Goal: Task Accomplishment & Management: Complete application form

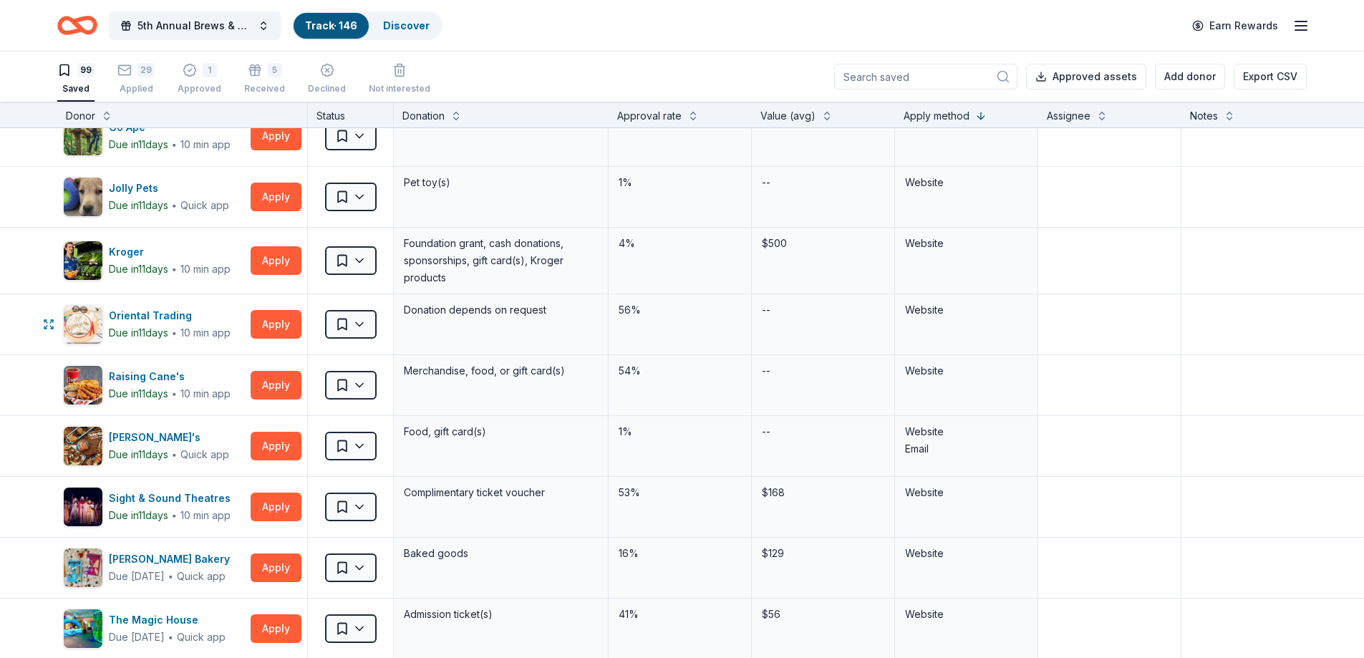
scroll to position [3581, 0]
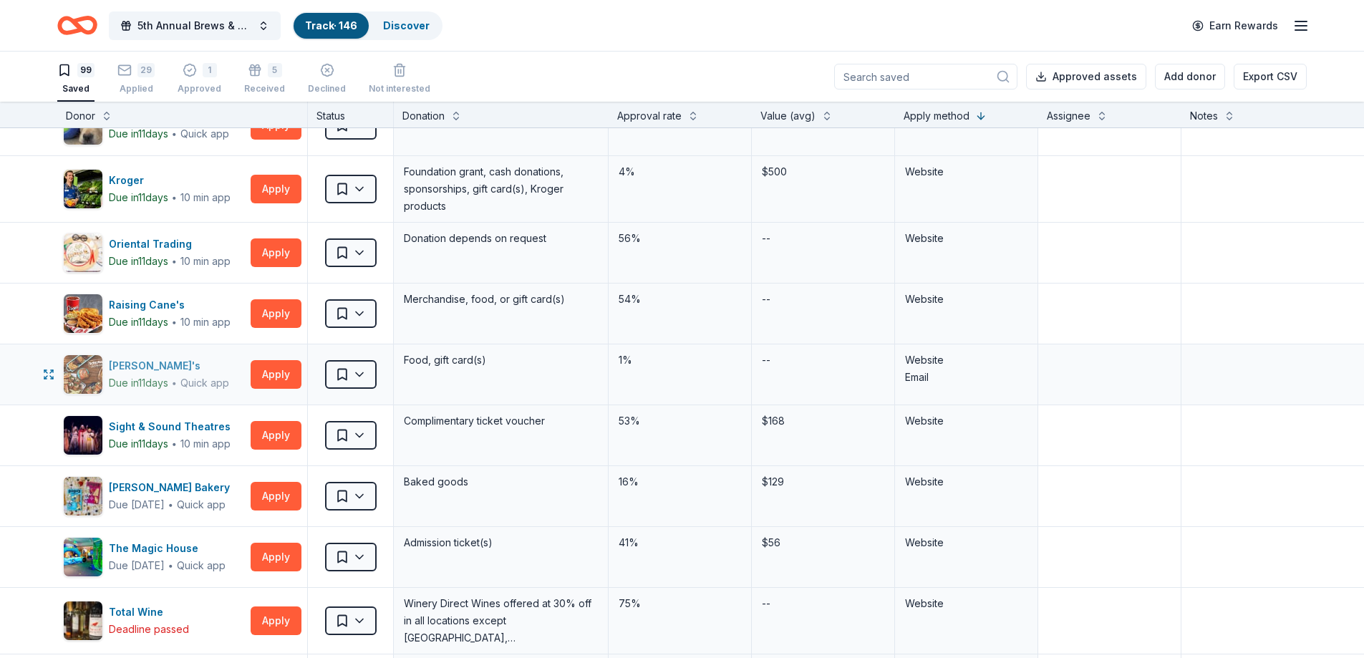
click at [150, 366] on div "Schlotzsky's" at bounding box center [169, 365] width 120 height 17
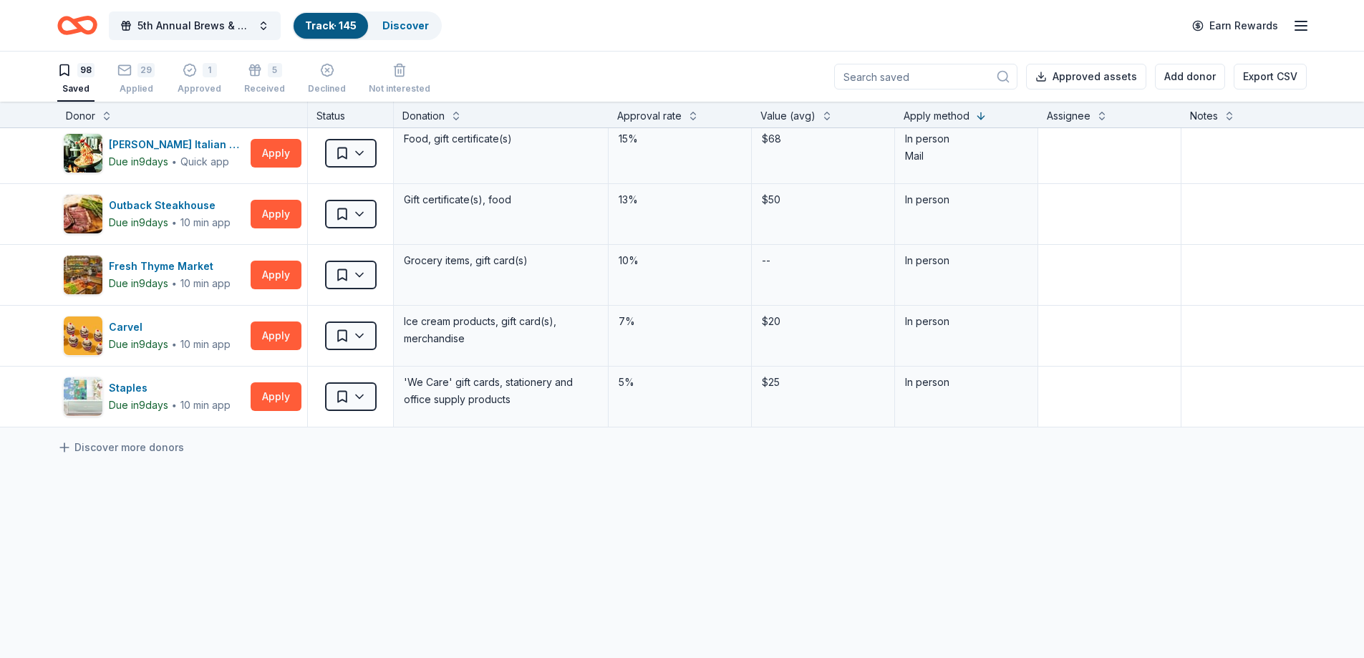
scroll to position [5750, 0]
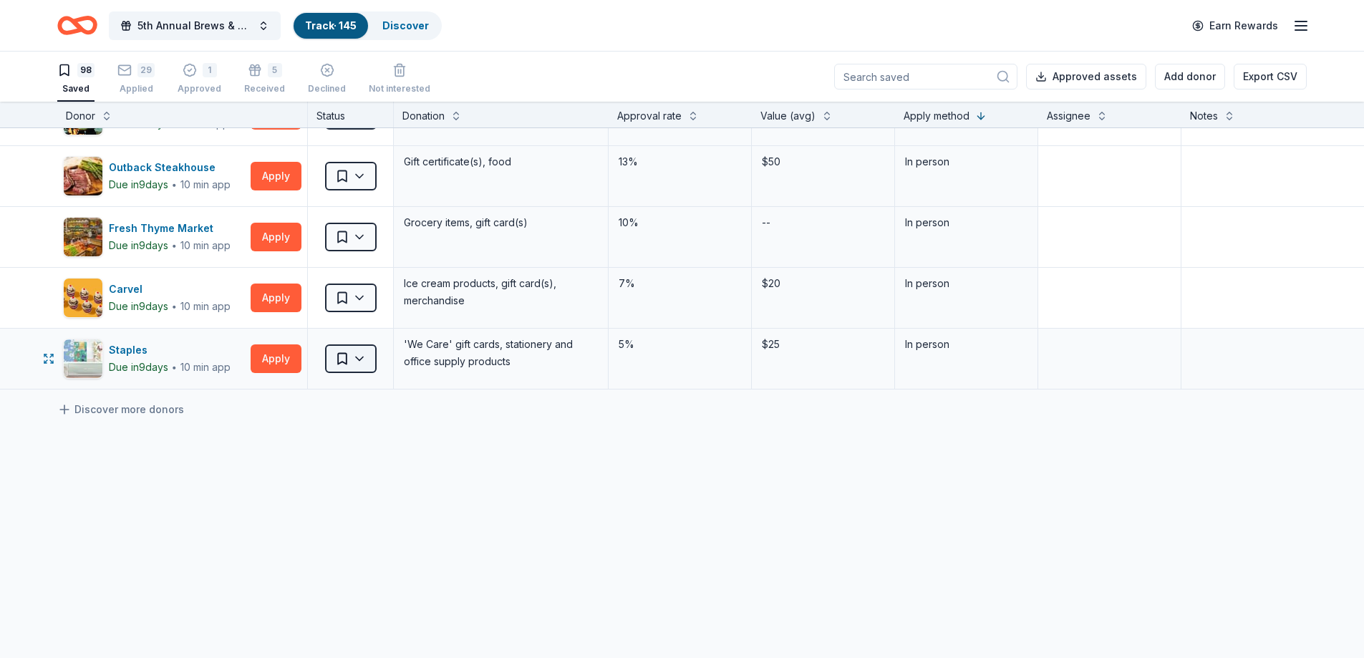
click at [366, 348] on html "5th Annual Brews & BBQ Track · 145 Discover Earn Rewards 98 Saved 29 Applied 1 …" at bounding box center [682, 329] width 1364 height 658
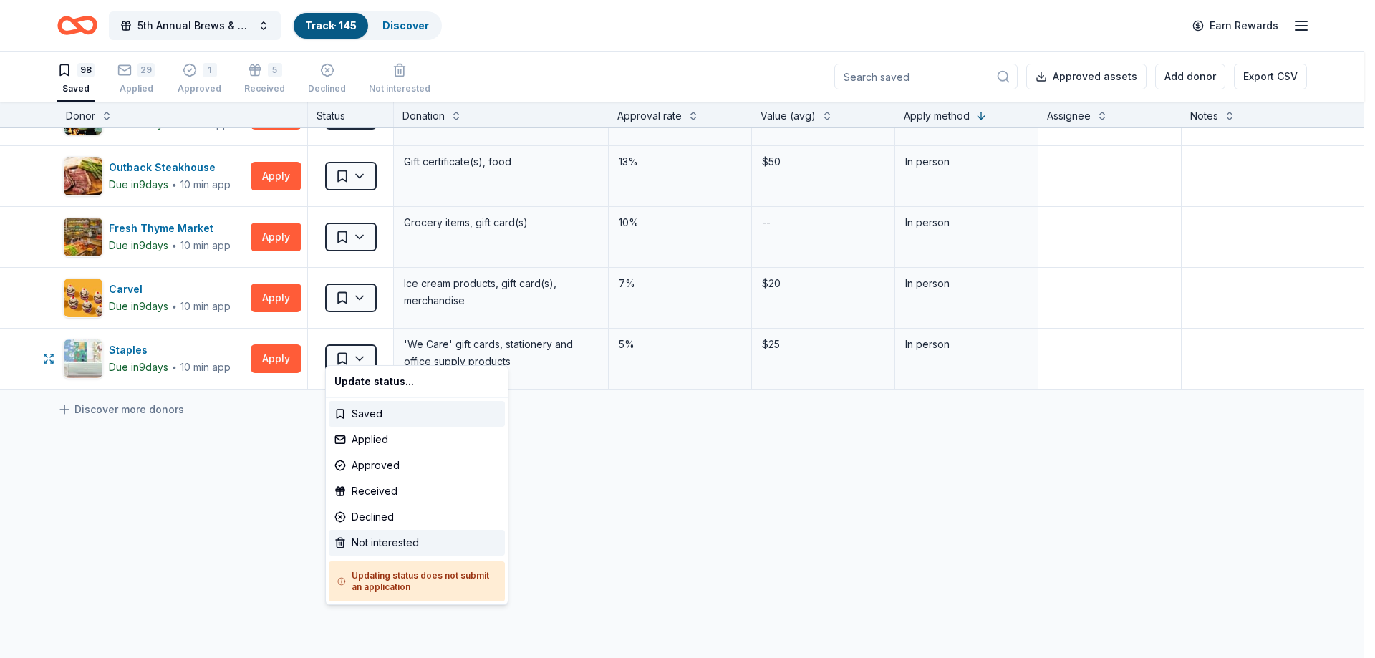
click at [373, 536] on div "Not interested" at bounding box center [417, 543] width 176 height 26
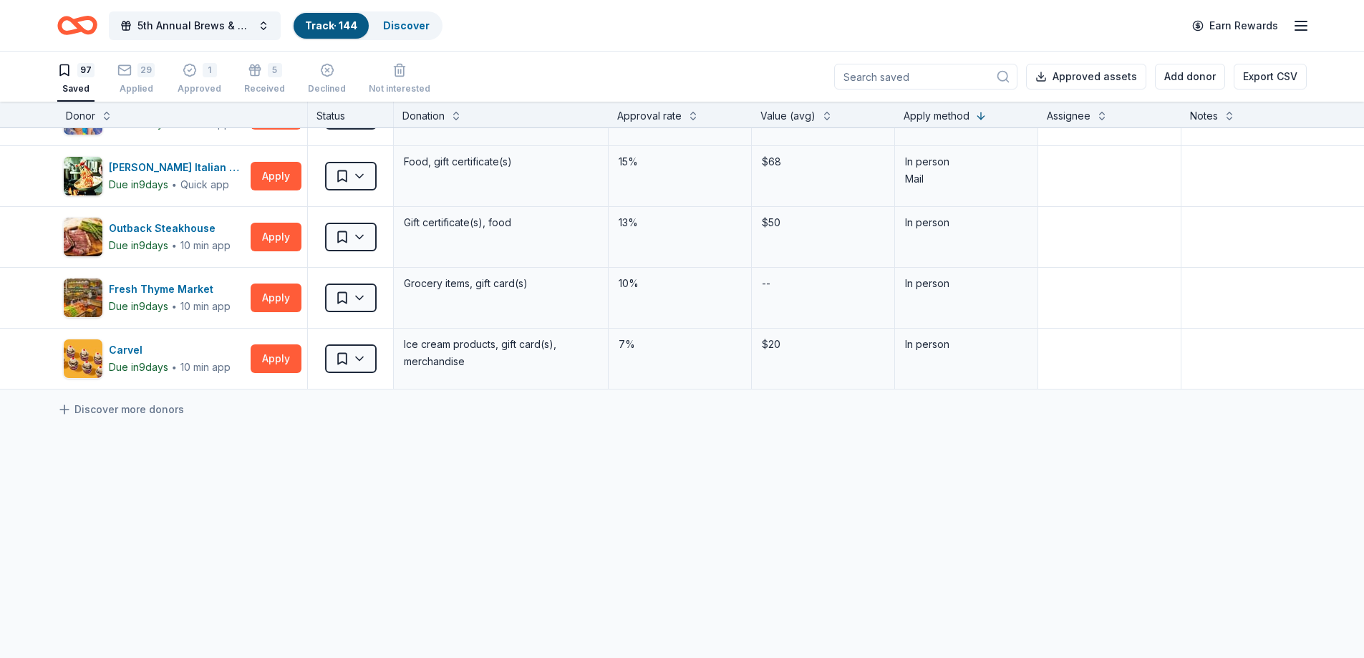
scroll to position [5689, 0]
click at [115, 342] on div "Carvel" at bounding box center [170, 350] width 122 height 17
drag, startPoint x: 135, startPoint y: 337, endPoint x: 110, endPoint y: 340, distance: 25.2
click at [110, 342] on div "Carvel" at bounding box center [170, 350] width 122 height 17
click at [143, 281] on div "Fresh Thyme Market" at bounding box center [170, 289] width 122 height 17
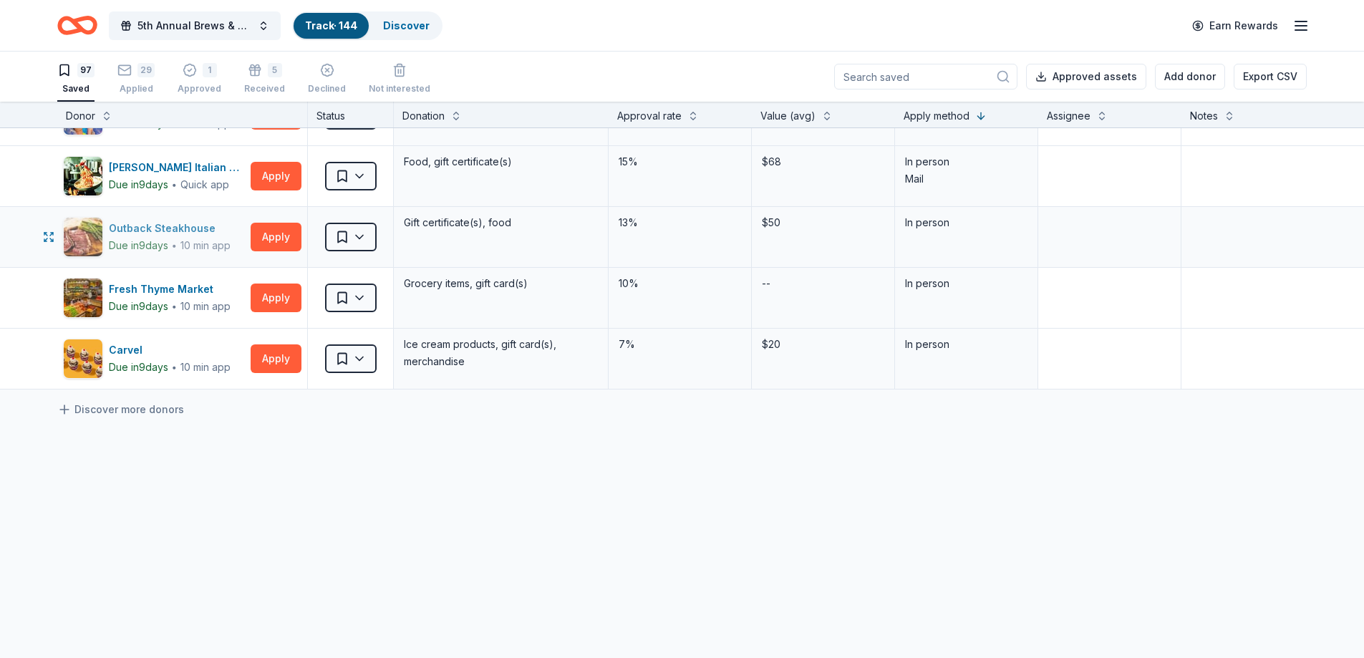
click at [173, 220] on div "Outback Steakhouse" at bounding box center [170, 228] width 122 height 17
click at [367, 348] on html "5th Annual Brews & BBQ Track · 144 Discover Earn Rewards 97 Saved 29 Applied 1 …" at bounding box center [682, 329] width 1364 height 658
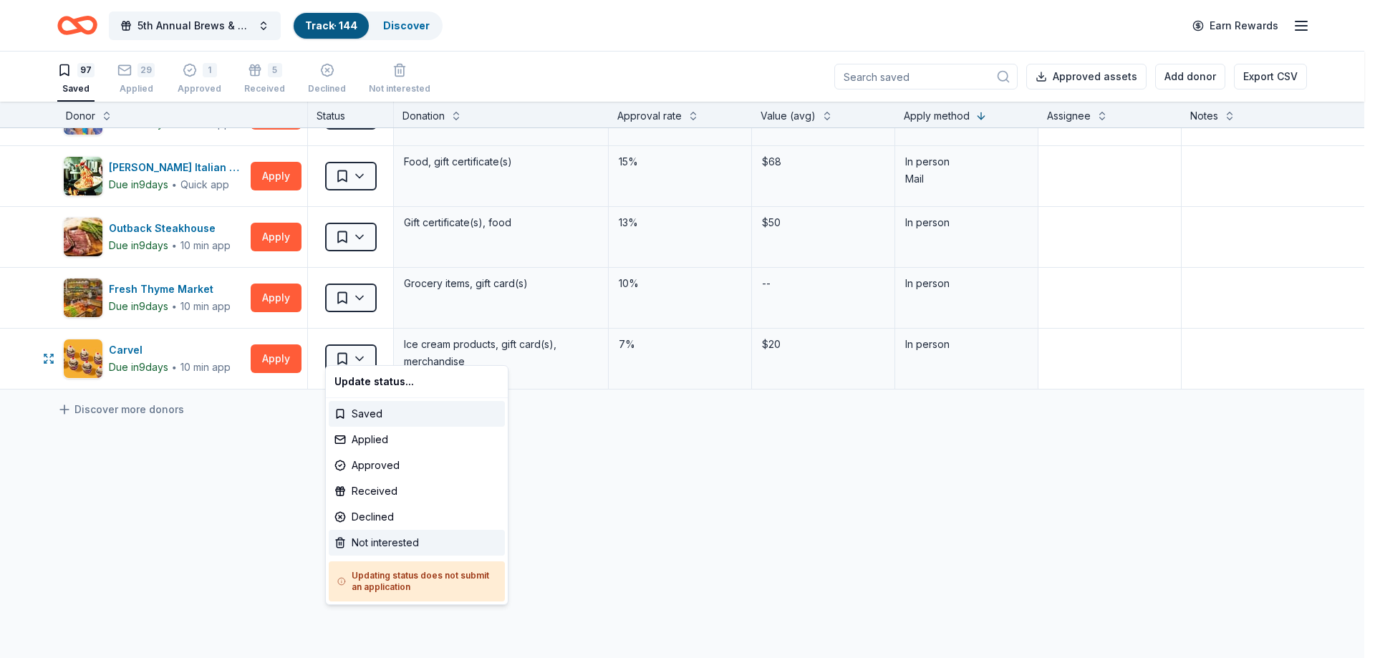
click at [381, 540] on div "Not interested" at bounding box center [417, 543] width 176 height 26
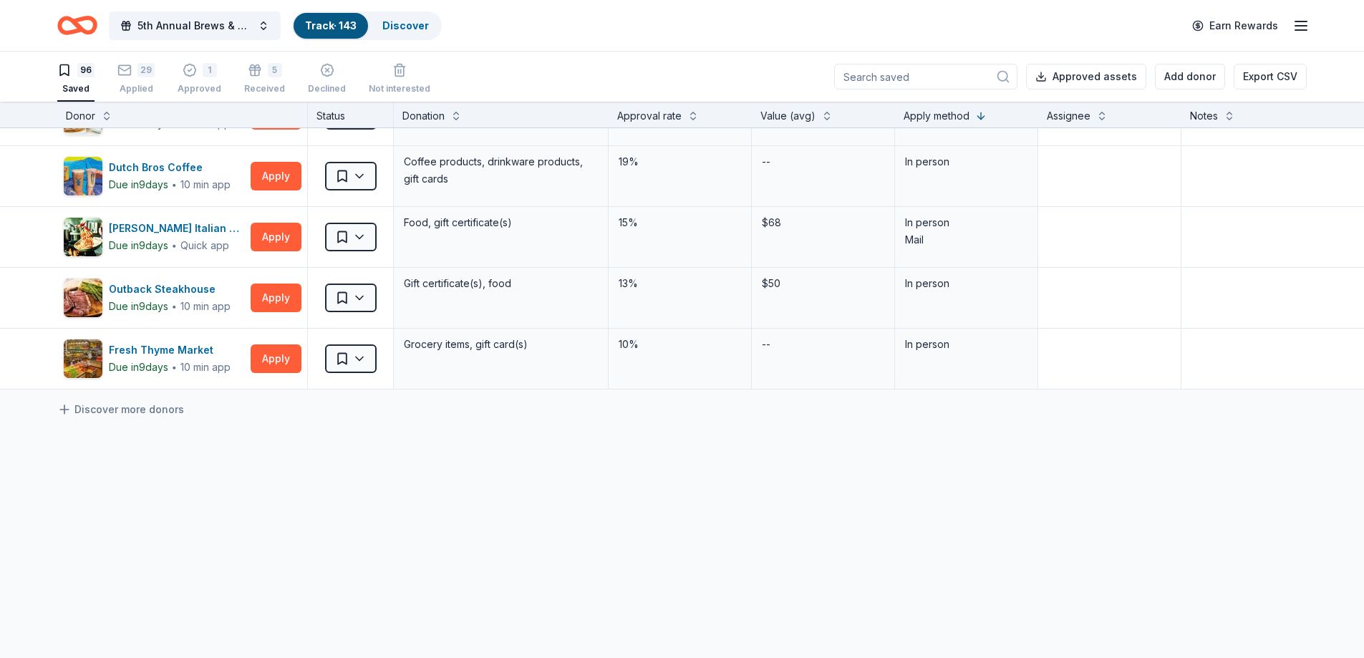
scroll to position [5628, 0]
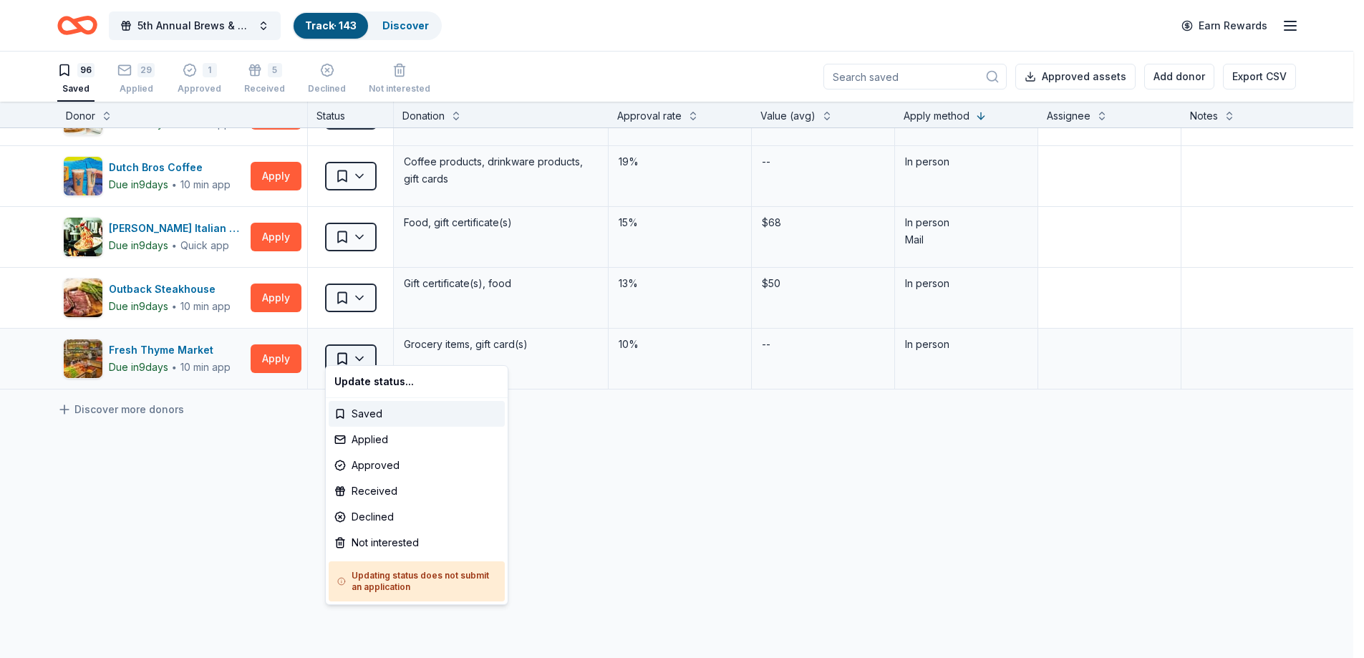
click at [360, 345] on html "5th Annual Brews & BBQ Track · 143 Discover Earn Rewards 96 Saved 29 Applied 1 …" at bounding box center [682, 329] width 1364 height 658
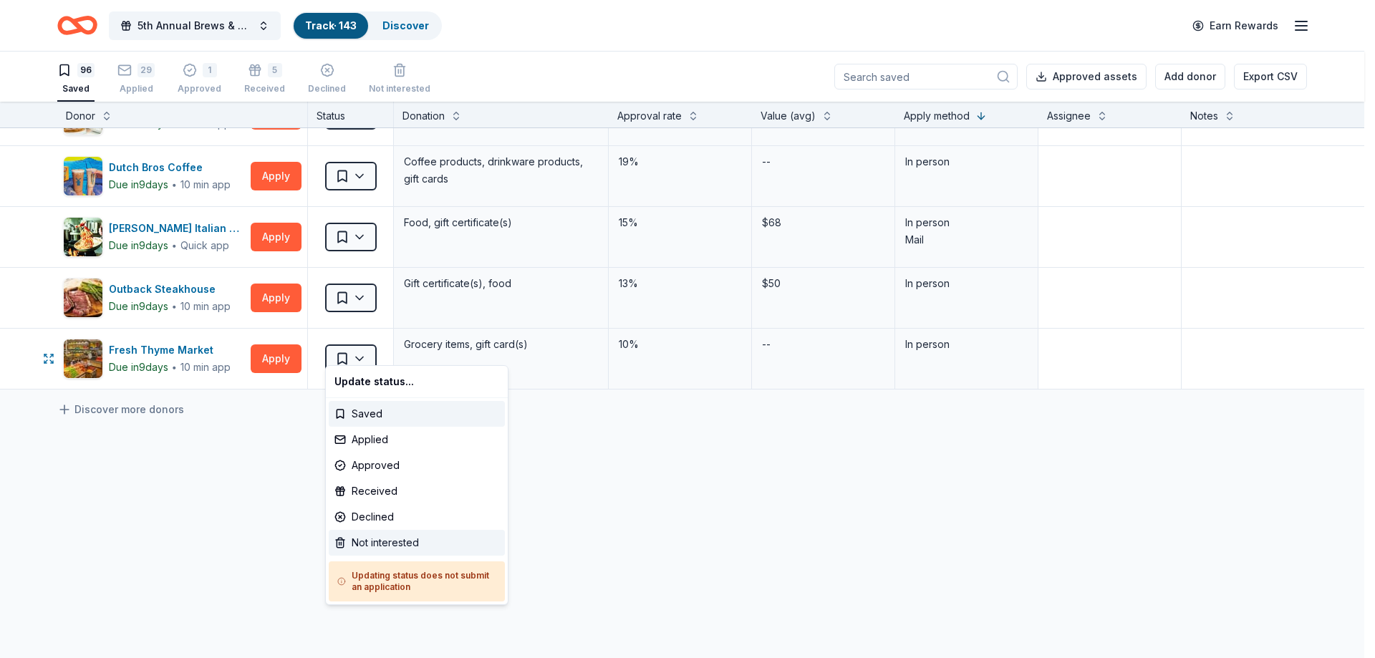
click at [400, 542] on div "Not interested" at bounding box center [417, 543] width 176 height 26
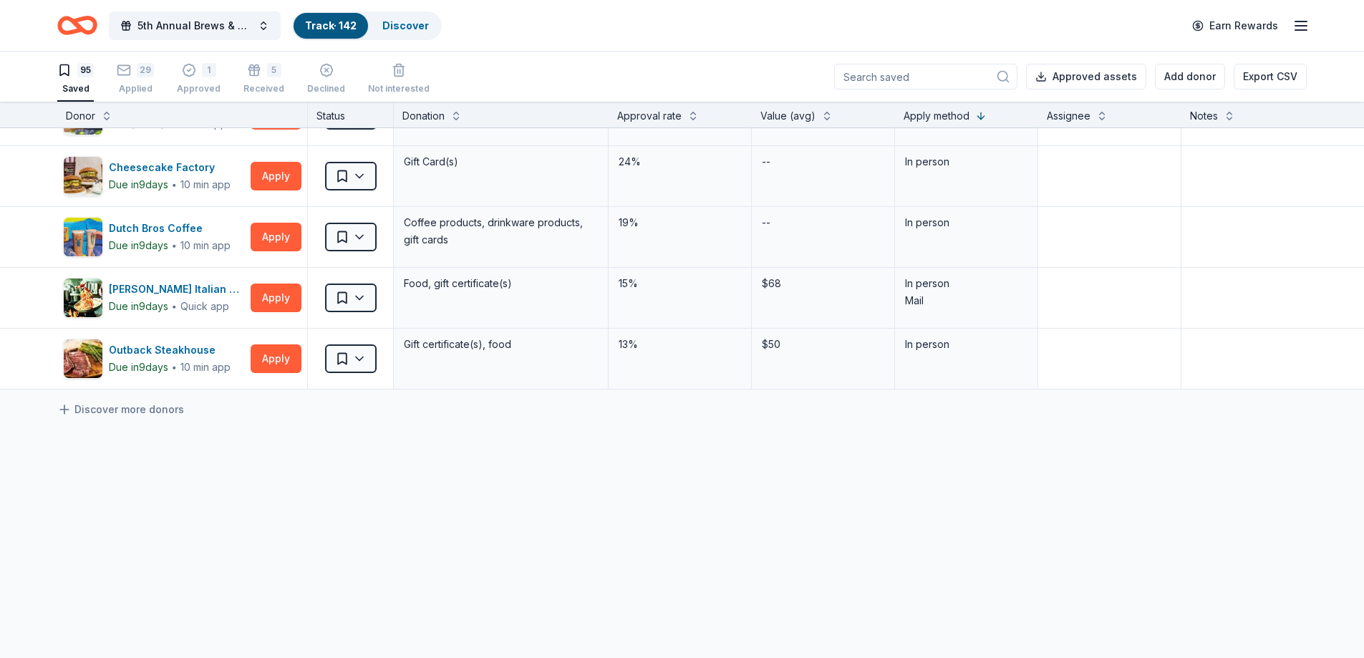
scroll to position [5567, 0]
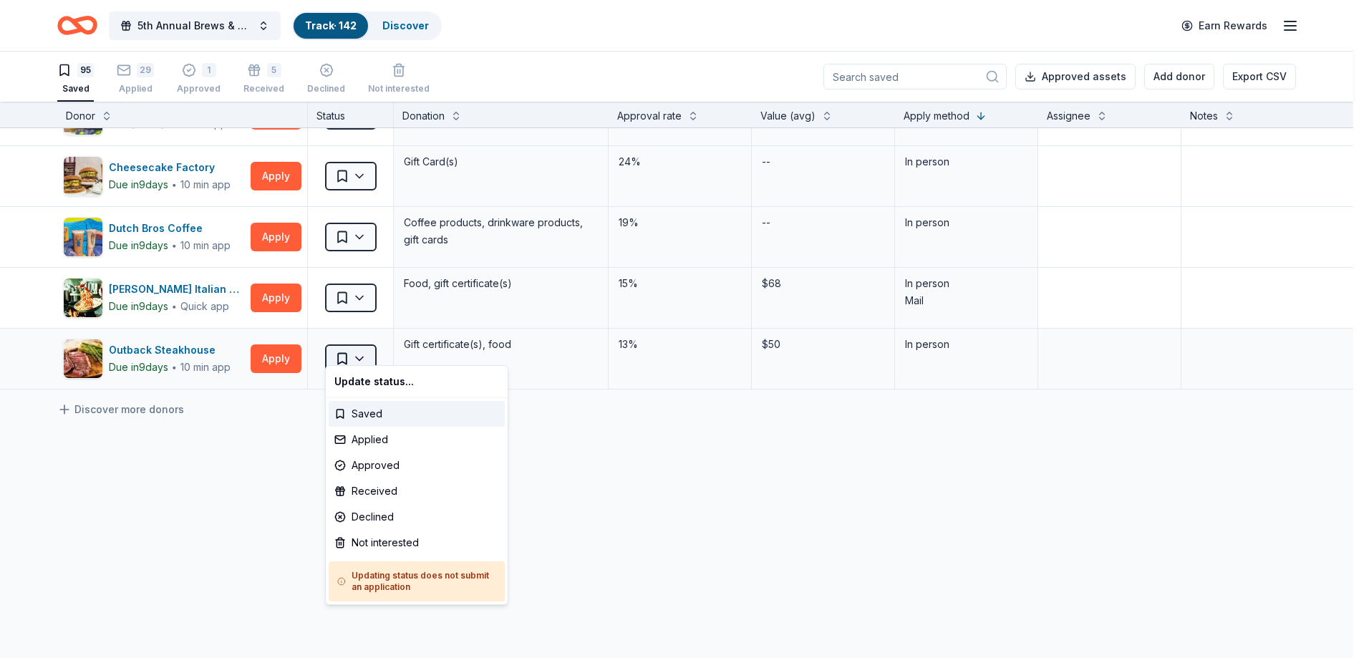
click at [357, 347] on html "5th Annual Brews & BBQ Track · 142 Discover Earn Rewards 95 Saved 29 Applied 1 …" at bounding box center [682, 329] width 1364 height 658
click at [380, 539] on div "Not interested" at bounding box center [417, 543] width 176 height 26
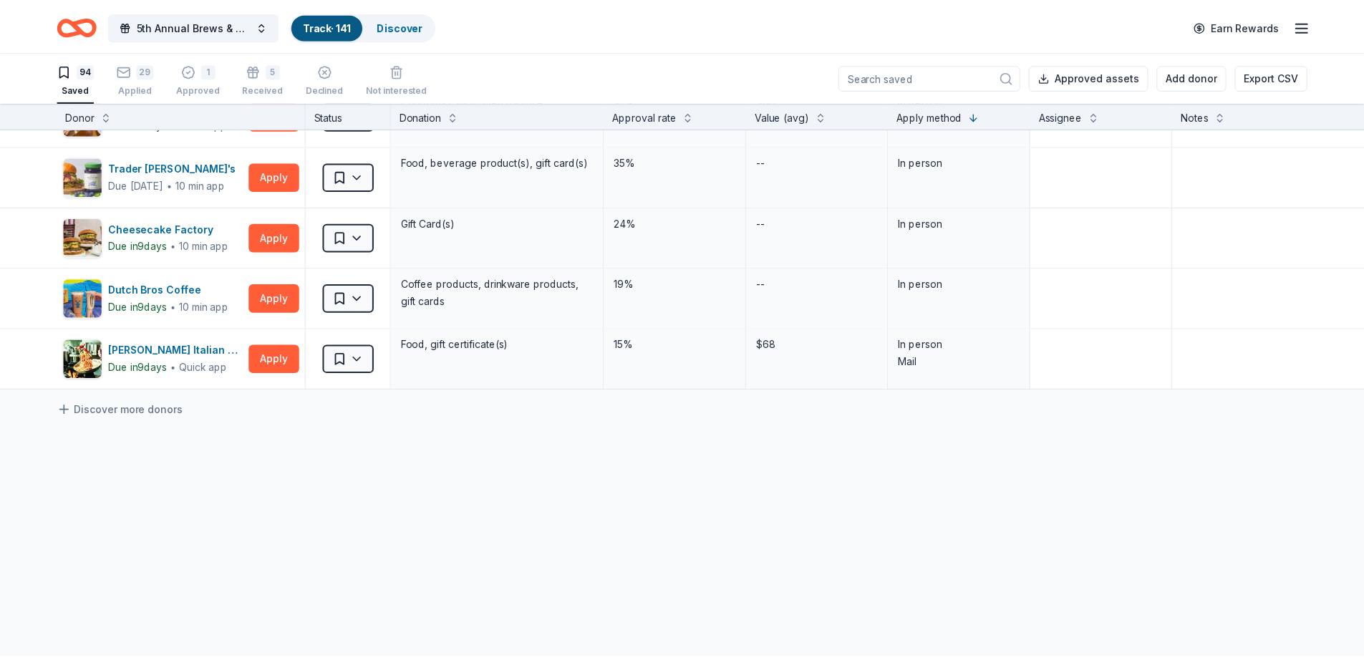
scroll to position [5506, 0]
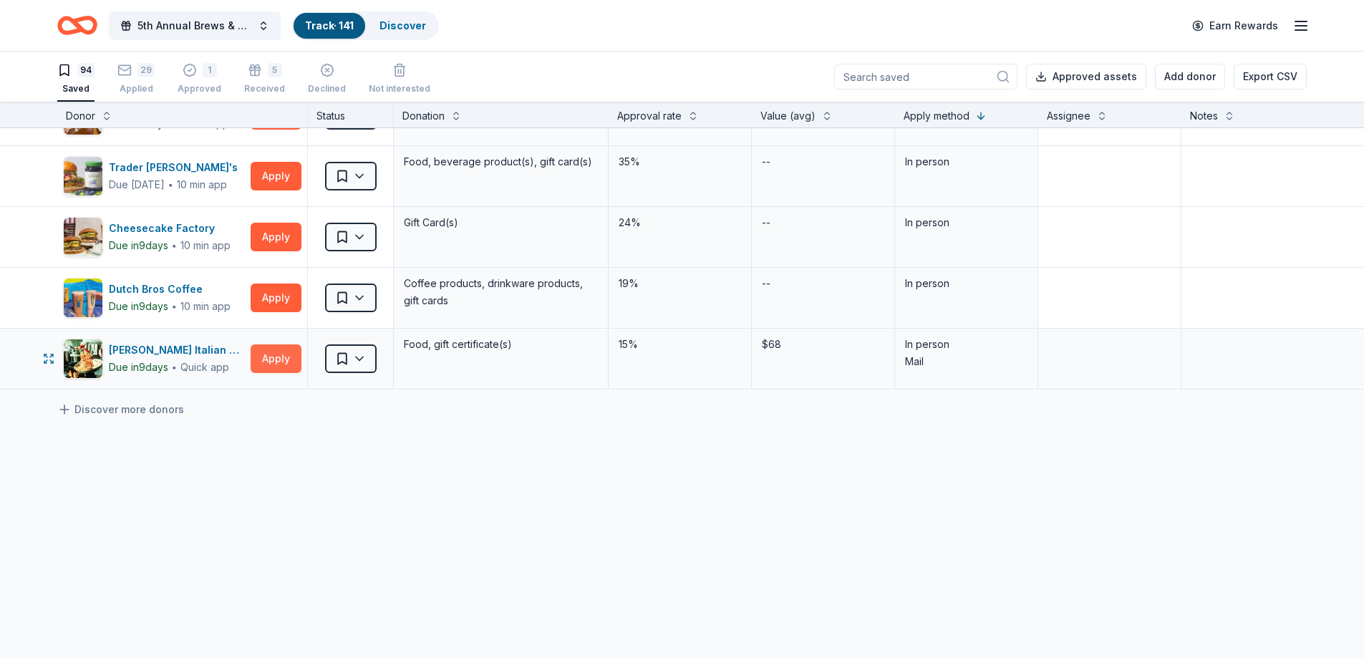
click at [279, 355] on button "Apply" at bounding box center [276, 359] width 51 height 29
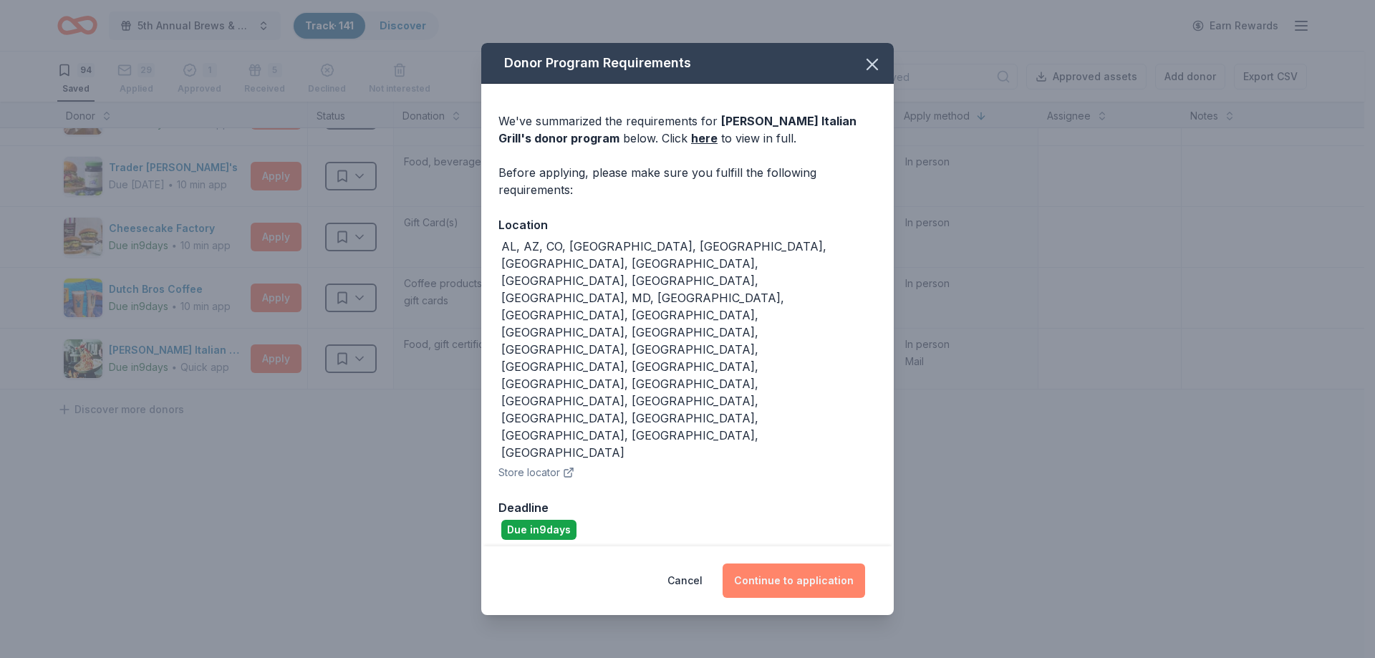
click at [766, 564] on button "Continue to application" at bounding box center [794, 581] width 143 height 34
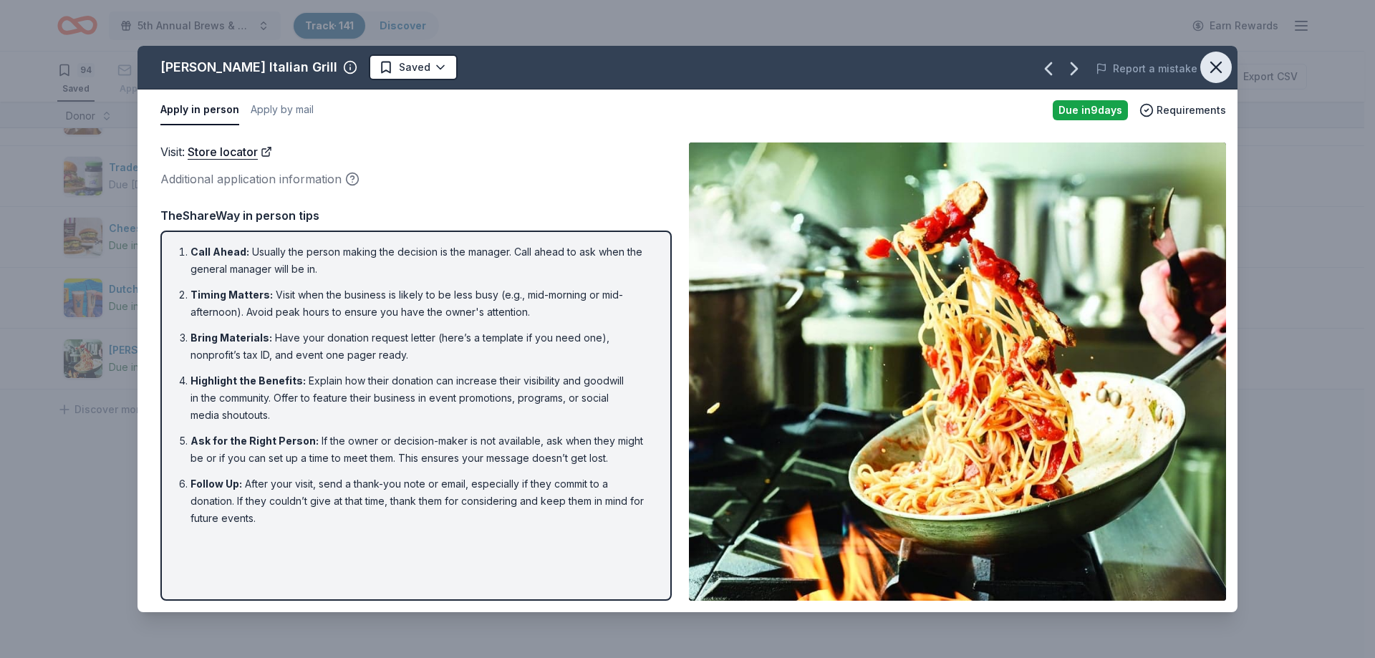
click at [1218, 60] on icon "button" at bounding box center [1216, 67] width 20 height 20
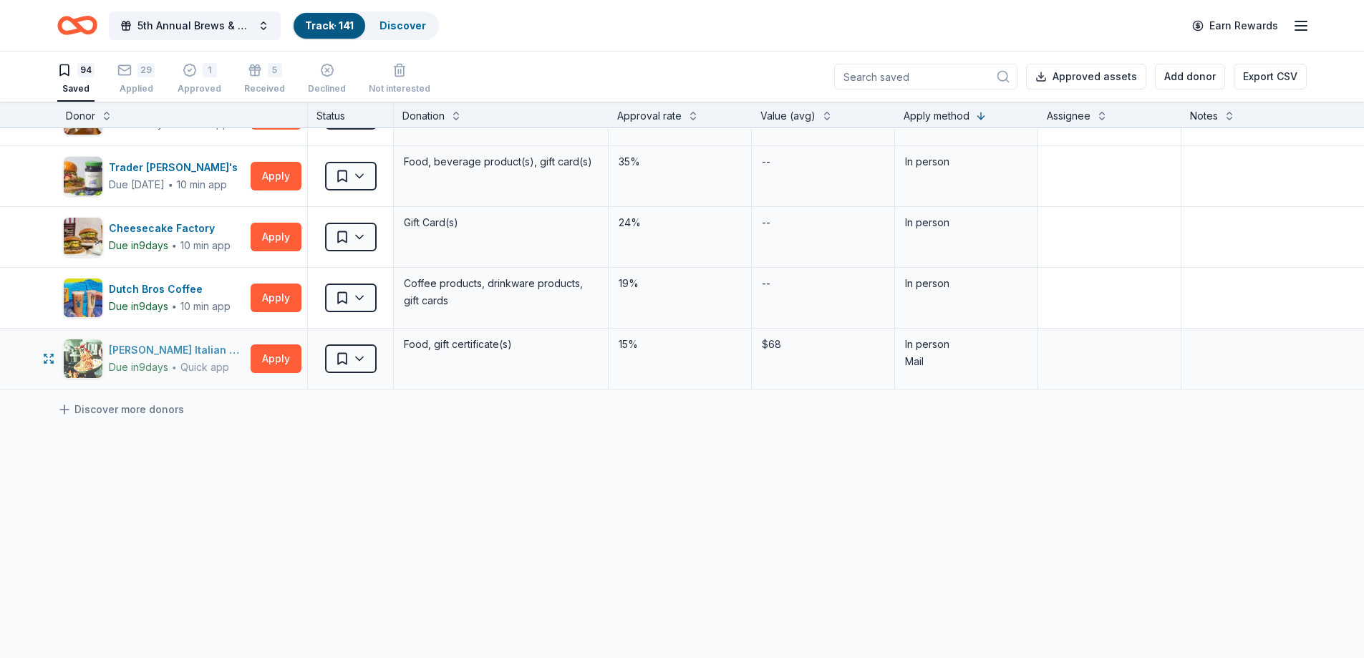
click at [162, 342] on div "Carrabba's Italian Grill" at bounding box center [177, 350] width 136 height 17
click at [167, 281] on div "Dutch Bros Coffee" at bounding box center [170, 289] width 122 height 17
click at [163, 220] on div "Cheesecake Factory" at bounding box center [170, 228] width 122 height 17
click at [155, 159] on div "Trader Joe's" at bounding box center [176, 167] width 135 height 17
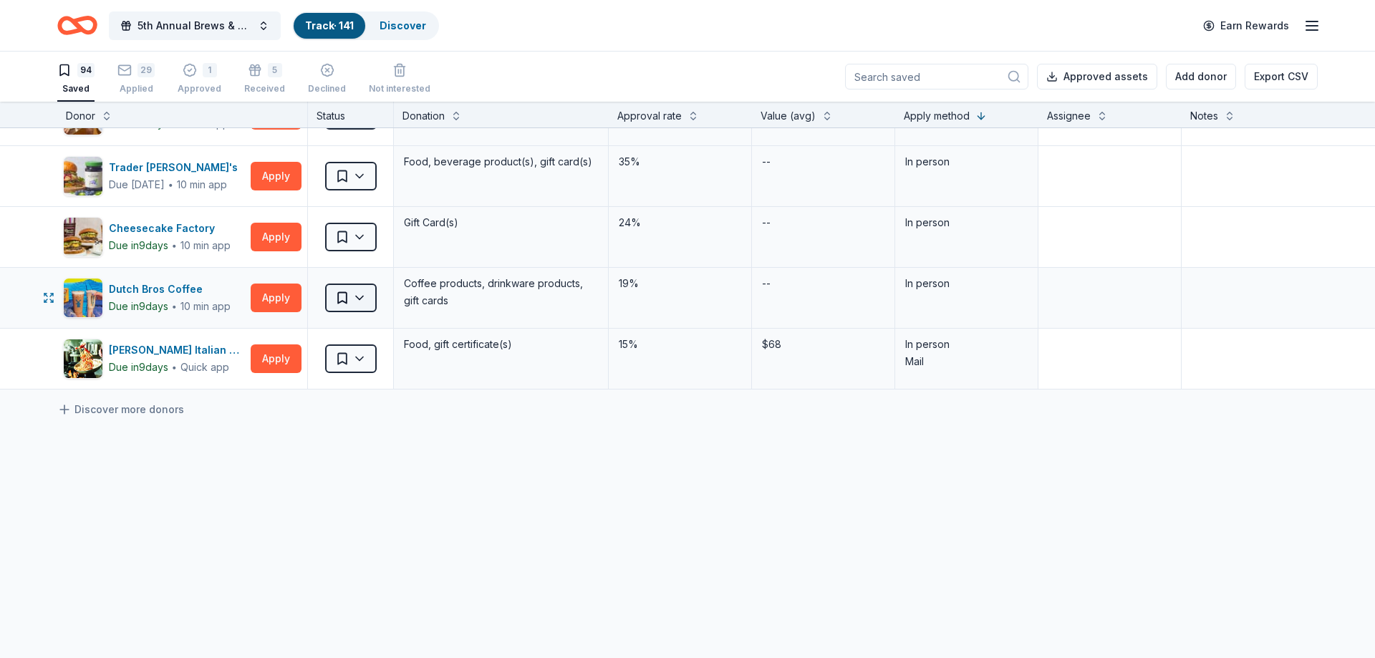
click at [365, 283] on html "5th Annual Brews & BBQ Track · 141 Discover Earn Rewards 94 Saved 29 Applied 1 …" at bounding box center [687, 329] width 1375 height 658
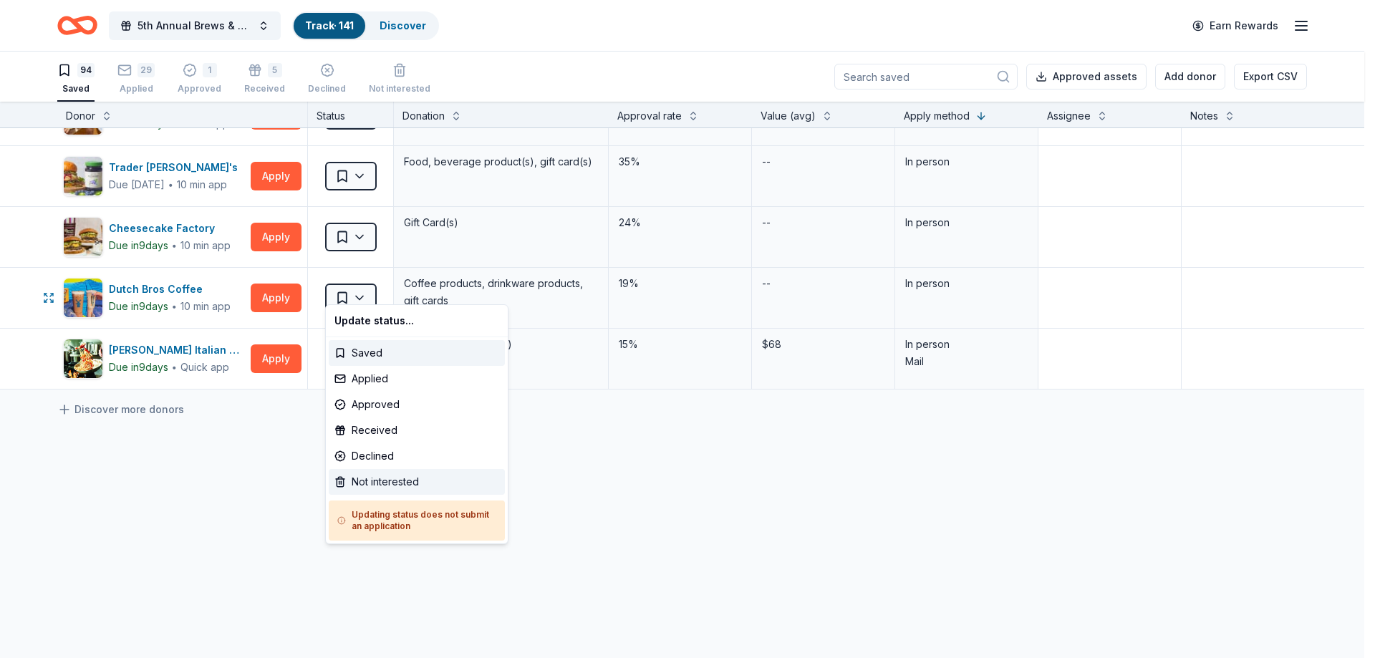
click at [405, 479] on div "Not interested" at bounding box center [417, 482] width 176 height 26
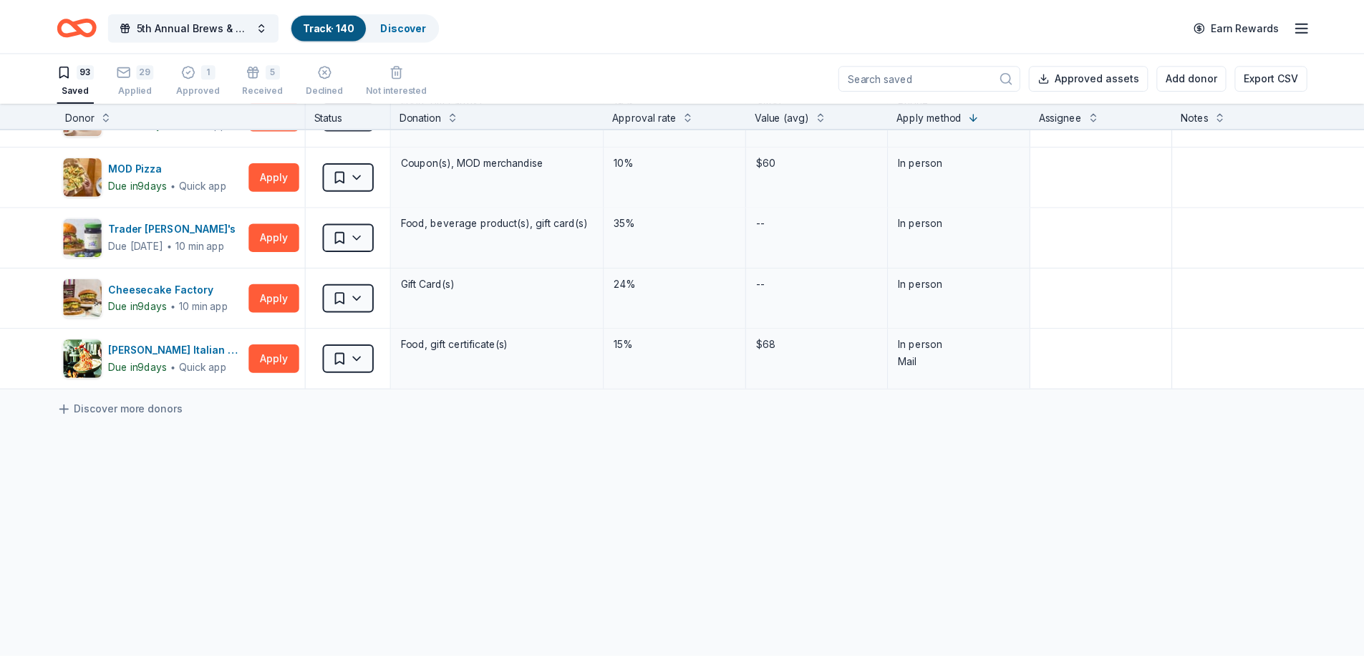
scroll to position [5446, 0]
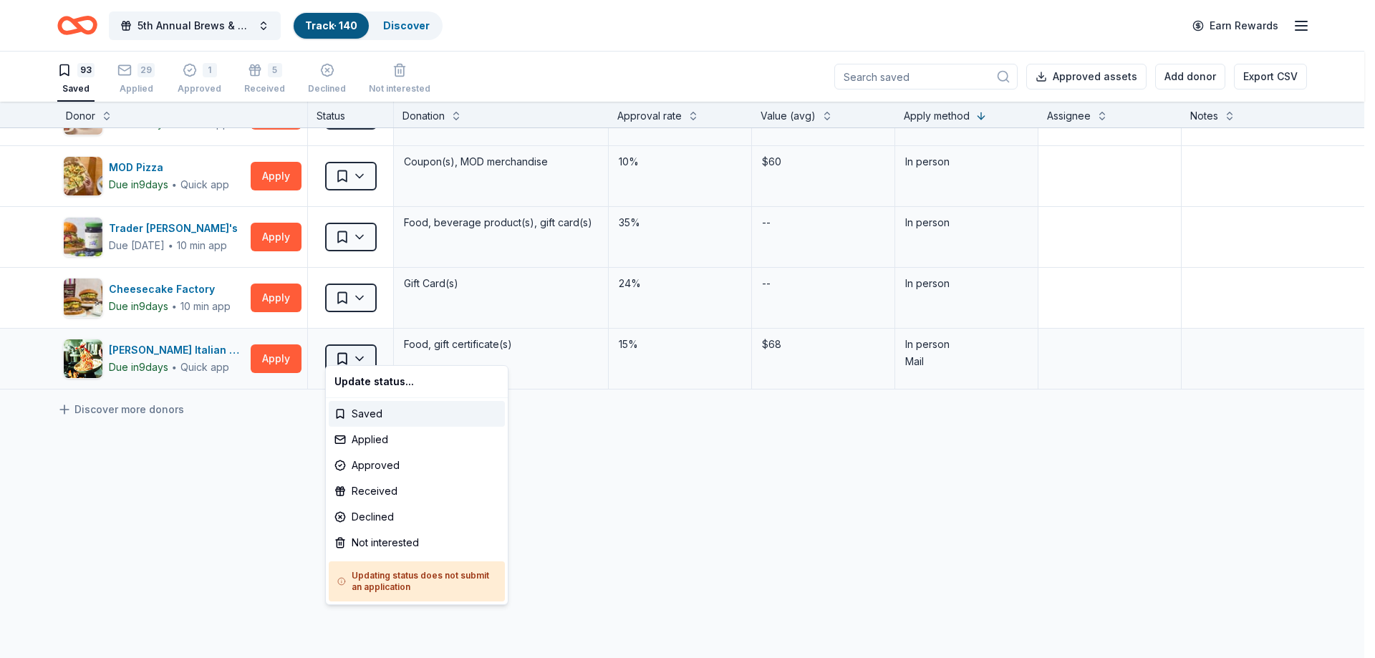
click at [365, 347] on html "5th Annual Brews & BBQ Track · 140 Discover Earn Rewards 93 Saved 29 Applied 1 …" at bounding box center [687, 329] width 1375 height 658
click at [386, 538] on div "Not interested" at bounding box center [417, 543] width 176 height 26
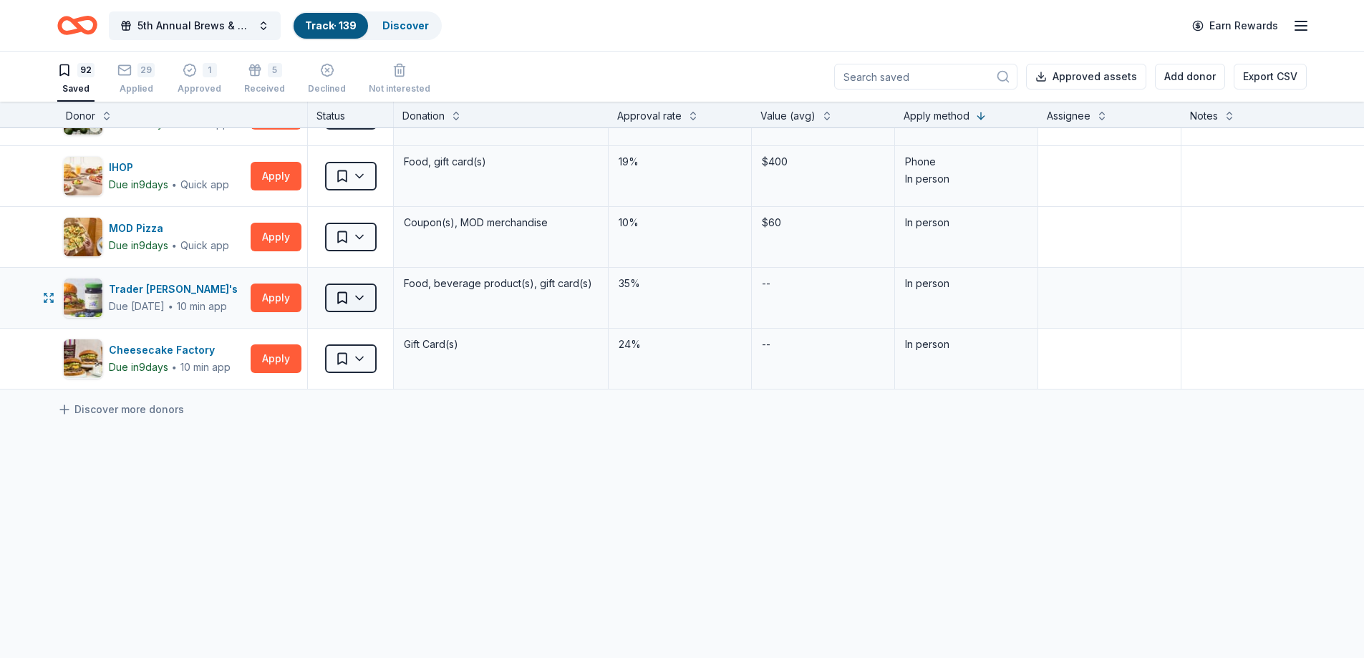
scroll to position [5385, 0]
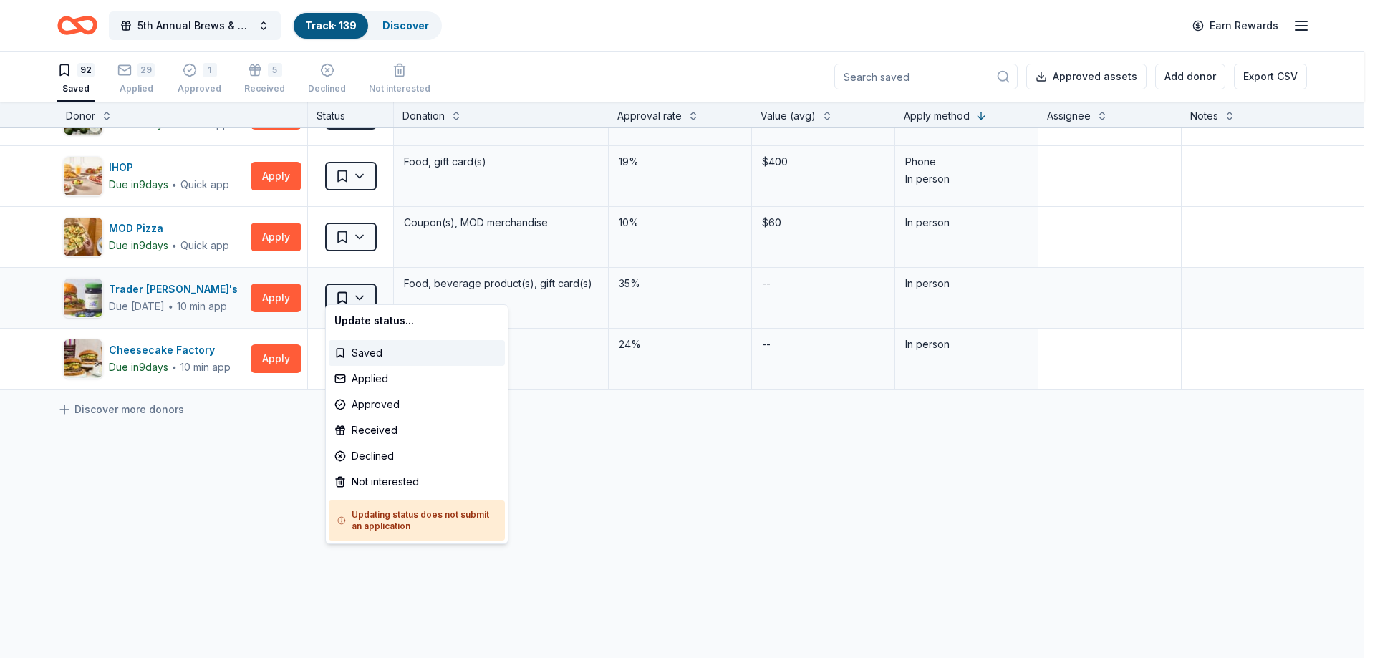
click at [365, 287] on html "5th Annual Brews & BBQ Track · 139 Discover Earn Rewards 92 Saved 29 Applied 1 …" at bounding box center [687, 329] width 1375 height 658
click at [213, 483] on html "5th Annual Brews & BBQ Track · 139 Discover Earn Rewards 92 Saved 29 Applied 1 …" at bounding box center [687, 329] width 1375 height 658
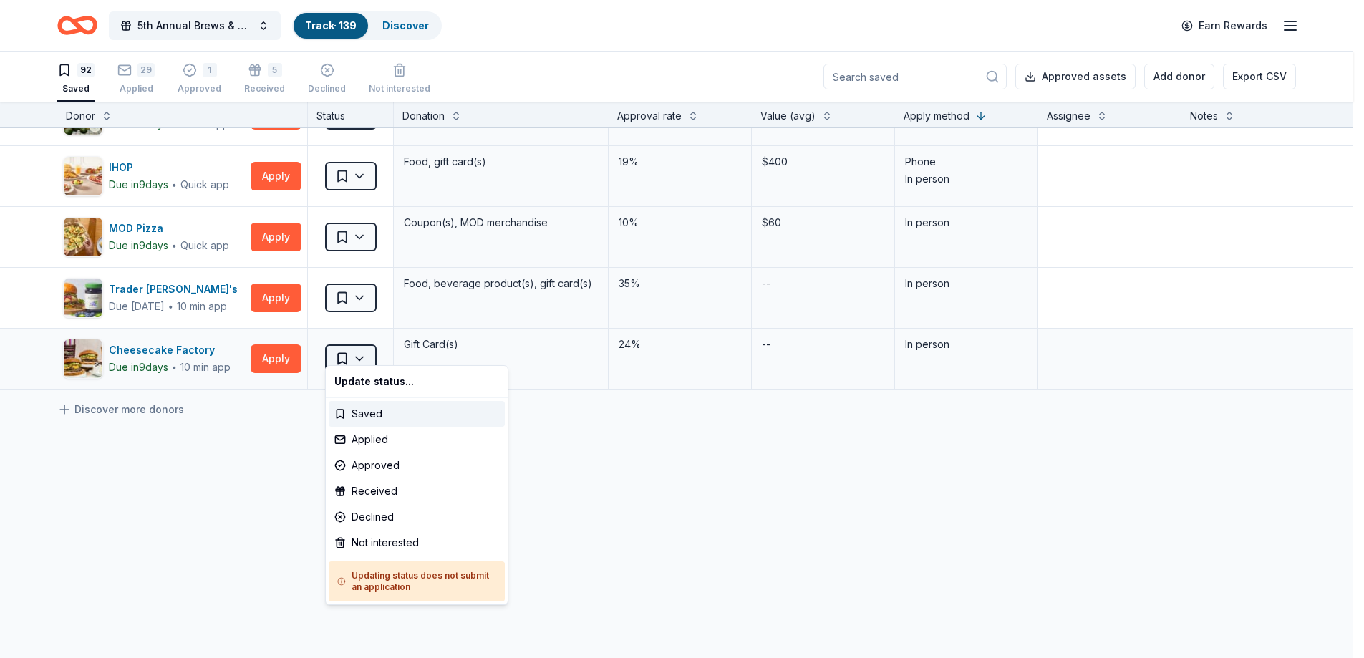
click at [361, 342] on html "5th Annual Brews & BBQ Track · 139 Discover Earn Rewards 92 Saved 29 Applied 1 …" at bounding box center [682, 329] width 1364 height 658
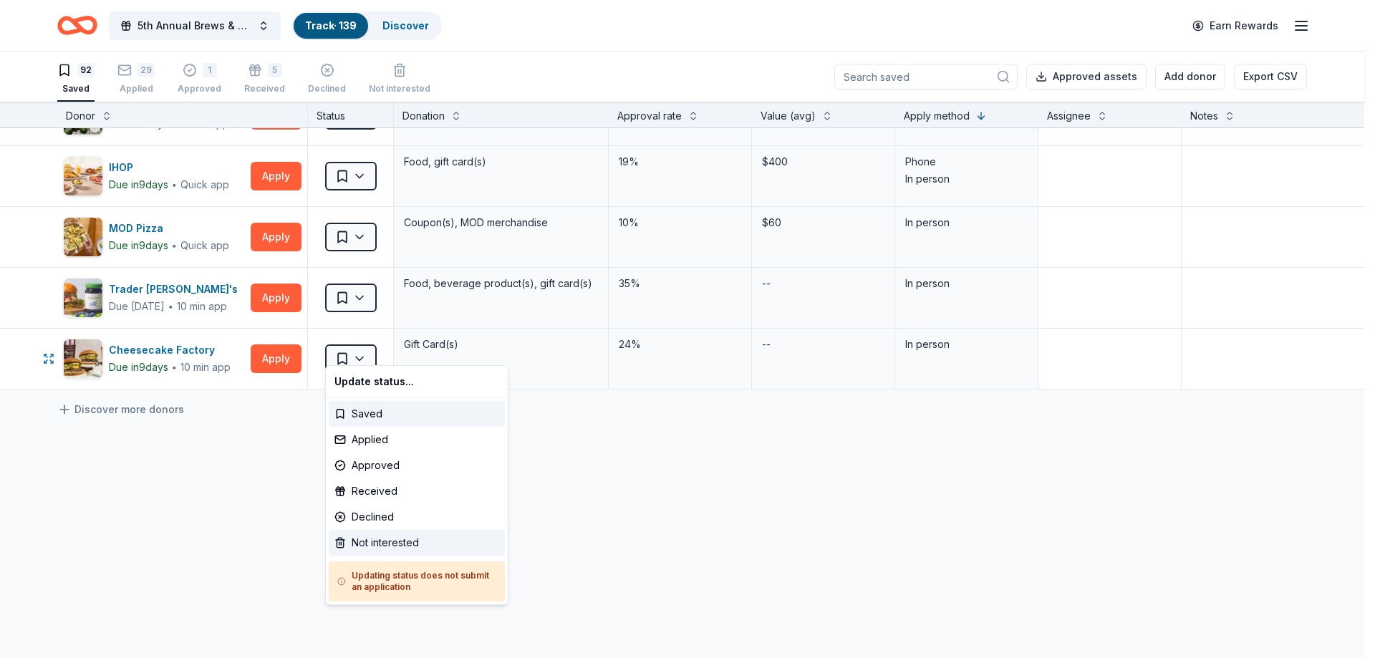
click at [373, 539] on div "Not interested" at bounding box center [417, 543] width 176 height 26
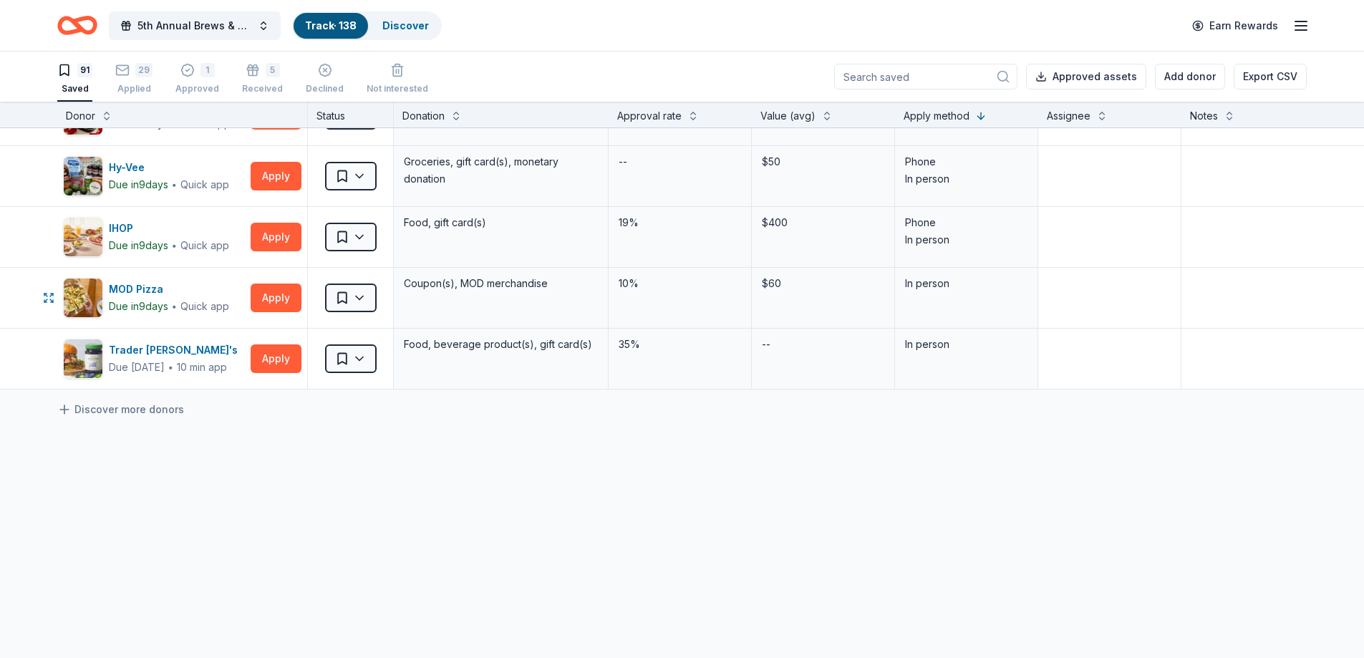
scroll to position [5324, 0]
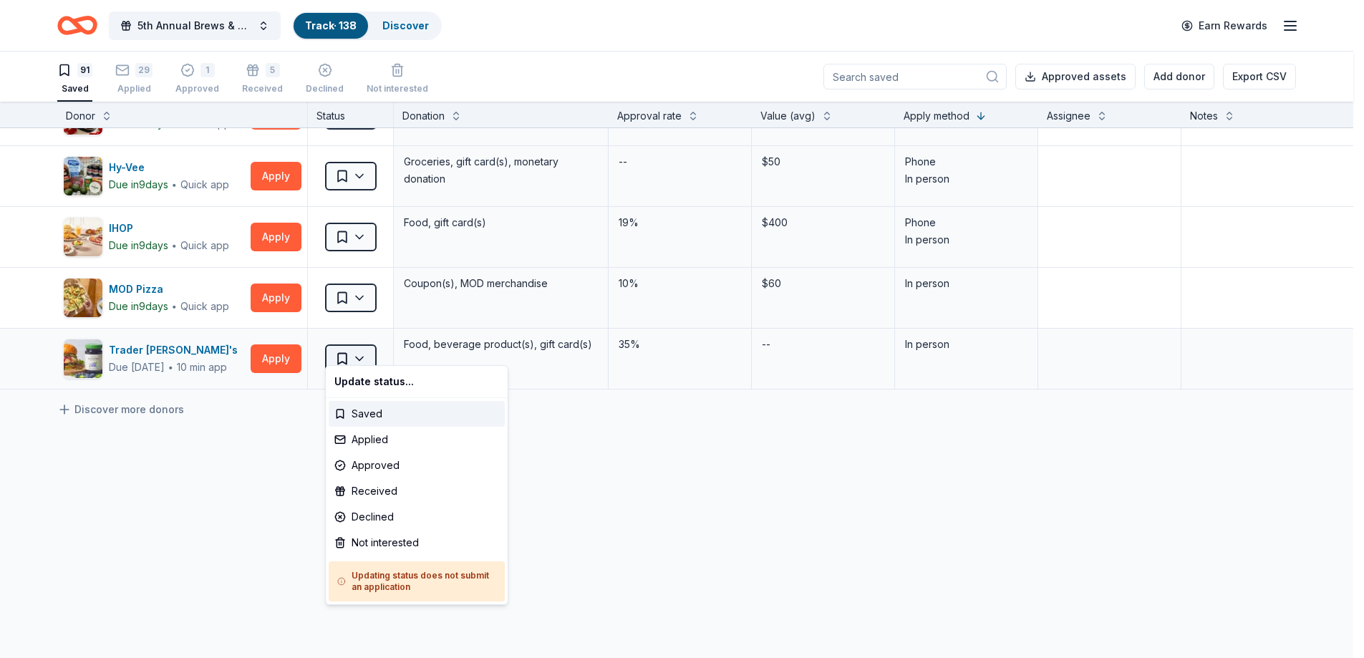
click at [362, 347] on html "5th Annual Brews & BBQ Track · 138 Discover Earn Rewards 91 Saved 29 Applied 1 …" at bounding box center [682, 329] width 1364 height 658
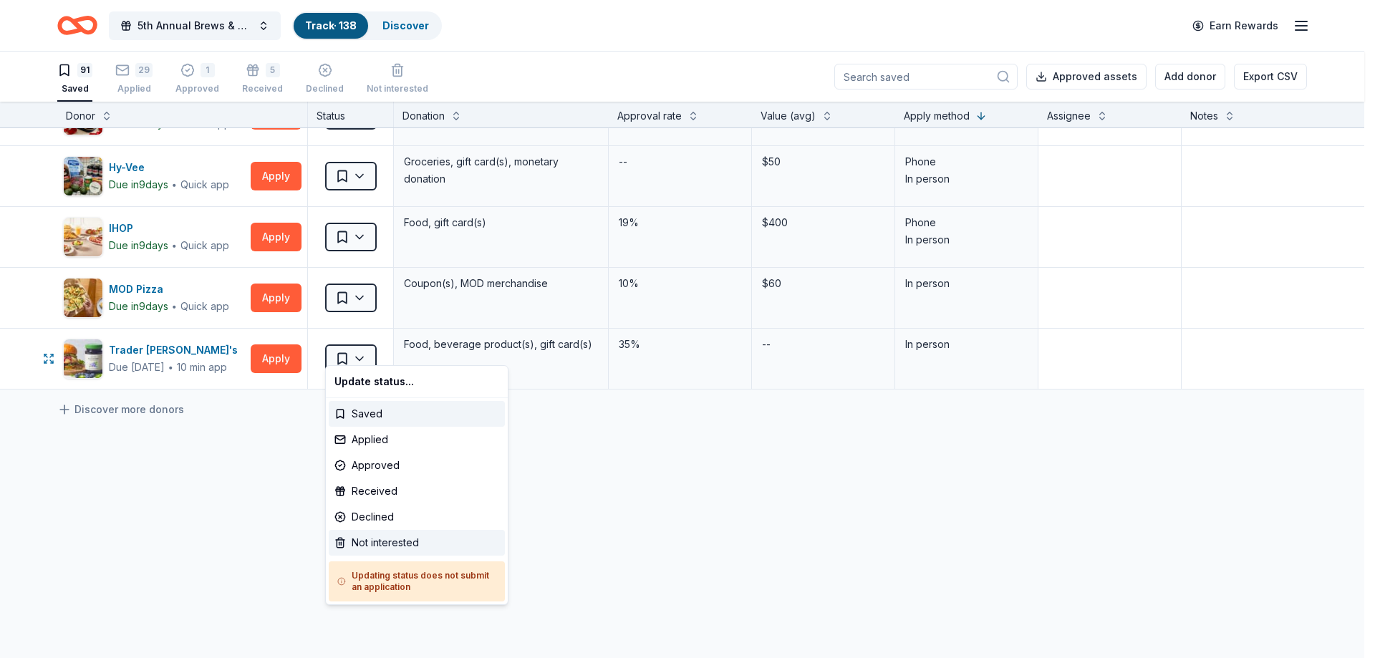
click at [373, 541] on div "Not interested" at bounding box center [417, 543] width 176 height 26
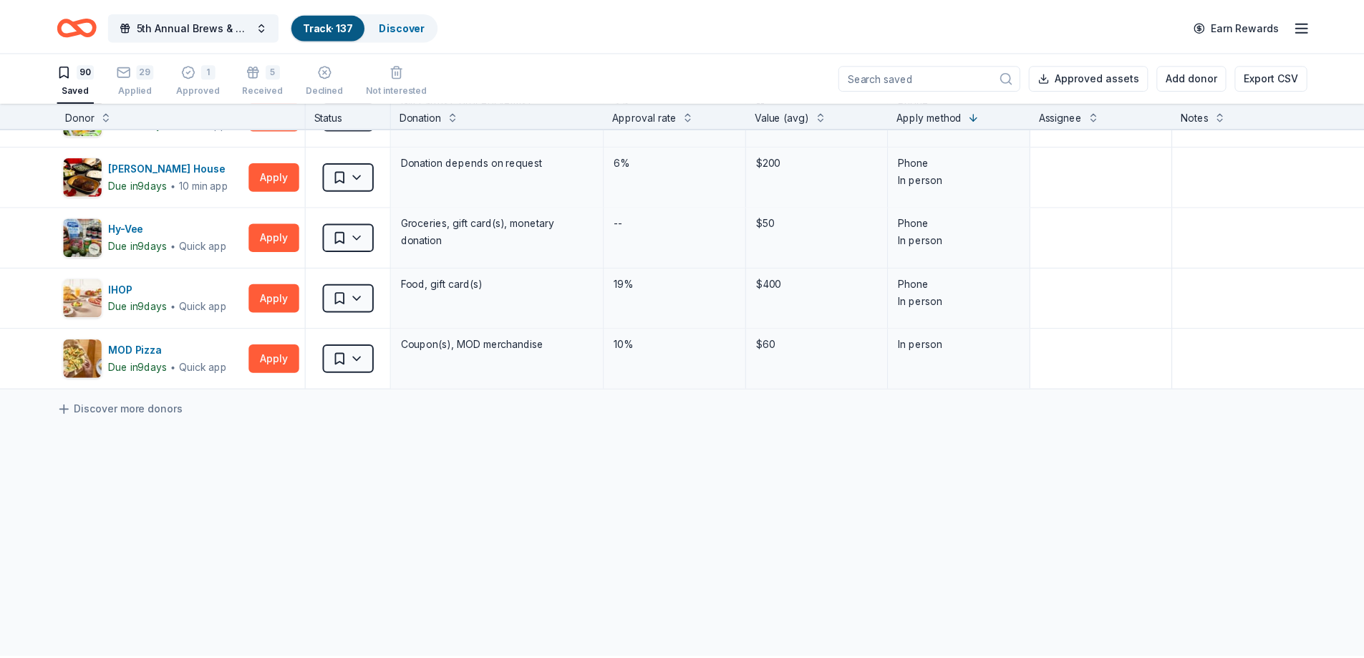
scroll to position [5263, 0]
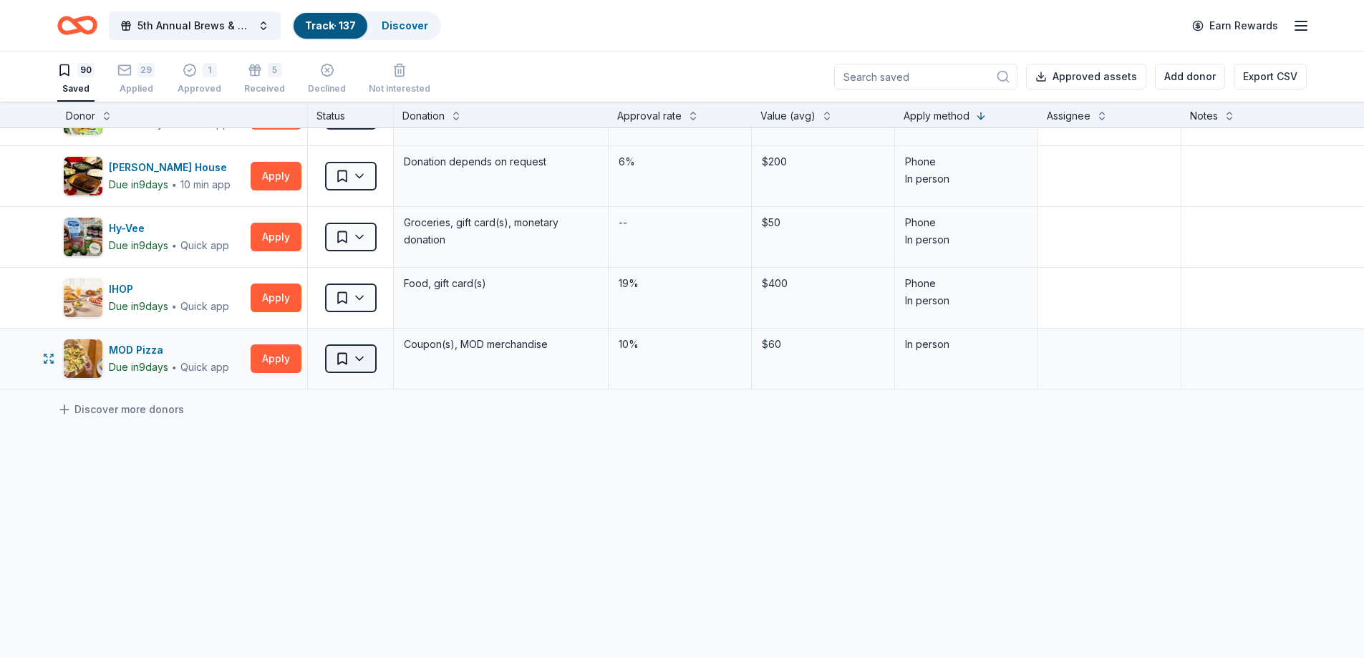
click at [362, 347] on html "5th Annual Brews & BBQ Track · 137 Discover Earn Rewards 90 Saved 29 Applied 1 …" at bounding box center [682, 329] width 1364 height 658
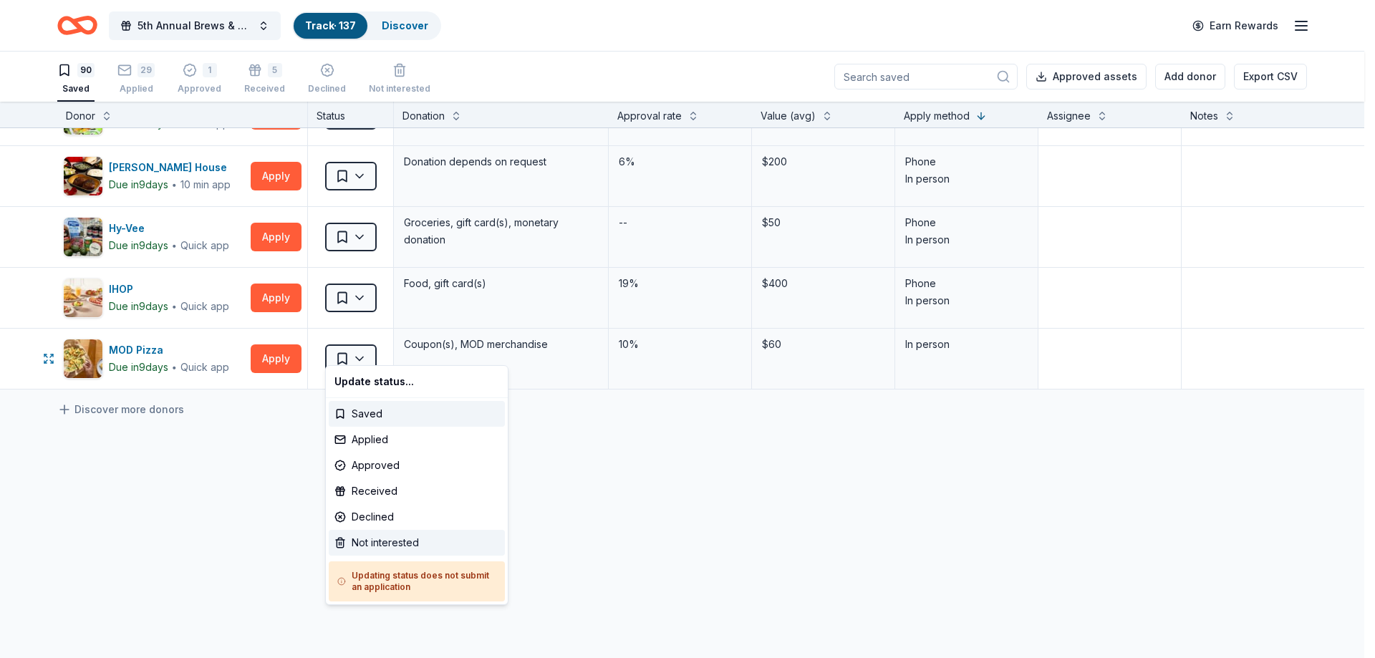
click at [370, 539] on div "Not interested" at bounding box center [417, 543] width 176 height 26
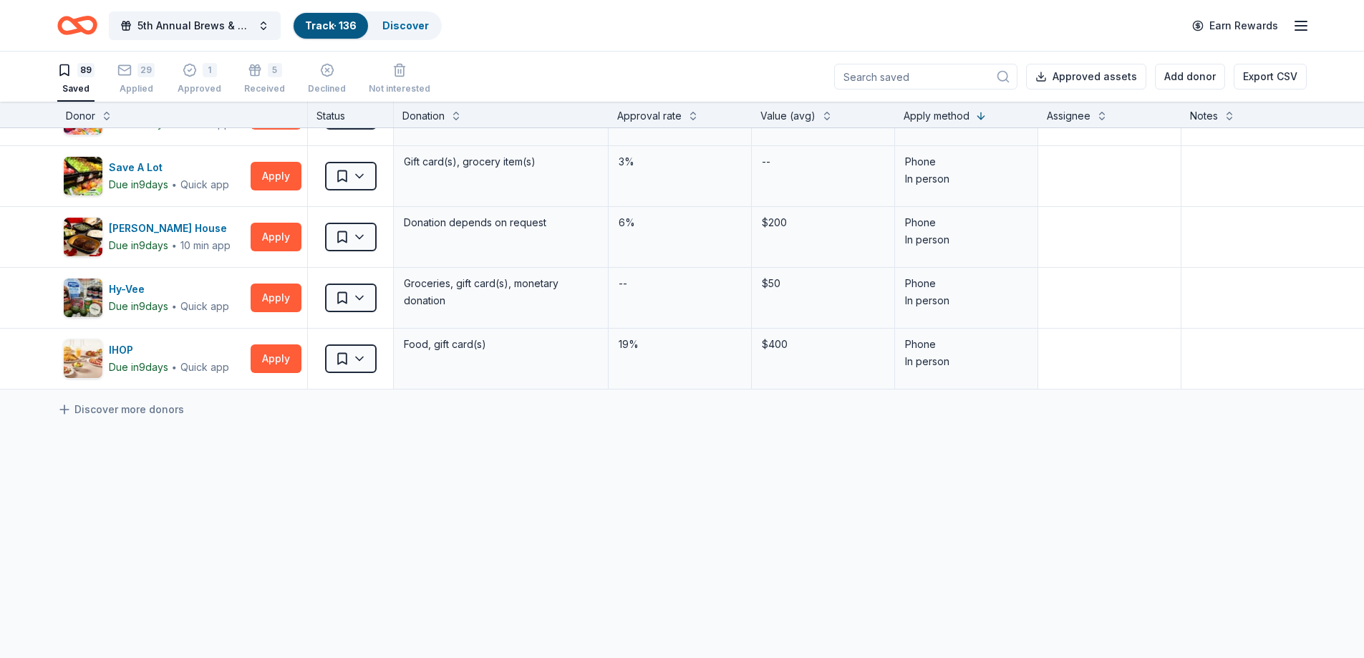
scroll to position [5202, 0]
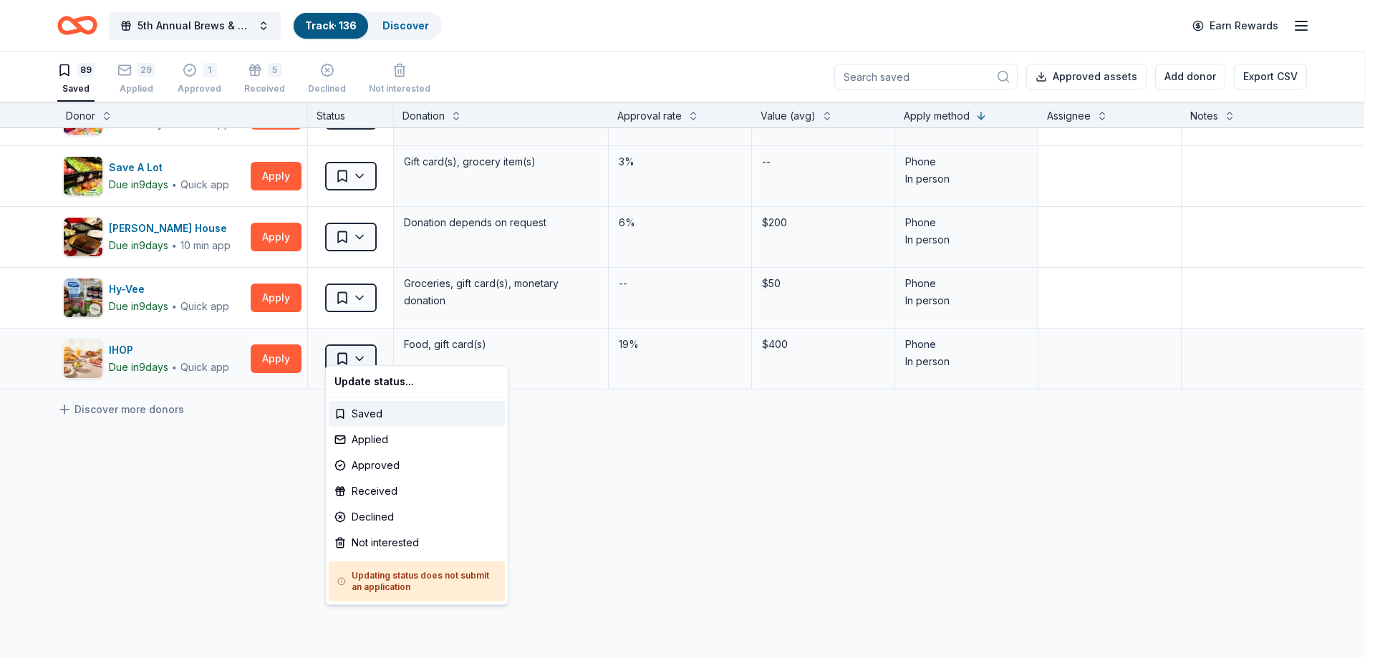
click at [364, 354] on html "5th Annual Brews & BBQ Track · 136 Discover Earn Rewards 89 Saved 29 Applied 1 …" at bounding box center [687, 329] width 1375 height 658
click at [384, 541] on div "Not interested" at bounding box center [417, 543] width 176 height 26
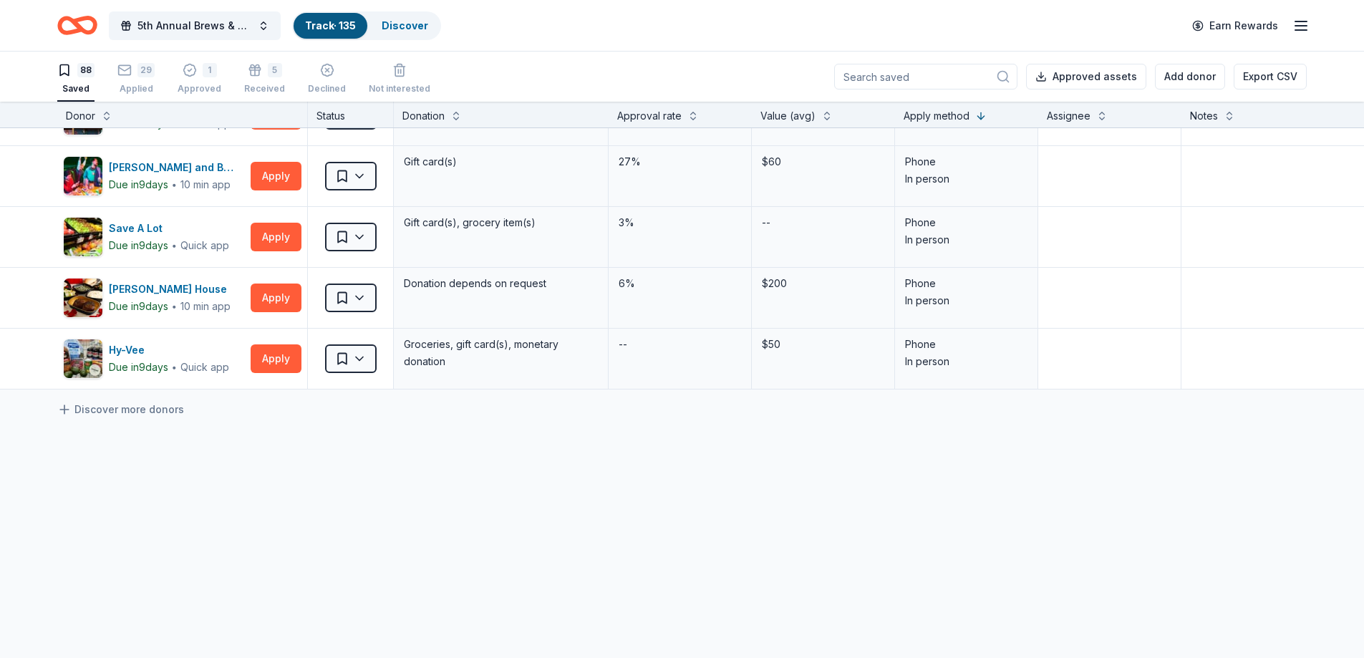
scroll to position [5141, 0]
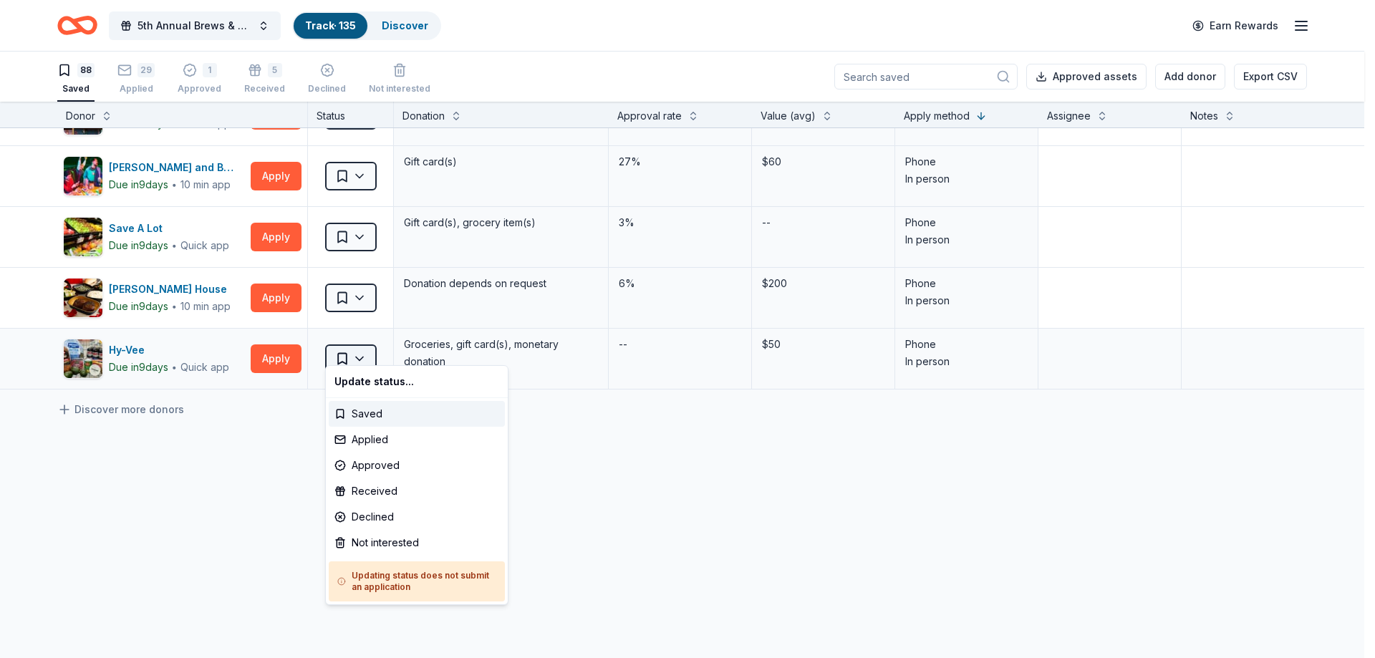
click at [362, 346] on html "5th Annual Brews & BBQ Track · 135 Discover Earn Rewards 88 Saved 29 Applied 1 …" at bounding box center [687, 329] width 1375 height 658
click at [356, 540] on div "Not interested" at bounding box center [417, 543] width 176 height 26
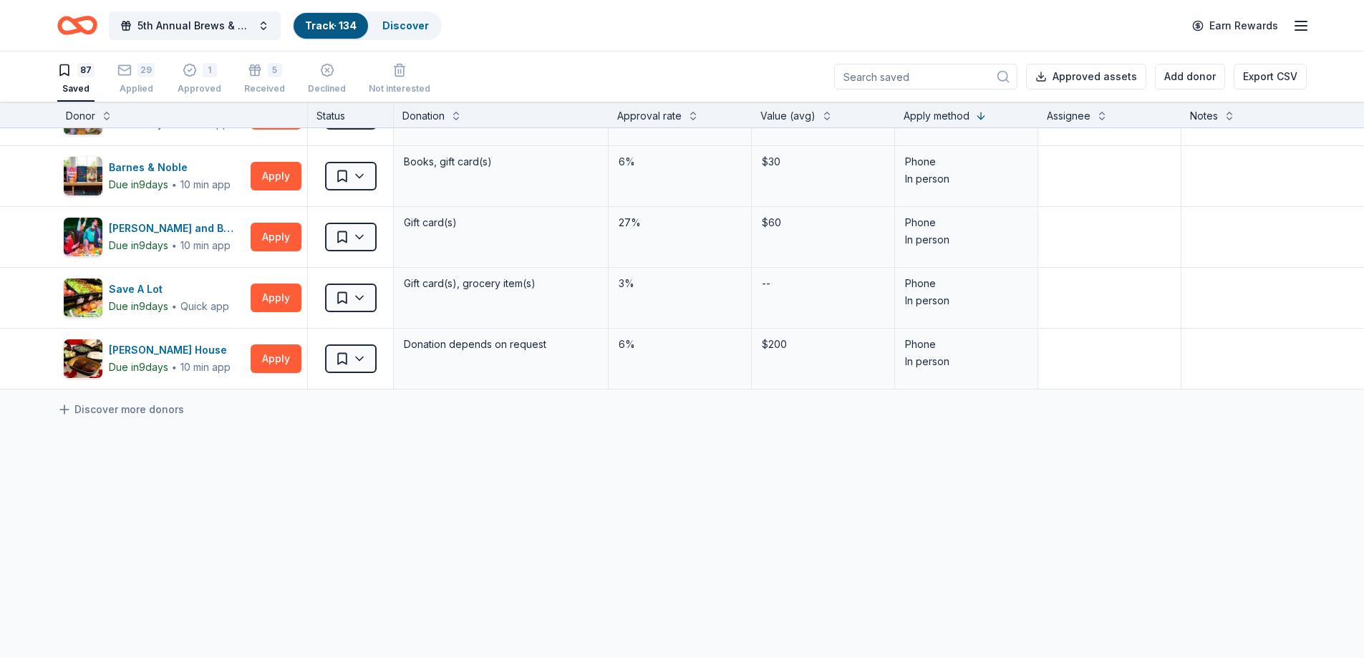
scroll to position [5080, 0]
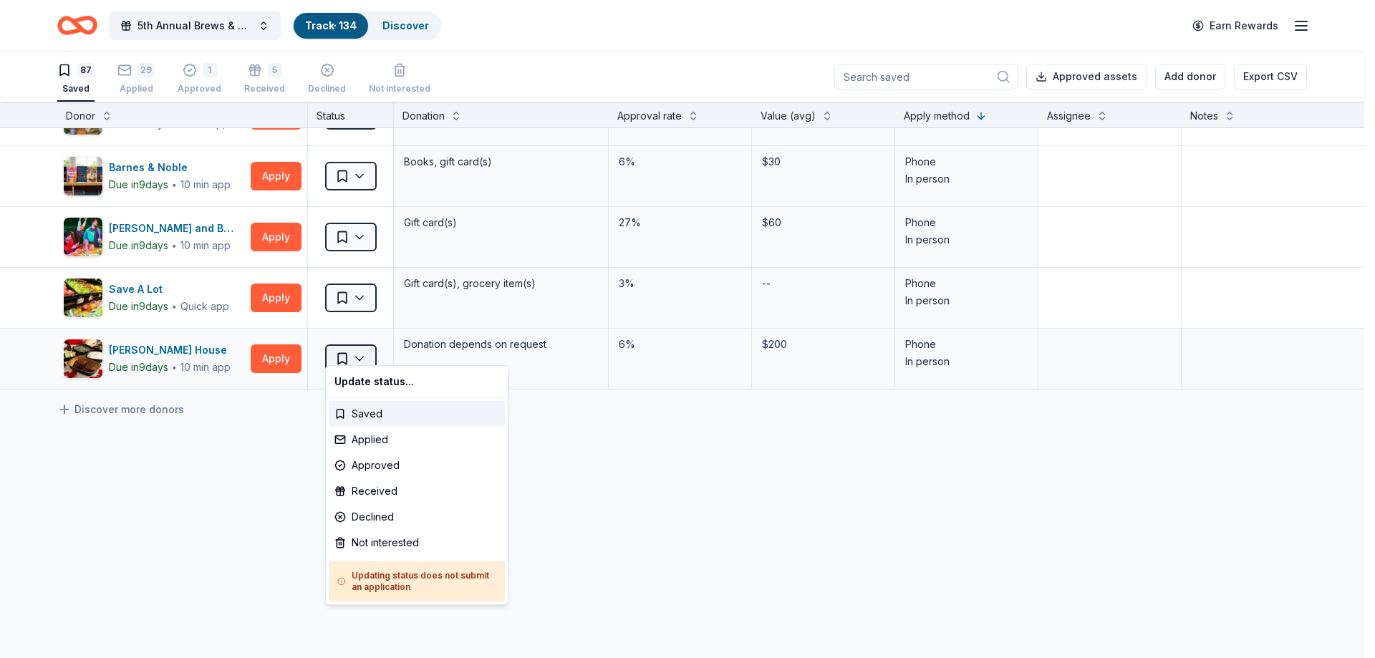
click at [362, 350] on html "5th Annual Brews & BBQ Track · 134 Discover Earn Rewards 87 Saved 29 Applied 1 …" at bounding box center [687, 329] width 1375 height 658
click at [366, 538] on div "Not interested" at bounding box center [417, 543] width 176 height 26
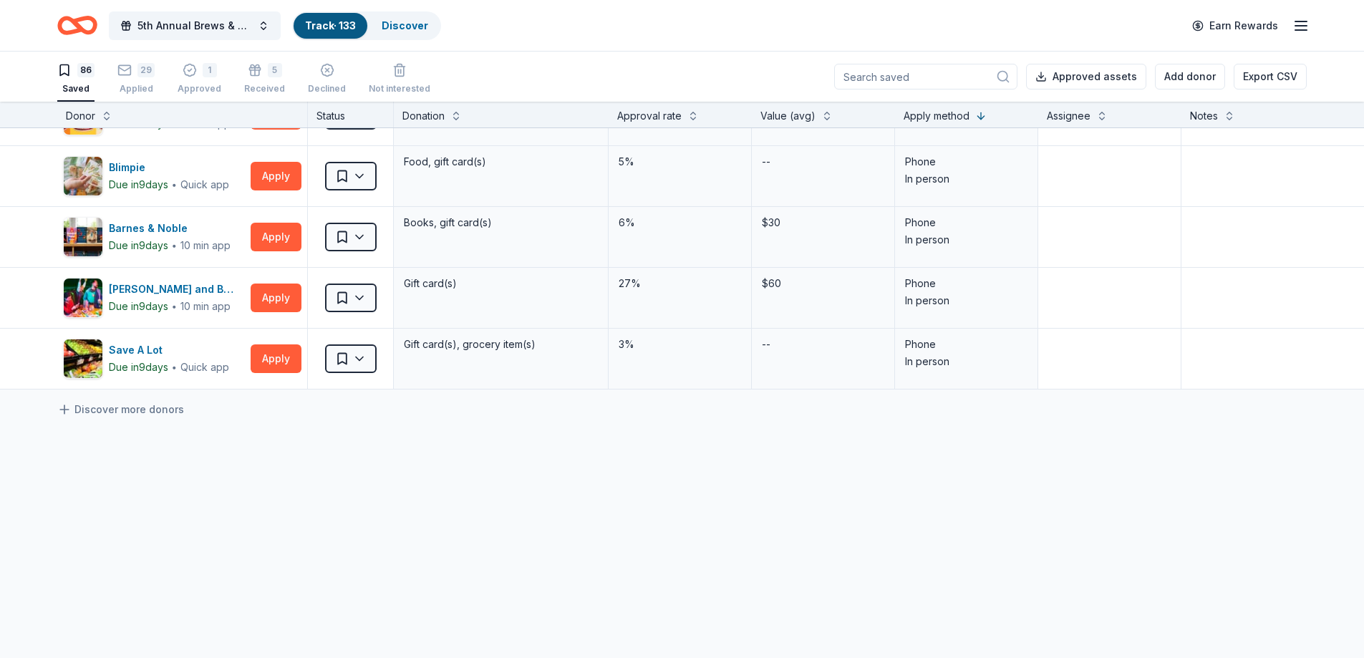
scroll to position [5019, 0]
click at [360, 344] on html "5th Annual Brews & BBQ Track · 133 Discover Earn Rewards 86 Saved 29 Applied 1 …" at bounding box center [682, 329] width 1364 height 658
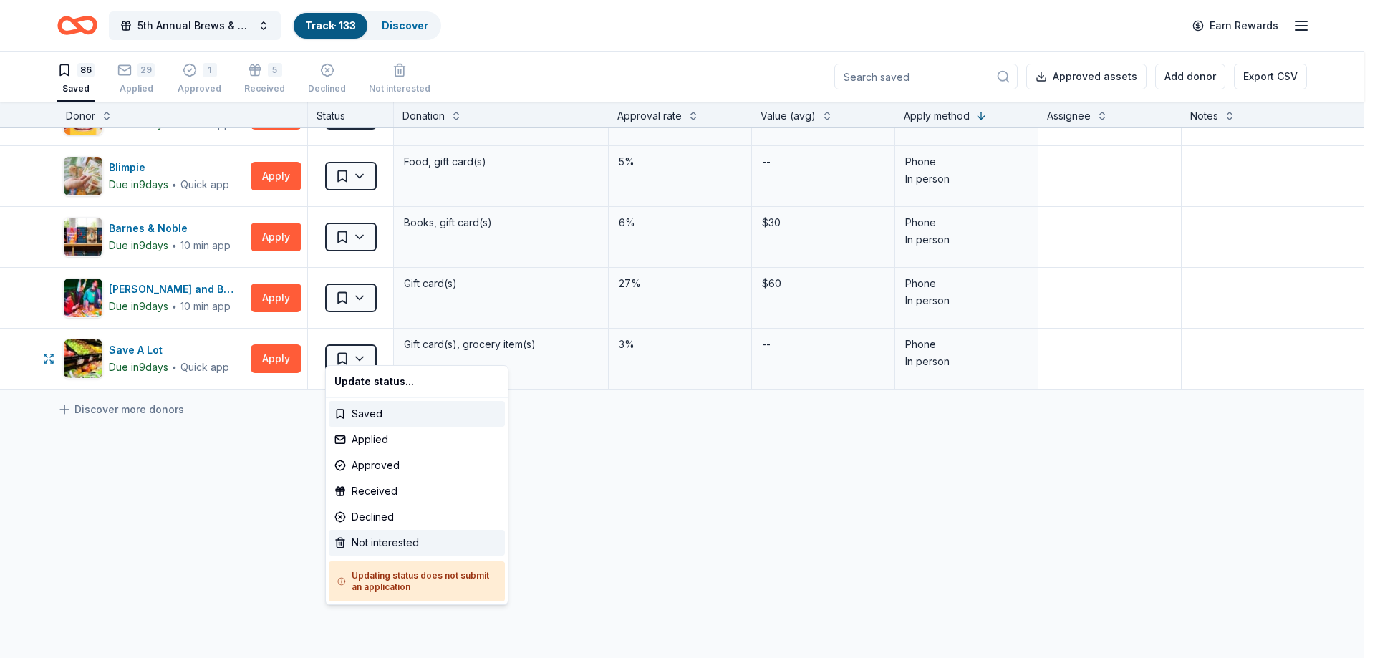
click at [375, 541] on div "Not interested" at bounding box center [417, 543] width 176 height 26
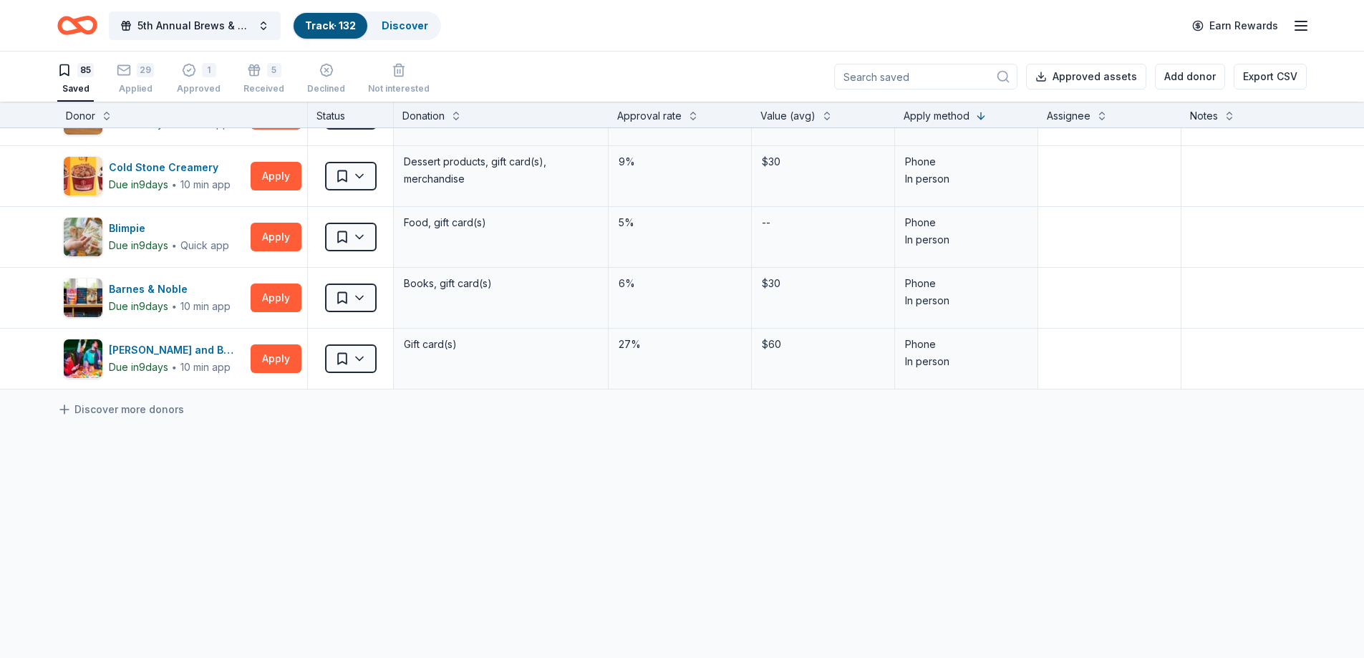
scroll to position [4959, 0]
click at [360, 345] on html "5th Annual Brews & BBQ Track · 132 Discover Earn Rewards 85 Saved 29 Applied 1 …" at bounding box center [687, 329] width 1375 height 658
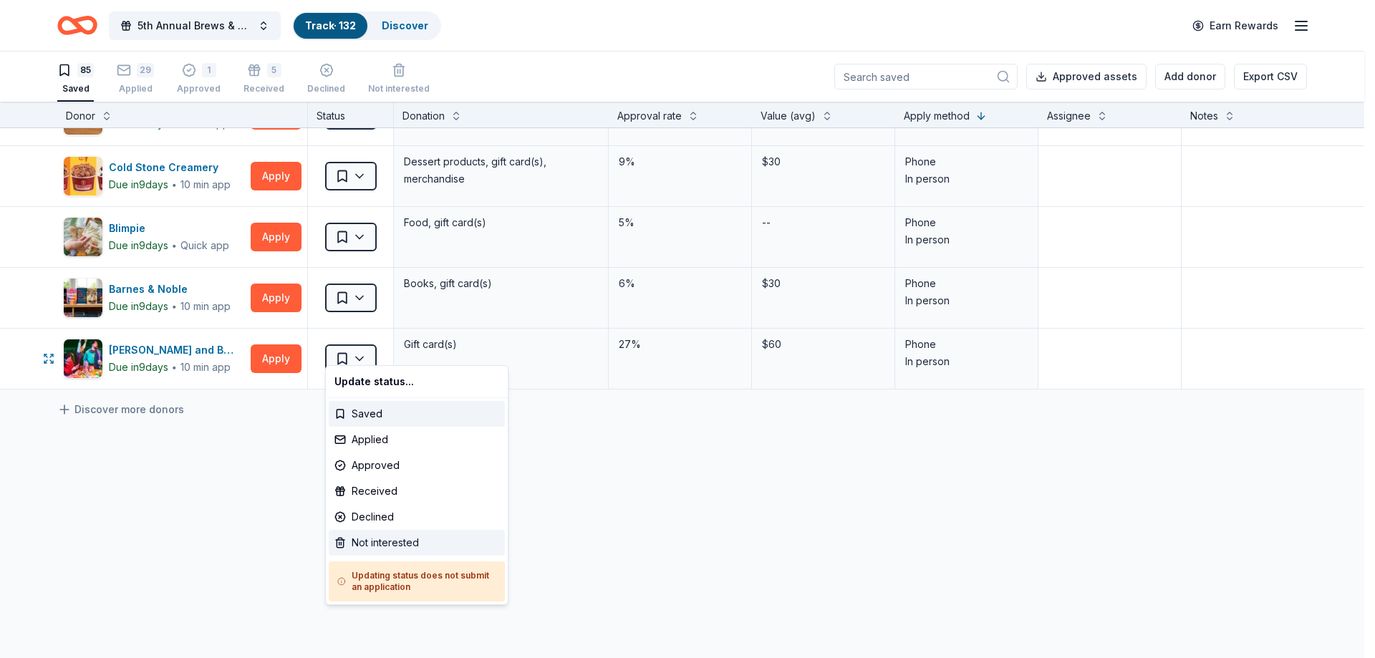
click at [384, 546] on div "Not interested" at bounding box center [417, 543] width 176 height 26
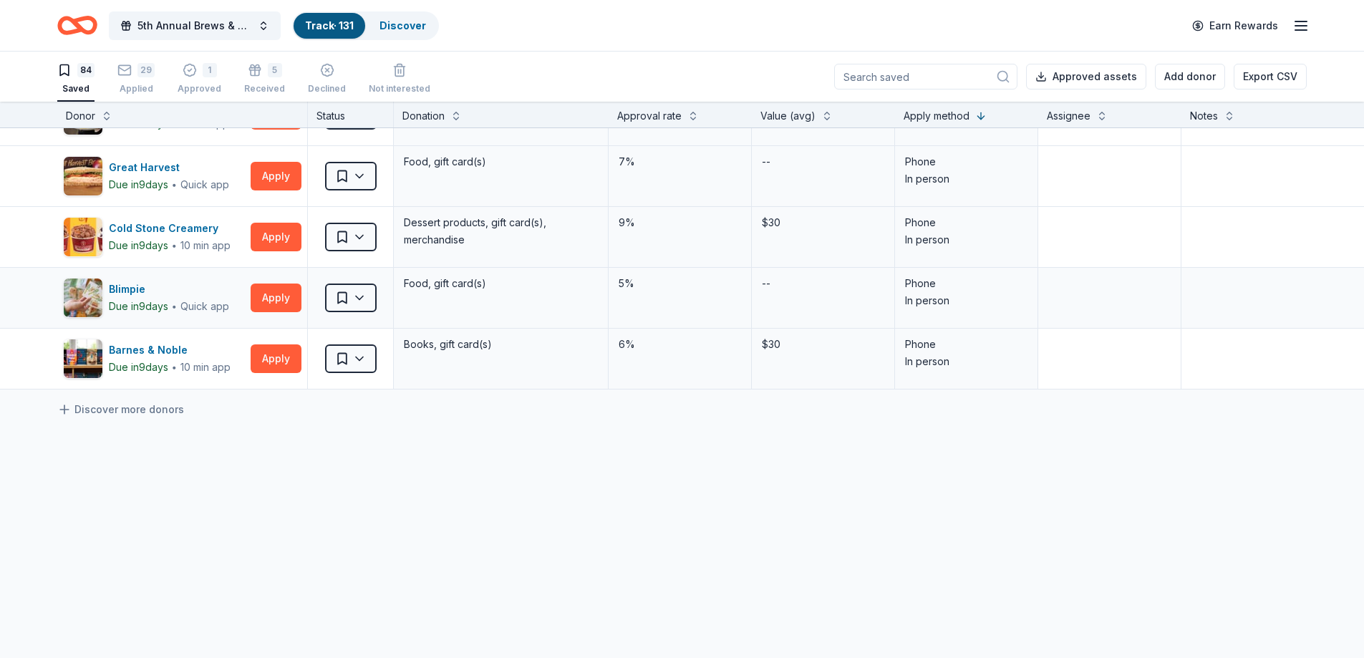
scroll to position [4898, 0]
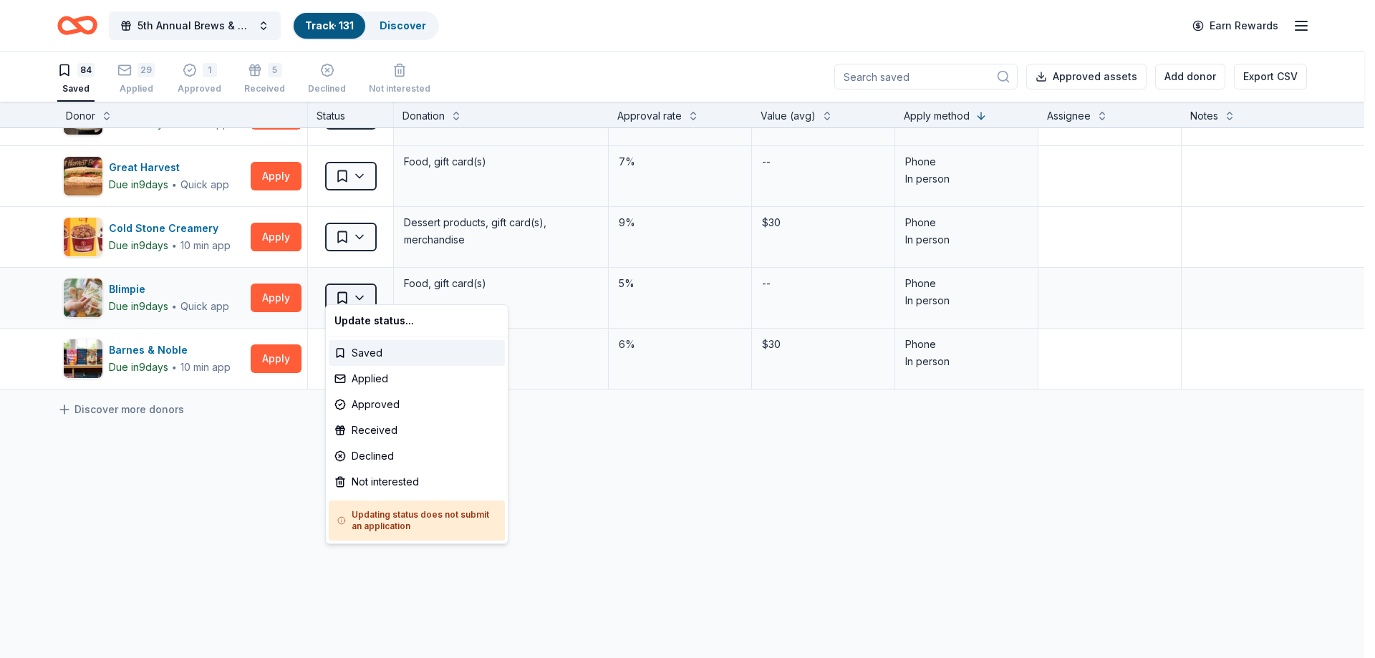
click at [361, 286] on html "5th Annual Brews & BBQ Track · 131 Discover Earn Rewards 84 Saved 29 Applied 1 …" at bounding box center [687, 329] width 1375 height 658
click at [362, 478] on div "Not interested" at bounding box center [417, 482] width 176 height 26
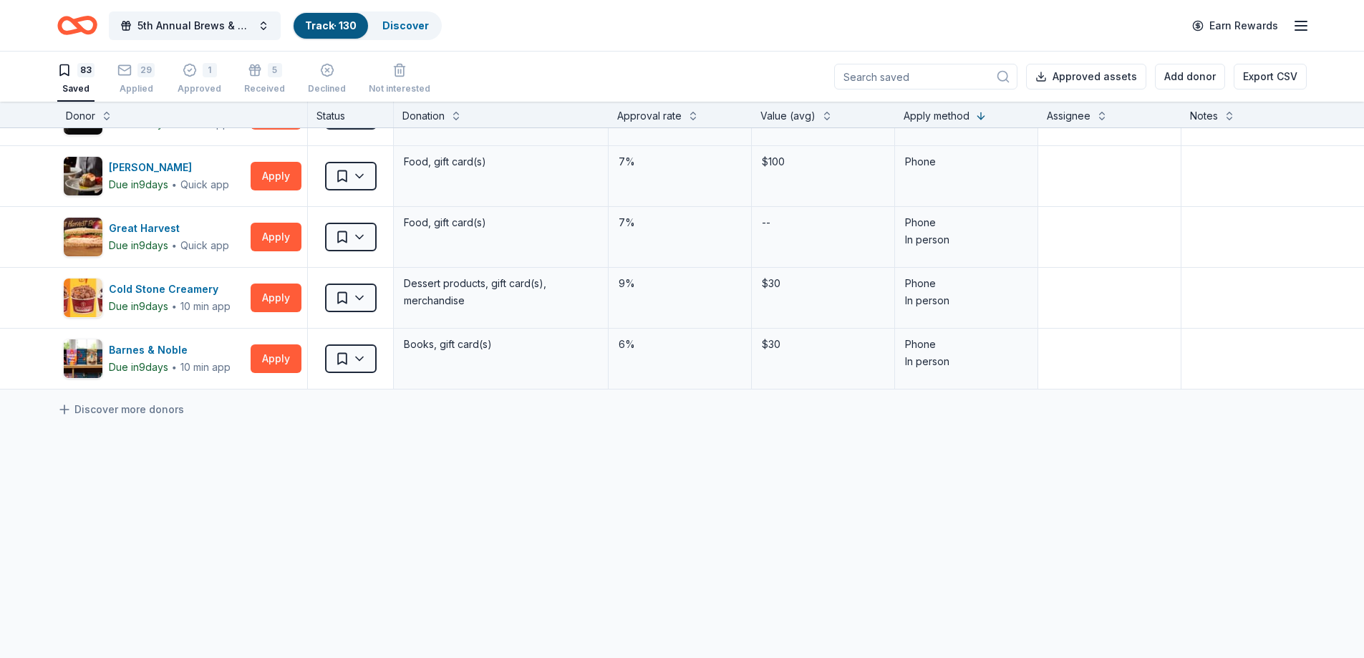
scroll to position [4837, 0]
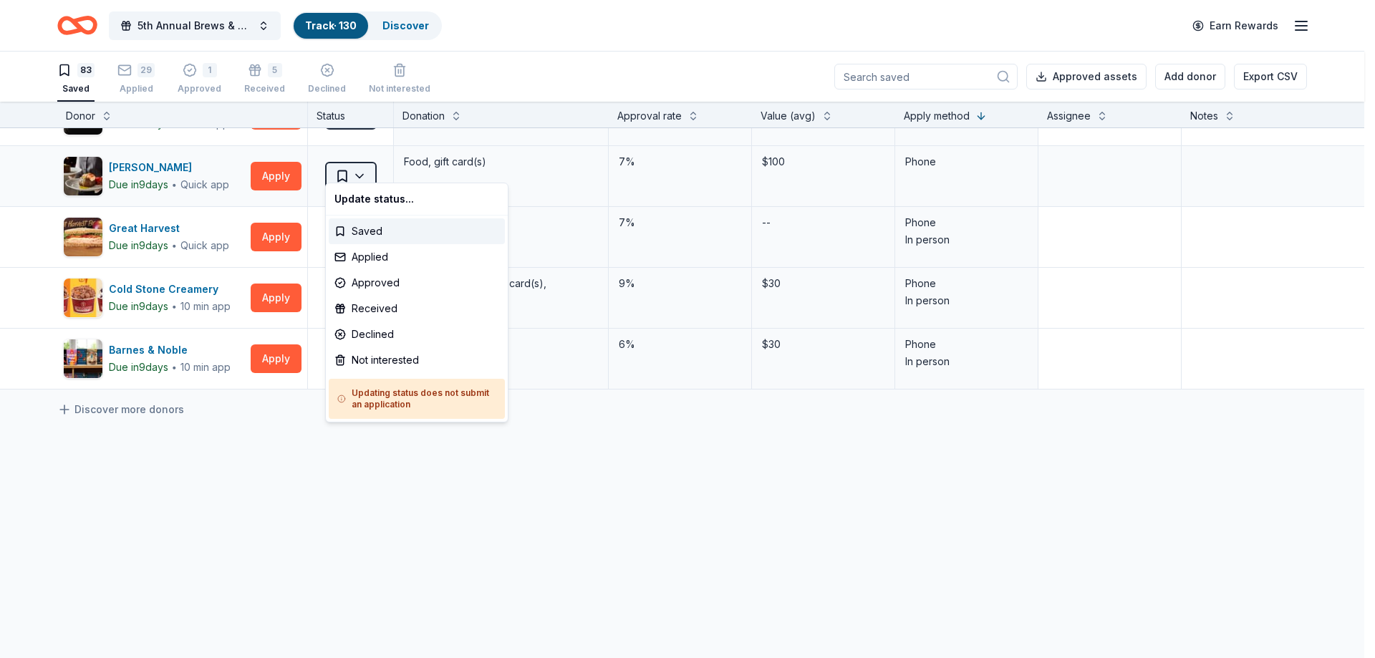
click at [360, 160] on html "5th Annual Brews & BBQ Track · 130 Discover Earn Rewards 83 Saved 29 Applied 1 …" at bounding box center [687, 329] width 1375 height 658
click at [377, 360] on div "Not interested" at bounding box center [417, 360] width 176 height 26
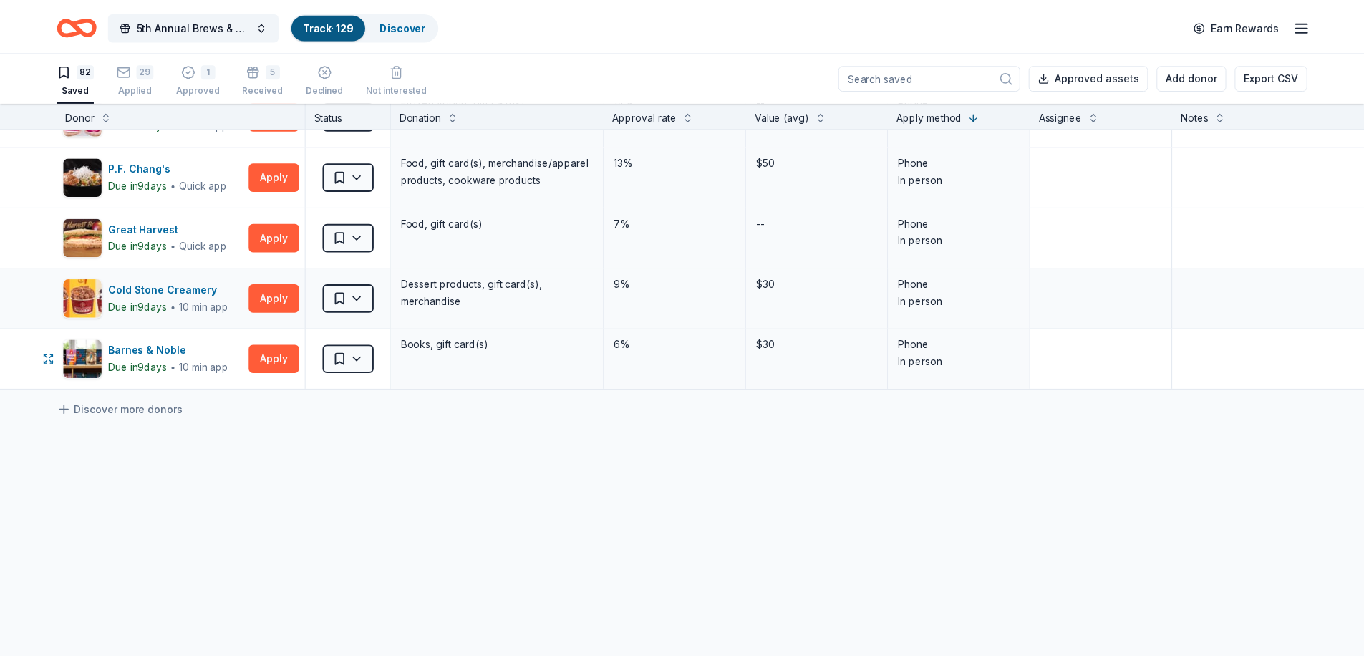
scroll to position [4776, 0]
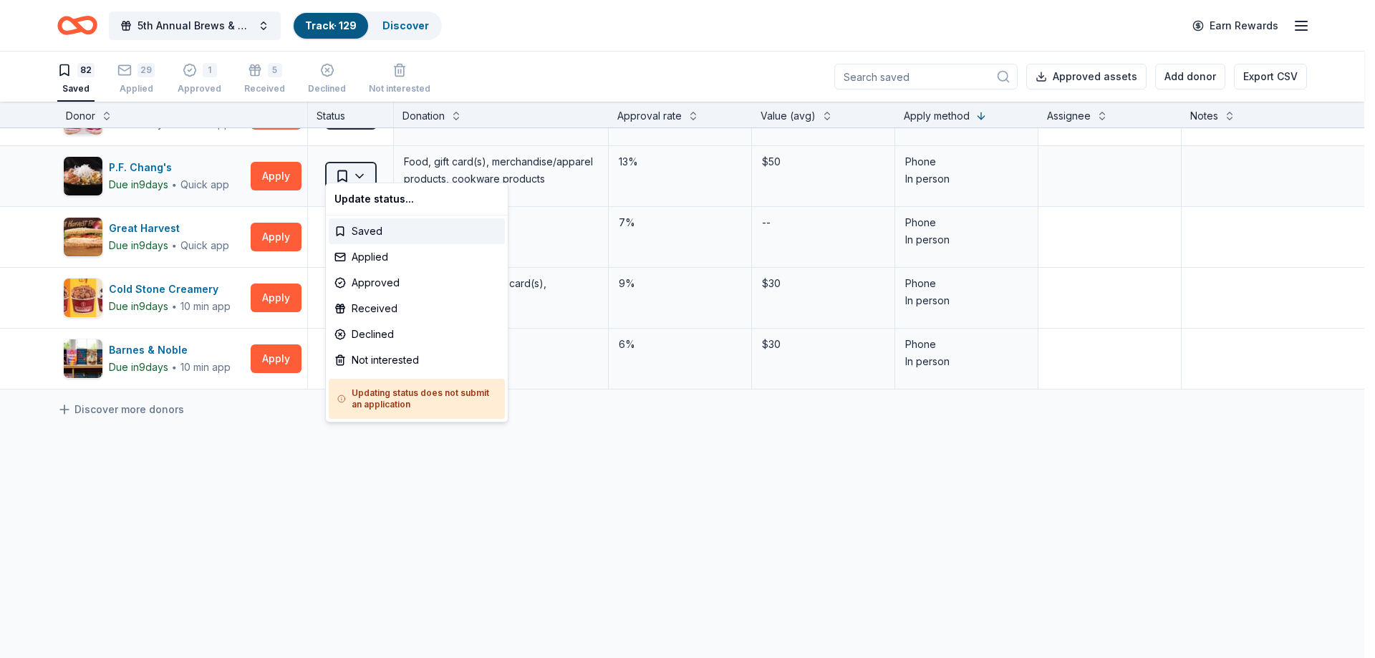
click at [365, 165] on html "5th Annual Brews & BBQ Track · 129 Discover Earn Rewards 82 Saved 29 Applied 1 …" at bounding box center [687, 329] width 1375 height 658
click at [372, 357] on div "Not interested" at bounding box center [417, 360] width 176 height 26
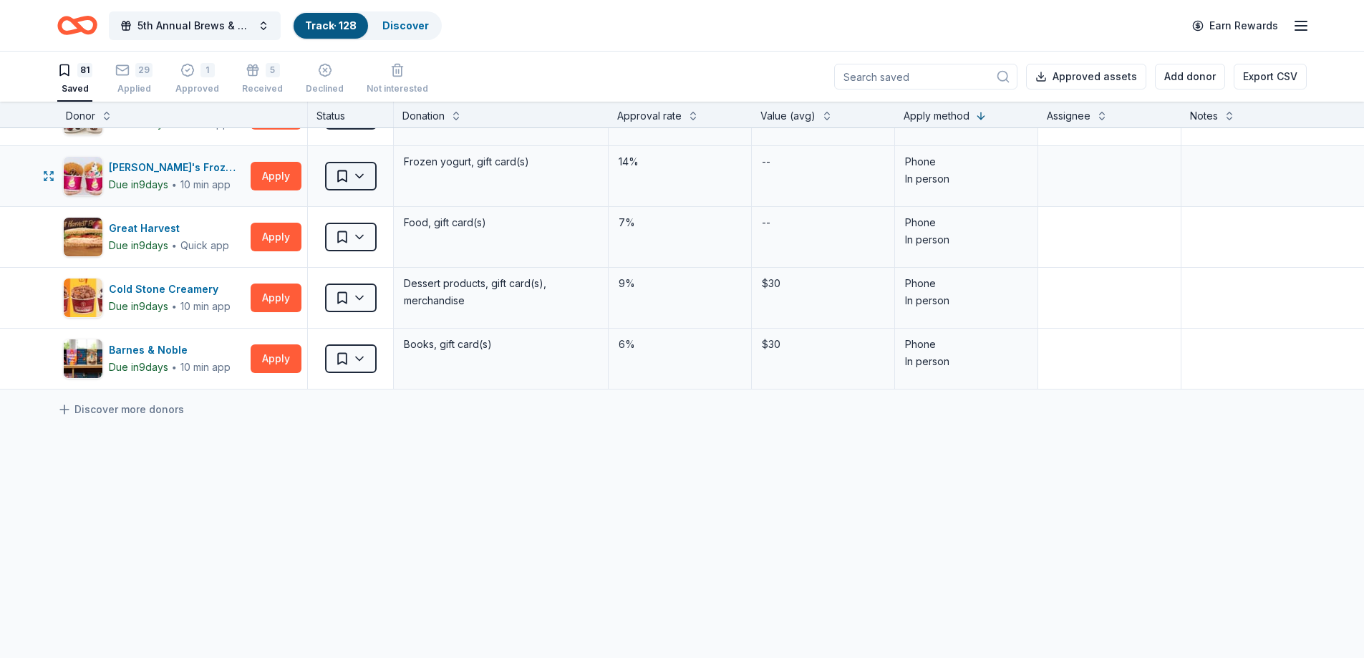
click at [363, 167] on html "5th Annual Brews & BBQ Track · 128 Discover Earn Rewards 81 Saved 29 Applied 1 …" at bounding box center [682, 329] width 1364 height 658
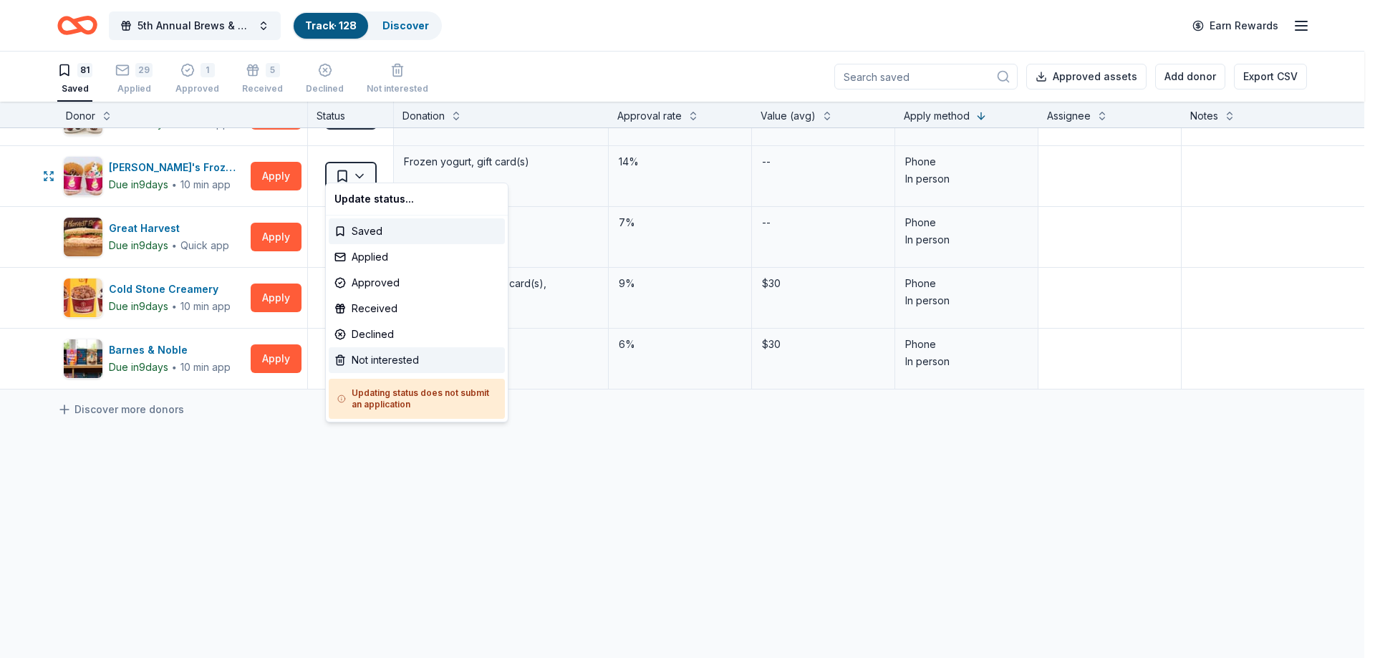
click at [374, 360] on div "Not interested" at bounding box center [417, 360] width 176 height 26
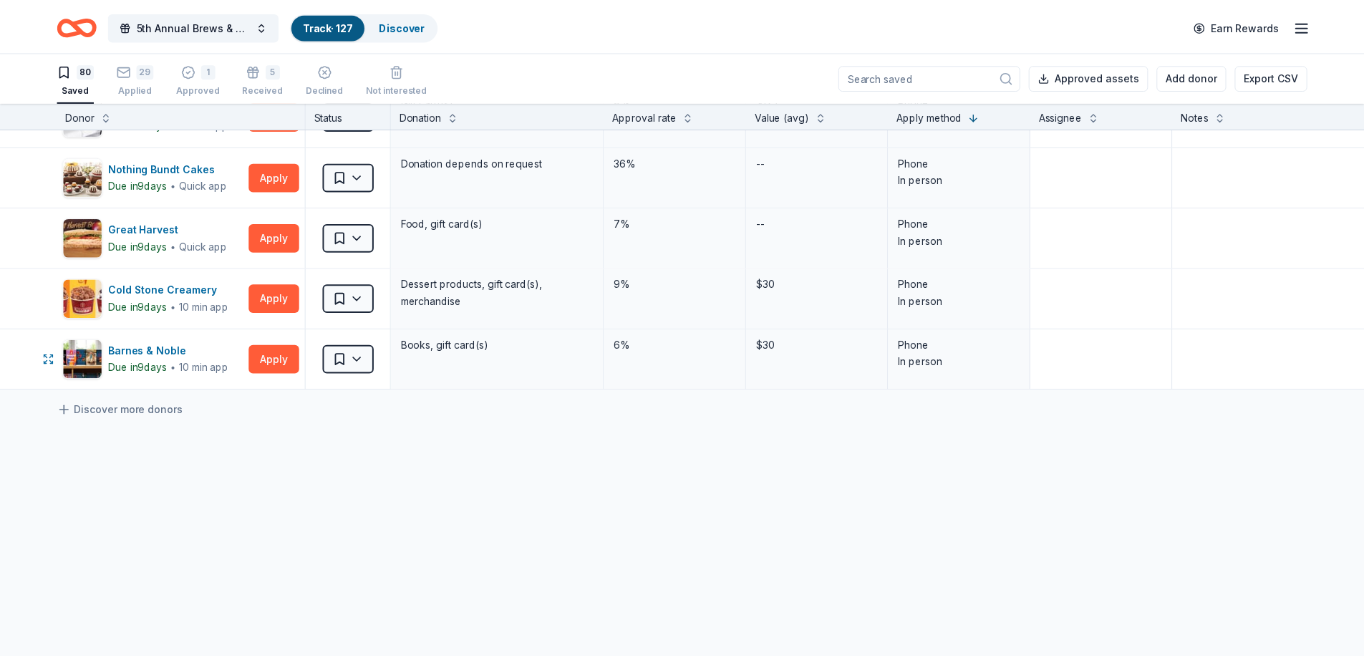
scroll to position [4654, 0]
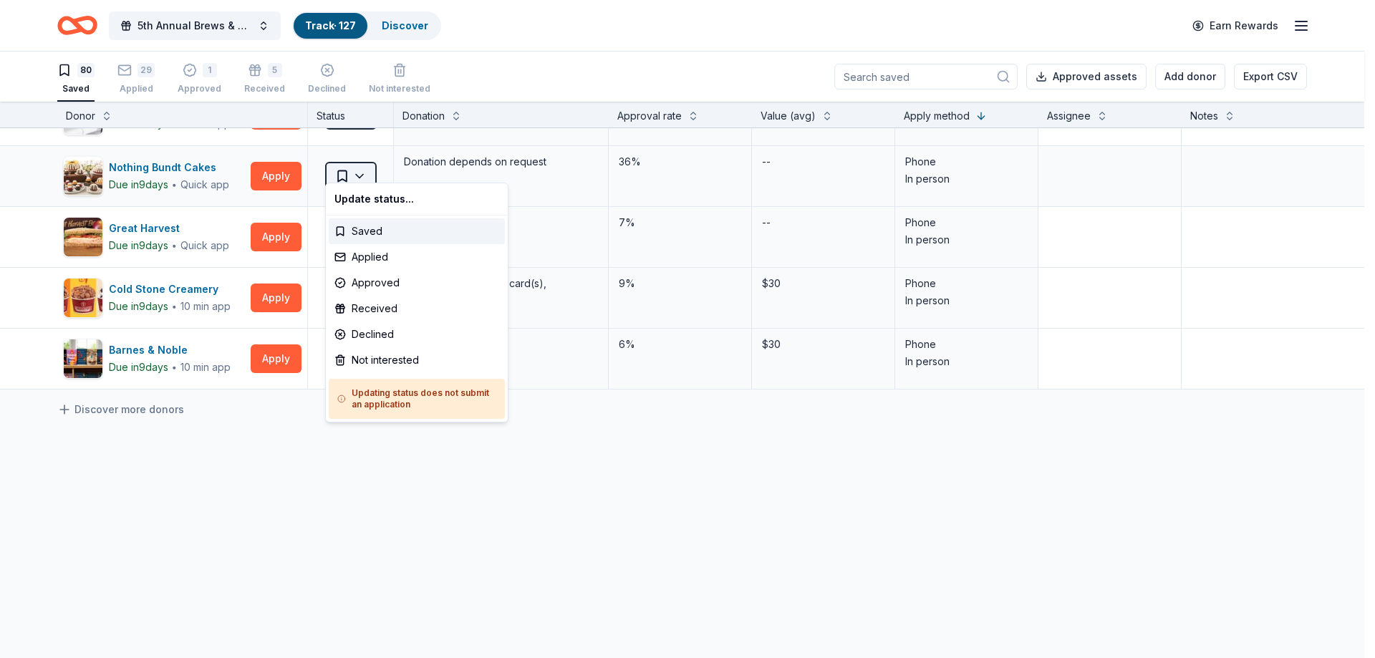
click at [360, 163] on html "5th Annual Brews & BBQ Track · 127 Discover Earn Rewards 80 Saved 29 Applied 1 …" at bounding box center [687, 329] width 1375 height 658
click at [385, 362] on div "Not interested" at bounding box center [417, 360] width 176 height 26
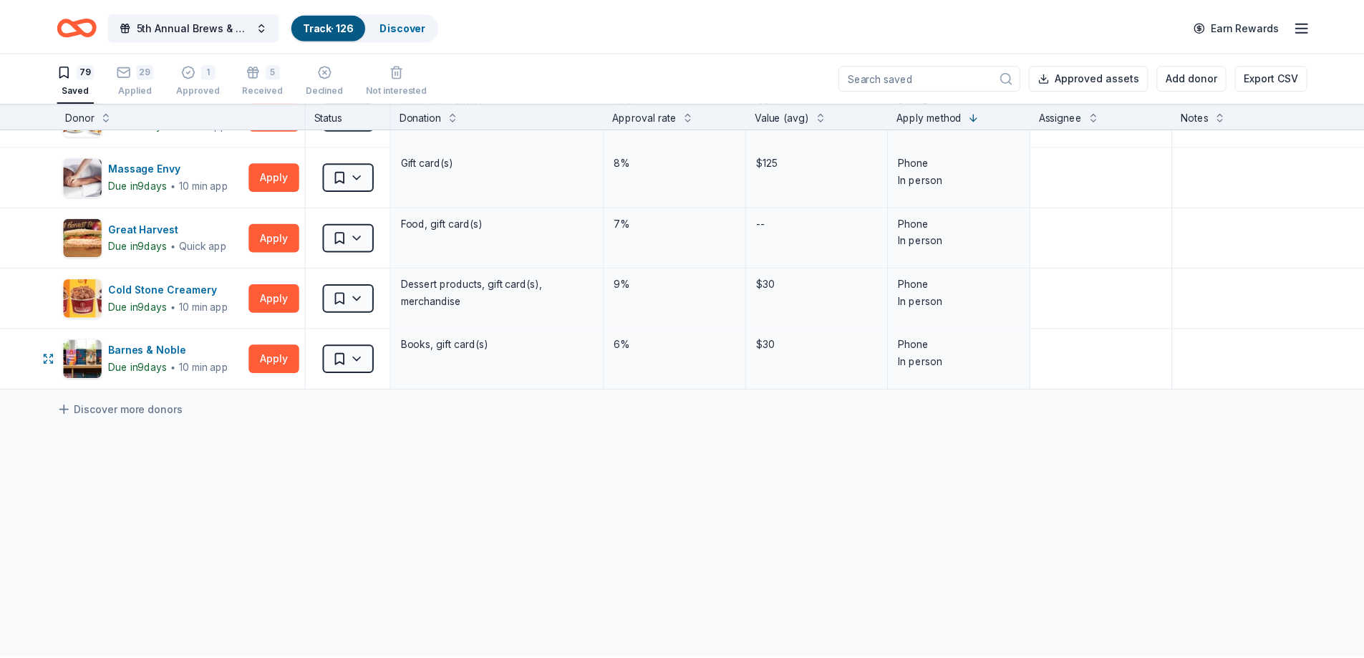
scroll to position [4593, 0]
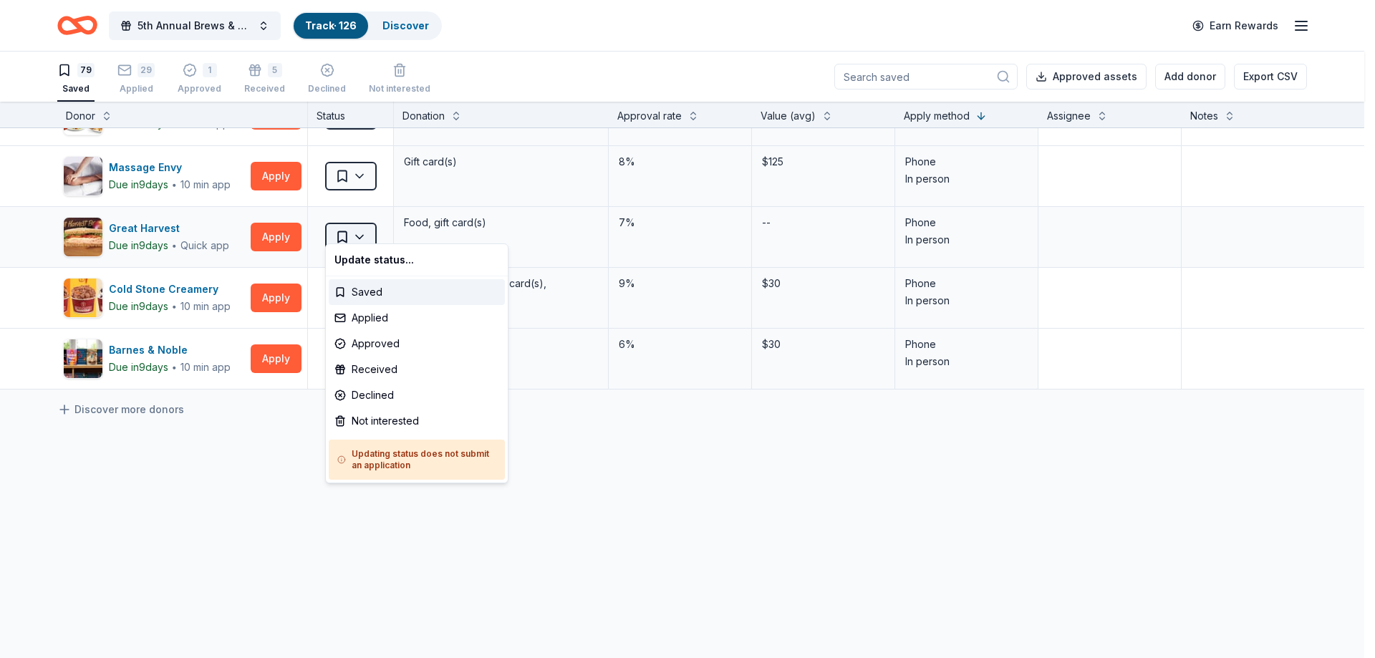
click at [362, 226] on html "5th Annual Brews & BBQ Track · 126 Discover Earn Rewards 79 Saved 29 Applied 1 …" at bounding box center [687, 329] width 1375 height 658
click at [366, 428] on div "Not interested" at bounding box center [417, 421] width 176 height 26
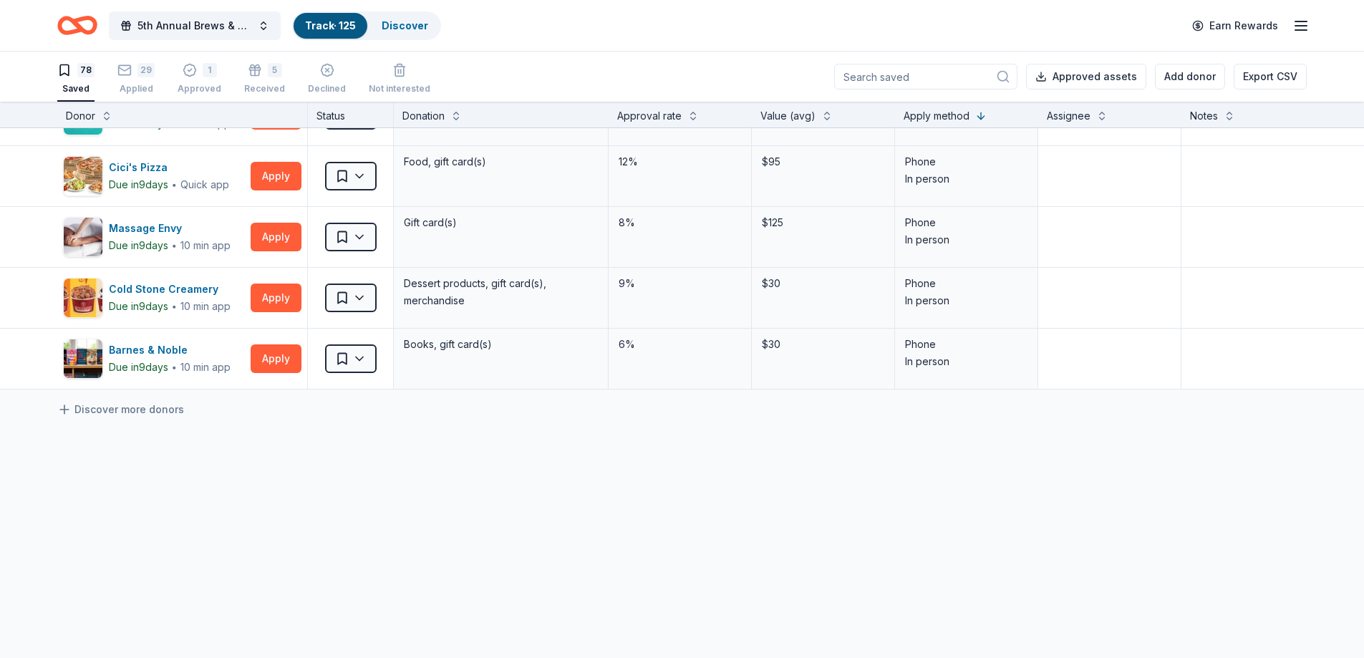
scroll to position [4532, 0]
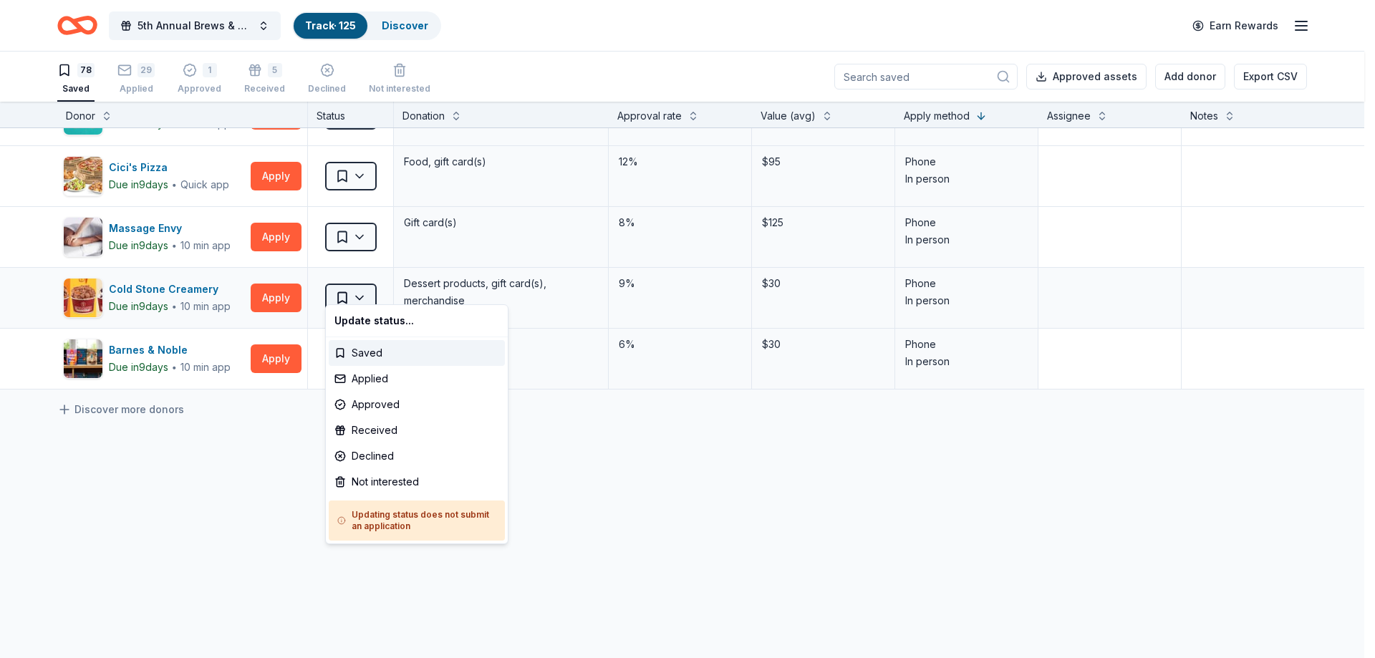
click at [363, 287] on html "5th Annual Brews & BBQ Track · 125 Discover Earn Rewards 78 Saved 29 Applied 1 …" at bounding box center [687, 329] width 1375 height 658
click at [390, 481] on div "Not interested" at bounding box center [417, 482] width 176 height 26
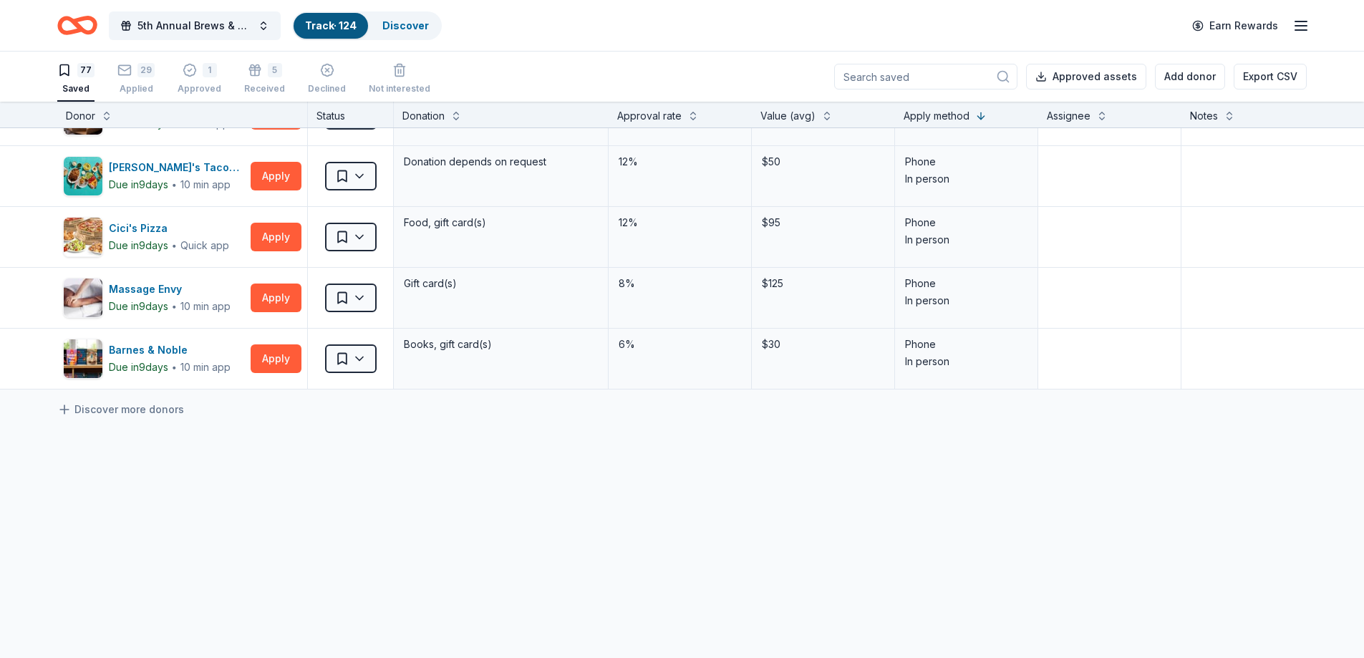
scroll to position [4471, 0]
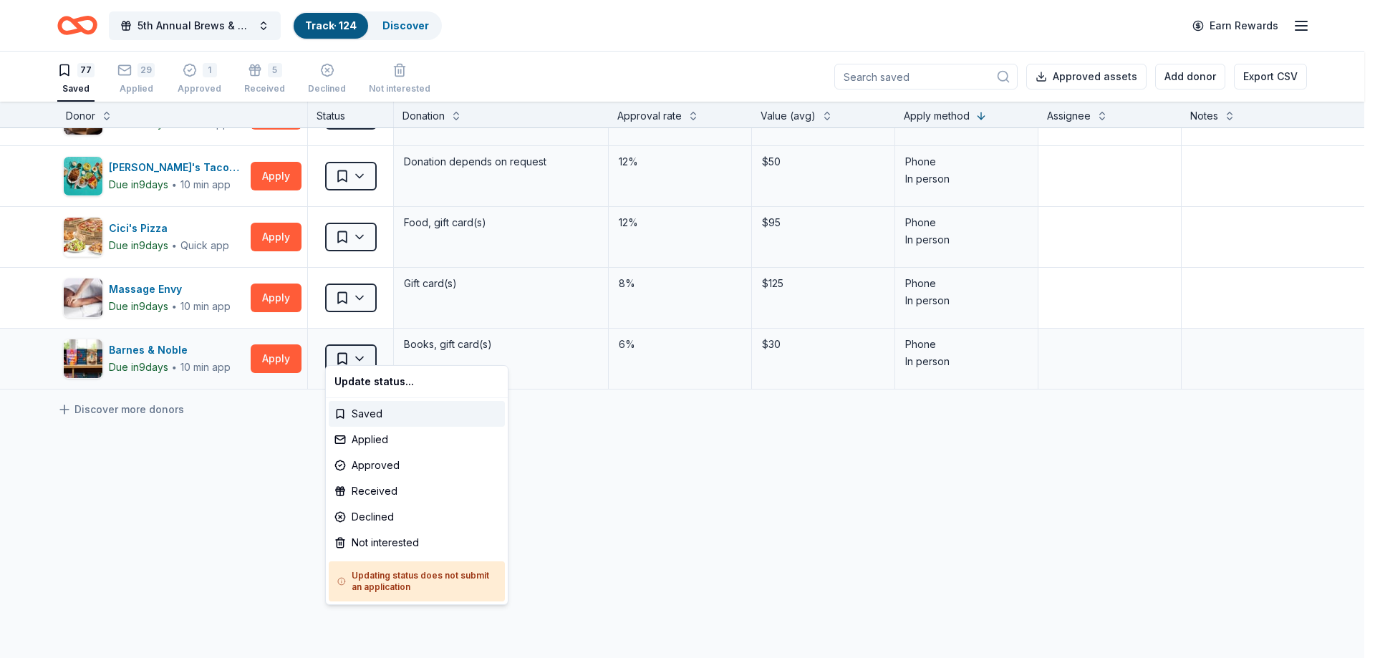
click at [357, 345] on html "5th Annual Brews & BBQ Track · 124 Discover Earn Rewards 77 Saved 29 Applied 1 …" at bounding box center [687, 329] width 1375 height 658
click at [372, 540] on div "Not interested" at bounding box center [417, 543] width 176 height 26
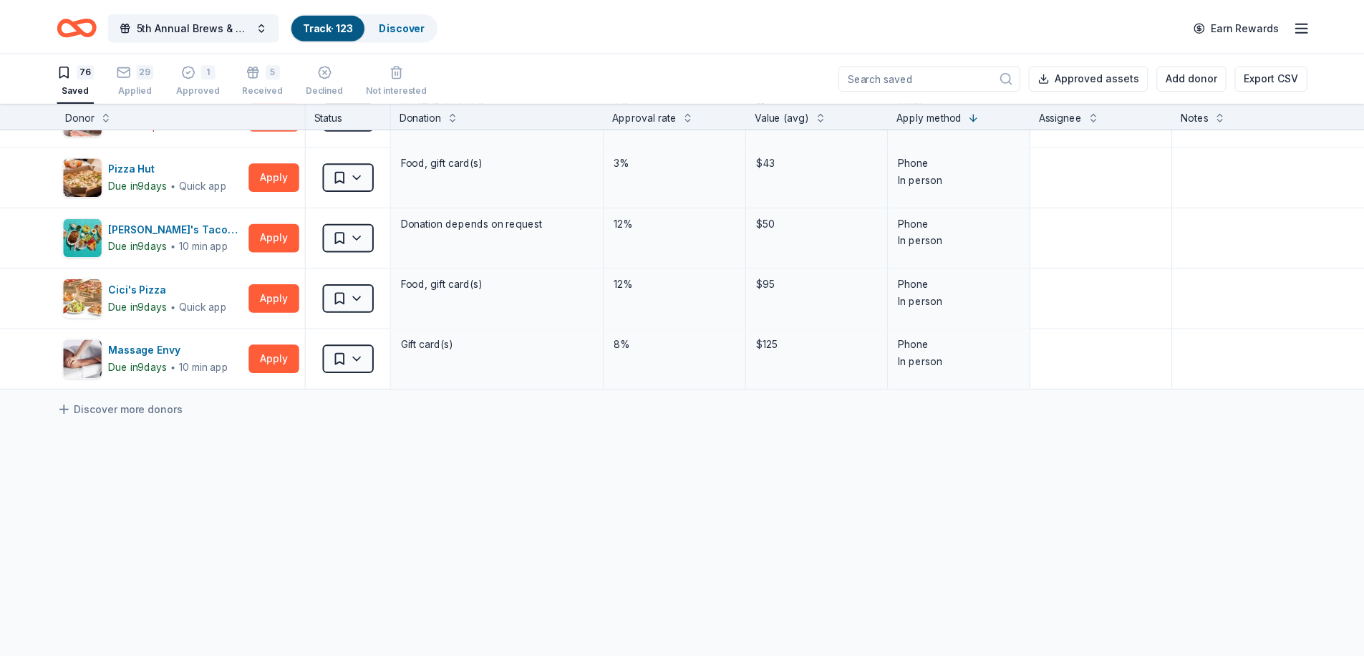
scroll to position [4411, 0]
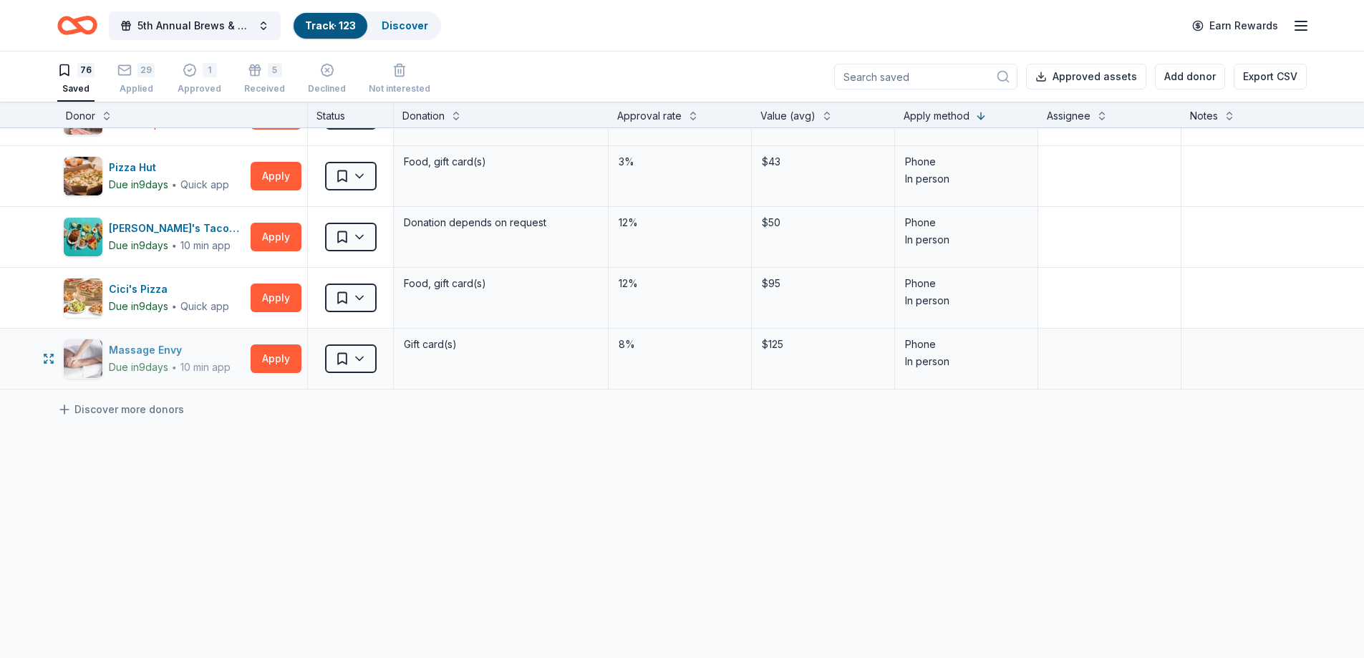
click at [168, 342] on div "Massage Envy" at bounding box center [170, 350] width 122 height 17
click at [134, 281] on div "Cici's Pizza" at bounding box center [169, 289] width 120 height 17
click at [120, 220] on div "Fuzzy's Taco Shop" at bounding box center [177, 228] width 136 height 17
click at [141, 159] on div "Pizza Hut" at bounding box center [169, 167] width 120 height 17
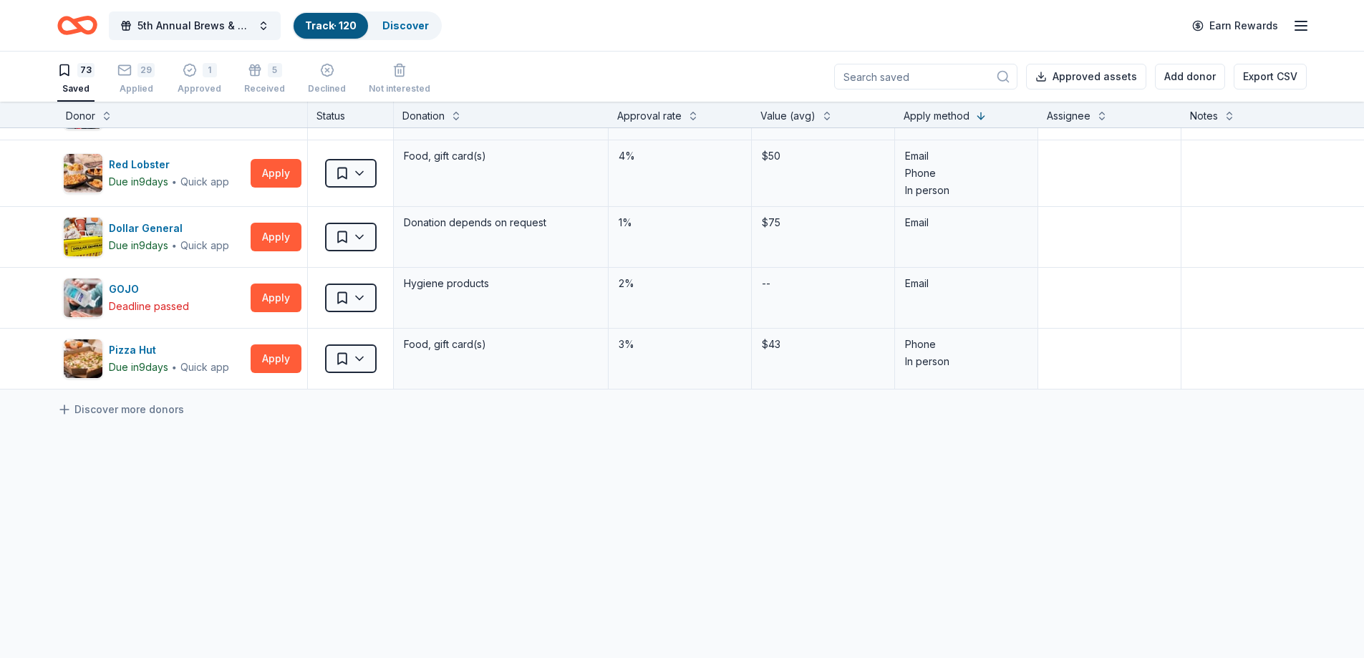
scroll to position [4228, 0]
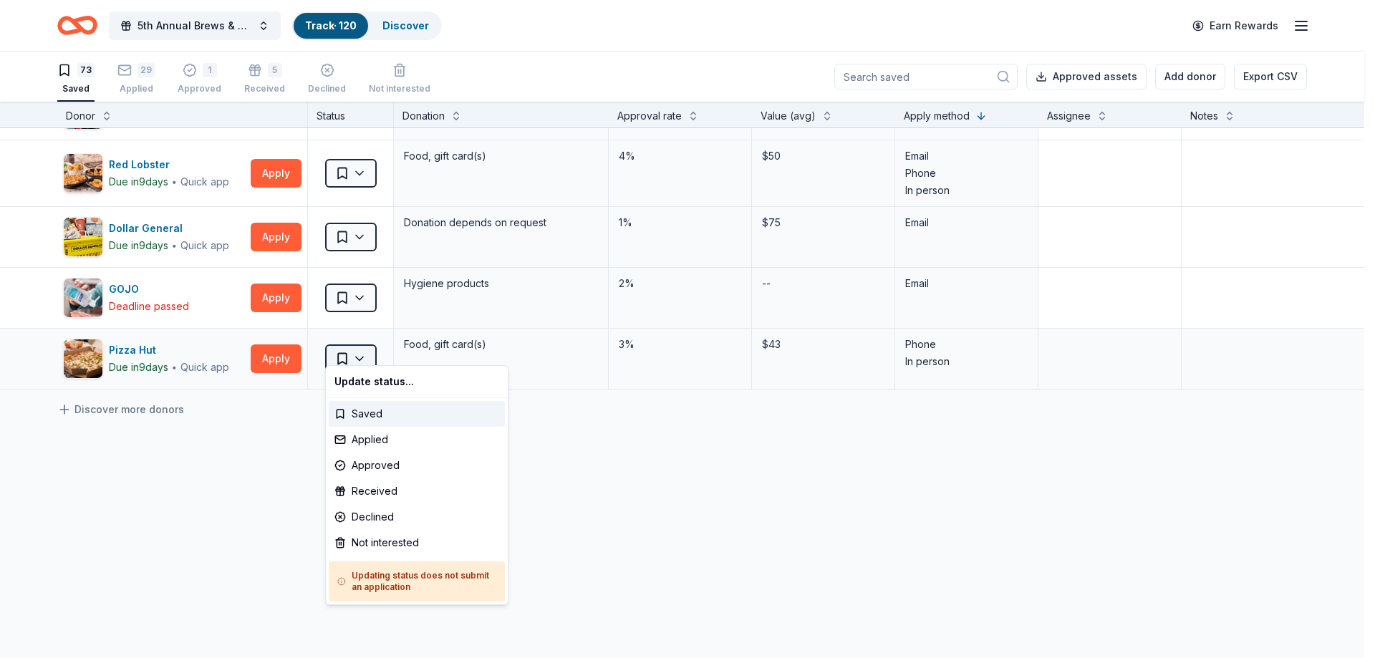
click at [361, 350] on html "5th Annual Brews & BBQ Track · 120 Discover Earn Rewards 73 Saved 29 Applied 1 …" at bounding box center [687, 329] width 1375 height 658
click at [357, 541] on div "Not interested" at bounding box center [417, 543] width 176 height 26
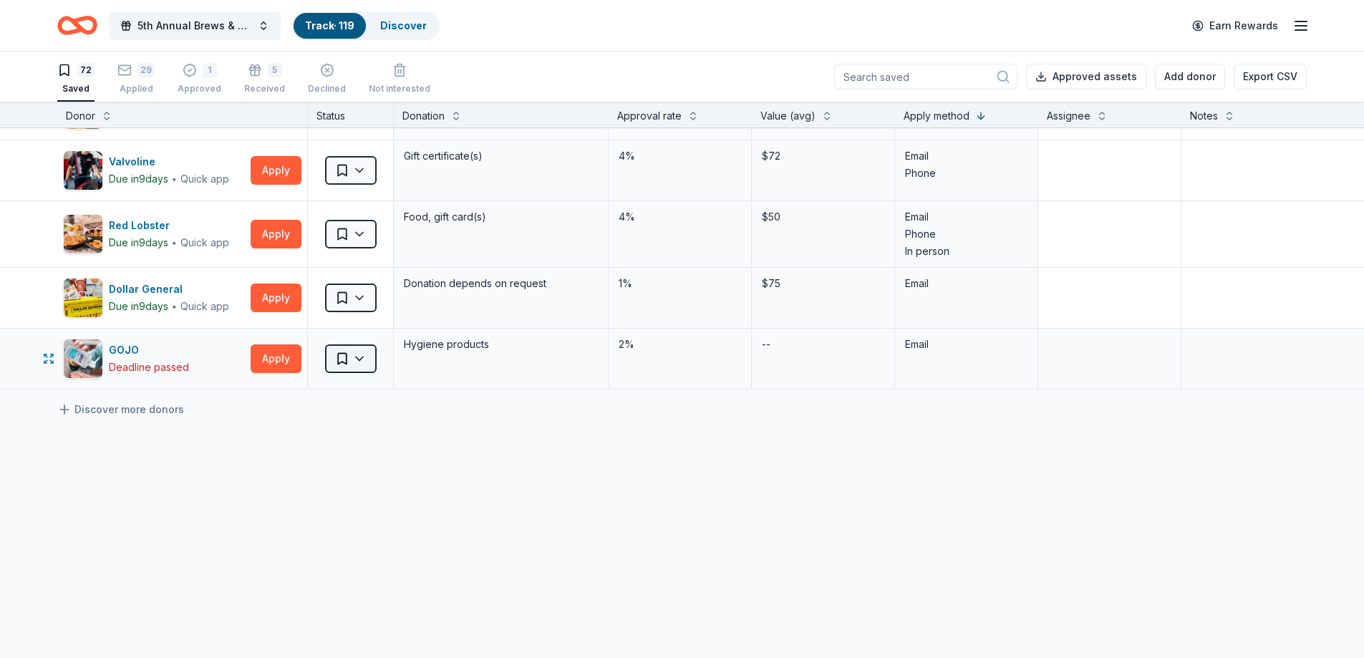
click at [364, 347] on html "5th Annual Brews & BBQ Track · 119 Discover Earn Rewards 72 Saved 29 Applied 1 …" at bounding box center [682, 329] width 1364 height 658
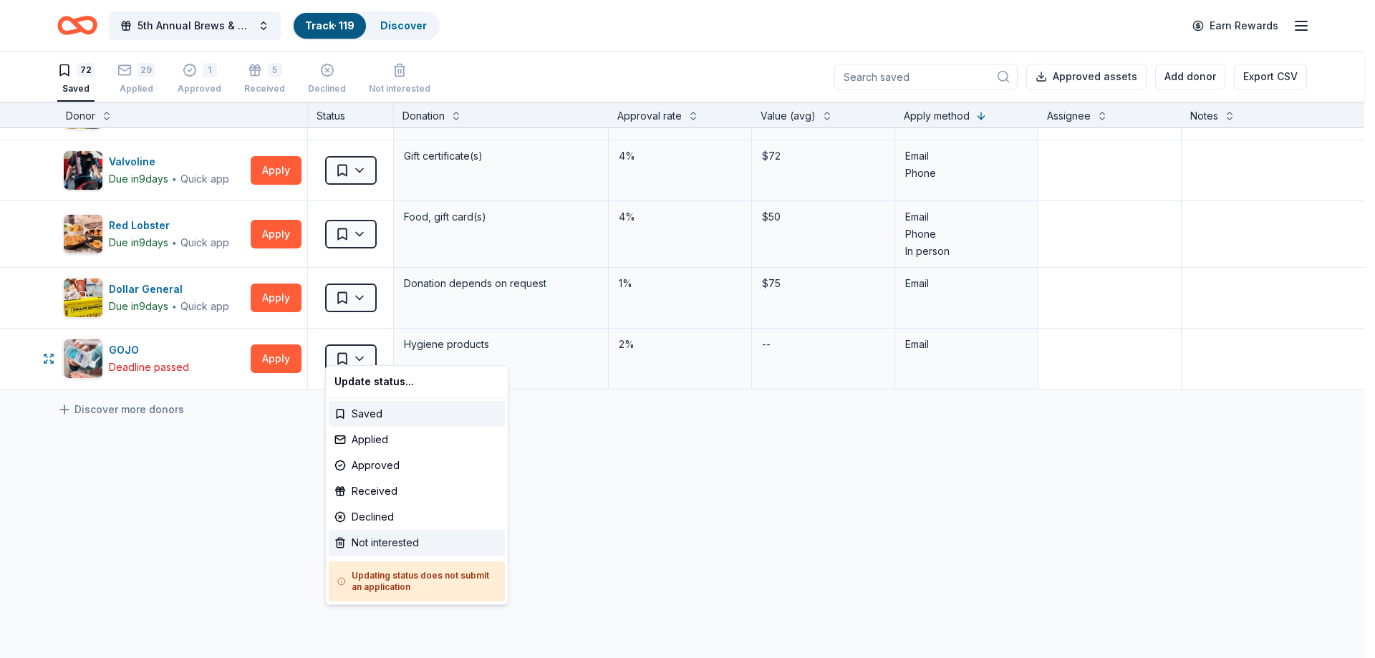
click at [369, 539] on div "Not interested" at bounding box center [417, 543] width 176 height 26
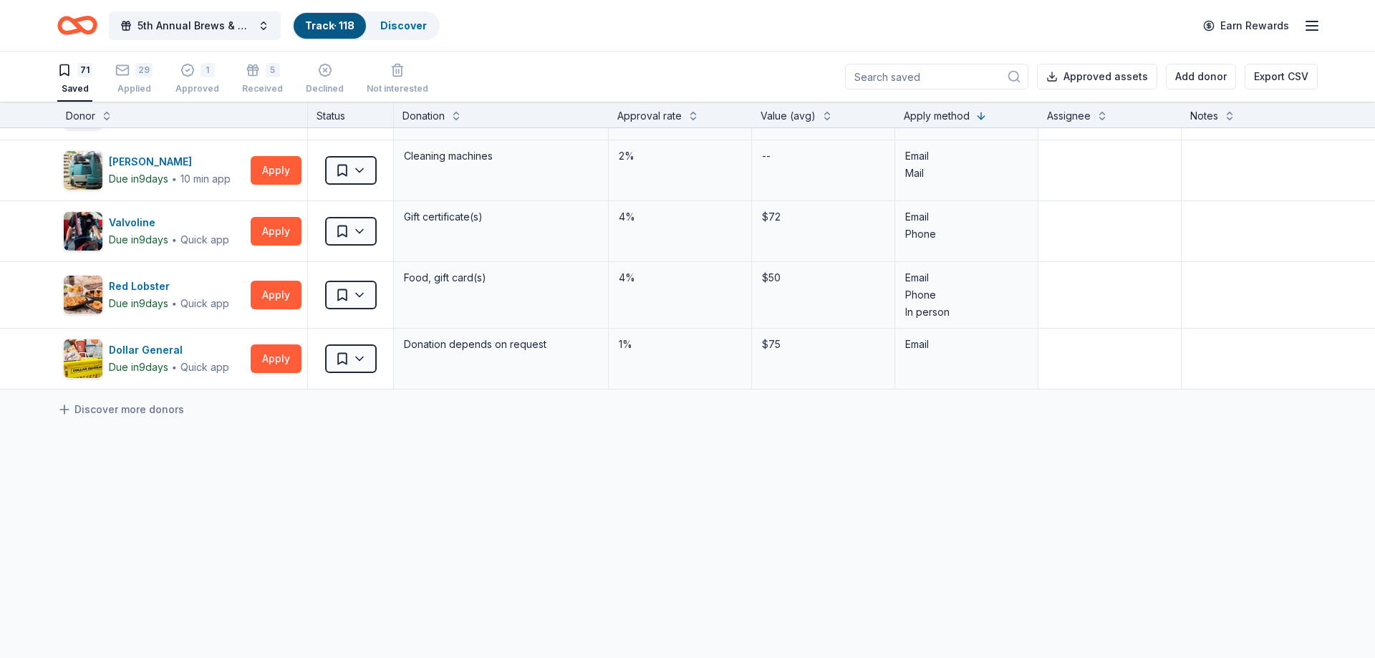
scroll to position [4106, 0]
click at [274, 347] on button "Apply" at bounding box center [276, 359] width 51 height 29
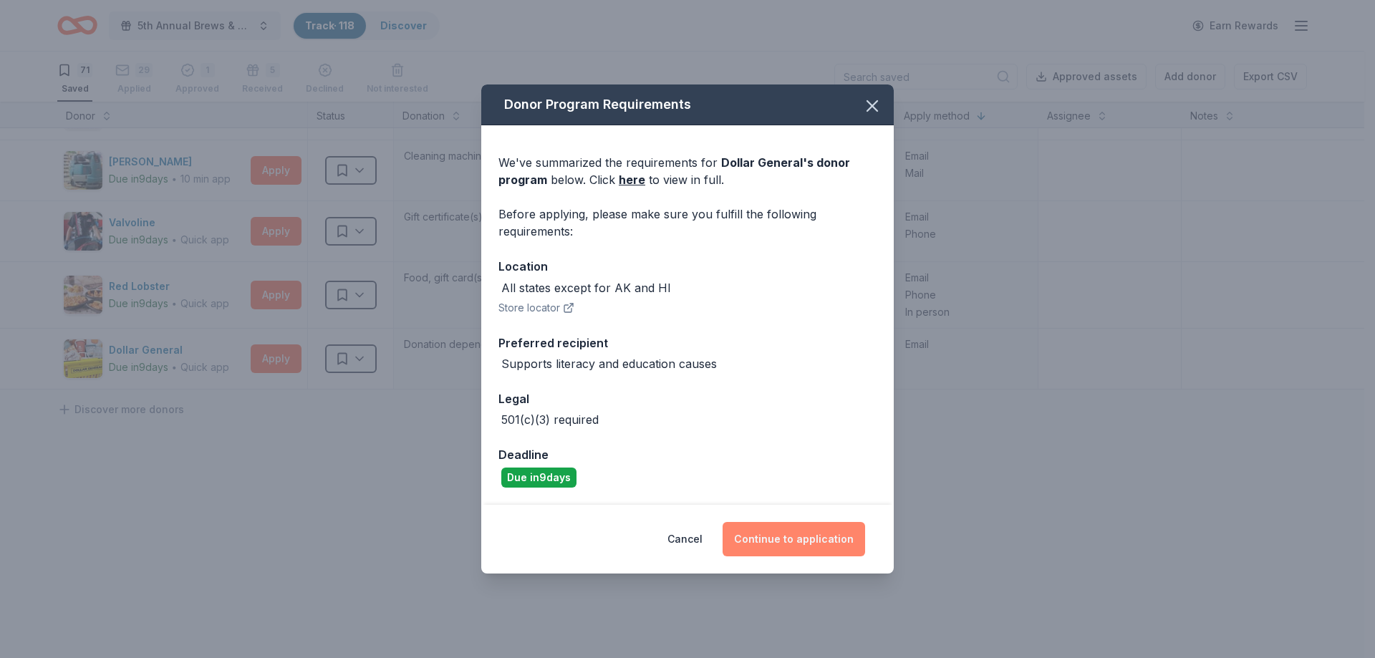
click at [799, 541] on button "Continue to application" at bounding box center [794, 539] width 143 height 34
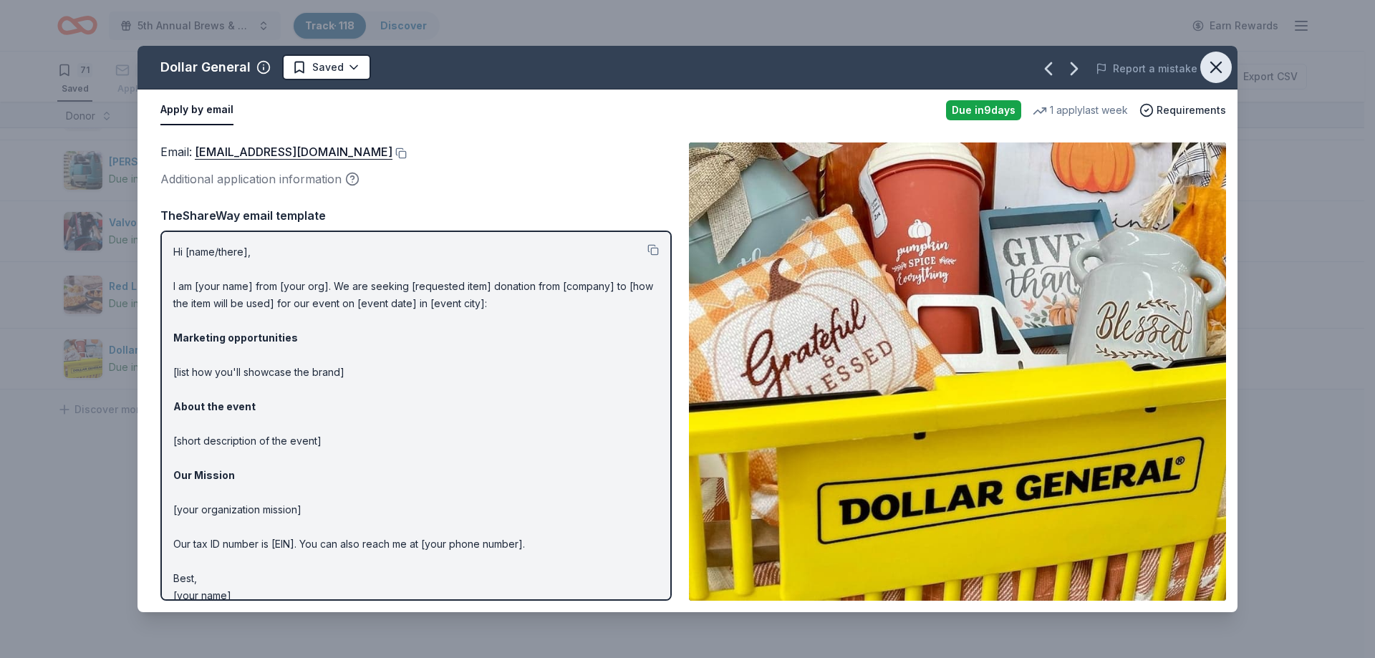
click at [1223, 72] on icon "button" at bounding box center [1216, 67] width 20 height 20
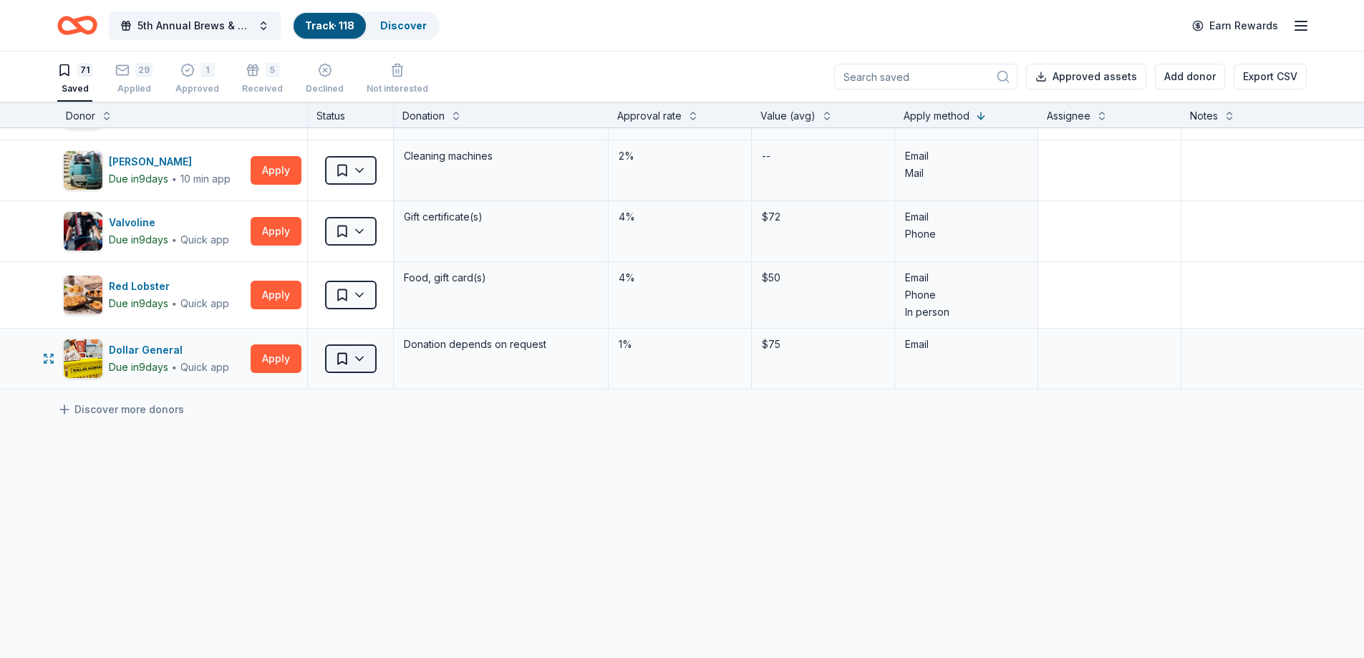
click at [366, 350] on html "5th Annual Brews & BBQ Track · 118 Discover Earn Rewards 71 Saved 29 Applied 1 …" at bounding box center [682, 329] width 1364 height 658
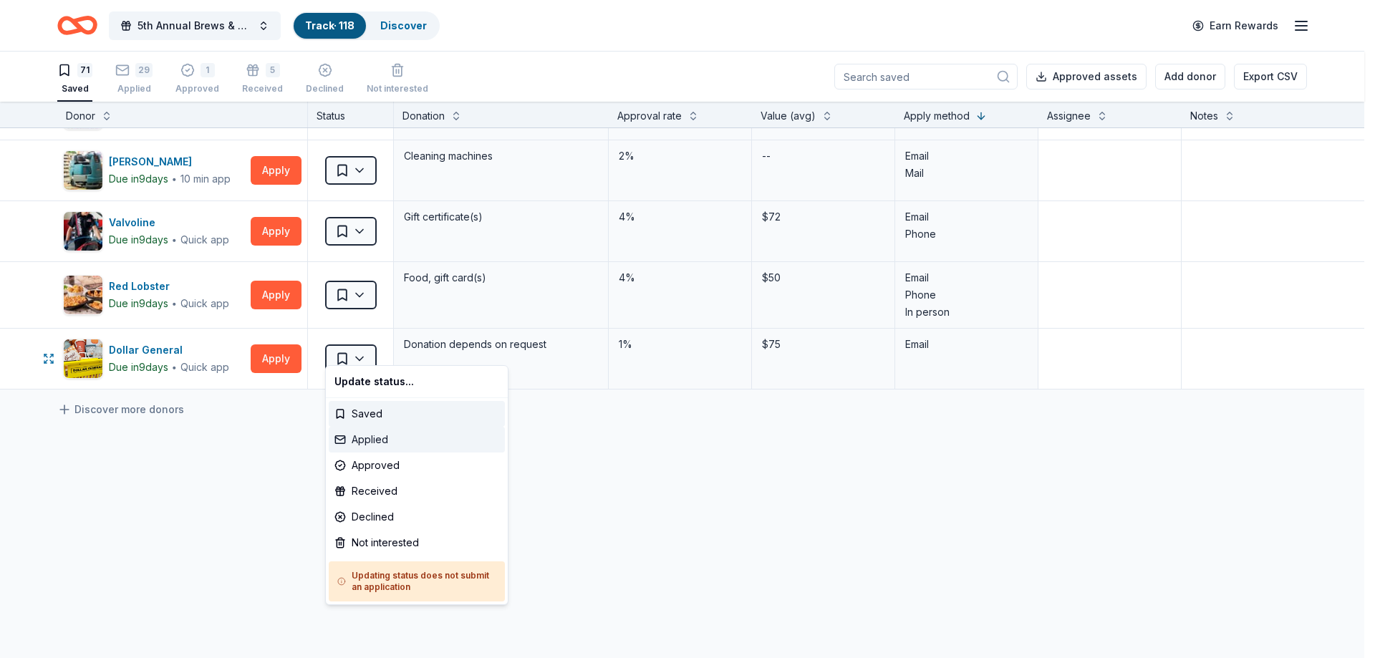
click at [370, 434] on div "Applied" at bounding box center [417, 440] width 176 height 26
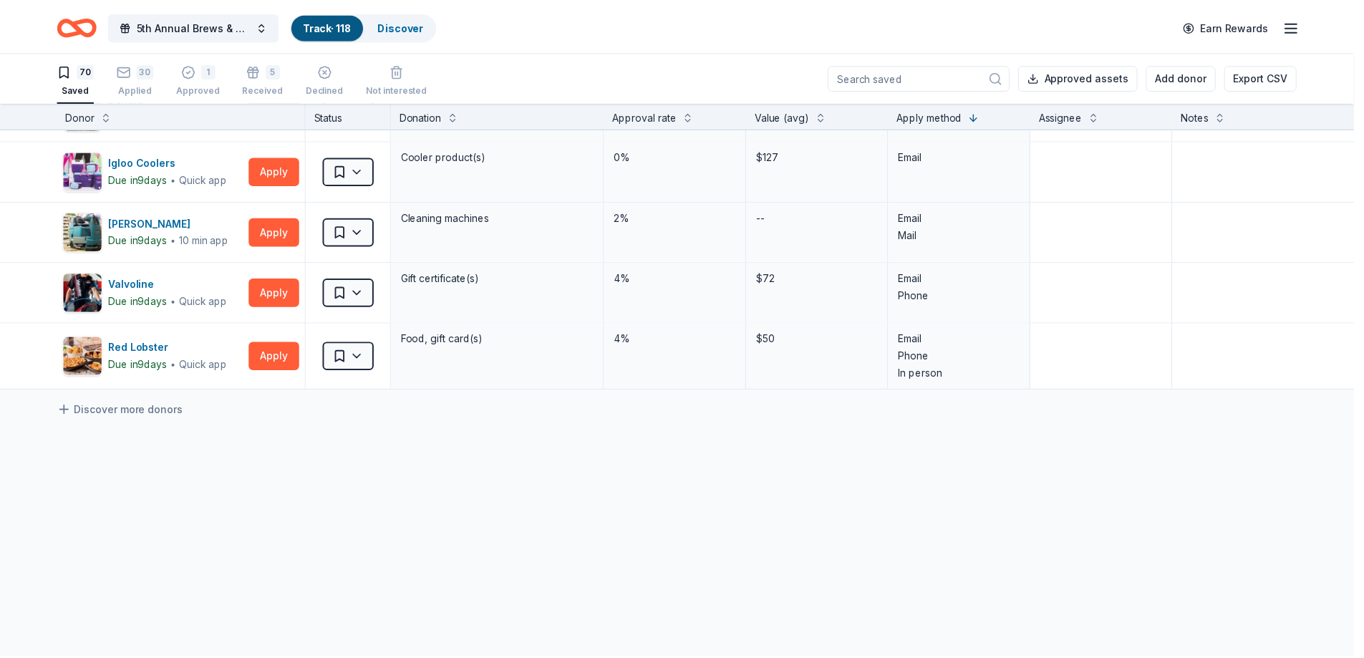
scroll to position [4045, 0]
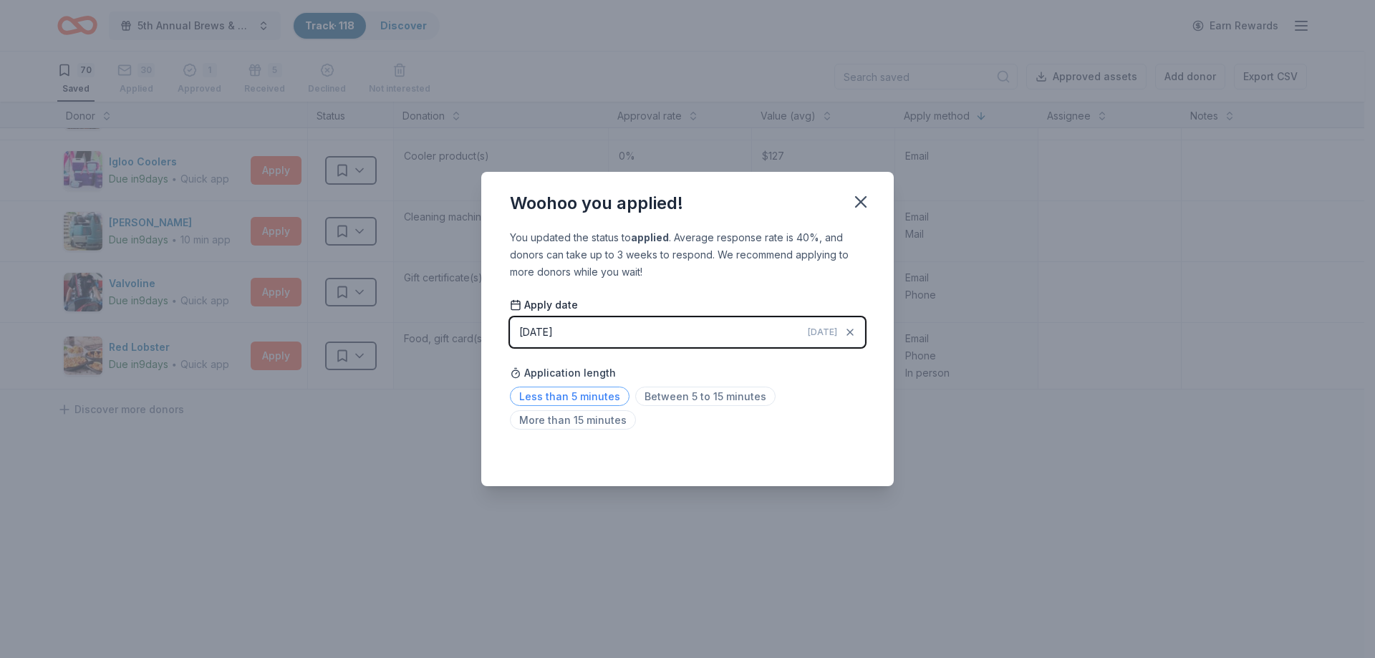
click at [598, 401] on span "Less than 5 minutes" at bounding box center [570, 396] width 120 height 19
click at [863, 203] on icon "button" at bounding box center [861, 202] width 10 height 10
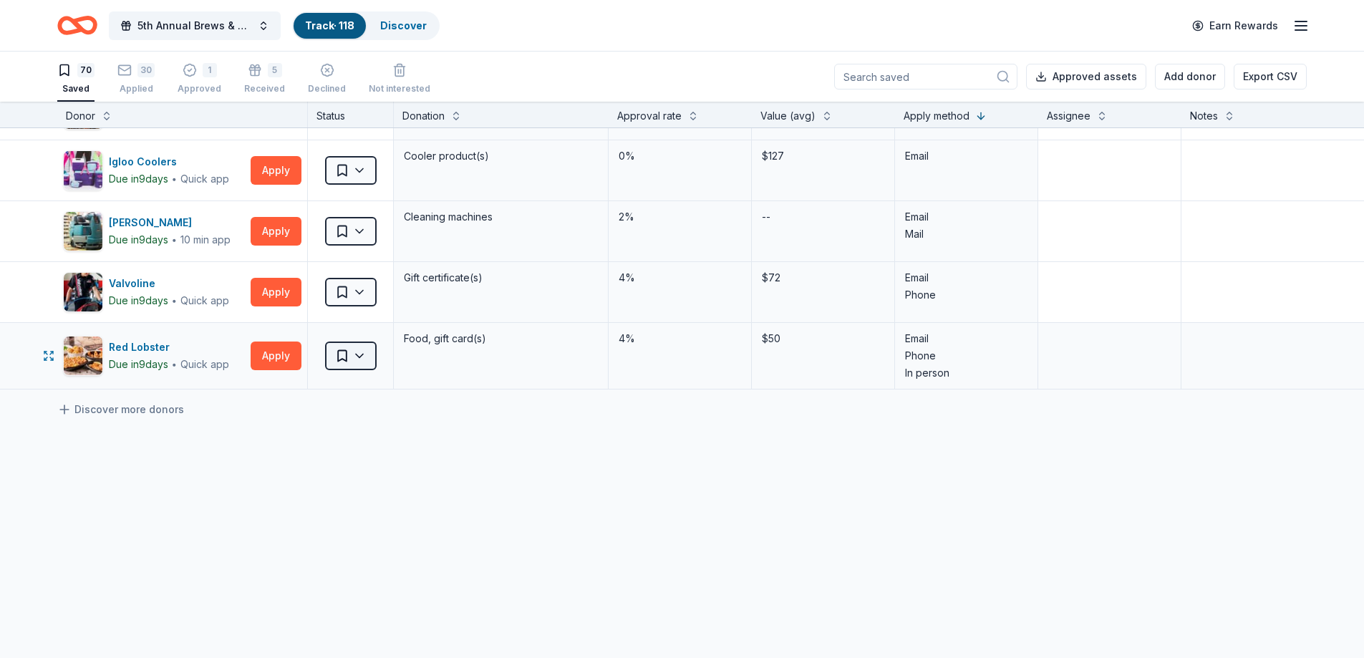
click at [365, 346] on html "5th Annual Brews & BBQ Track · 118 Discover Earn Rewards 70 Saved 30 Applied 1 …" at bounding box center [682, 329] width 1364 height 658
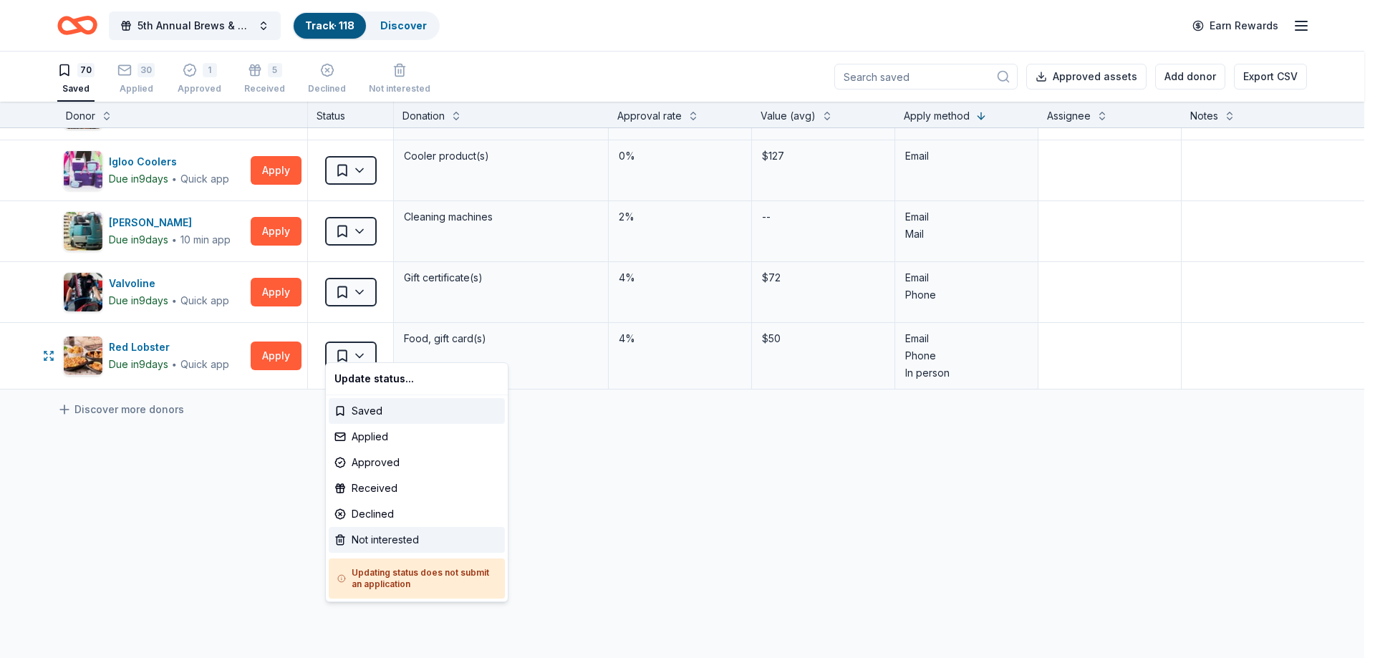
click at [388, 544] on div "Not interested" at bounding box center [417, 540] width 176 height 26
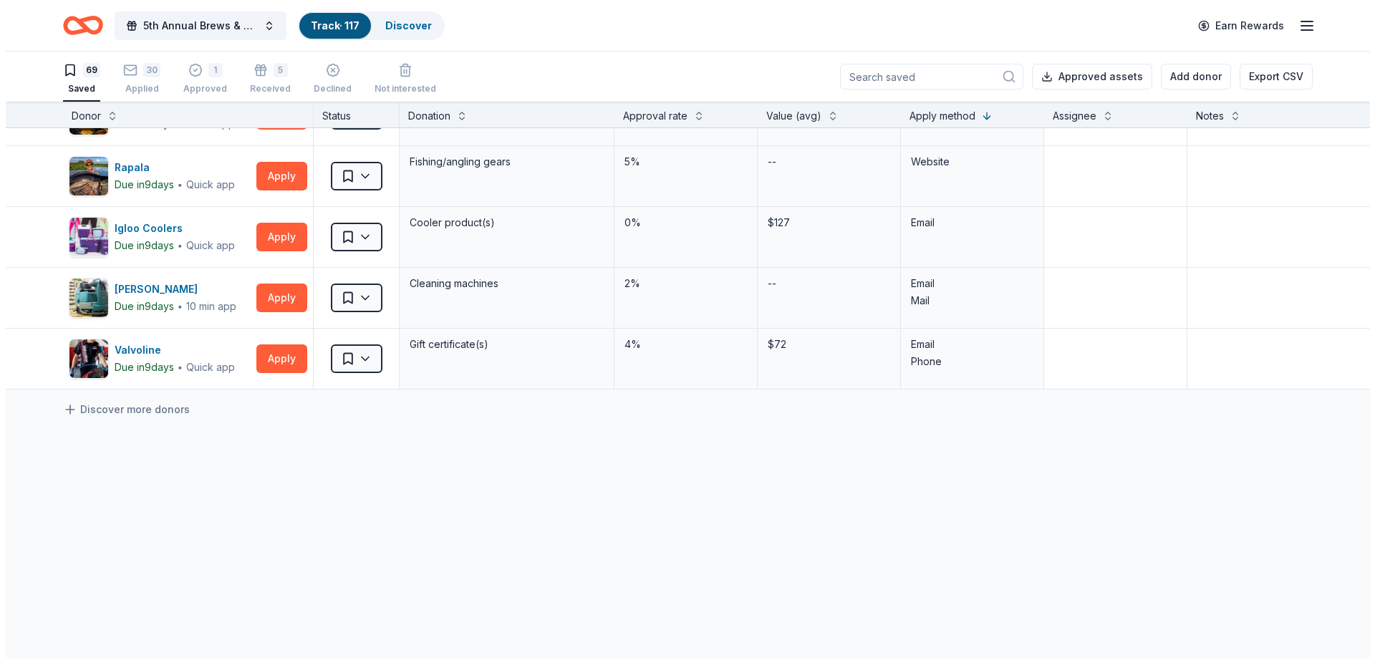
scroll to position [3979, 0]
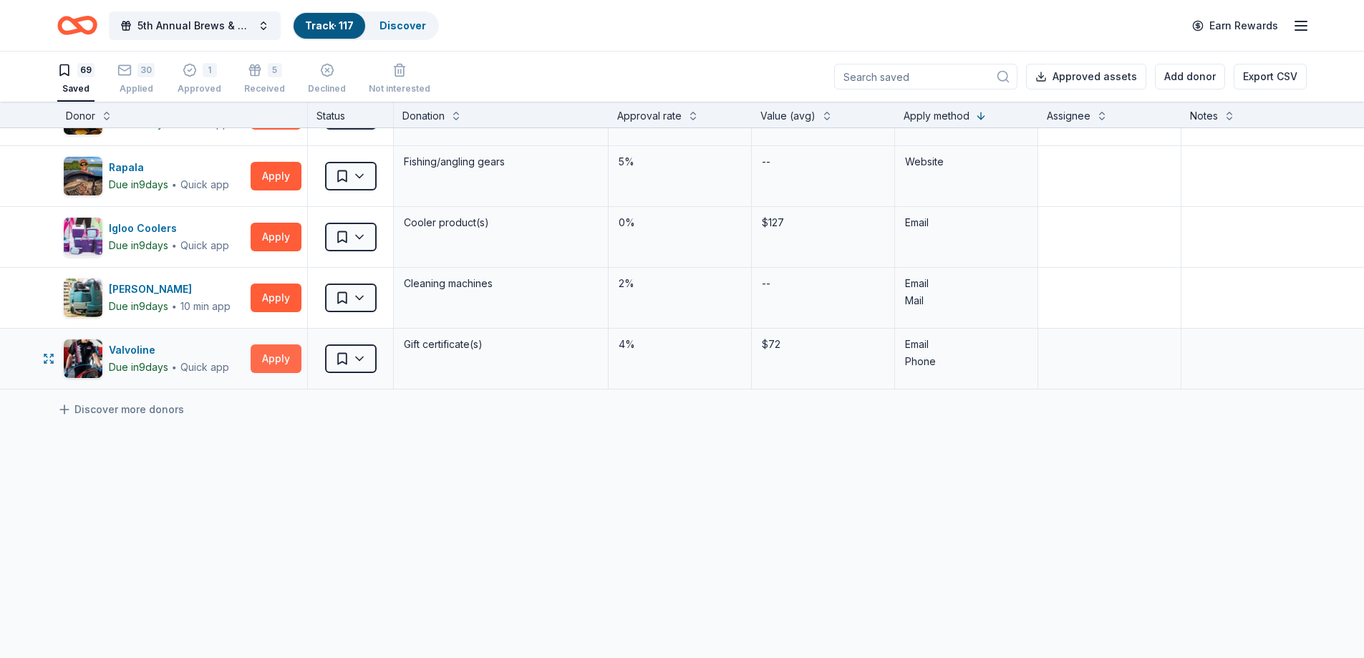
click at [278, 345] on button "Apply" at bounding box center [276, 359] width 51 height 29
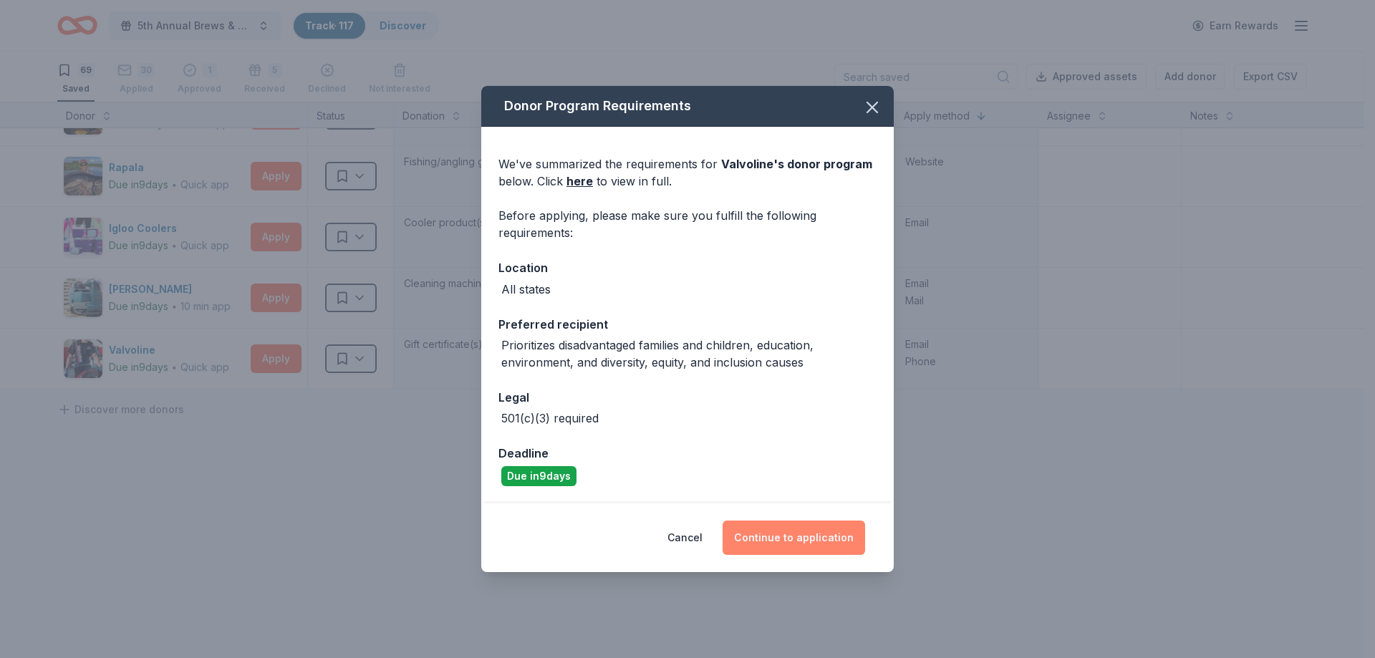
click at [771, 529] on button "Continue to application" at bounding box center [794, 538] width 143 height 34
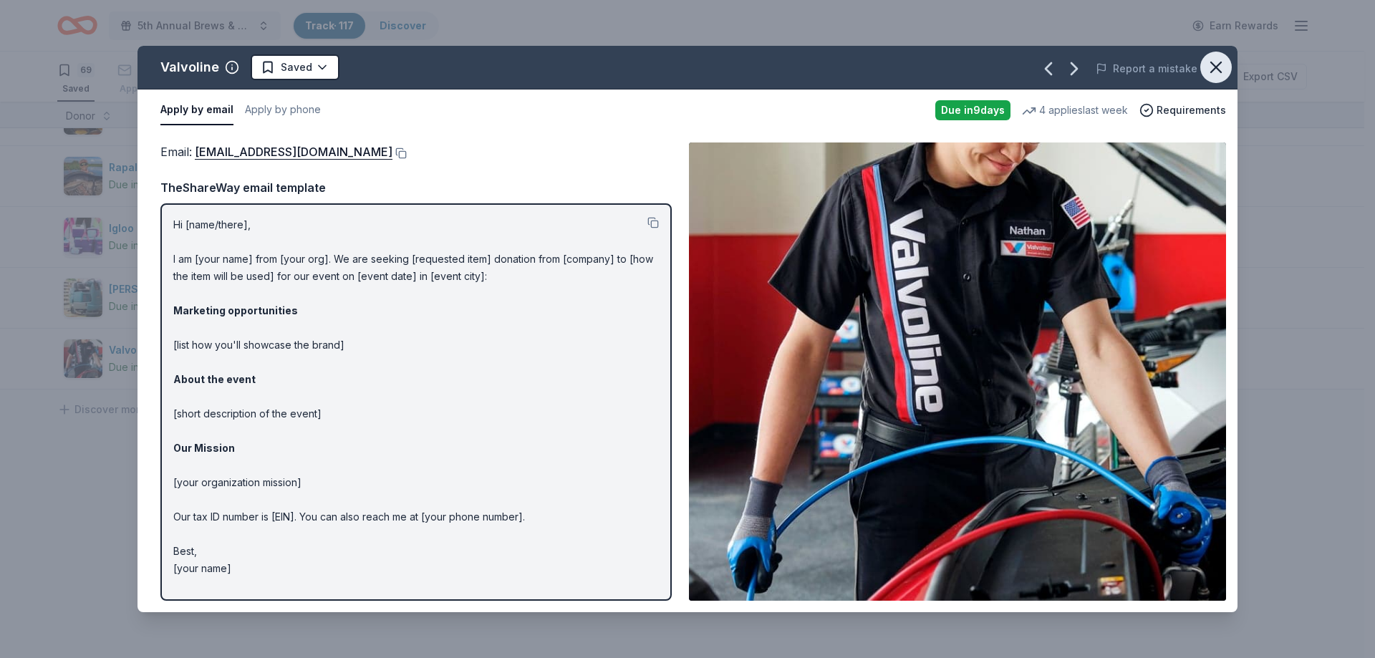
click at [1222, 68] on icon "button" at bounding box center [1216, 67] width 20 height 20
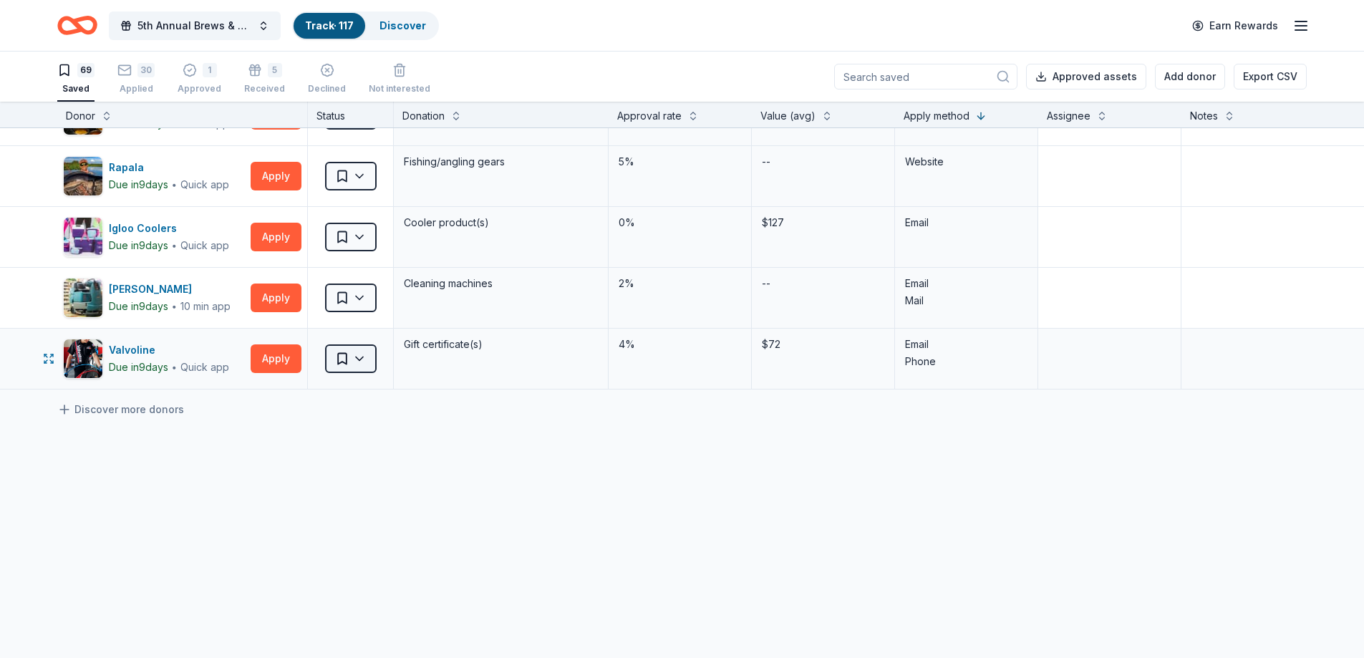
click at [360, 346] on html "5th Annual Brews & BBQ Track · 117 Discover Earn Rewards 69 Saved 30 Applied 1 …" at bounding box center [682, 329] width 1364 height 658
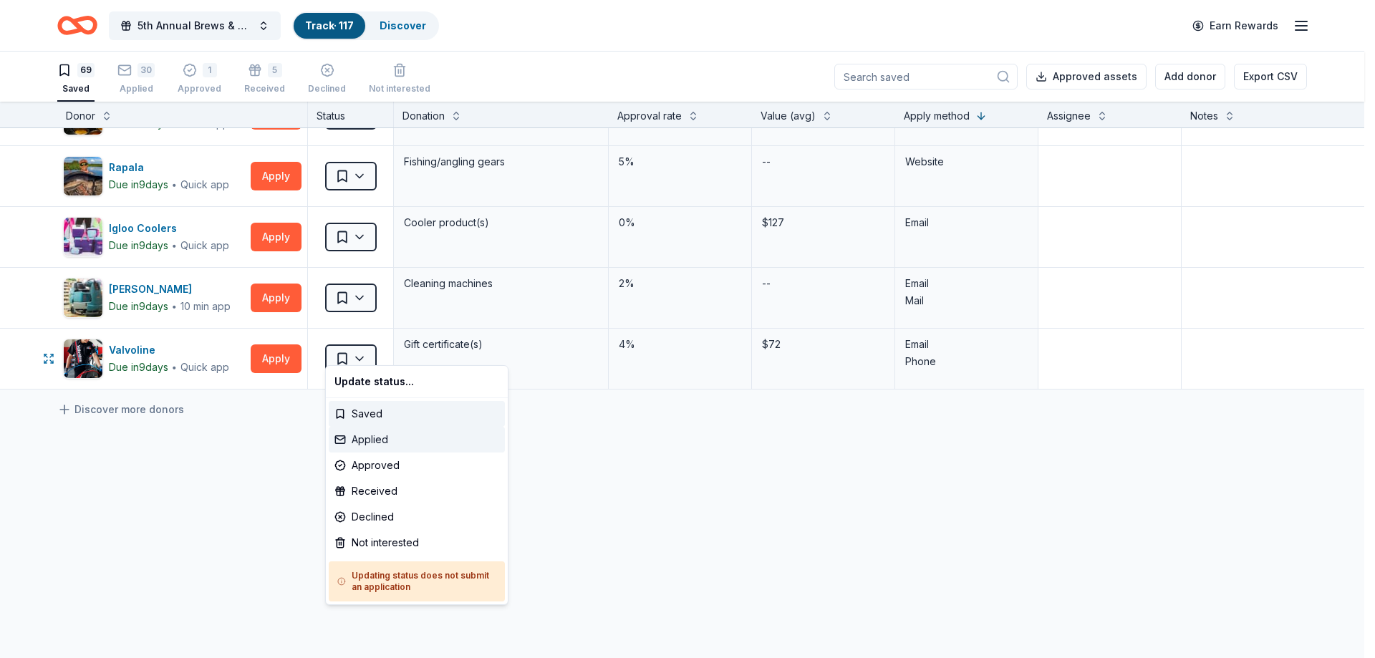
click at [390, 438] on div "Applied" at bounding box center [417, 440] width 176 height 26
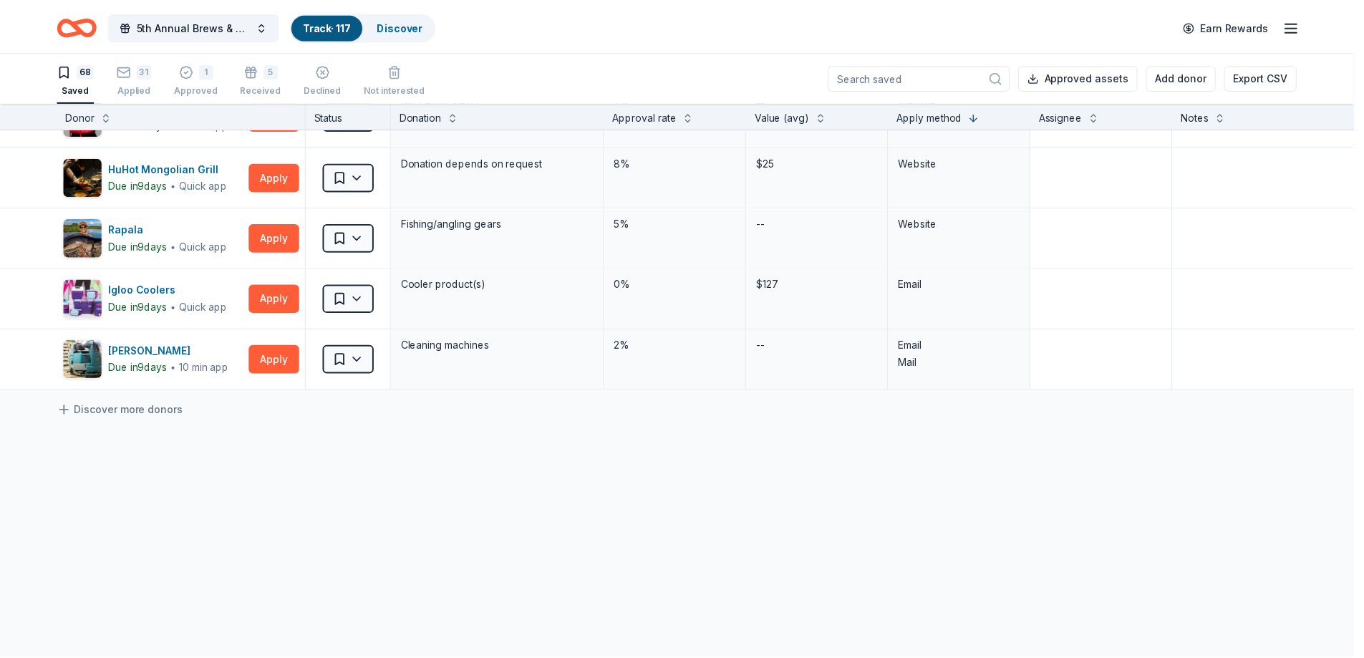
scroll to position [3918, 0]
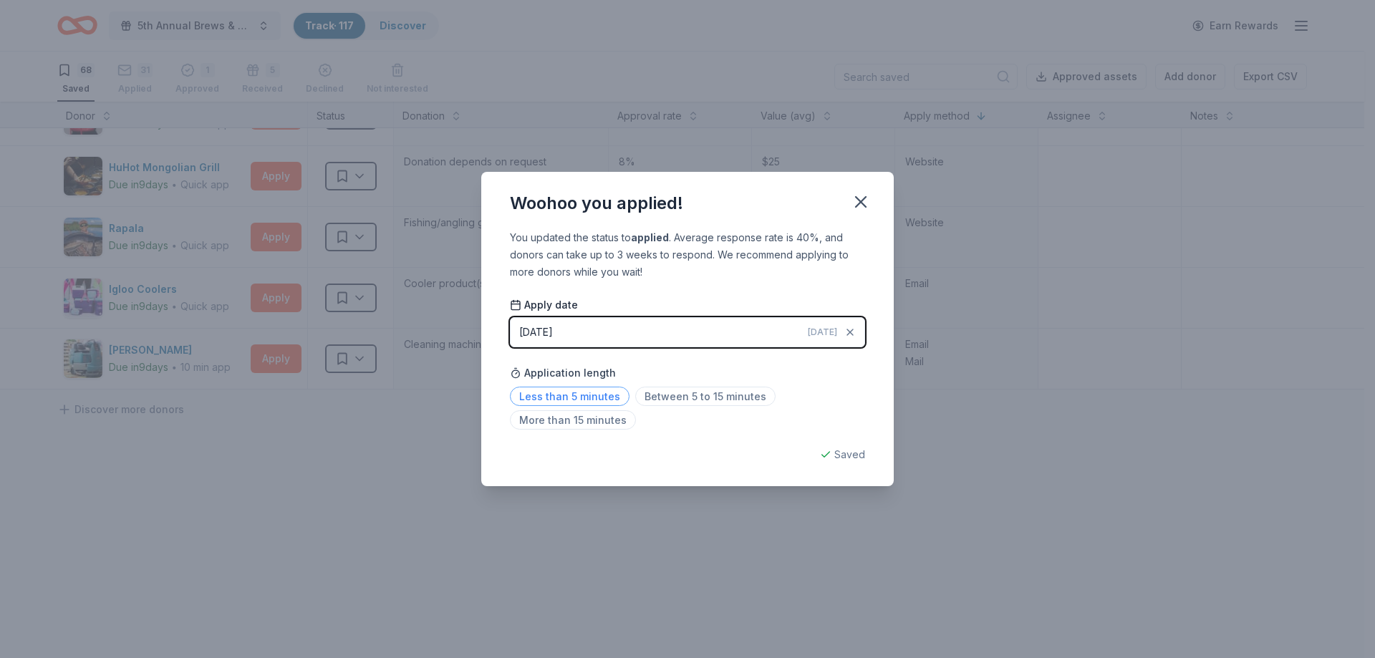
click at [594, 395] on span "Less than 5 minutes" at bounding box center [570, 396] width 120 height 19
click at [867, 202] on icon "button" at bounding box center [861, 202] width 20 height 20
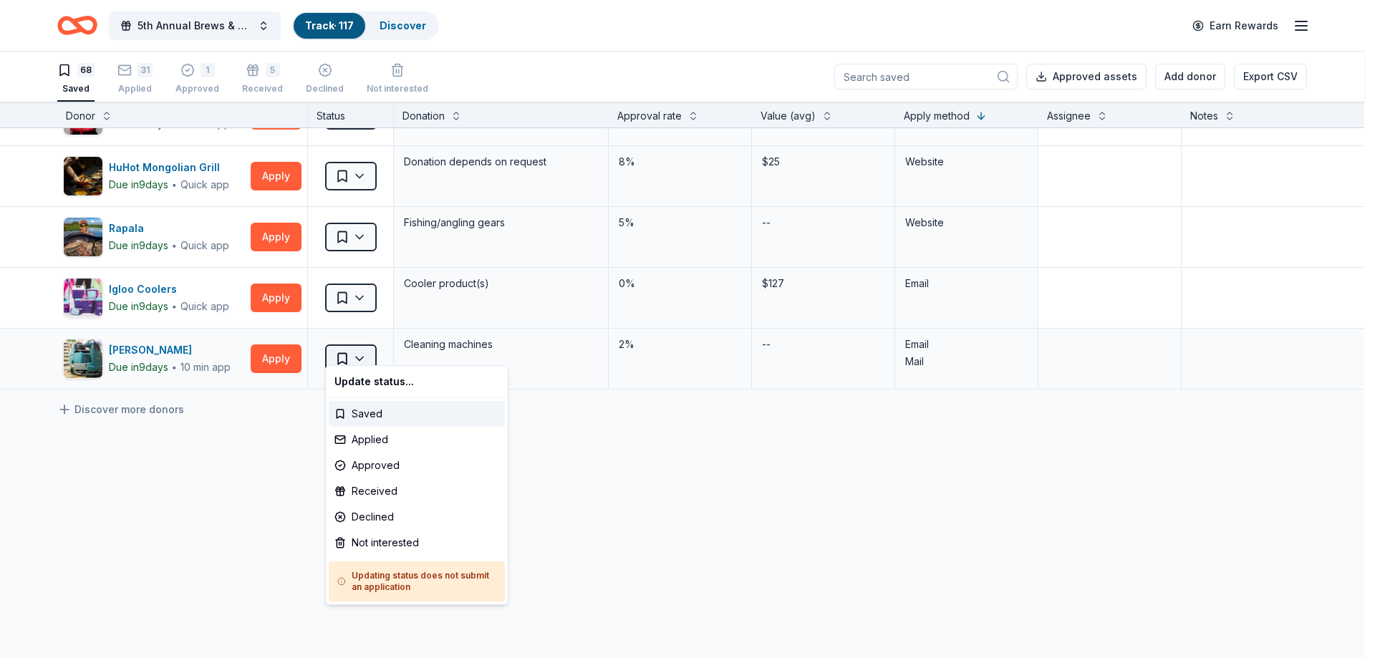
click at [360, 343] on html "5th Annual Brews & BBQ Track · 117 Discover Earn Rewards 68 Saved 31 Applied 1 …" at bounding box center [687, 329] width 1375 height 658
click at [393, 543] on div "Not interested" at bounding box center [417, 543] width 176 height 26
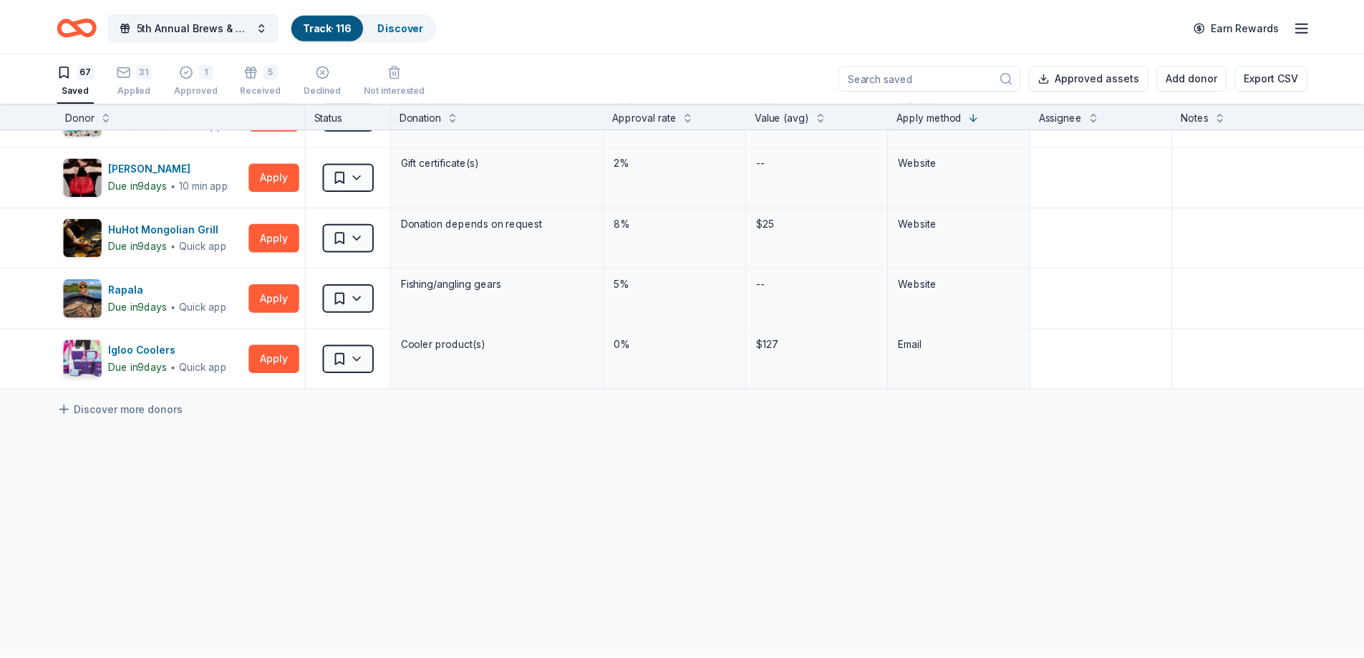
scroll to position [3857, 0]
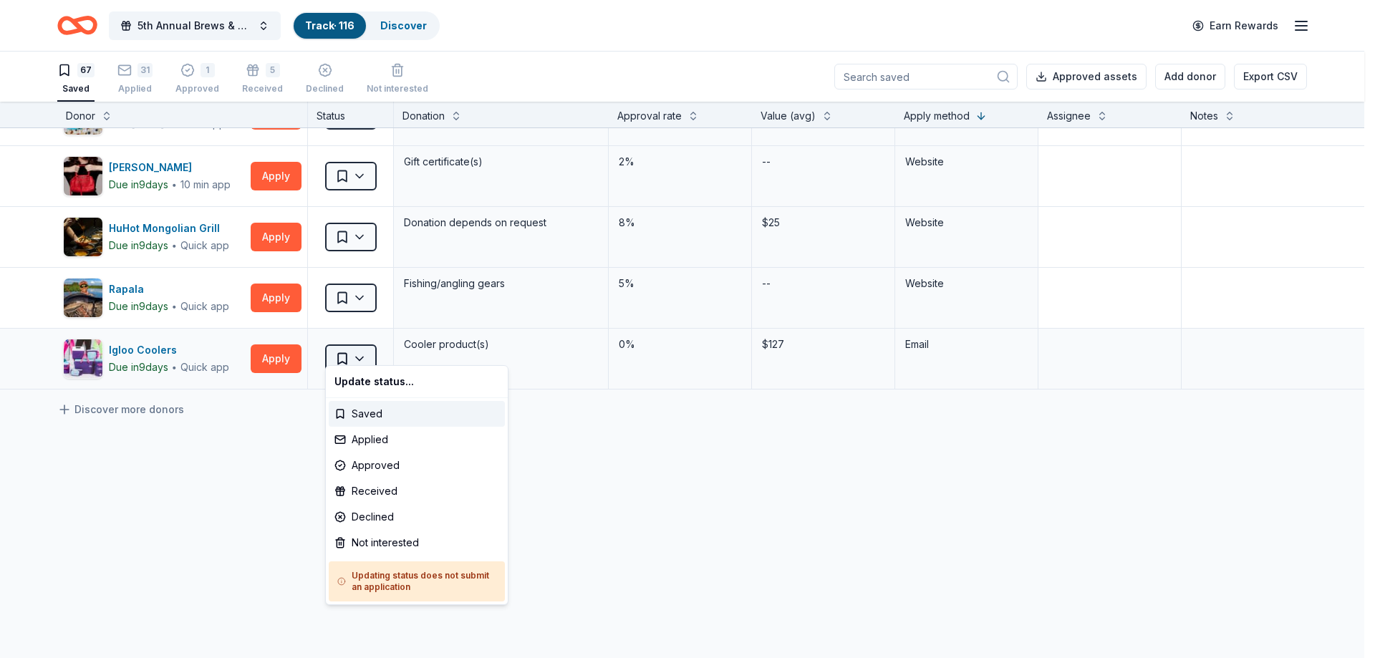
click at [361, 348] on html "5th Annual Brews & BBQ Track · 116 Discover Earn Rewards 67 Saved 31 Applied 1 …" at bounding box center [687, 329] width 1375 height 658
click at [405, 541] on div "Not interested" at bounding box center [417, 543] width 176 height 26
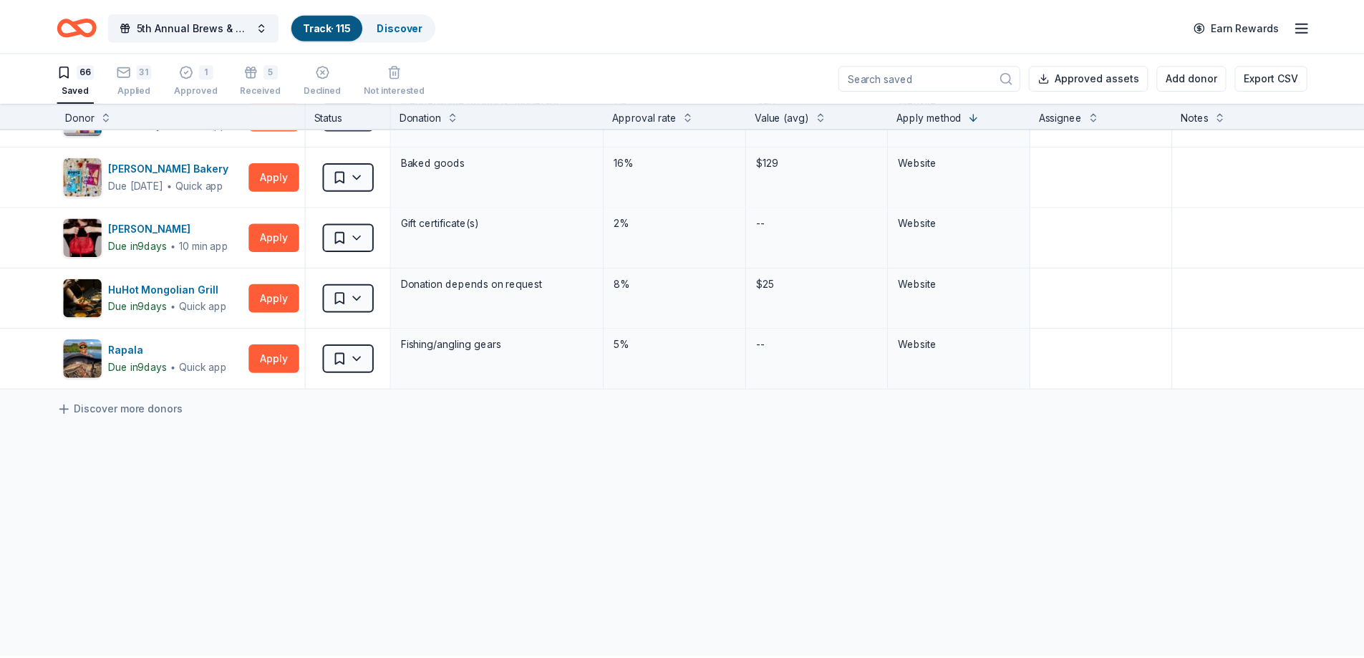
scroll to position [3796, 0]
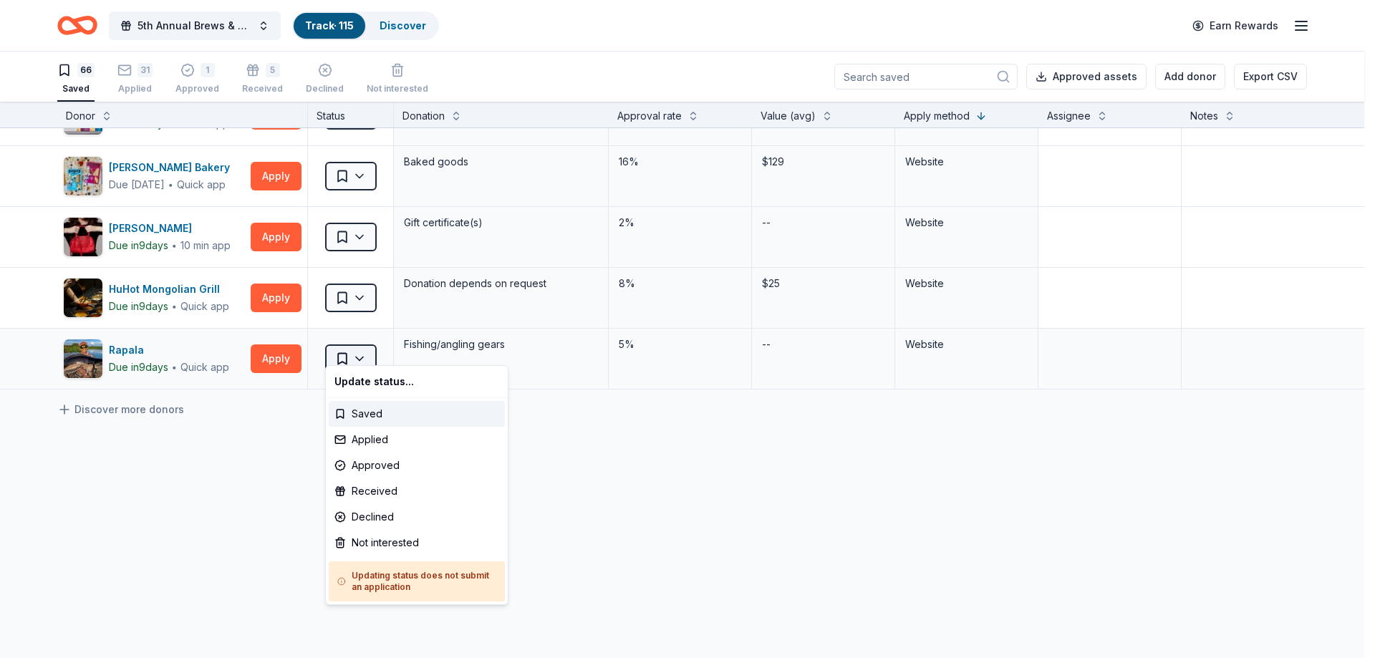
click at [368, 347] on html "5th Annual Brews & BBQ Track · 115 Discover Earn Rewards 66 Saved 31 Applied 1 …" at bounding box center [687, 329] width 1375 height 658
click at [395, 545] on div "Not interested" at bounding box center [417, 543] width 176 height 26
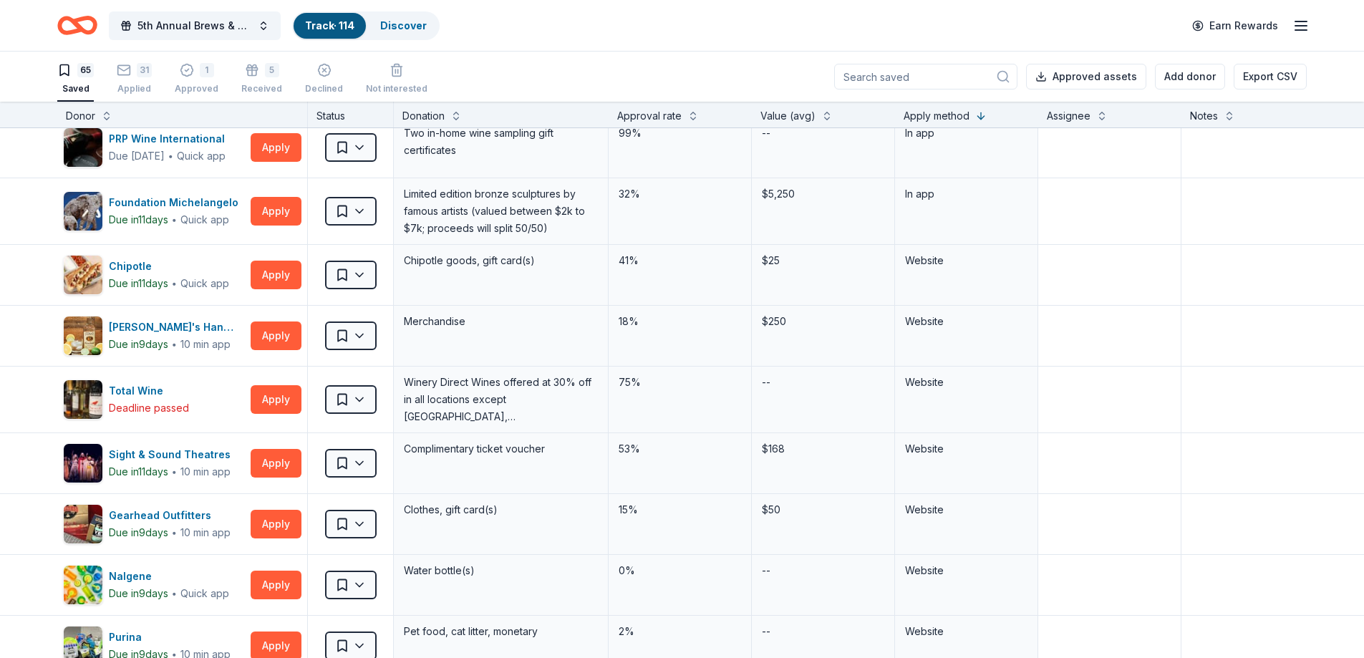
scroll to position [0, 0]
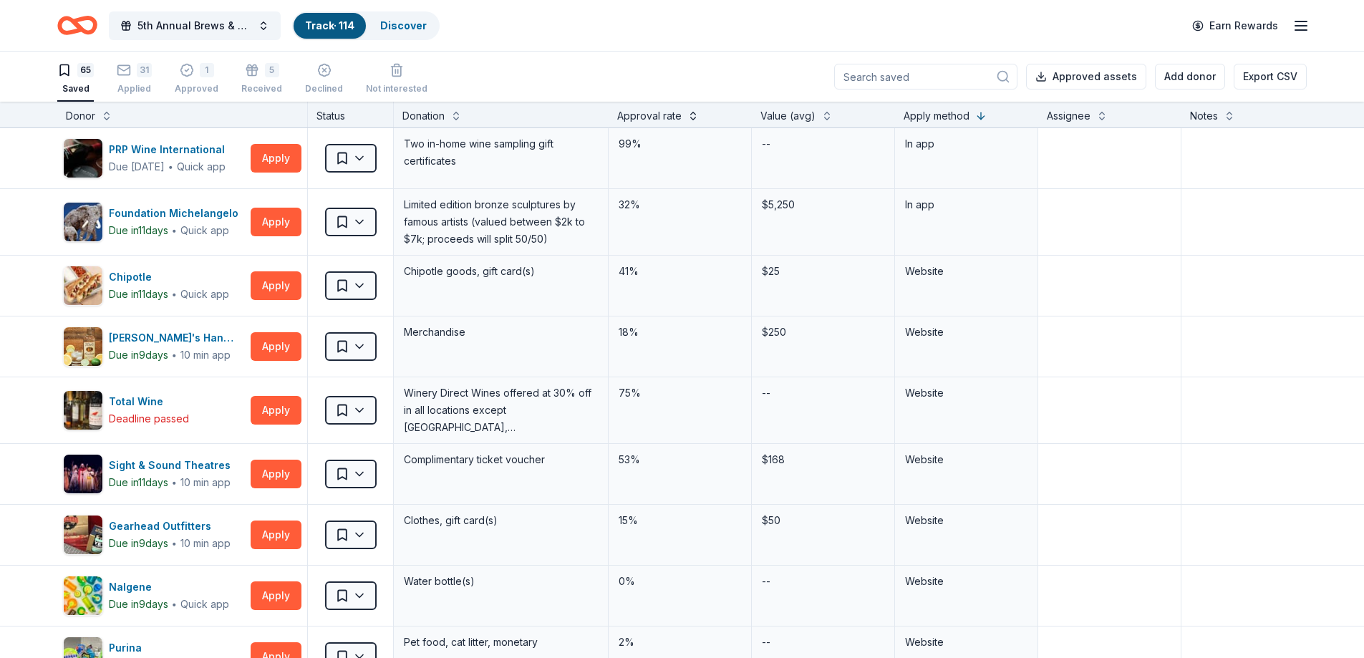
click at [690, 114] on button at bounding box center [693, 114] width 11 height 14
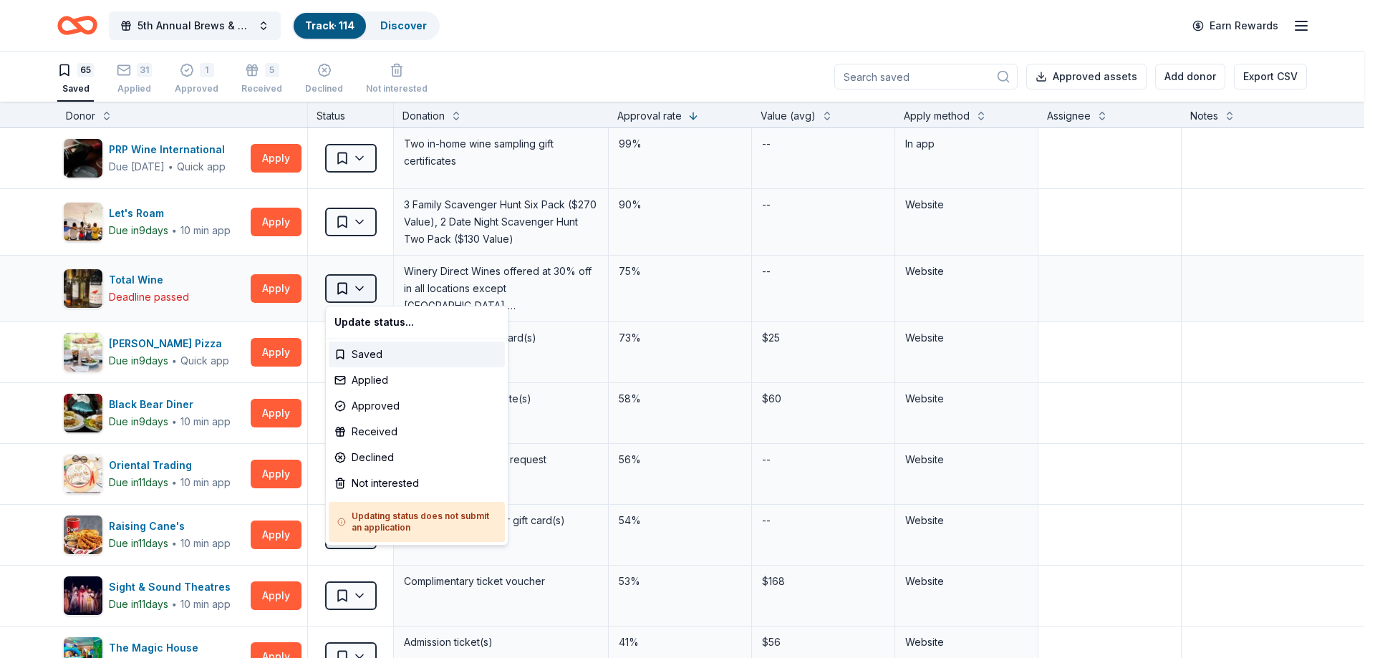
click at [359, 291] on html "5th Annual Brews & BBQ Track · 114 Discover Earn Rewards 65 Saved 31 Applied 1 …" at bounding box center [687, 329] width 1375 height 658
click at [395, 488] on div "Not interested" at bounding box center [417, 484] width 176 height 26
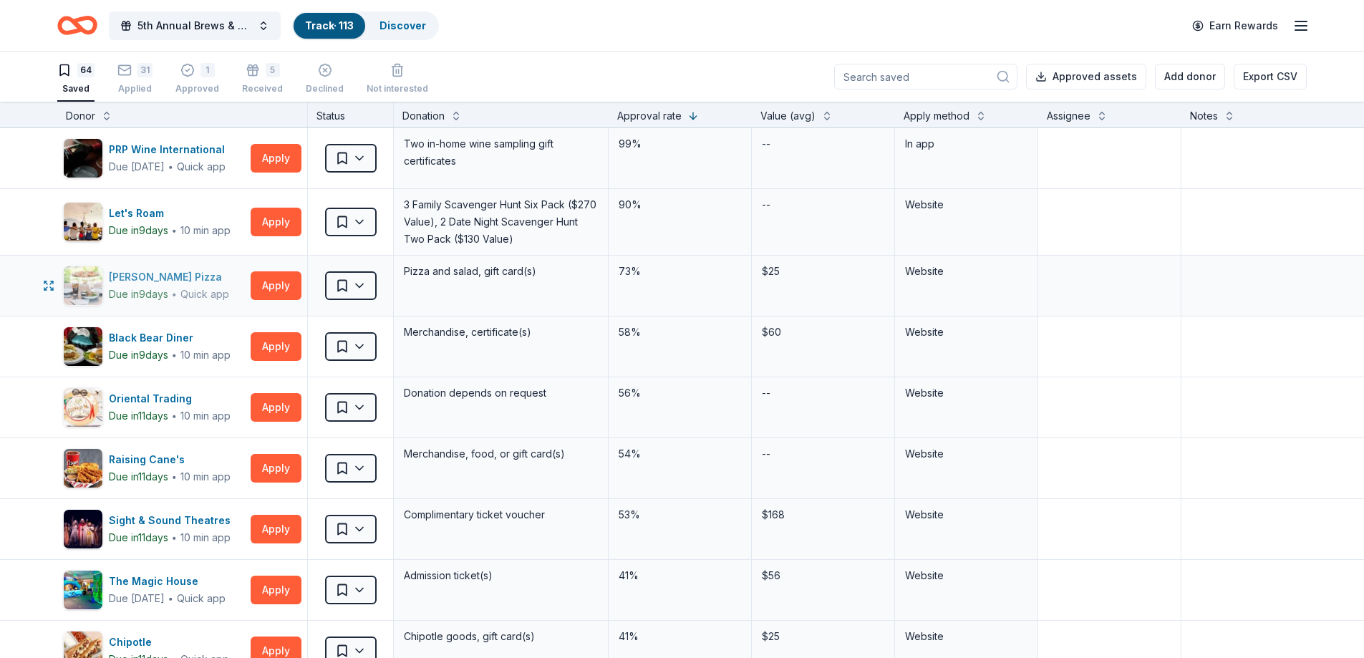
click at [142, 277] on div "Dewey's Pizza" at bounding box center [169, 277] width 120 height 17
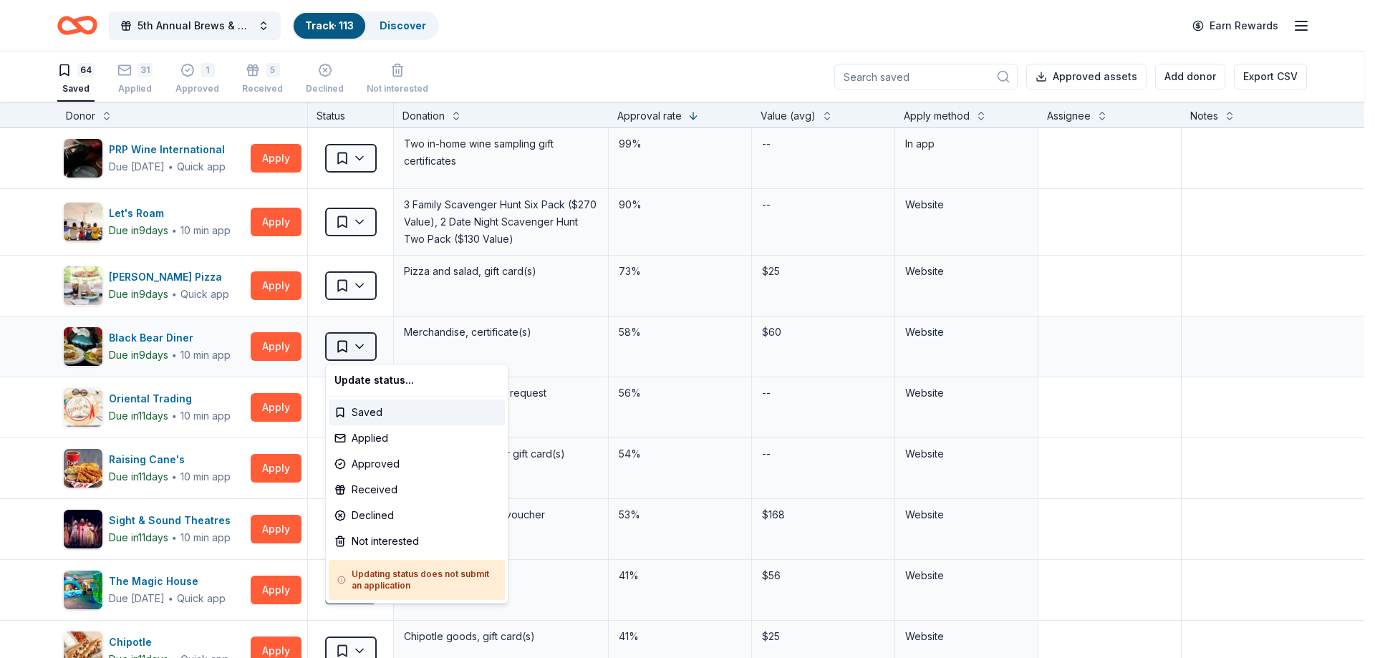
click at [366, 346] on html "5th Annual Brews & BBQ Track · 113 Discover Earn Rewards 64 Saved 31 Applied 1 …" at bounding box center [687, 329] width 1375 height 658
click at [400, 542] on div "Not interested" at bounding box center [417, 542] width 176 height 26
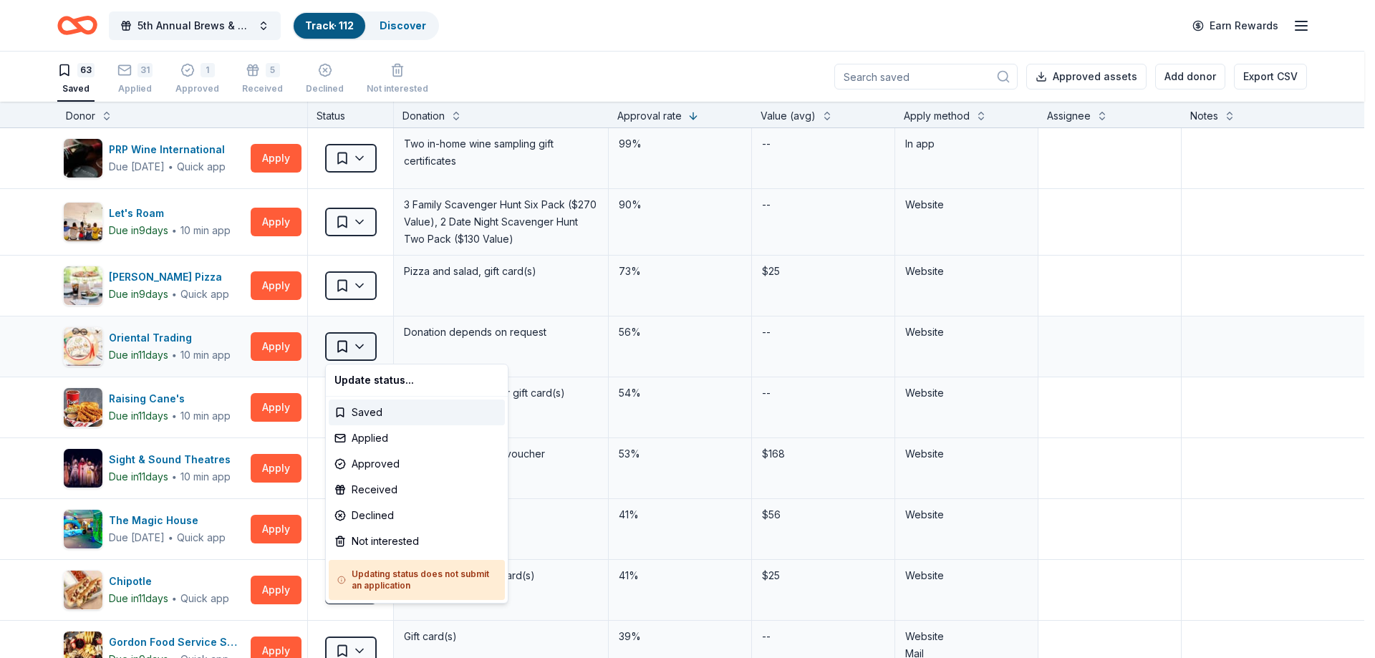
click at [360, 337] on html "5th Annual Brews & BBQ Track · 112 Discover Earn Rewards 63 Saved 31 Applied 1 …" at bounding box center [687, 329] width 1375 height 658
click at [392, 538] on div "Not interested" at bounding box center [417, 542] width 176 height 26
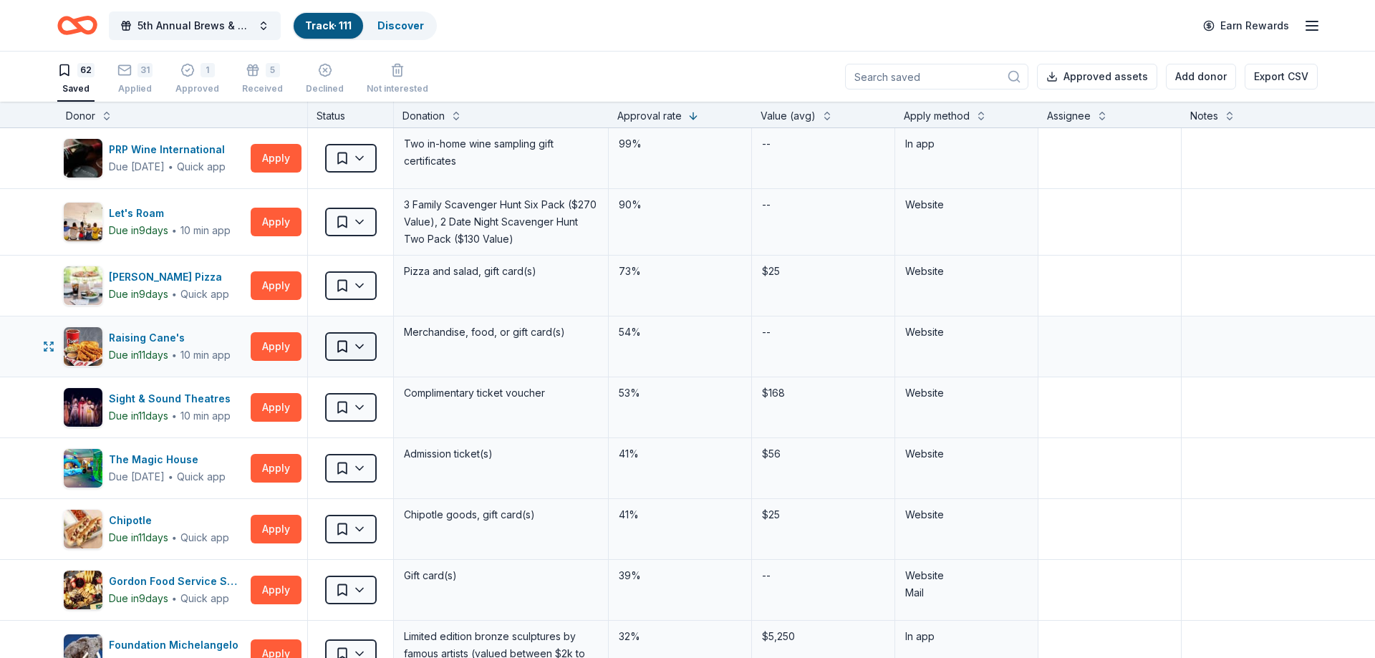
click at [360, 347] on html "5th Annual Brews & BBQ Track · 111 Discover Earn Rewards 62 Saved 31 Applied 1 …" at bounding box center [687, 329] width 1375 height 658
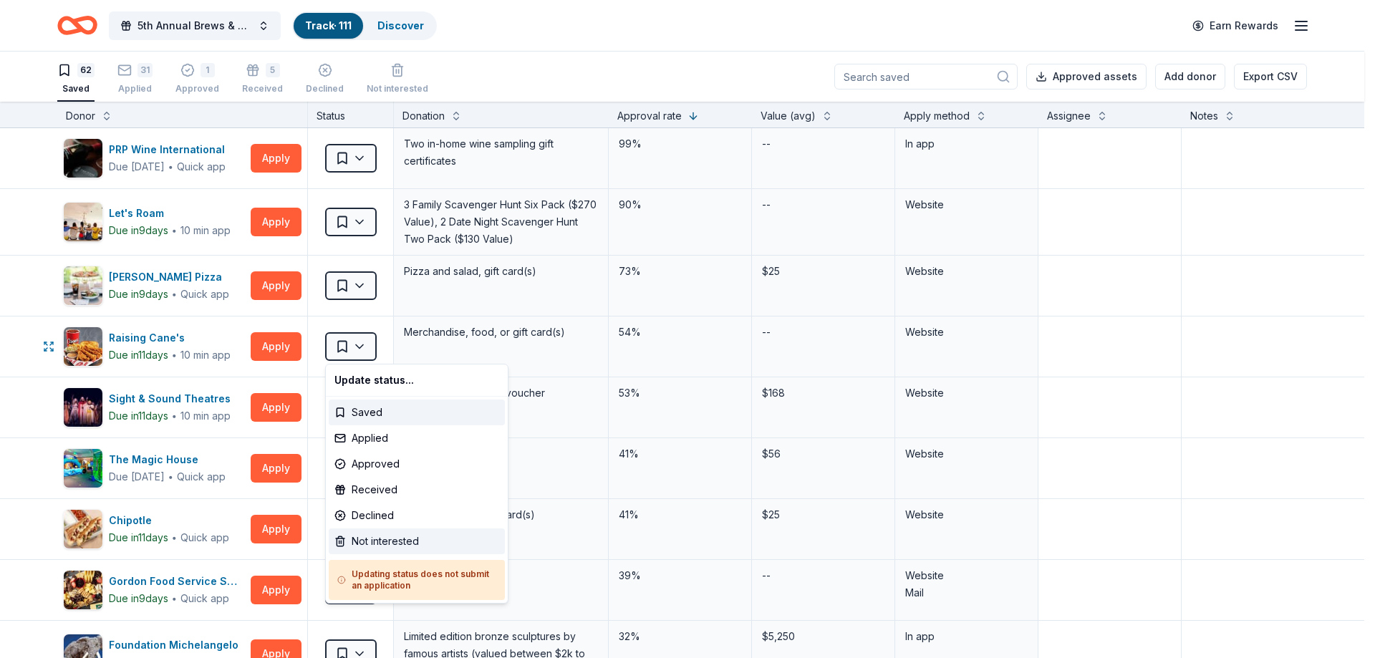
click at [372, 535] on div "Not interested" at bounding box center [417, 542] width 176 height 26
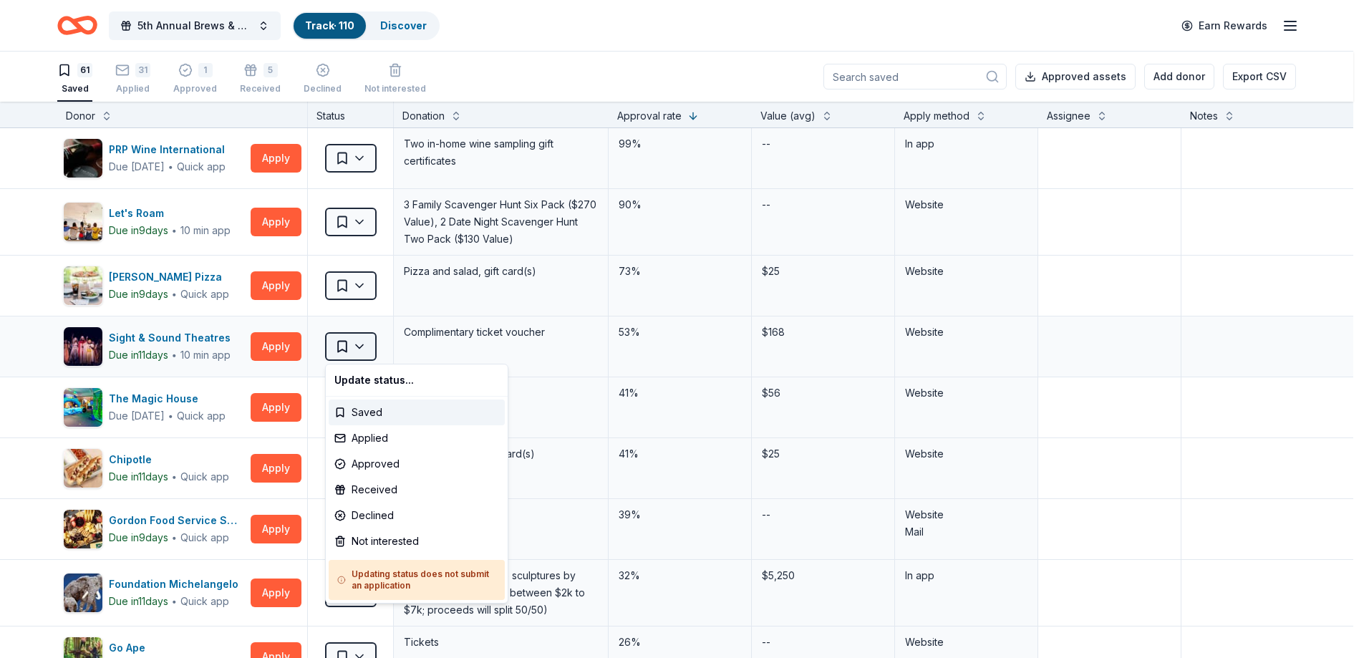
click at [364, 335] on html "5th Annual Brews & BBQ Track · 110 Discover Earn Rewards 61 Saved 31 Applied 1 …" at bounding box center [682, 329] width 1364 height 658
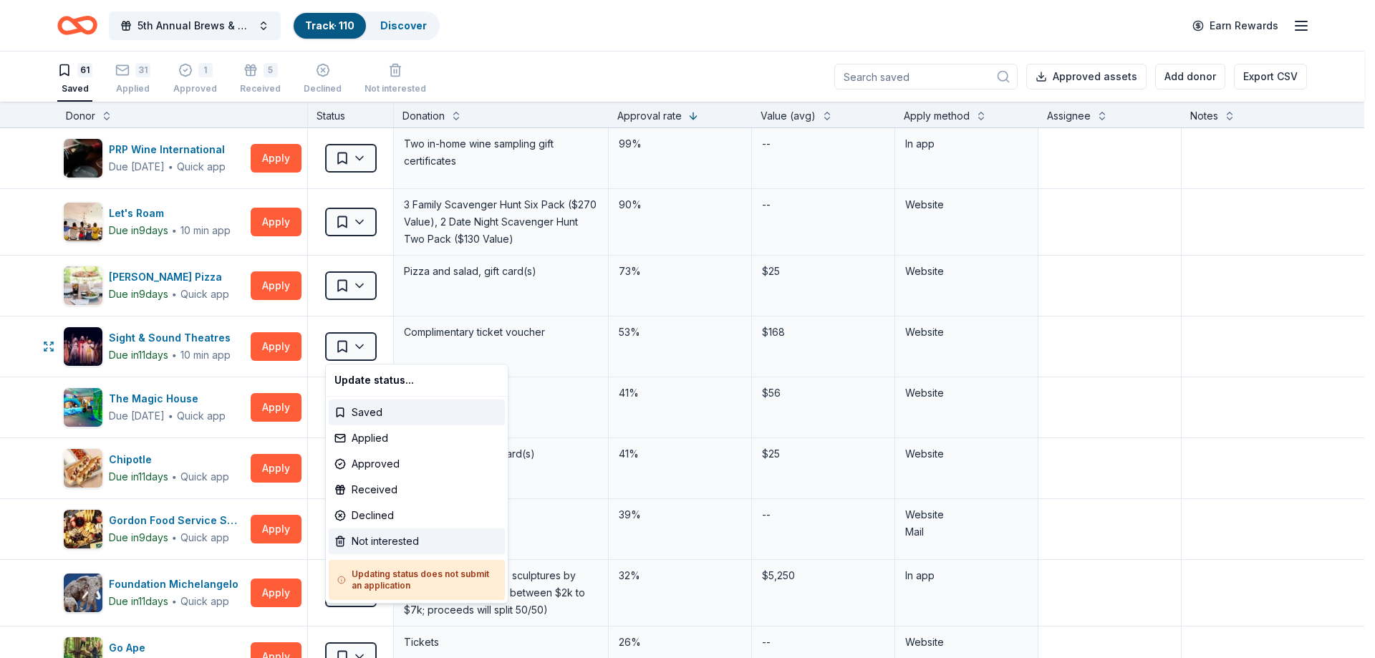
click at [372, 537] on div "Not interested" at bounding box center [417, 542] width 176 height 26
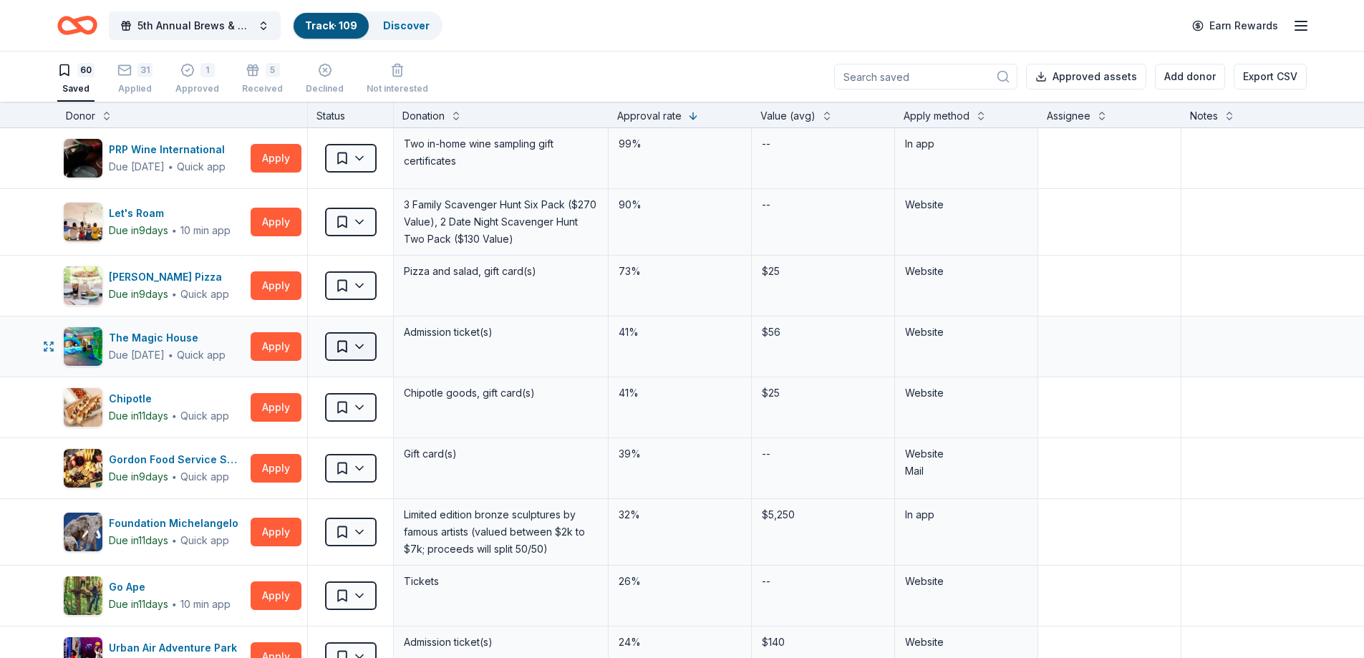
click at [364, 344] on html "5th Annual Brews & BBQ Track · 109 Discover Earn Rewards 60 Saved 31 Applied 1 …" at bounding box center [682, 329] width 1364 height 658
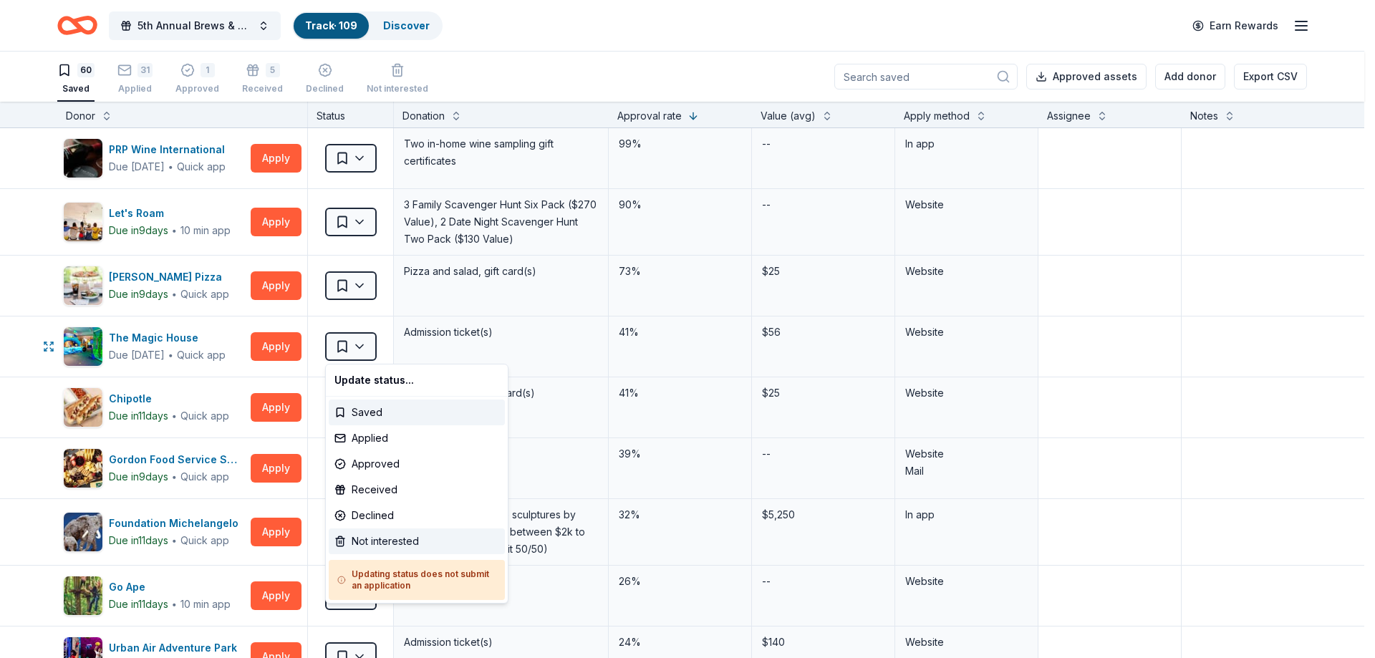
click at [374, 536] on div "Not interested" at bounding box center [417, 542] width 176 height 26
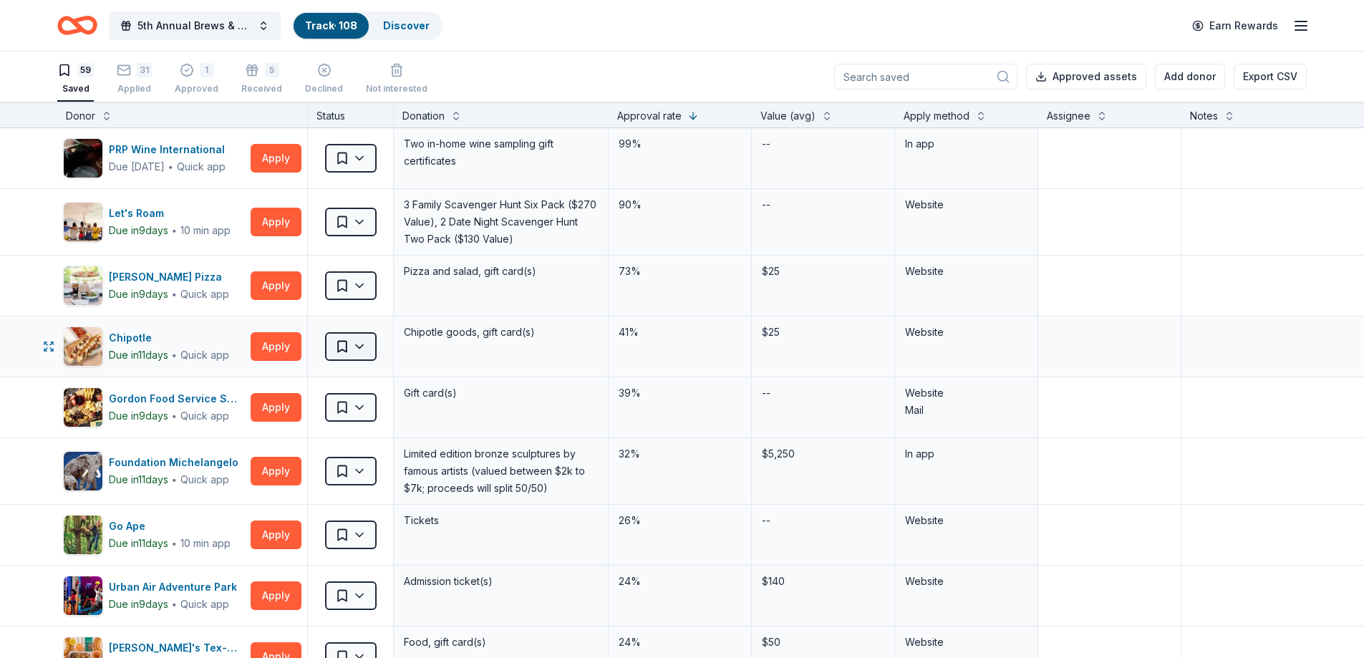
click at [354, 347] on html "5th Annual Brews & BBQ Track · 108 Discover Earn Rewards 59 Saved 31 Applied 1 …" at bounding box center [682, 329] width 1364 height 658
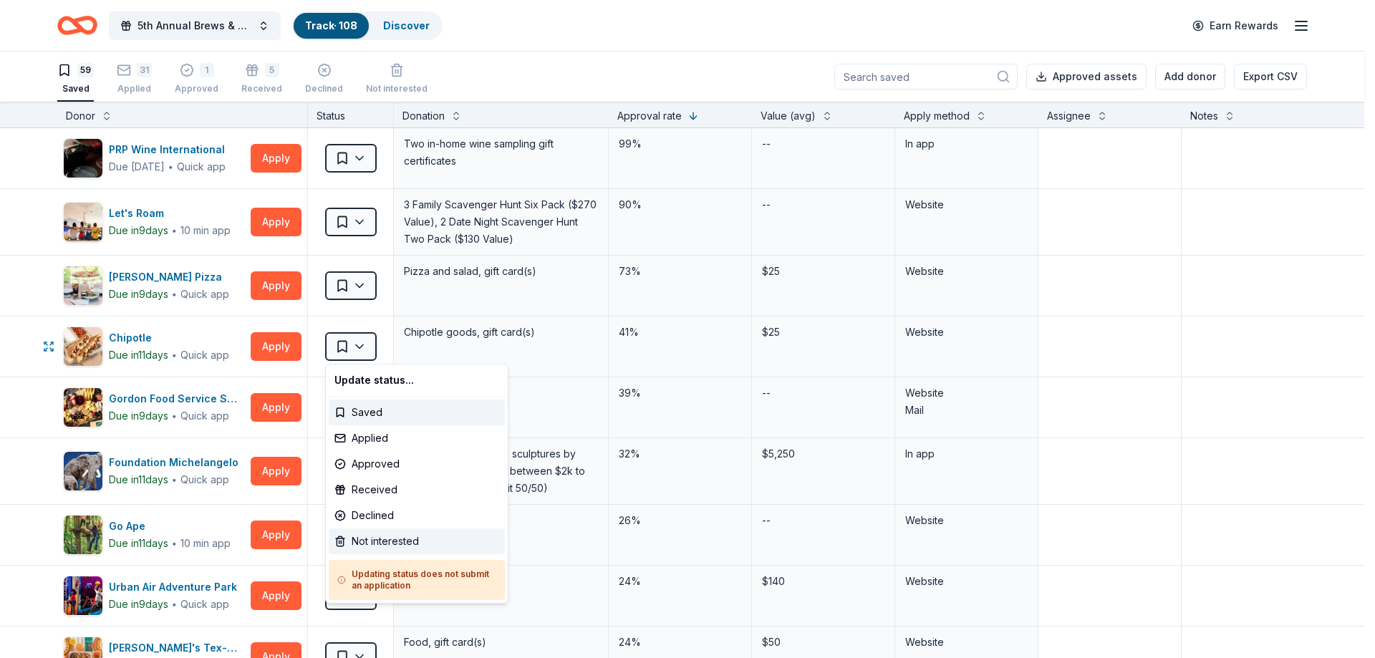
click at [393, 541] on div "Not interested" at bounding box center [417, 542] width 176 height 26
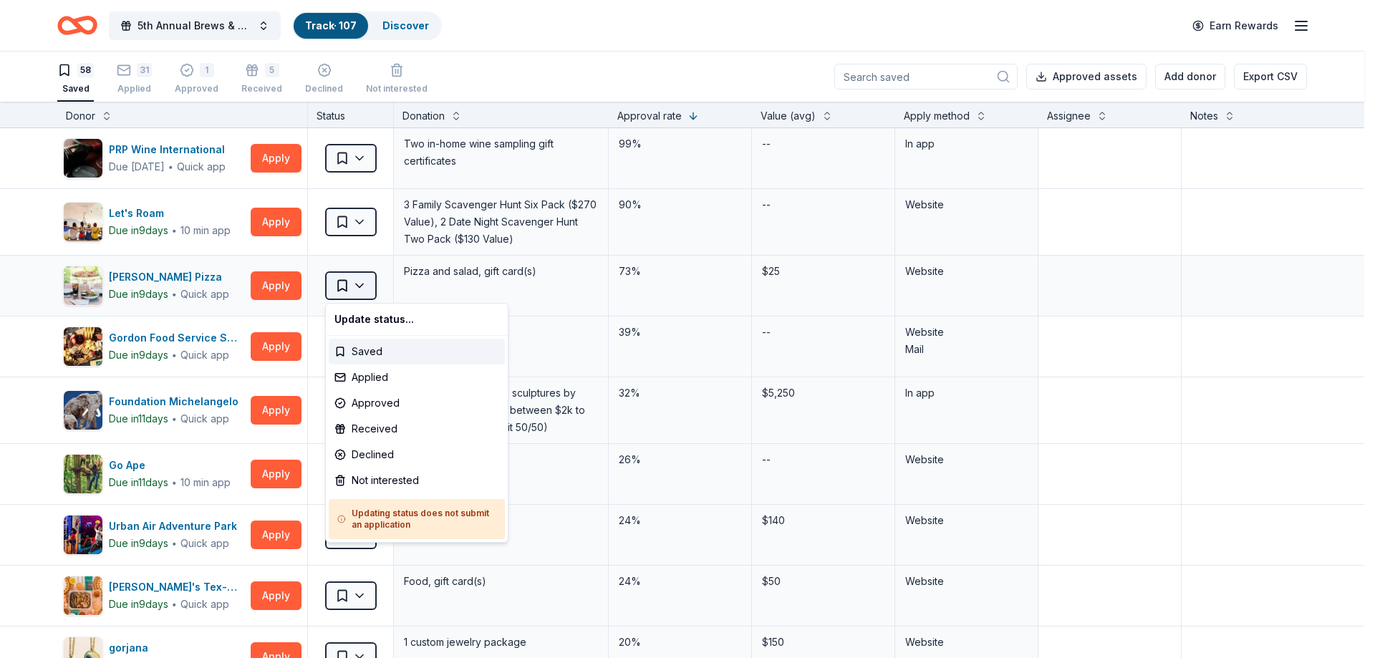
click at [365, 284] on html "5th Annual Brews & BBQ Track · 107 Discover Earn Rewards 58 Saved 31 Applied 1 …" at bounding box center [687, 329] width 1375 height 658
click at [362, 476] on div "Not interested" at bounding box center [417, 481] width 176 height 26
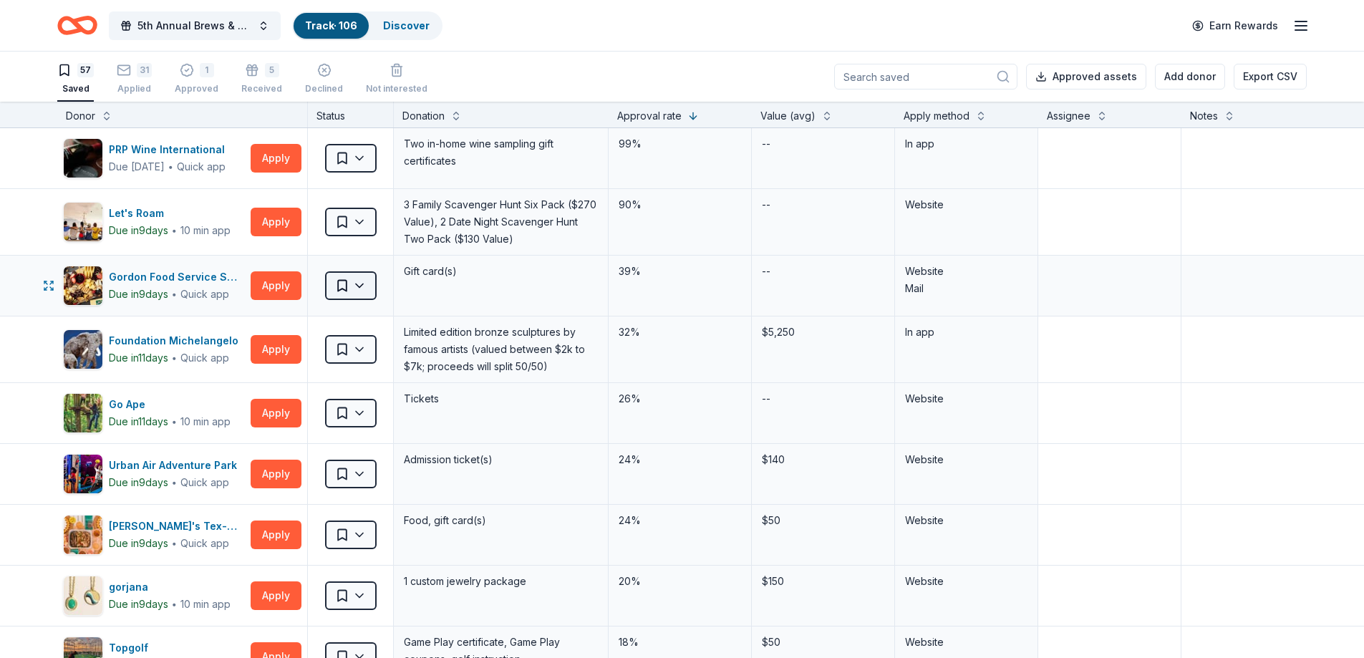
click at [362, 288] on html "5th Annual Brews & BBQ Track · 106 Discover Earn Rewards 57 Saved 31 Applied 1 …" at bounding box center [682, 329] width 1364 height 658
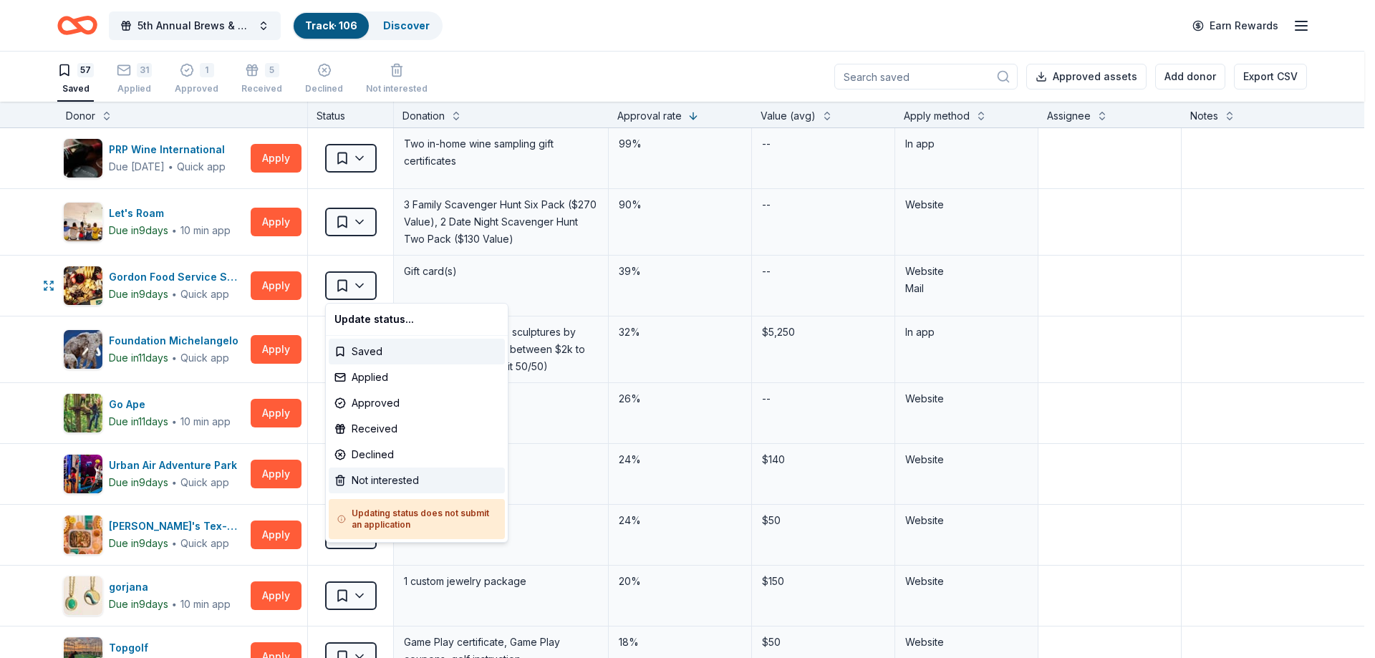
click at [391, 483] on div "Not interested" at bounding box center [417, 481] width 176 height 26
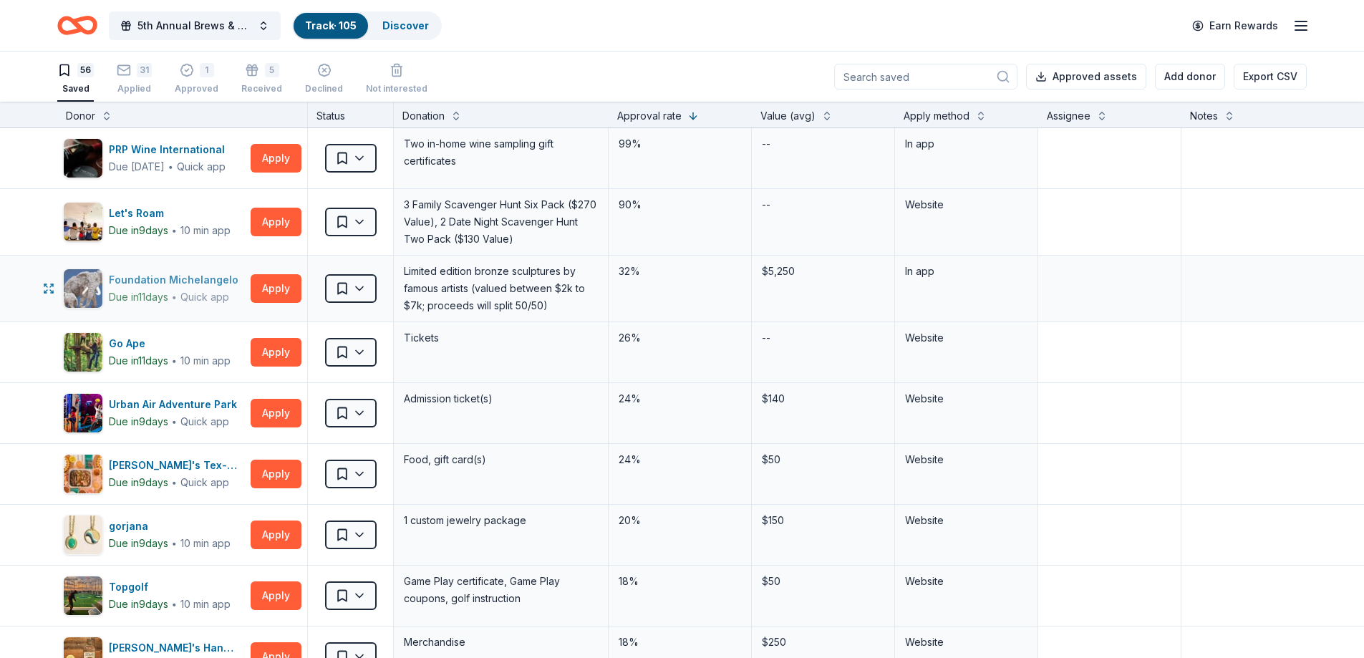
click at [201, 274] on div "Foundation Michelangelo" at bounding box center [176, 279] width 135 height 17
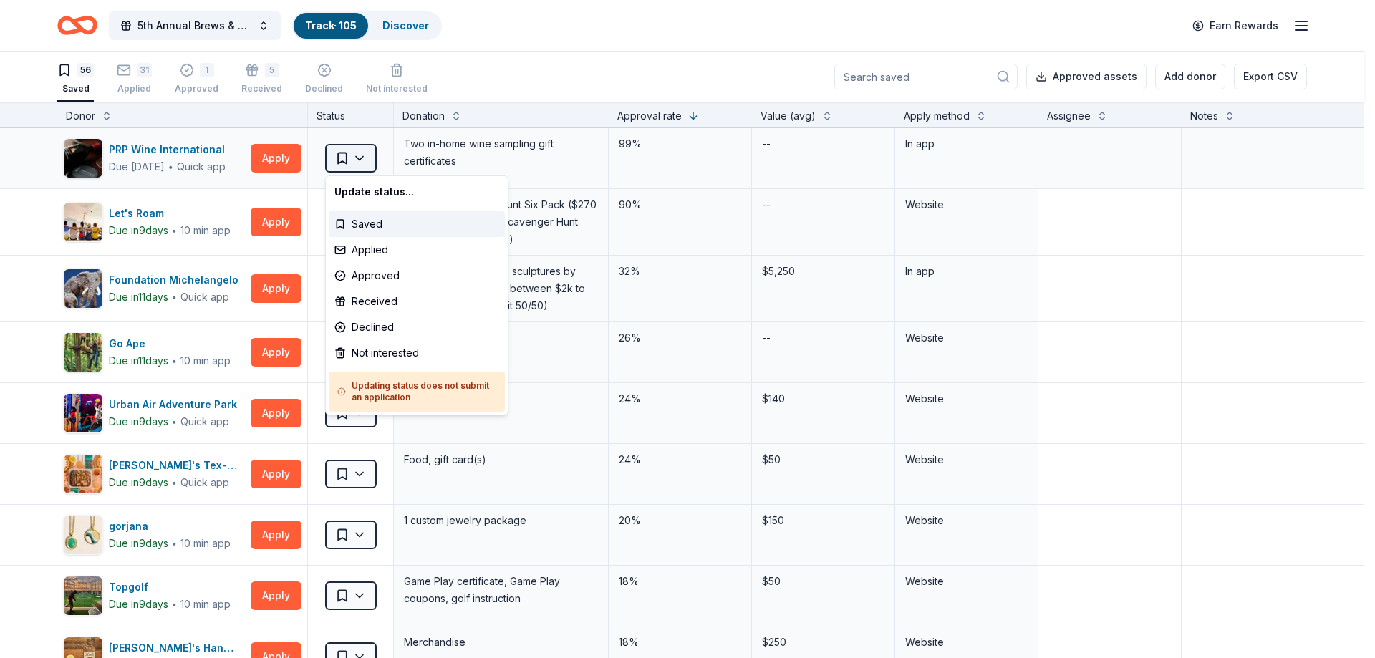
click at [356, 155] on html "5th Annual Brews & BBQ Track · 105 Discover Earn Rewards 56 Saved 31 Applied 1 …" at bounding box center [687, 329] width 1375 height 658
click at [392, 355] on div "Not interested" at bounding box center [417, 353] width 176 height 26
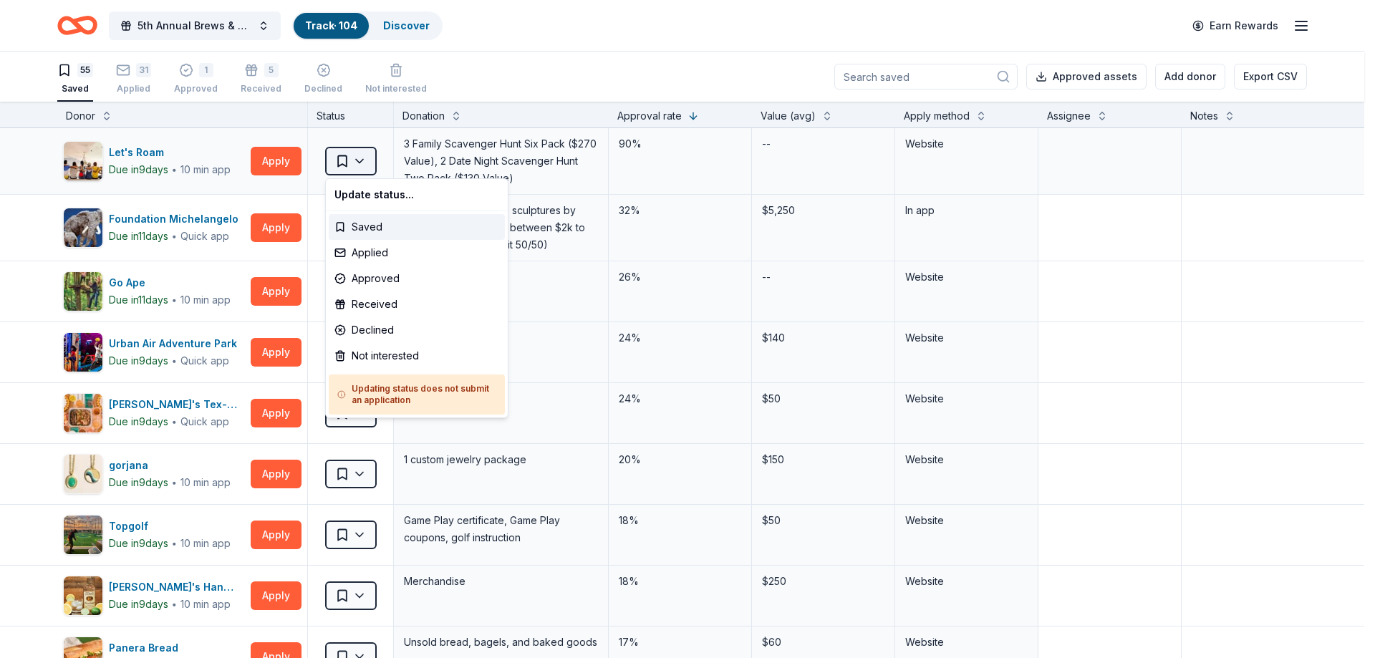
click at [365, 158] on html "5th Annual Brews & BBQ Track · 104 Discover Earn Rewards 55 Saved 31 Applied 1 …" at bounding box center [687, 329] width 1375 height 658
click at [375, 351] on div "Not interested" at bounding box center [417, 356] width 176 height 26
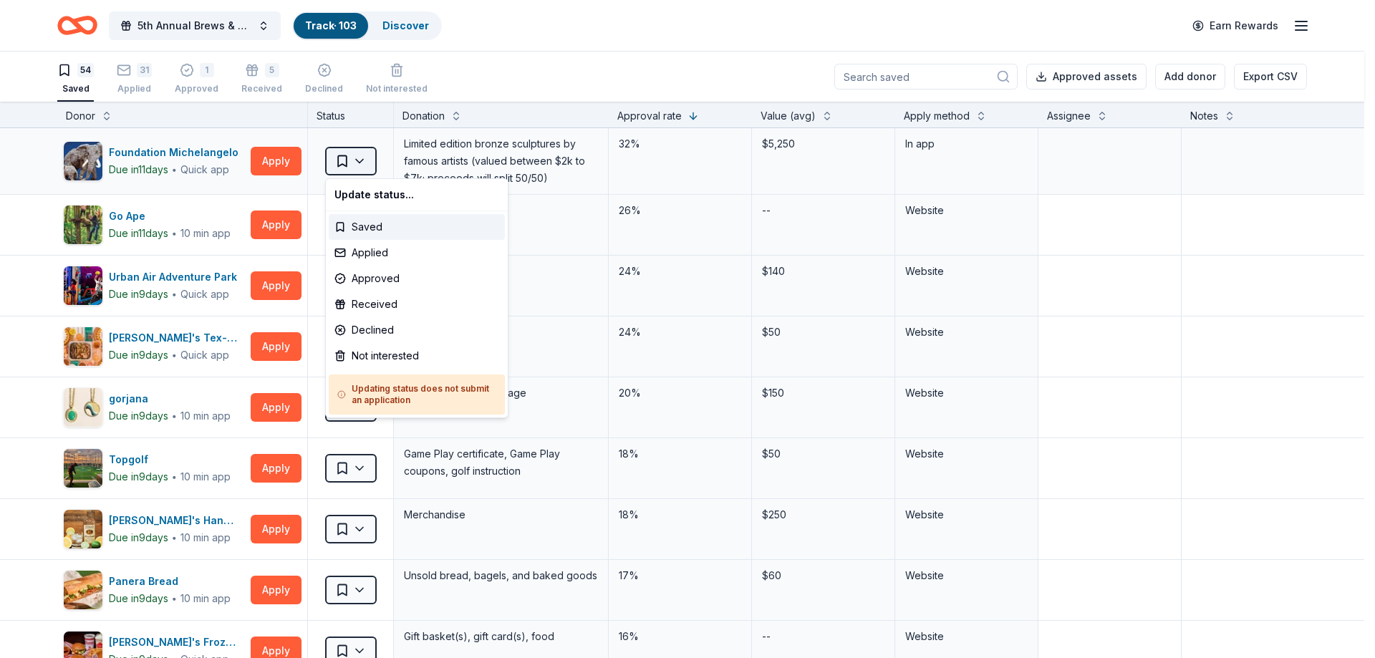
click at [355, 163] on html "5th Annual Brews & BBQ Track · 103 Discover Earn Rewards 54 Saved 31 Applied 1 …" at bounding box center [687, 329] width 1375 height 658
click at [377, 354] on div "Not interested" at bounding box center [417, 356] width 176 height 26
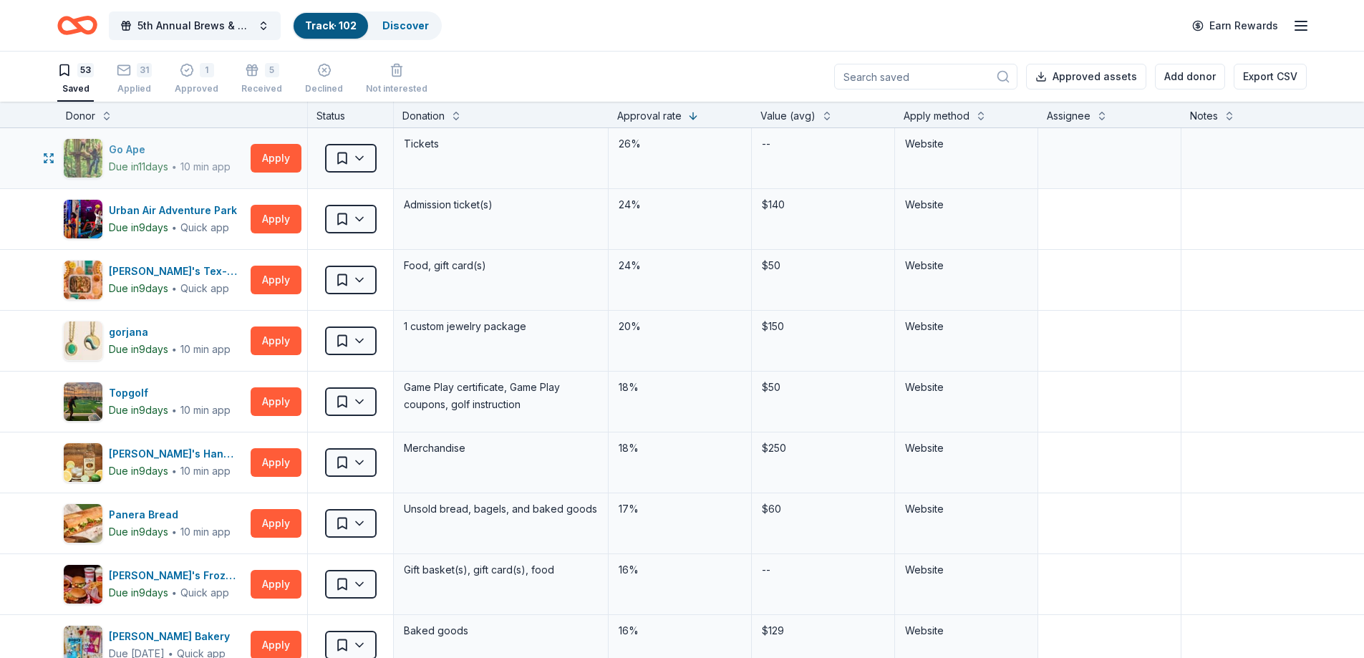
click at [133, 148] on div "Go Ape" at bounding box center [170, 149] width 122 height 17
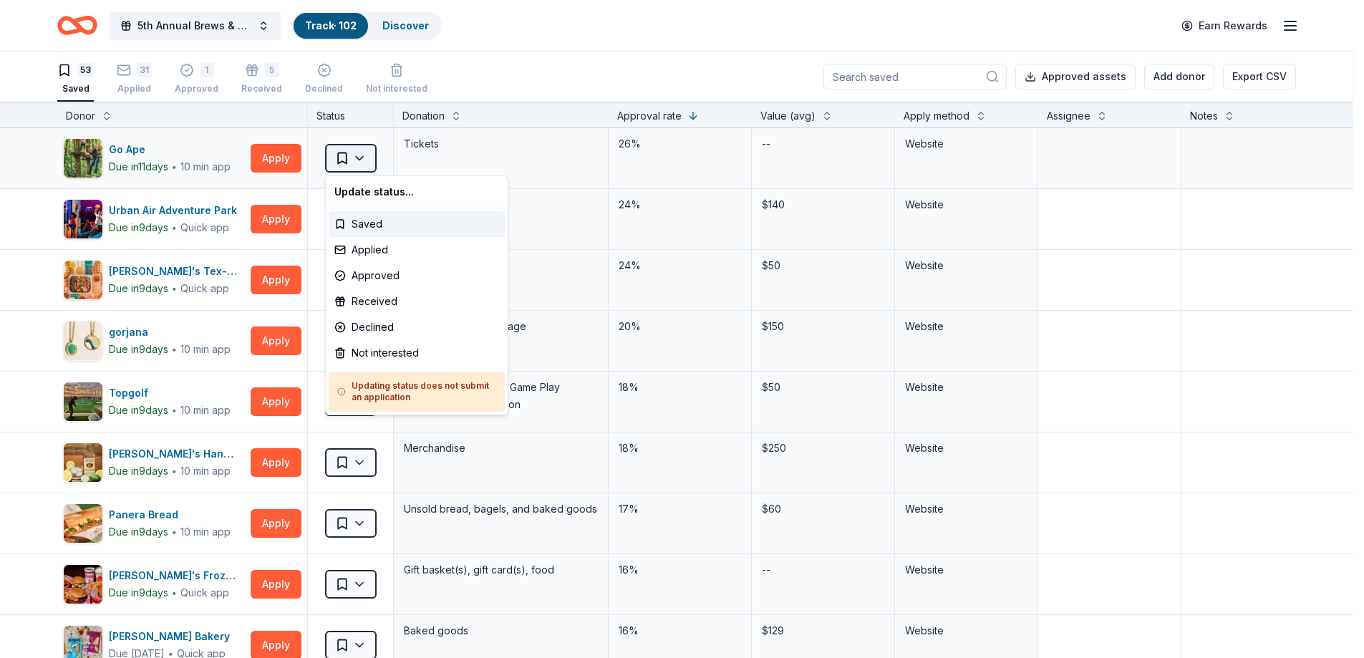
click at [360, 164] on html "5th Annual Brews & BBQ Track · 102 Discover Earn Rewards 53 Saved 31 Applied 1 …" at bounding box center [682, 329] width 1364 height 658
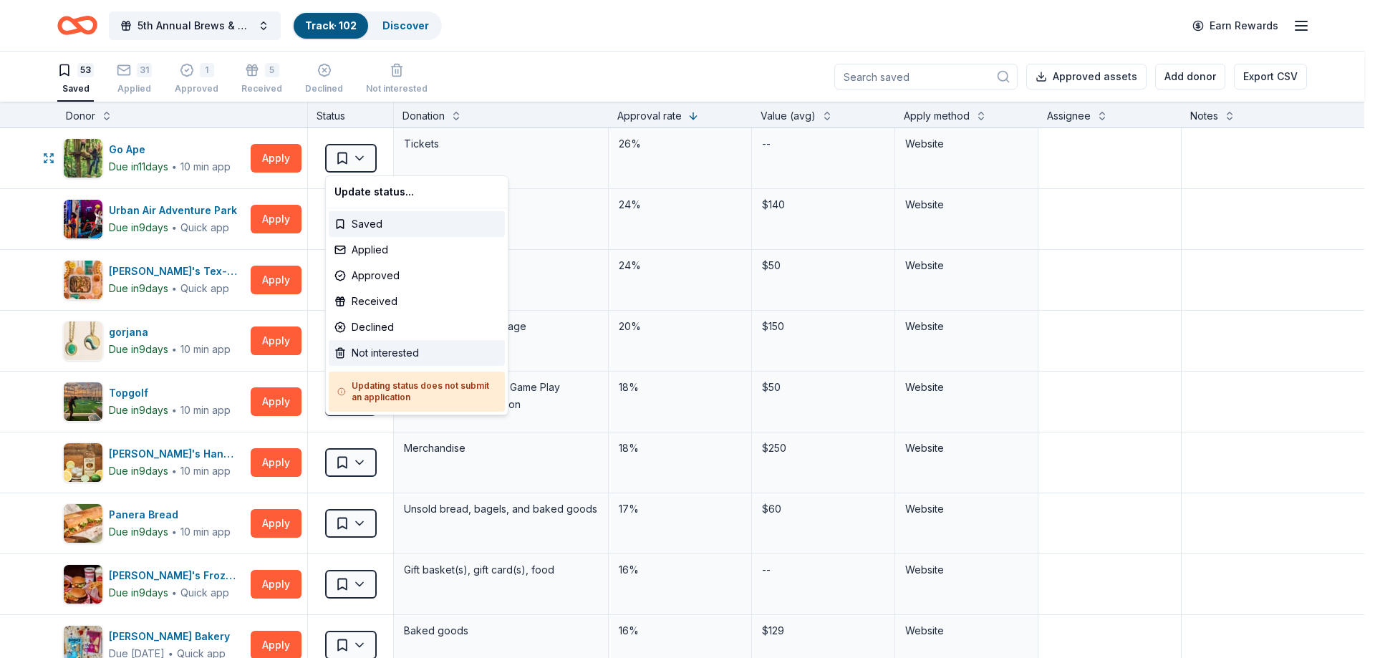
click at [366, 352] on div "Not interested" at bounding box center [417, 353] width 176 height 26
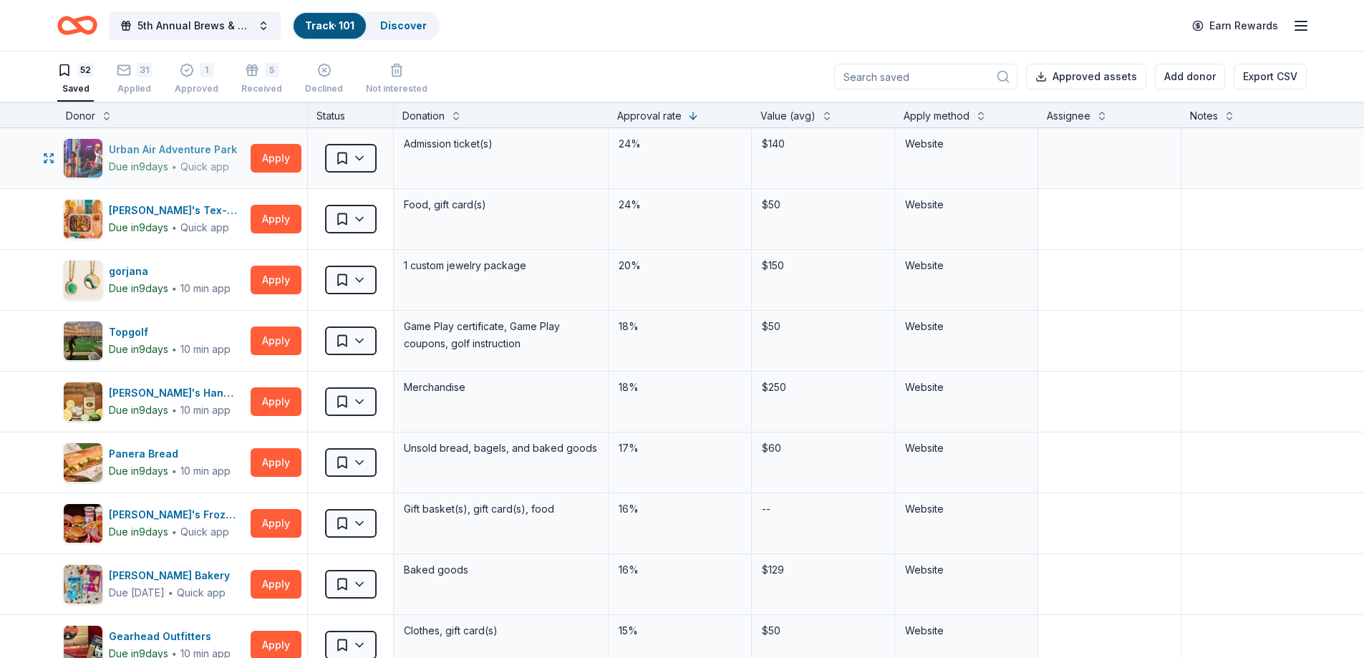
click at [139, 147] on div "Urban Air Adventure Park" at bounding box center [176, 149] width 134 height 17
click at [357, 158] on html "5th Annual Brews & BBQ Track · 101 Discover Earn Rewards 52 Saved 31 Applied 1 …" at bounding box center [682, 329] width 1364 height 658
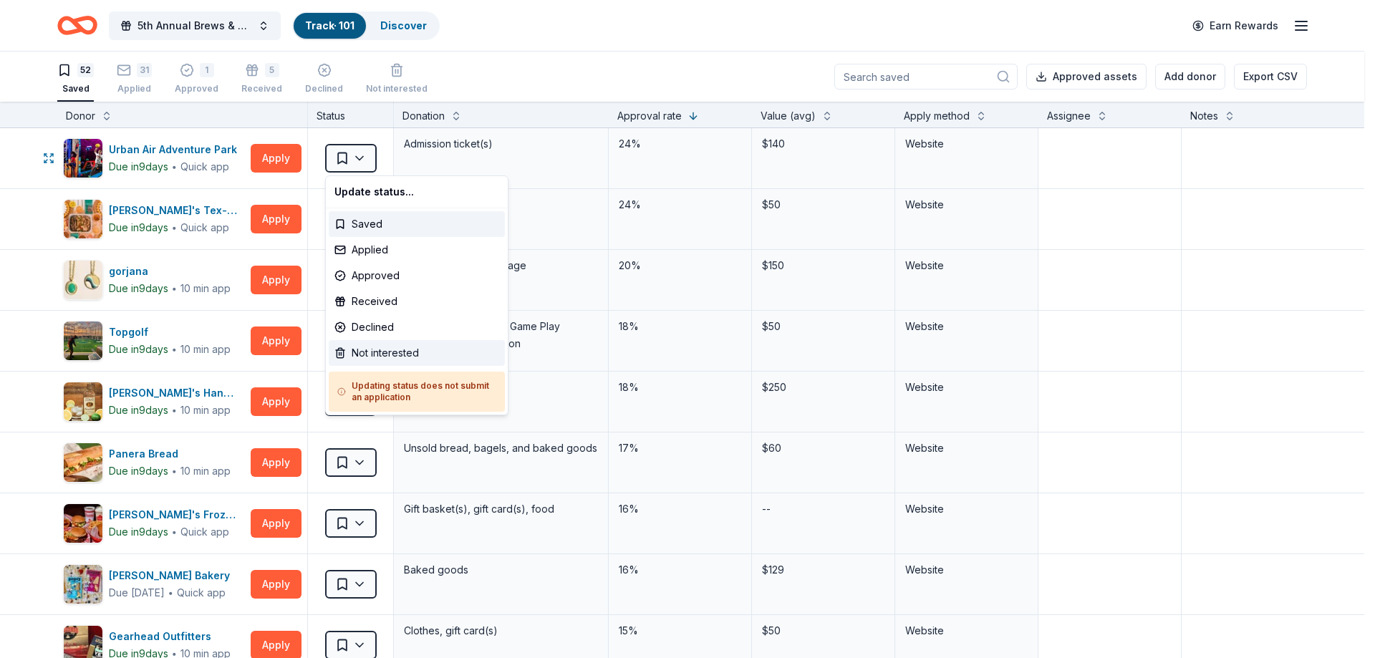
click at [359, 348] on div "Not interested" at bounding box center [417, 353] width 176 height 26
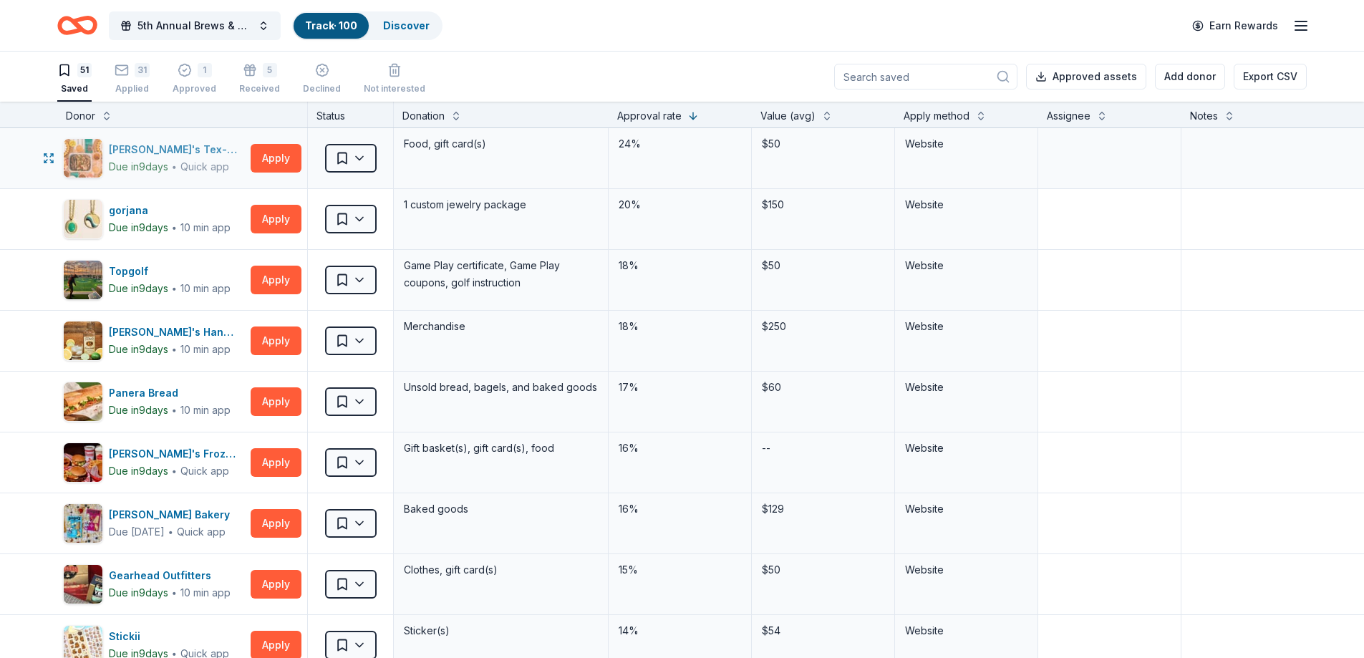
click at [145, 144] on div "Chuy's Tex-Mex" at bounding box center [177, 149] width 136 height 17
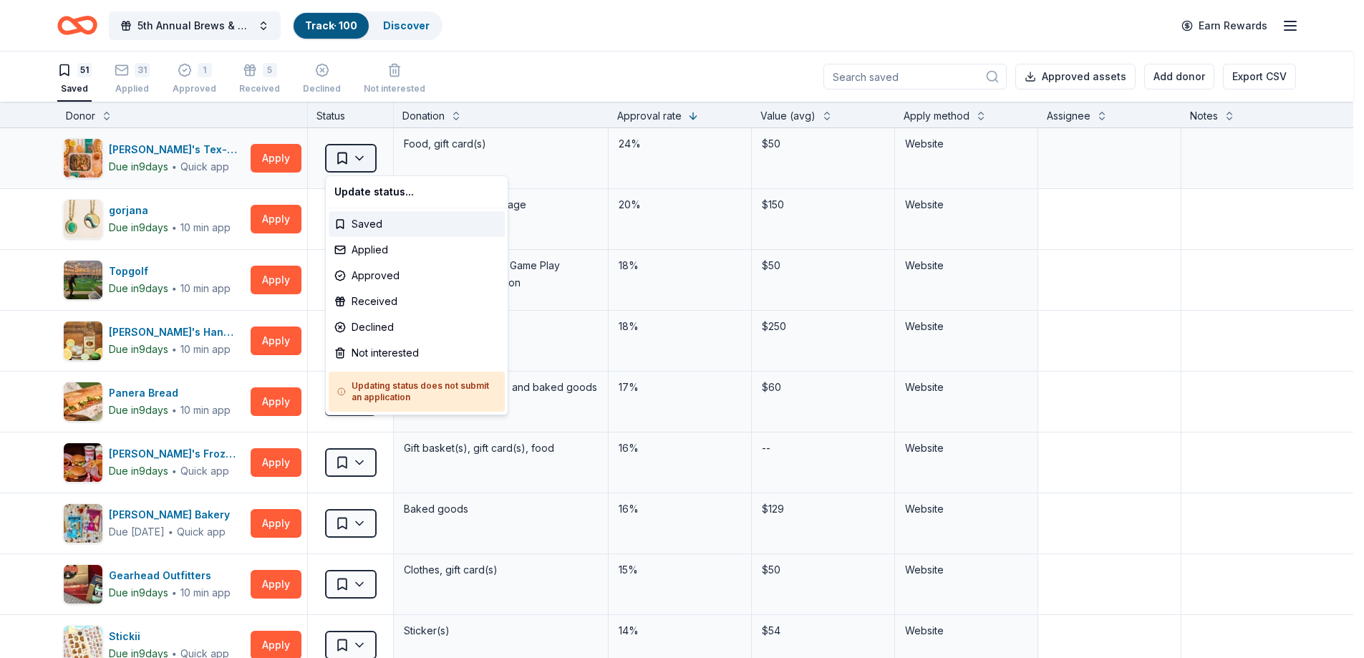
click at [362, 161] on html "5th Annual Brews & BBQ Track · 100 Discover Earn Rewards 51 Saved 31 Applied 1 …" at bounding box center [682, 329] width 1364 height 658
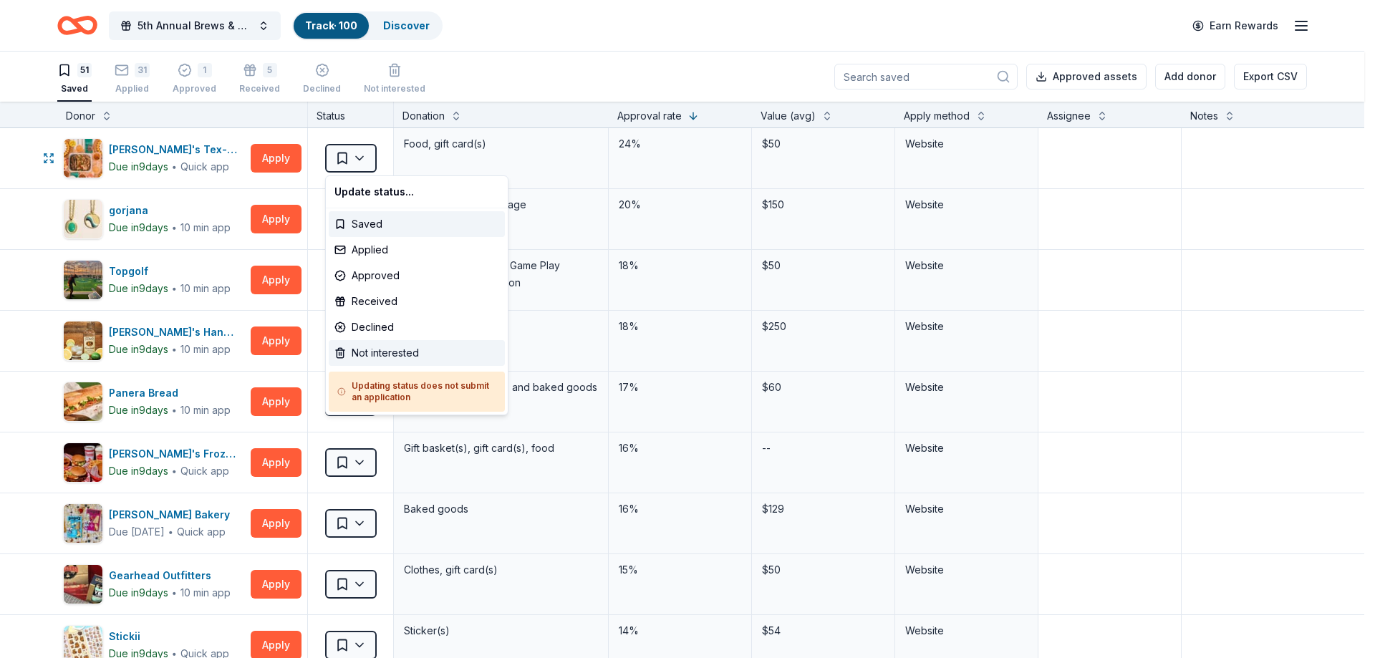
click at [382, 352] on div "Not interested" at bounding box center [417, 353] width 176 height 26
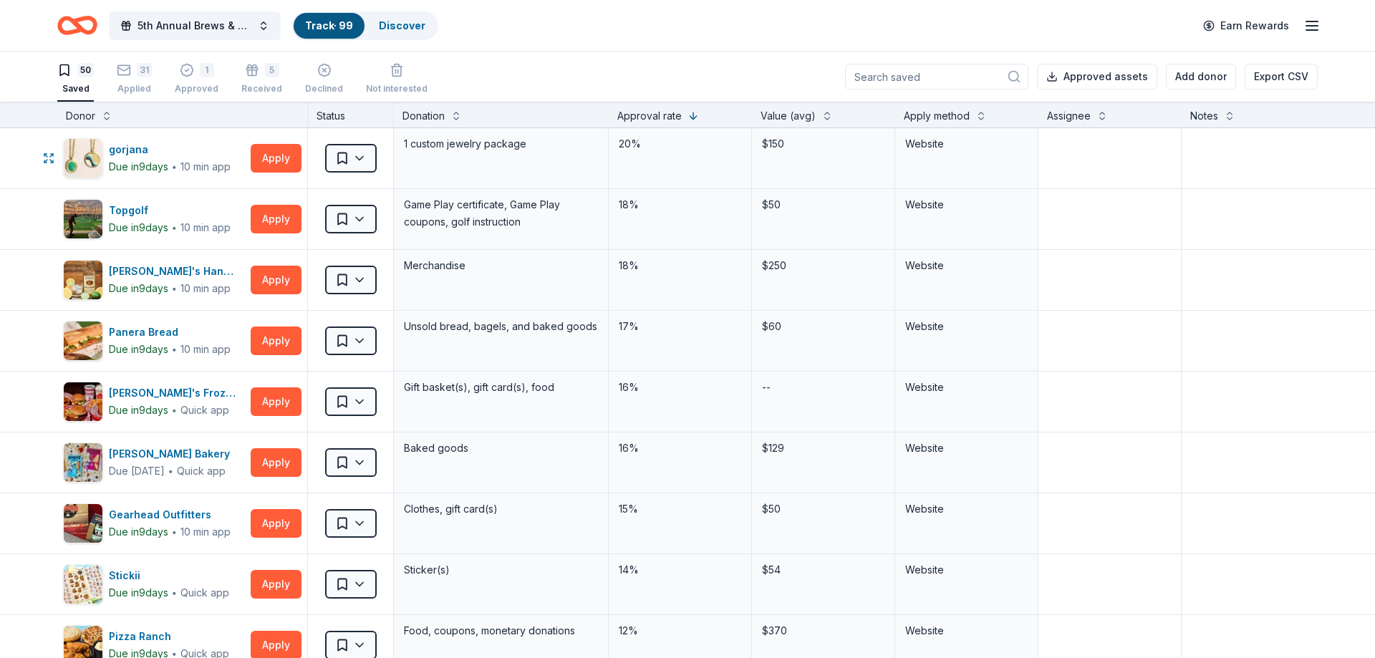
click at [370, 151] on html "5th Annual Brews & BBQ Track · 99 Discover Earn Rewards 50 Saved 31 Applied 1 A…" at bounding box center [687, 329] width 1375 height 658
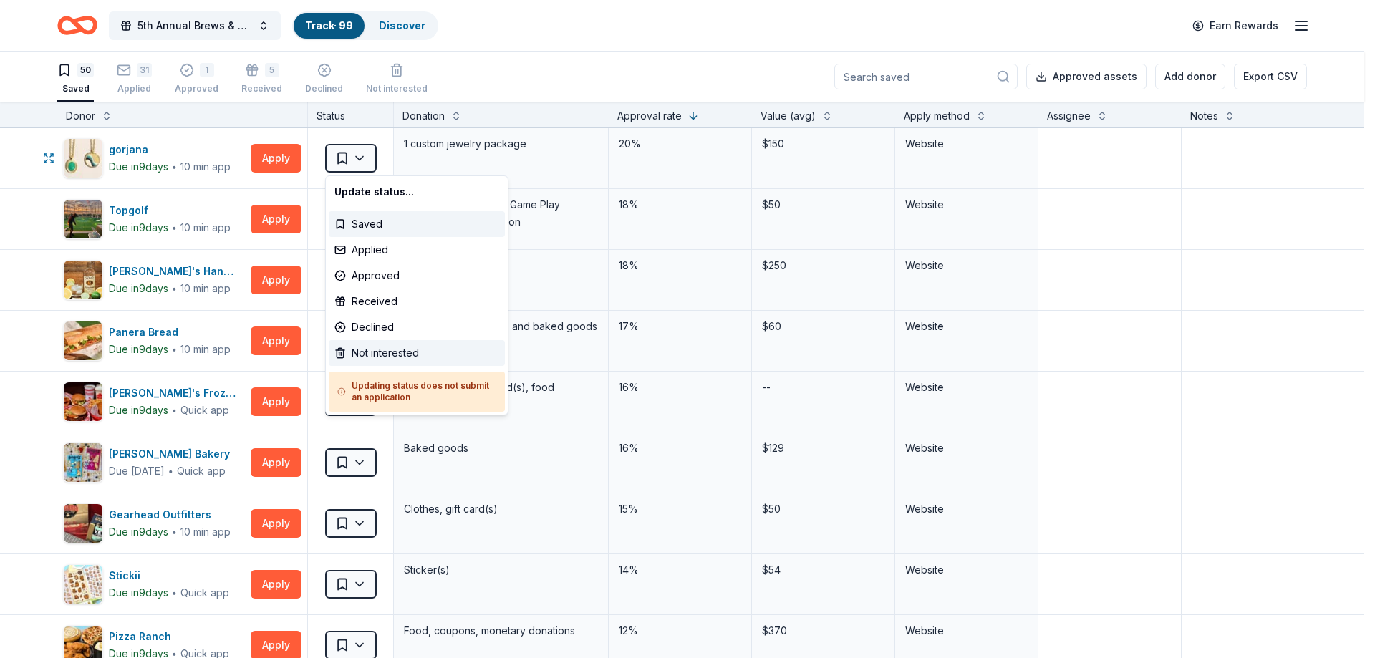
click at [386, 349] on div "Not interested" at bounding box center [417, 353] width 176 height 26
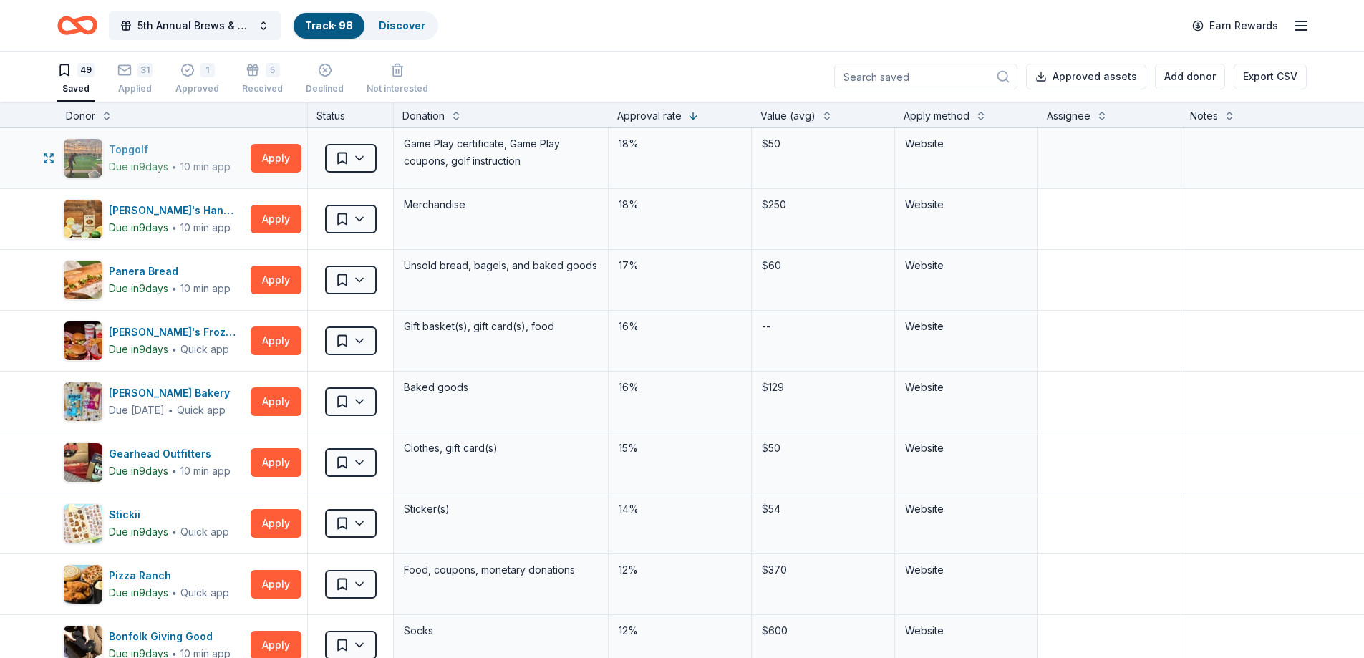
click at [135, 145] on div "Topgolf" at bounding box center [170, 149] width 122 height 17
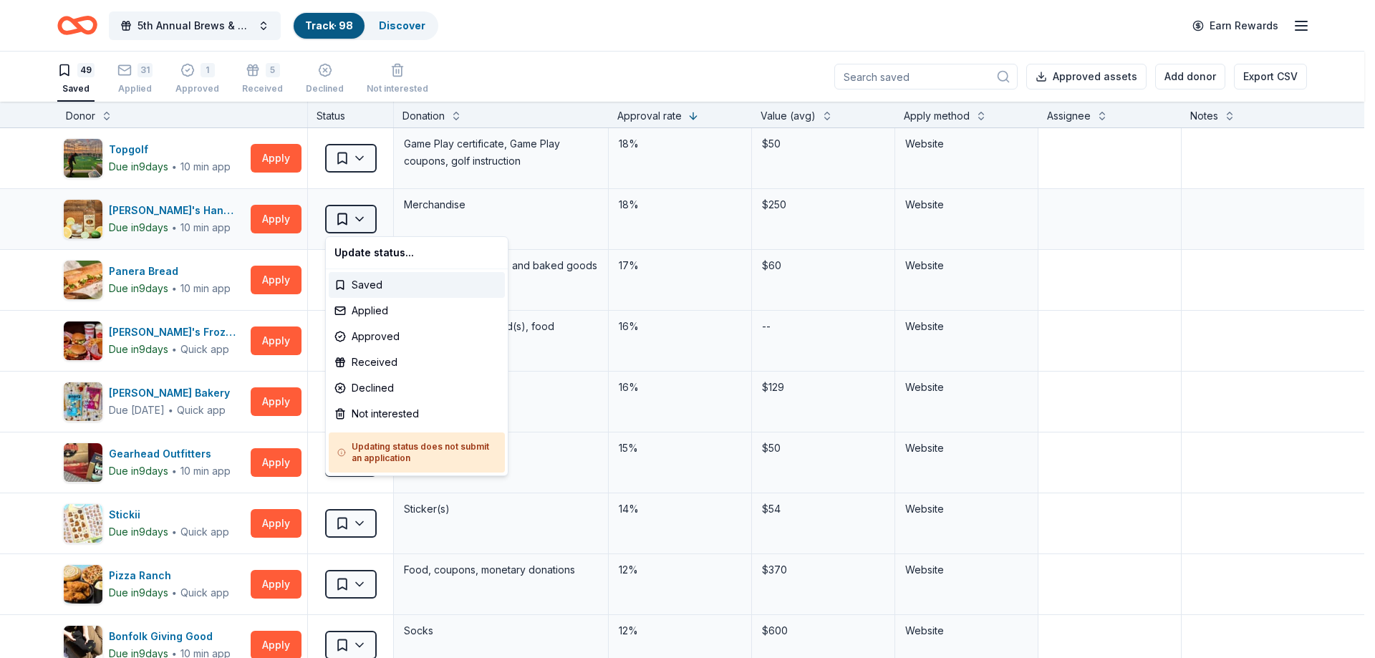
click at [359, 217] on html "5th Annual Brews & BBQ Track · 98 Discover Earn Rewards 49 Saved 31 Applied 1 A…" at bounding box center [687, 329] width 1375 height 658
click at [370, 412] on div "Not interested" at bounding box center [417, 414] width 176 height 26
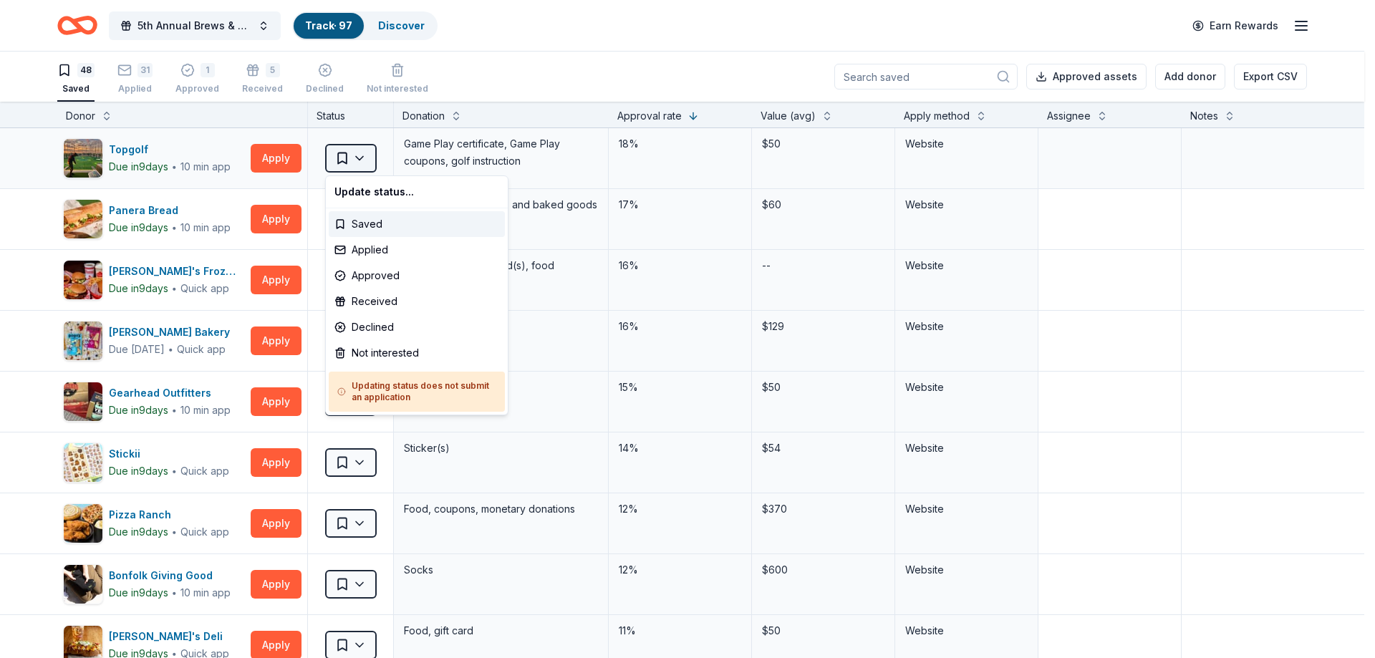
click at [363, 163] on html "5th Annual Brews & BBQ Track · 97 Discover Earn Rewards 48 Saved 31 Applied 1 A…" at bounding box center [687, 329] width 1375 height 658
click at [355, 349] on div "Not interested" at bounding box center [417, 353] width 176 height 26
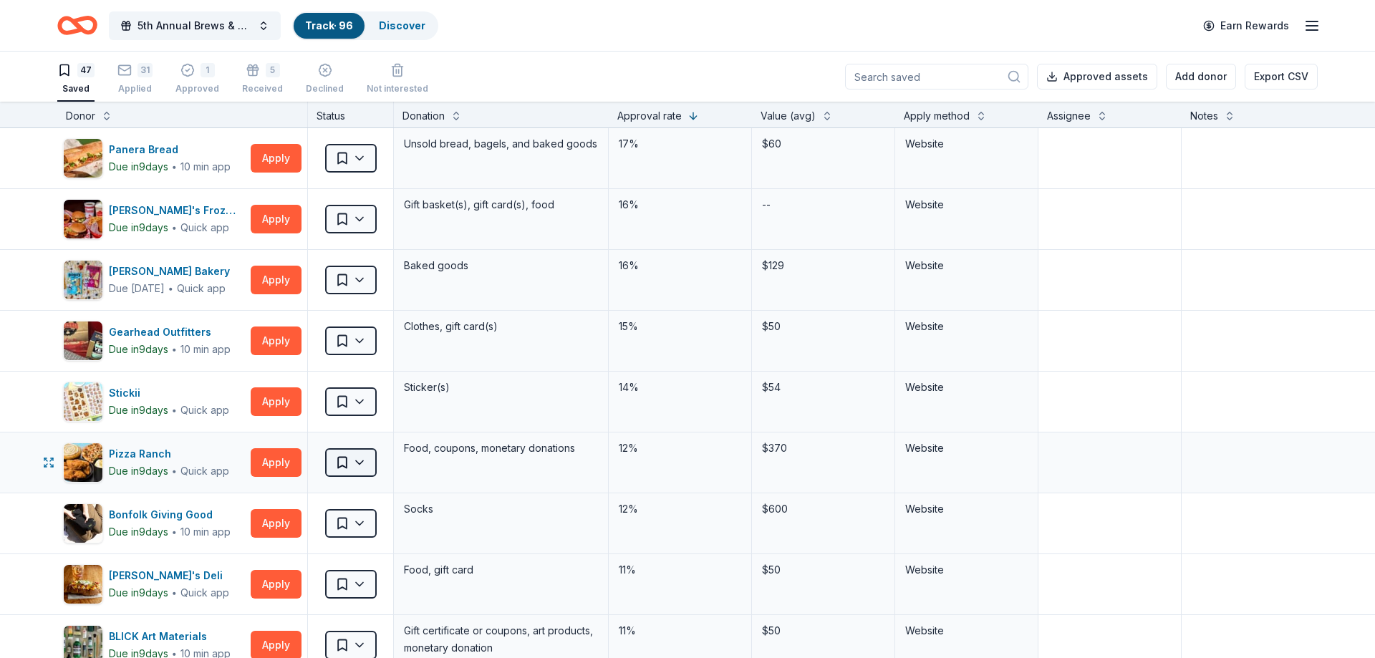
click at [362, 459] on html "5th Annual Brews & BBQ Track · 96 Discover Earn Rewards 47 Saved 31 Applied 1 A…" at bounding box center [687, 329] width 1375 height 658
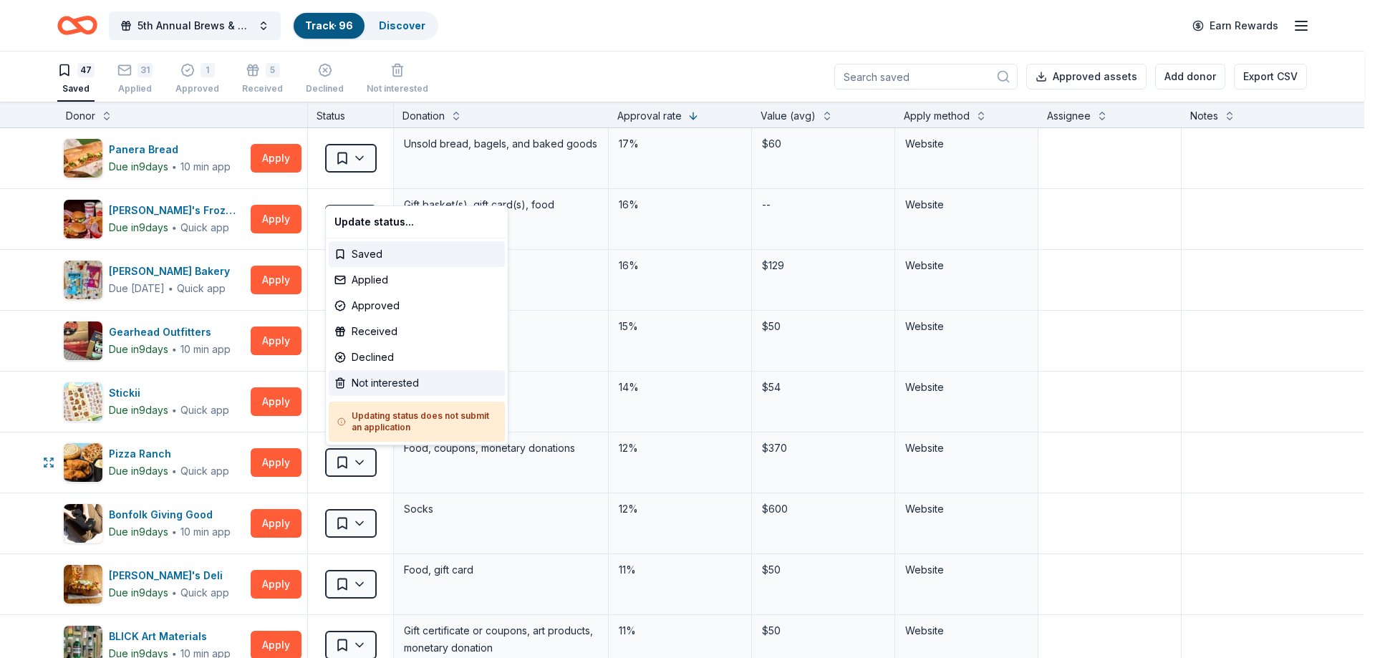
click at [382, 384] on div "Not interested" at bounding box center [417, 383] width 176 height 26
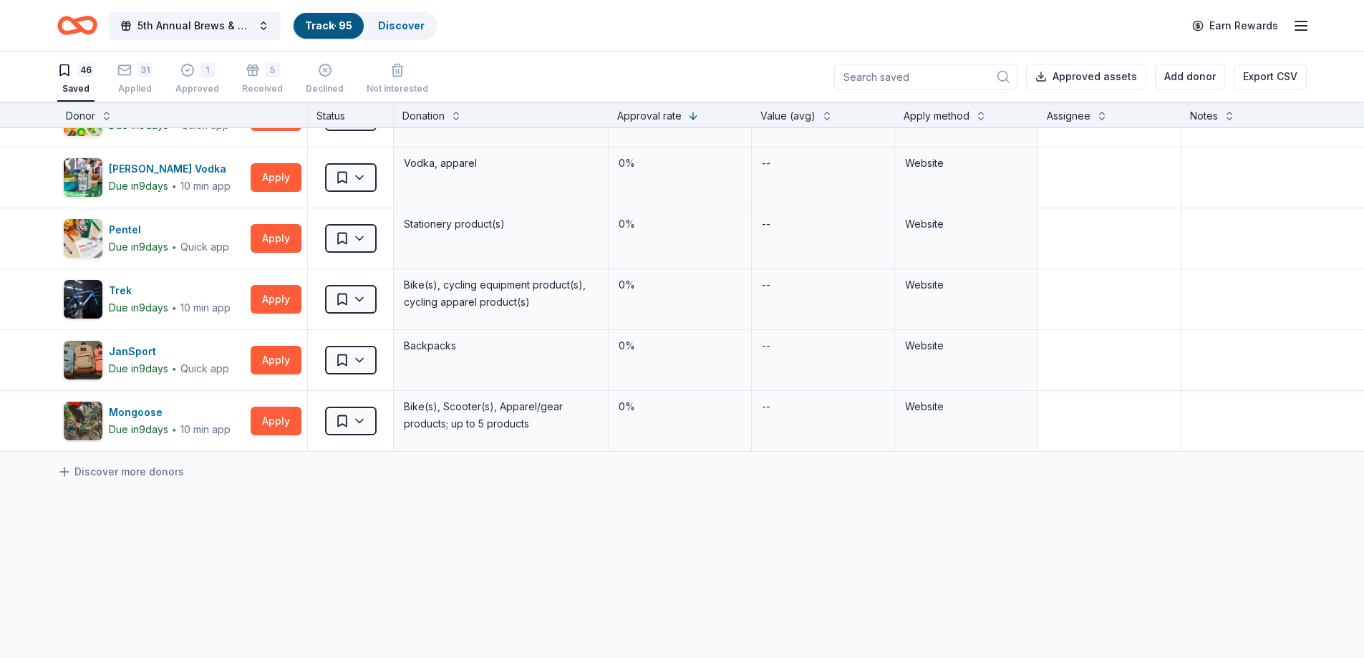
scroll to position [2561, 0]
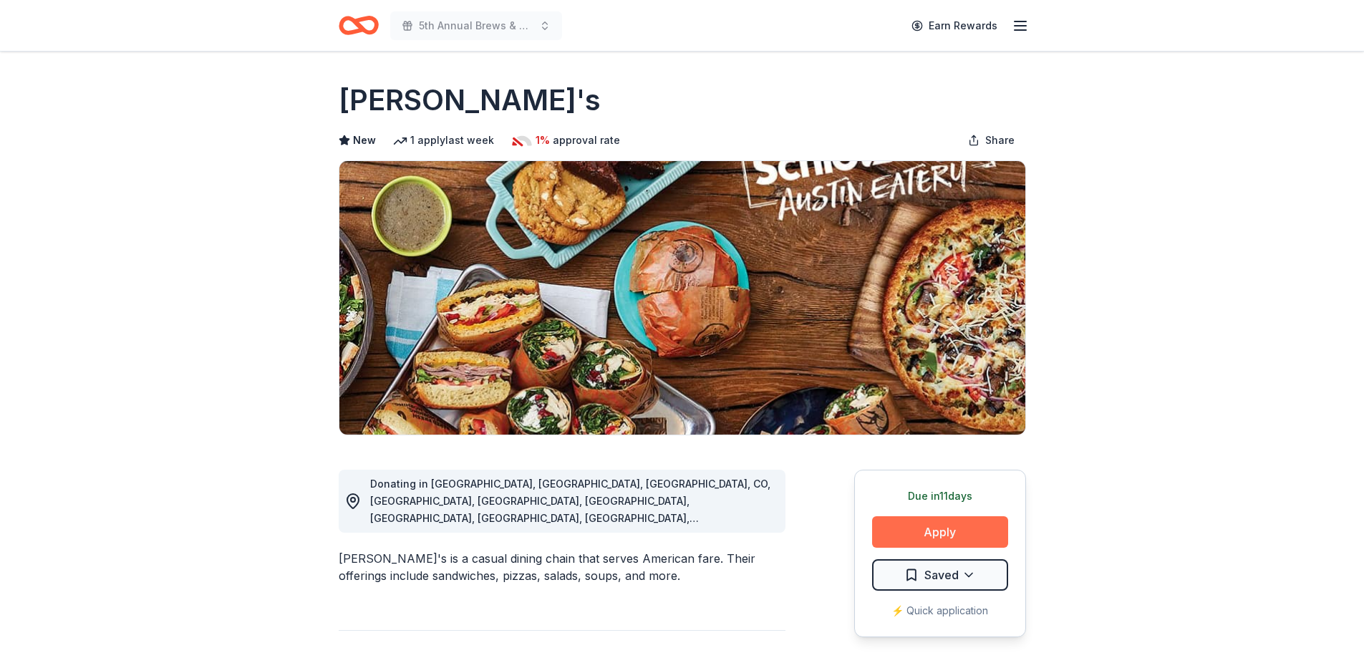
click at [941, 535] on button "Apply" at bounding box center [940, 532] width 136 height 32
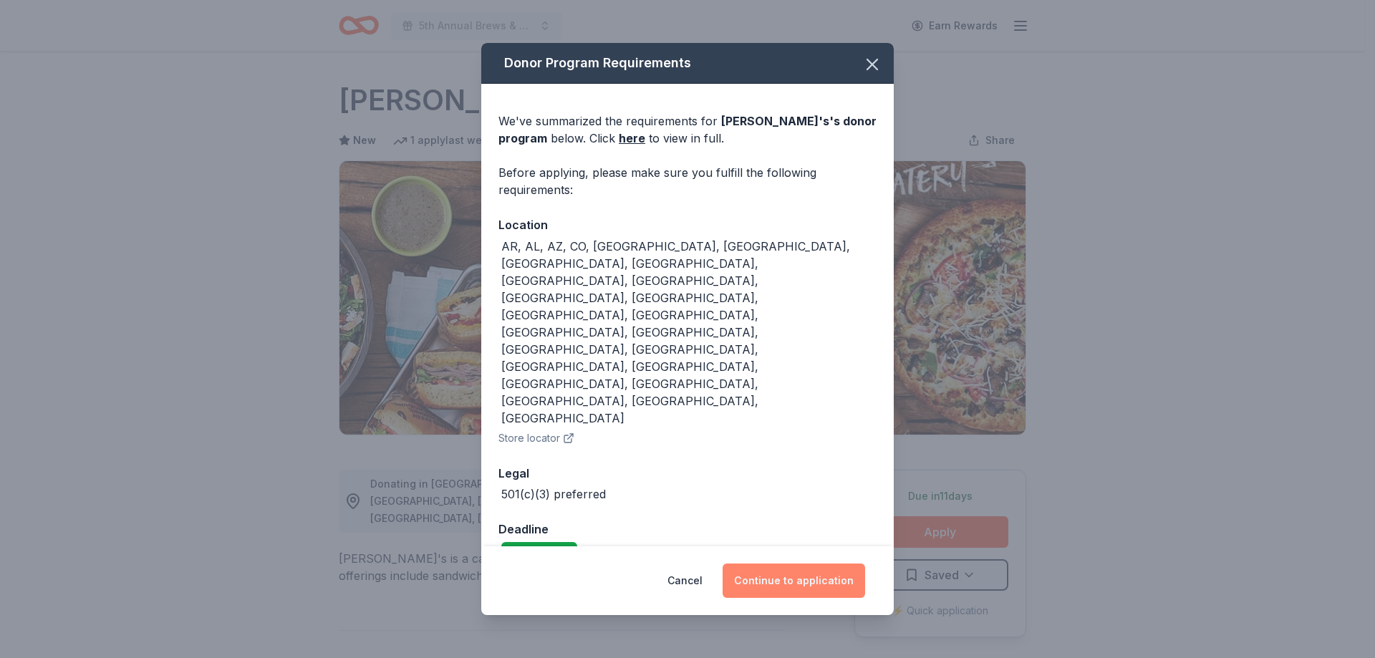
click at [774, 564] on button "Continue to application" at bounding box center [794, 581] width 143 height 34
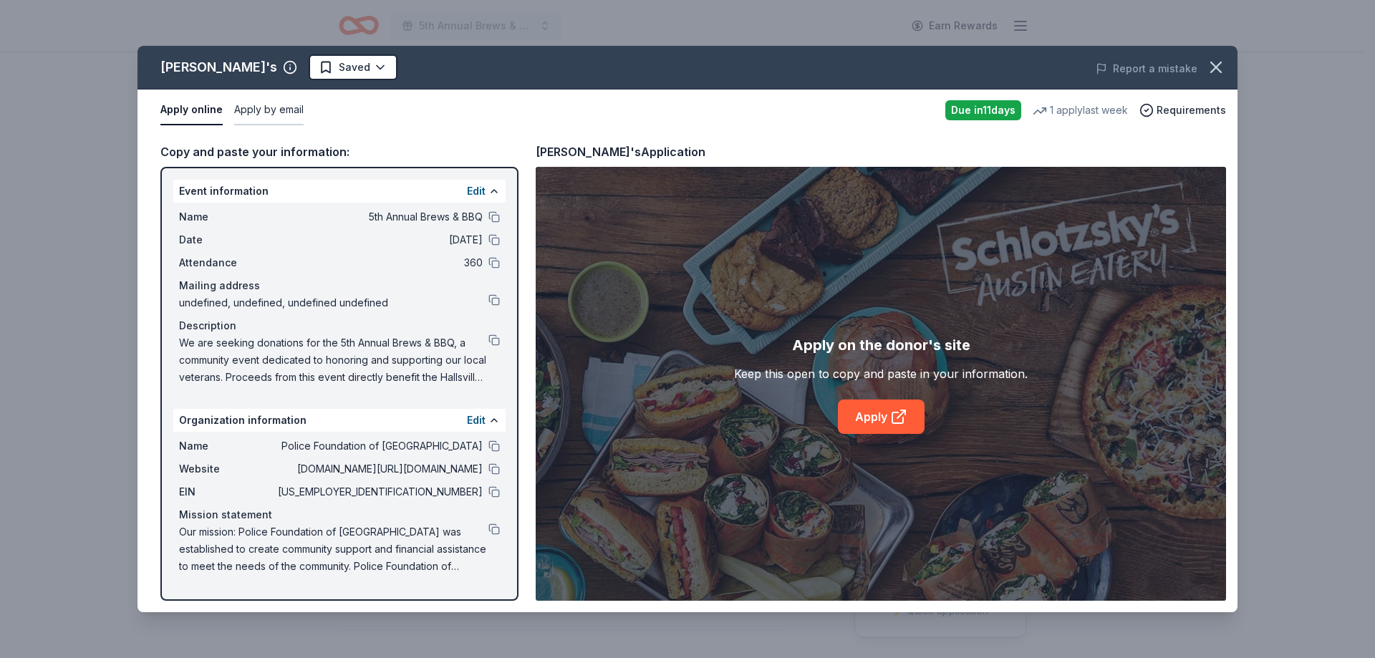
click at [283, 111] on button "Apply by email" at bounding box center [268, 110] width 69 height 30
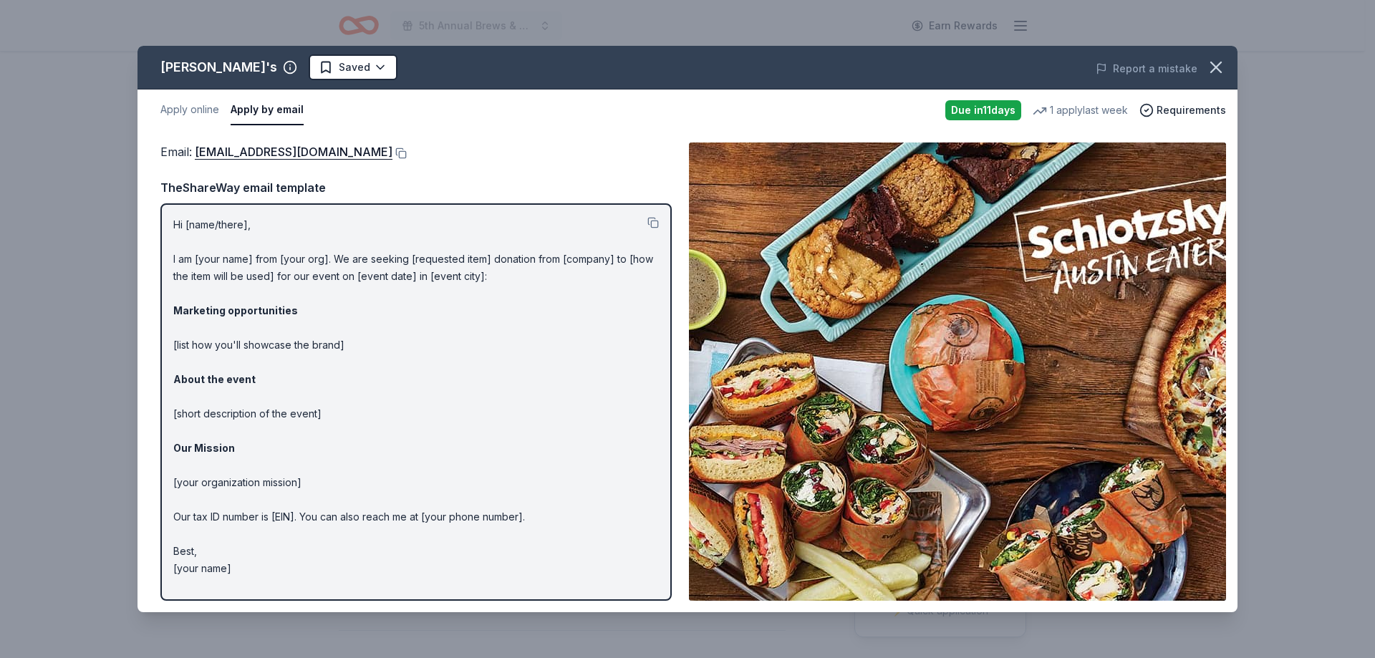
click at [169, 64] on div "[PERSON_NAME]'s" at bounding box center [218, 67] width 117 height 23
drag, startPoint x: 162, startPoint y: 64, endPoint x: 231, endPoint y: 67, distance: 69.6
click at [231, 67] on div "Schlotzsky's" at bounding box center [218, 67] width 117 height 23
click at [1227, 63] on button "button" at bounding box center [1216, 68] width 32 height 32
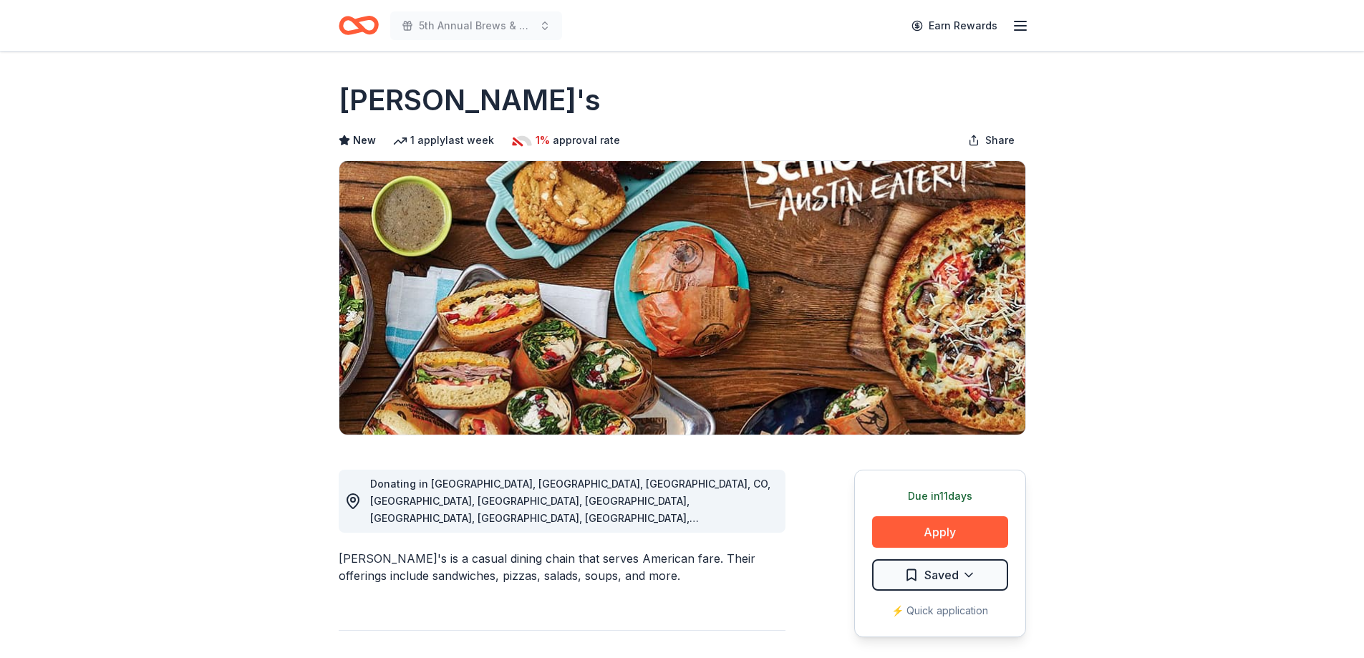
drag, startPoint x: 334, startPoint y: 96, endPoint x: 530, endPoint y: 99, distance: 196.3
drag, startPoint x: 529, startPoint y: 97, endPoint x: 315, endPoint y: 109, distance: 214.5
drag, startPoint x: 335, startPoint y: 541, endPoint x: 395, endPoint y: 546, distance: 60.4
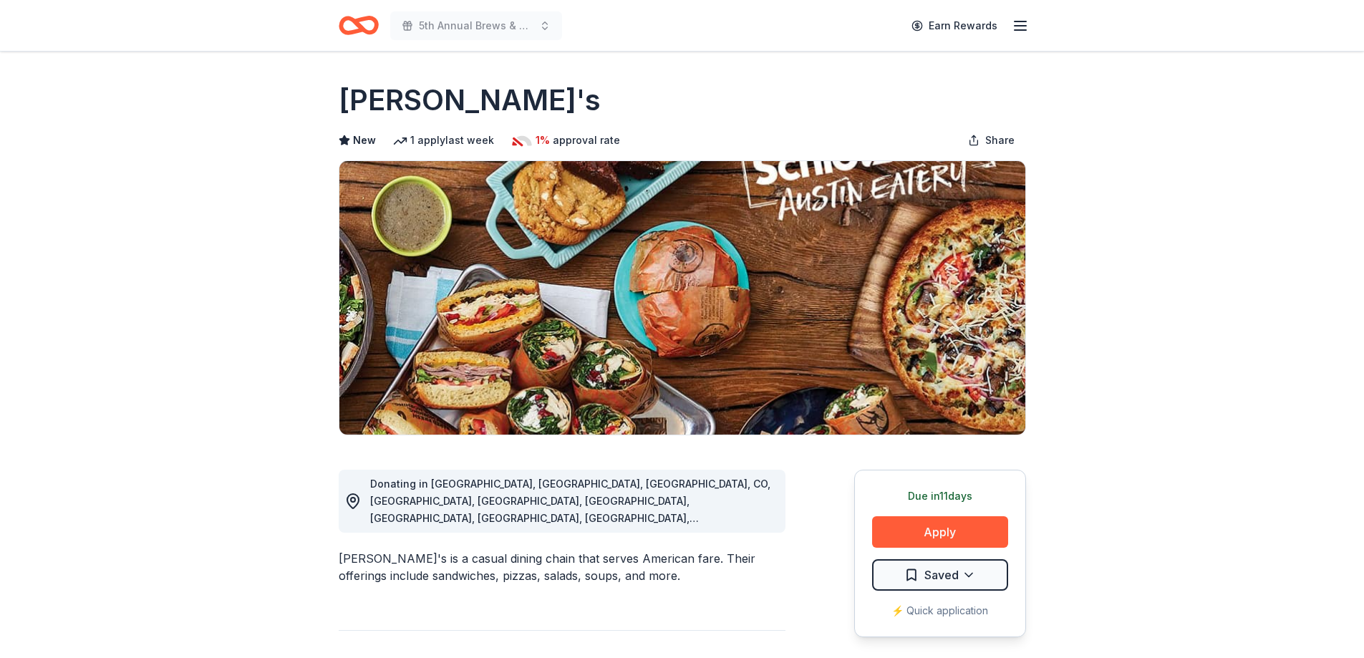
click at [399, 550] on div "Schlotzsky's is a casual dining chain that serves American fare. Their offering…" at bounding box center [562, 567] width 447 height 34
drag, startPoint x: 407, startPoint y: 542, endPoint x: 343, endPoint y: 539, distance: 63.8
click at [343, 550] on div "Schlotzsky's is a casual dining chain that serves American fare. Their offering…" at bounding box center [562, 567] width 447 height 34
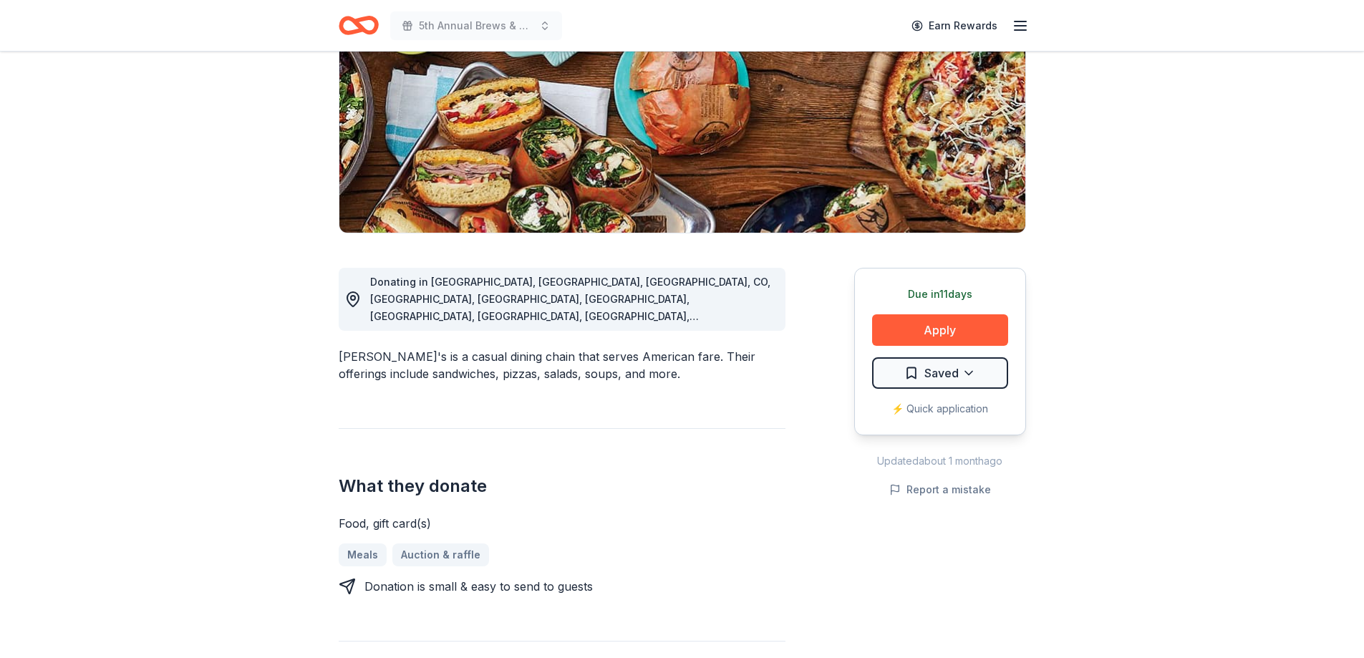
scroll to position [143, 0]
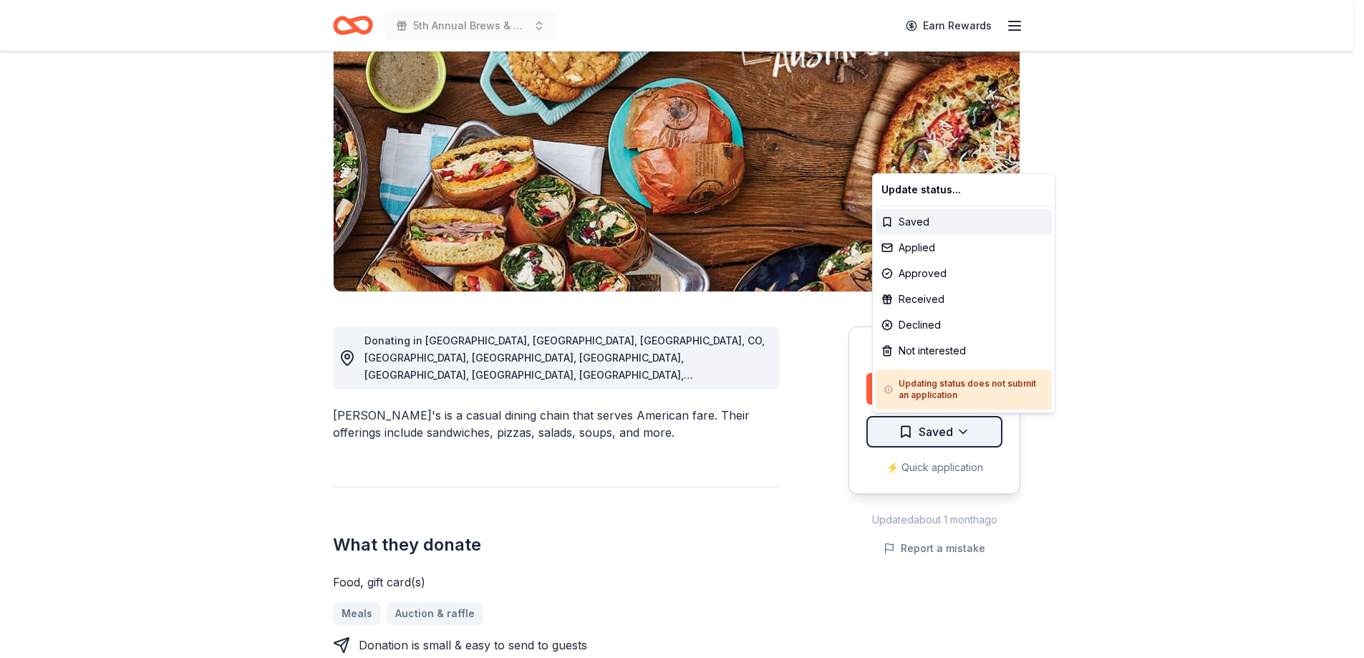
click at [973, 428] on html "5th Annual Brews & BBQ Earn Rewards Due in 11 days Share Schlotzsky's New 1 app…" at bounding box center [682, 186] width 1364 height 658
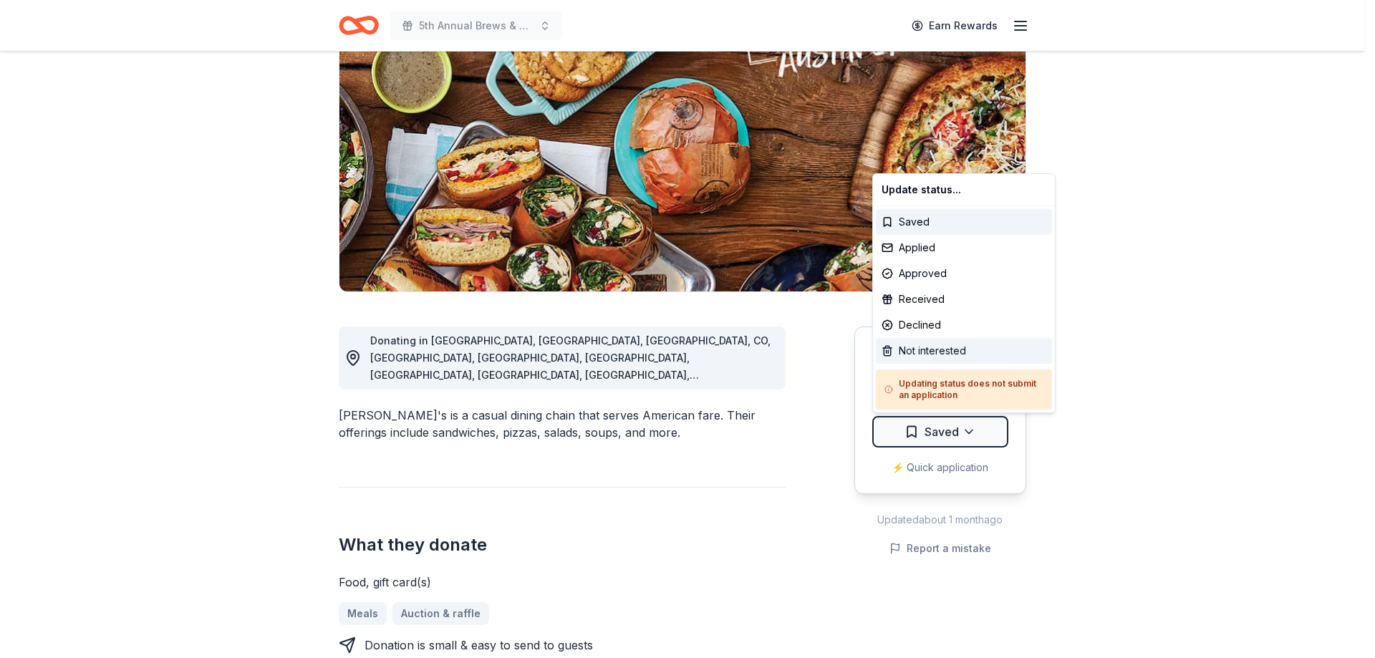
click at [925, 346] on div "Not interested" at bounding box center [964, 351] width 176 height 26
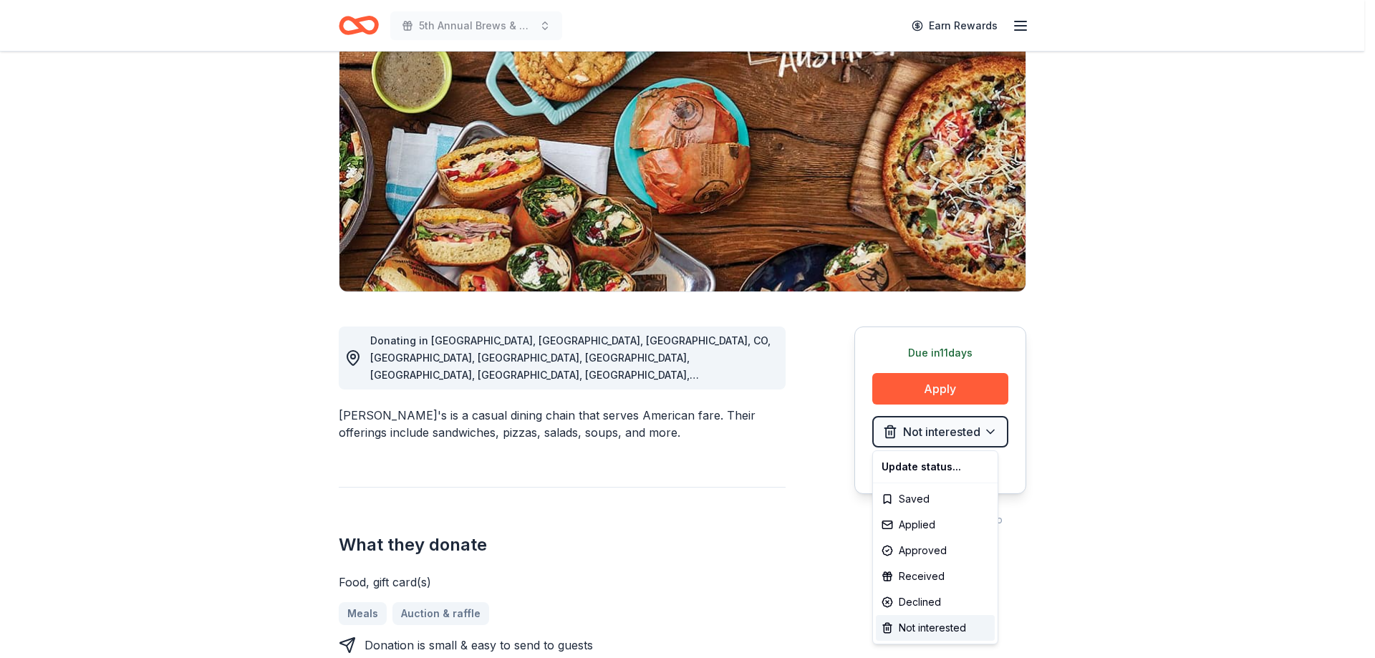
click at [1156, 499] on html "5th Annual Brews & BBQ Earn Rewards Due in 11 days Share Schlotzsky's New 1 app…" at bounding box center [687, 186] width 1375 height 658
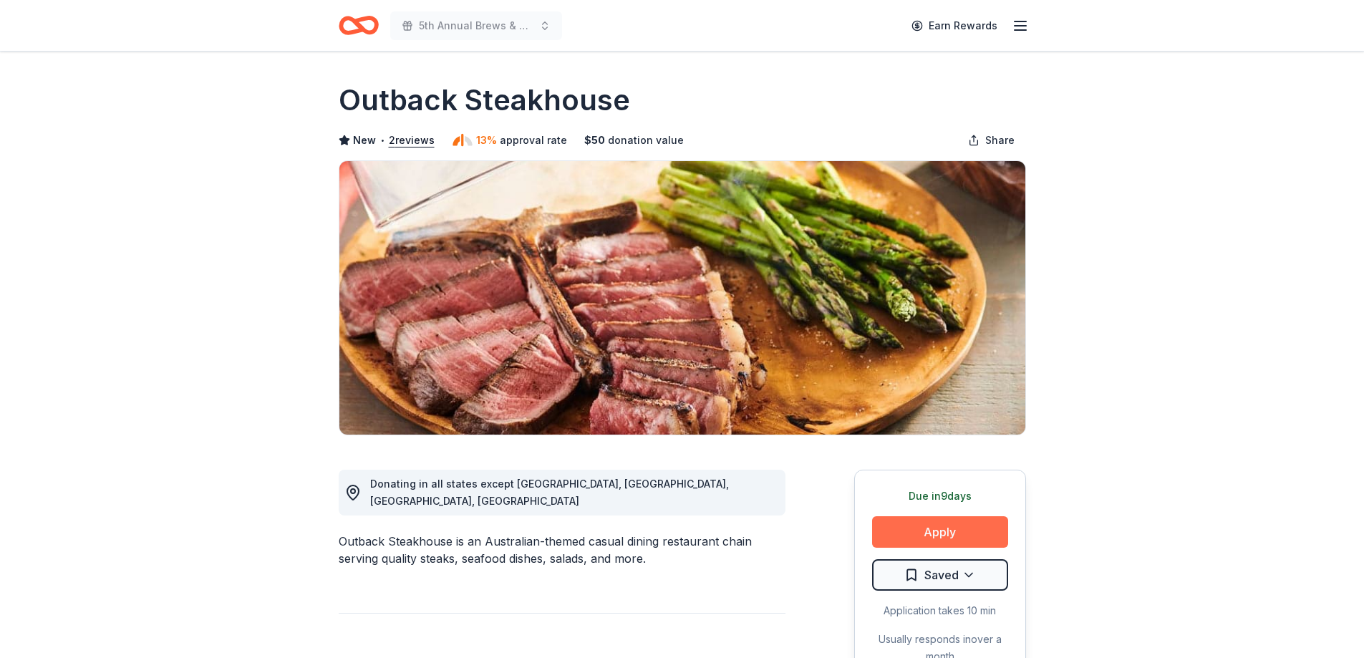
click at [950, 528] on button "Apply" at bounding box center [940, 532] width 136 height 32
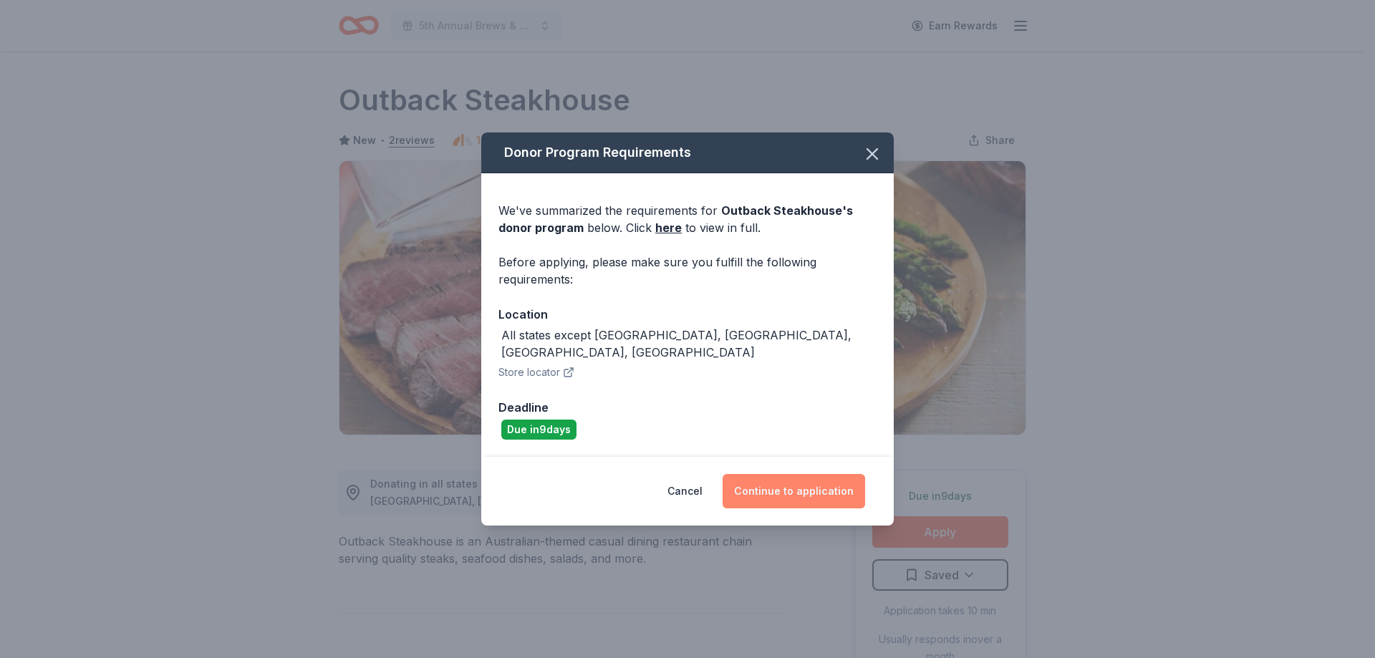
click at [764, 474] on button "Continue to application" at bounding box center [794, 491] width 143 height 34
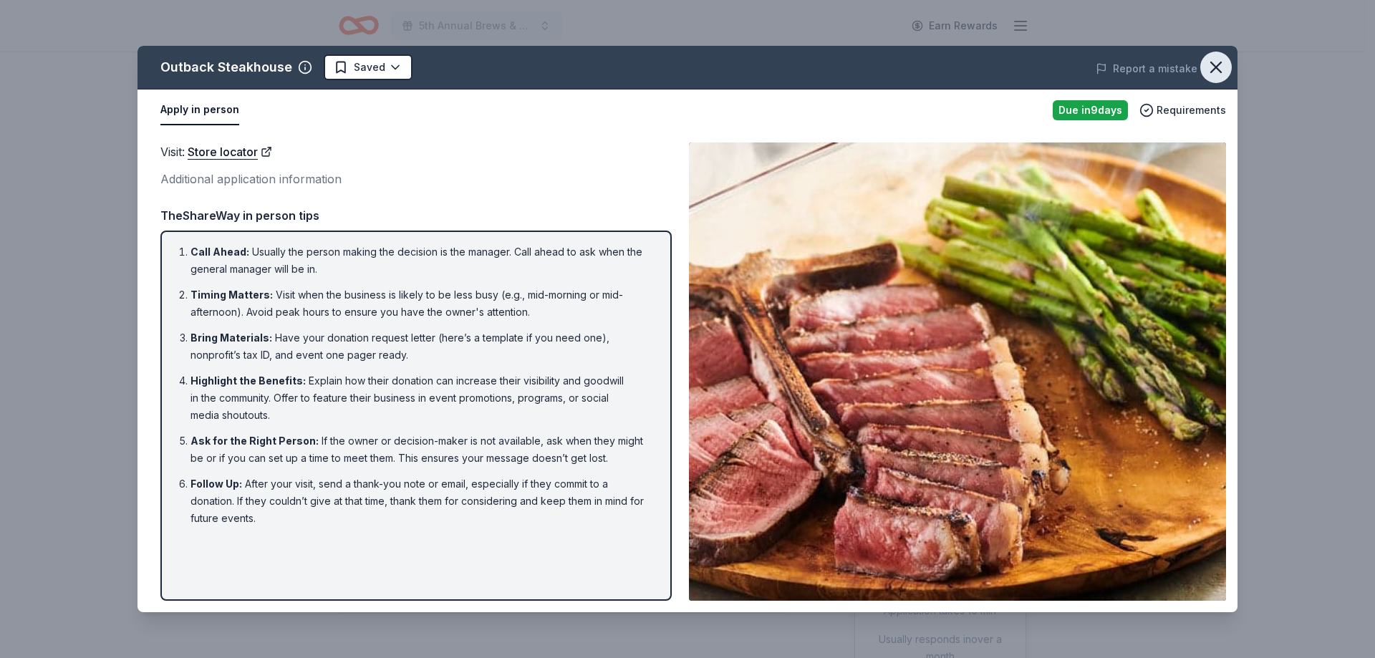
click at [1220, 57] on icon "button" at bounding box center [1216, 67] width 20 height 20
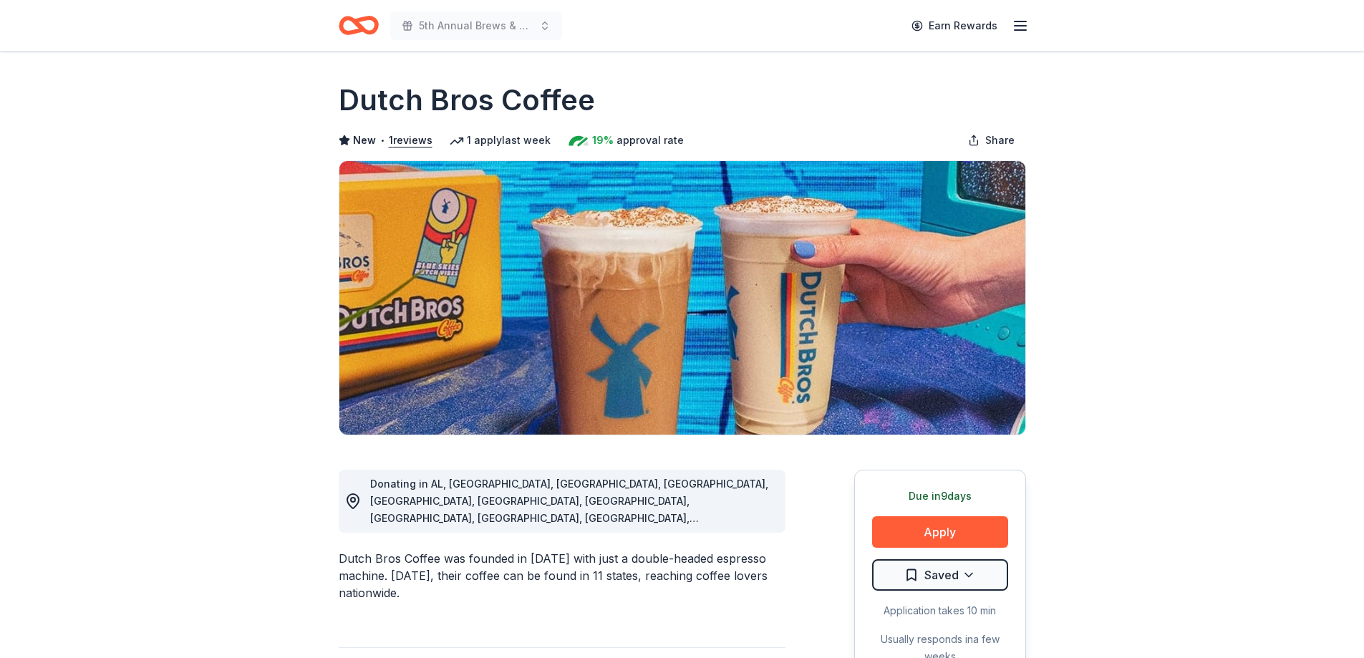
scroll to position [72, 0]
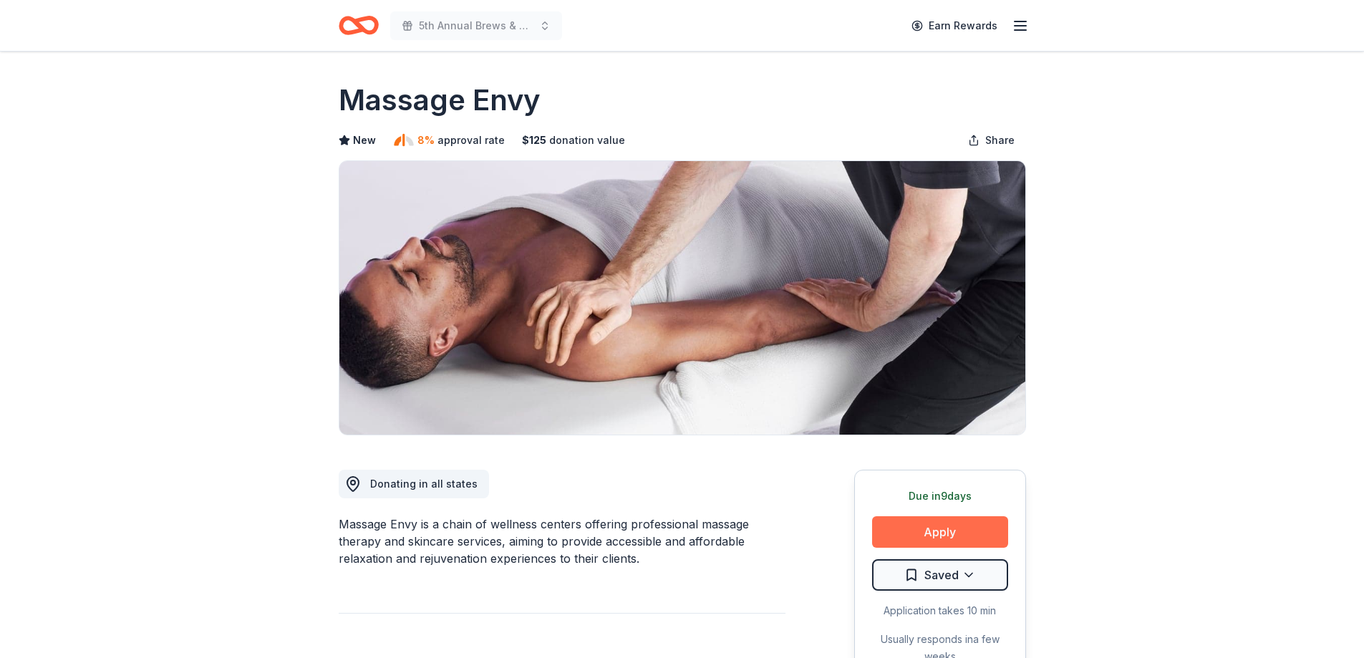
click at [942, 530] on button "Apply" at bounding box center [940, 532] width 136 height 32
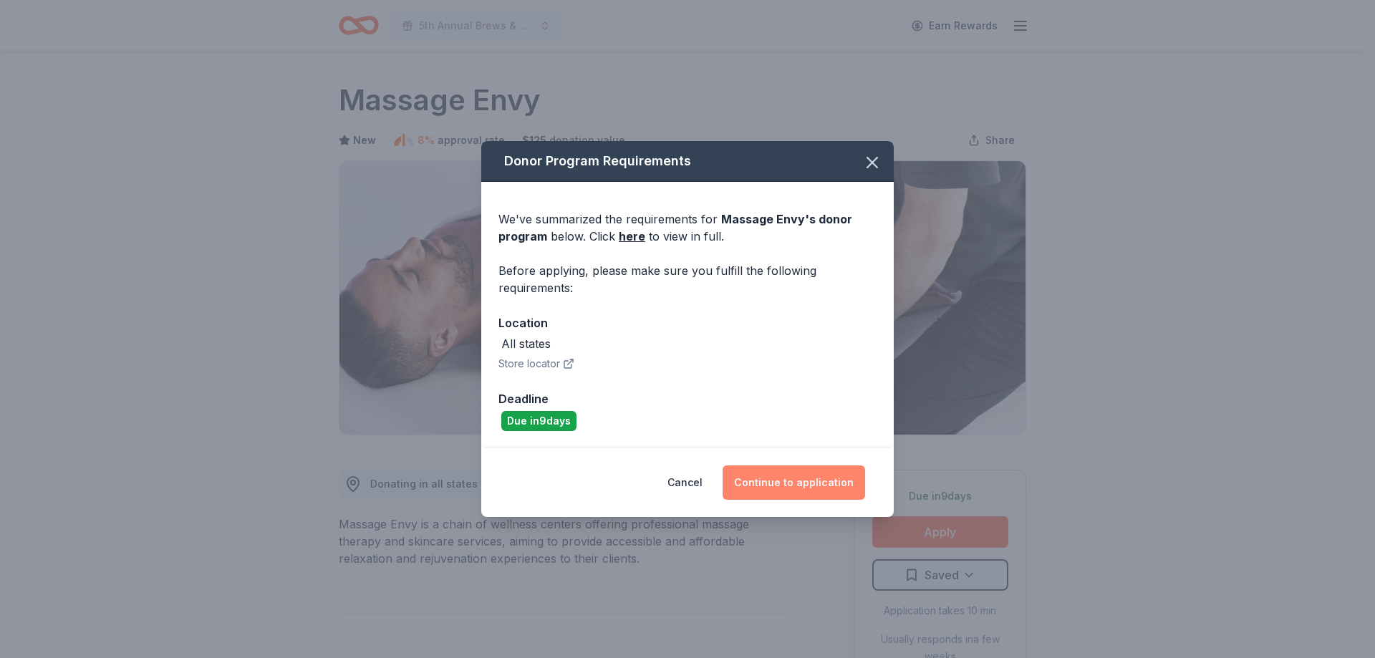
click at [787, 477] on button "Continue to application" at bounding box center [794, 483] width 143 height 34
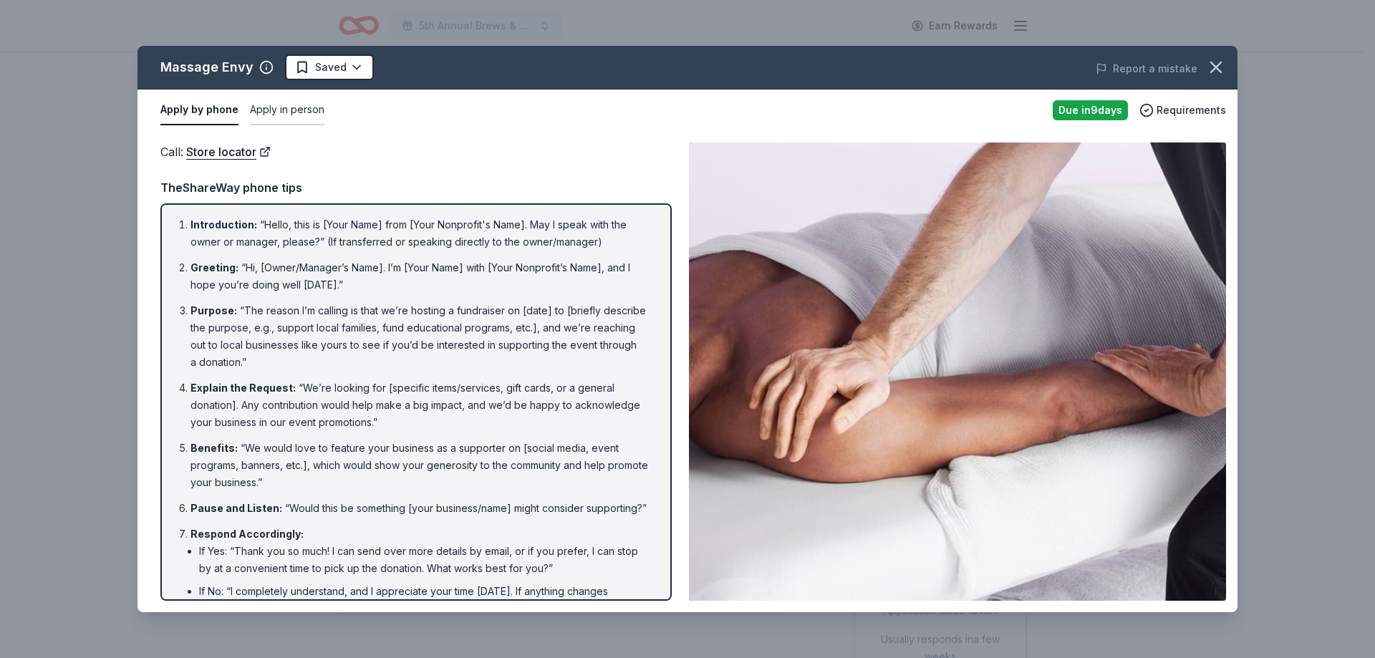
click at [261, 107] on button "Apply in person" at bounding box center [287, 110] width 74 height 30
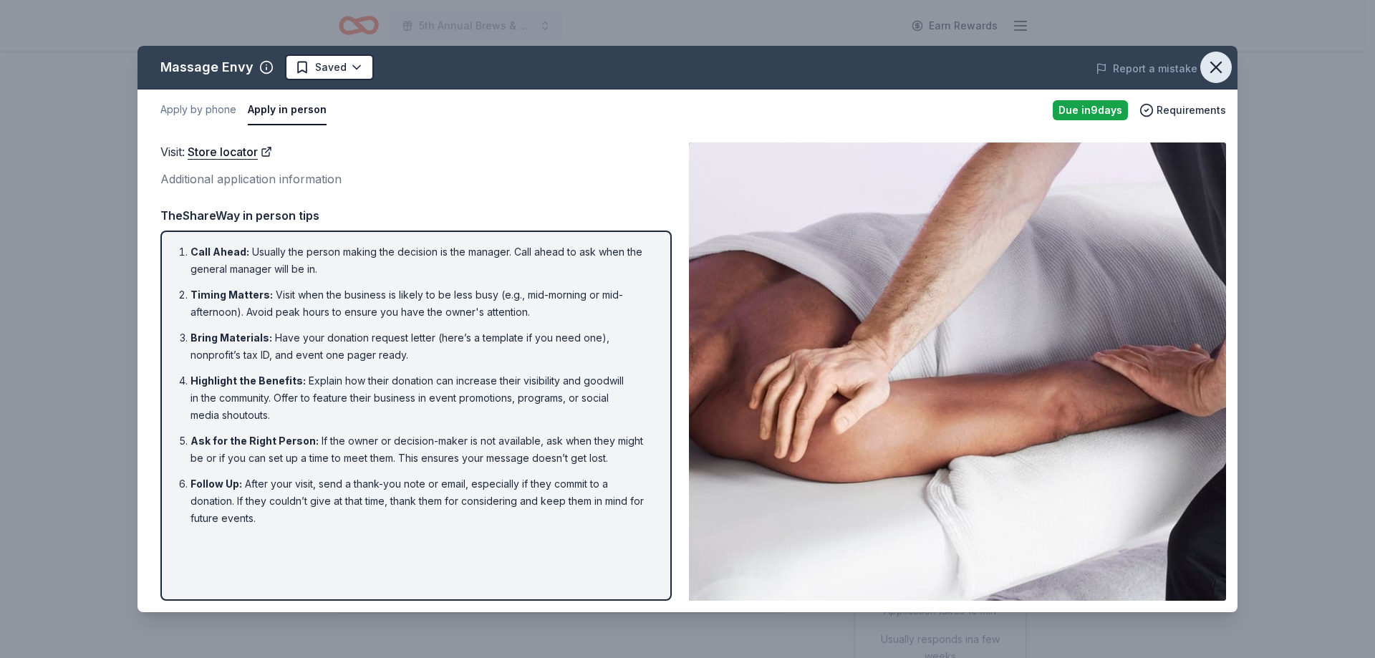
click at [1226, 63] on button "button" at bounding box center [1216, 68] width 32 height 32
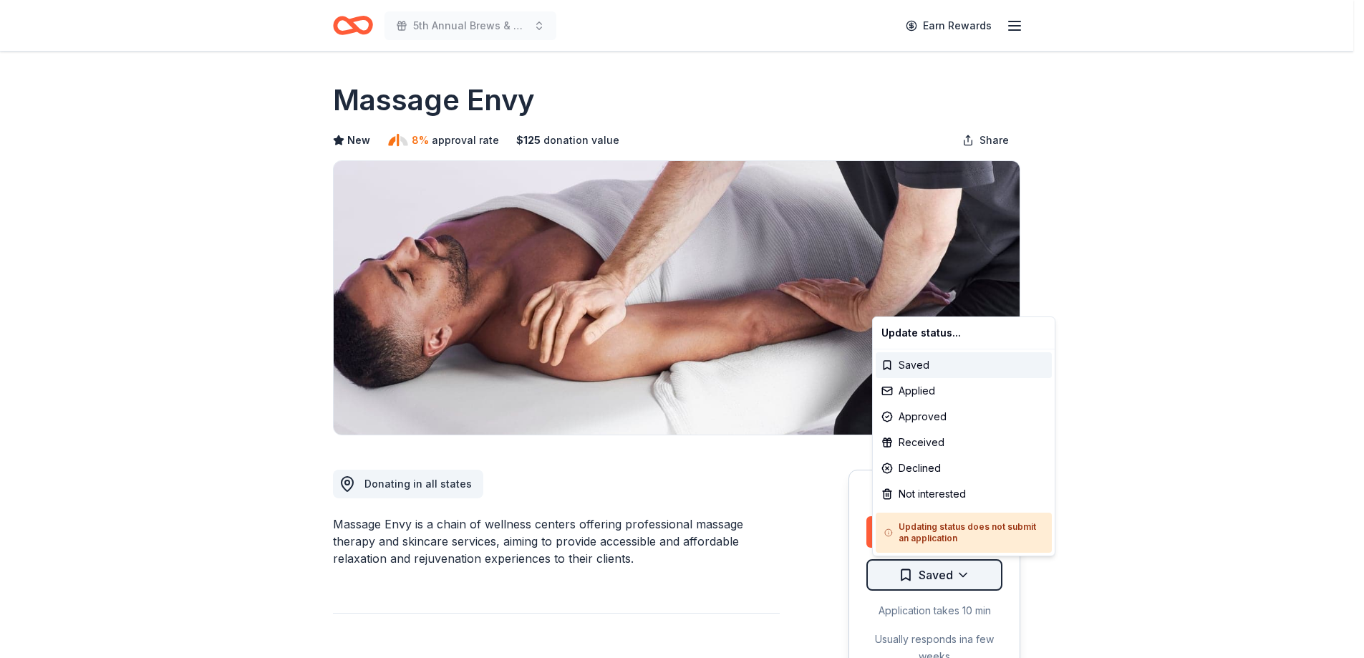
click at [971, 574] on html "5th Annual Brews & BBQ Earn Rewards Due in 9 days Share Massage Envy New 8% app…" at bounding box center [682, 329] width 1364 height 658
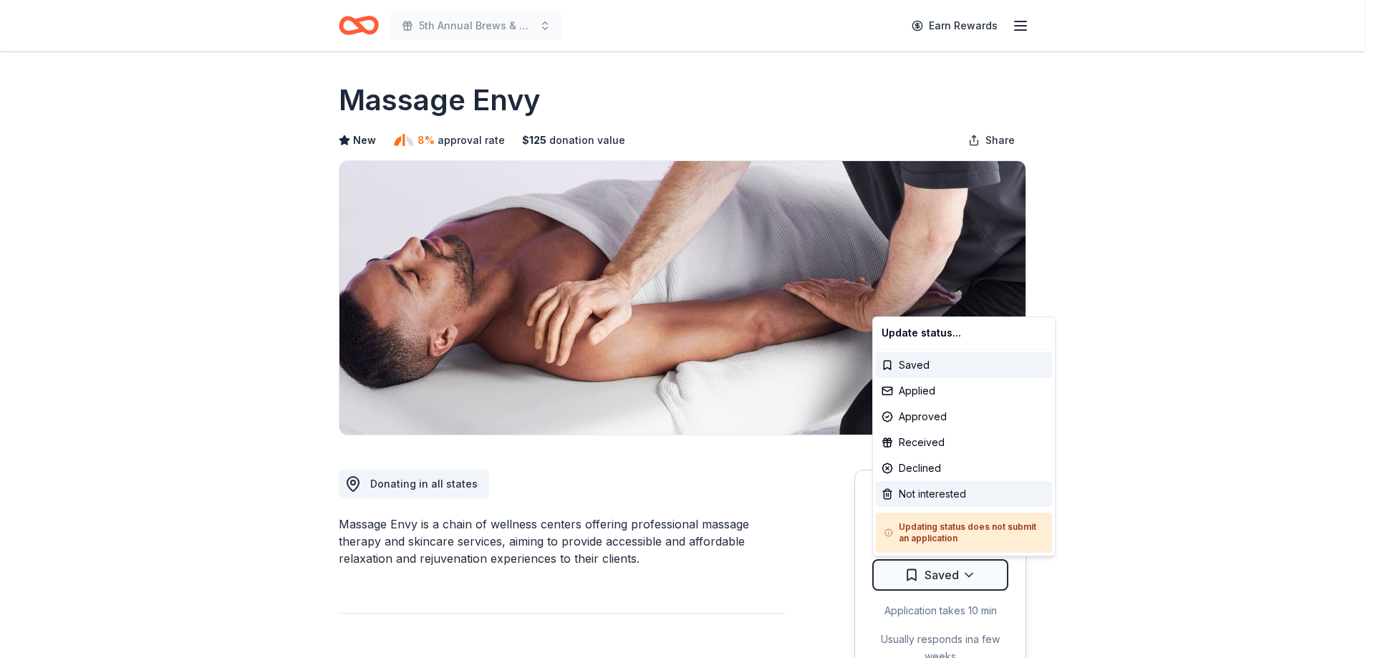
click at [950, 494] on div "Not interested" at bounding box center [964, 494] width 176 height 26
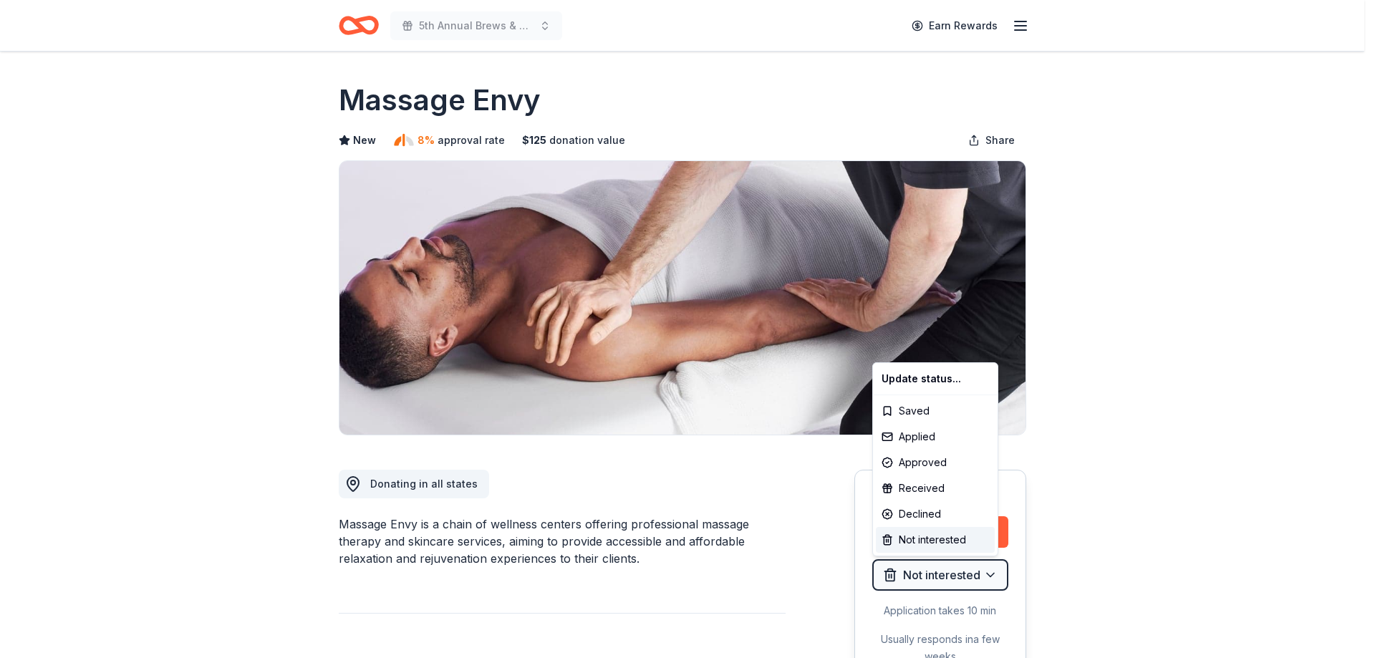
click at [1103, 504] on html "5th Annual Brews & BBQ Earn Rewards Due in 9 days Share Massage Envy New 8% app…" at bounding box center [687, 329] width 1375 height 658
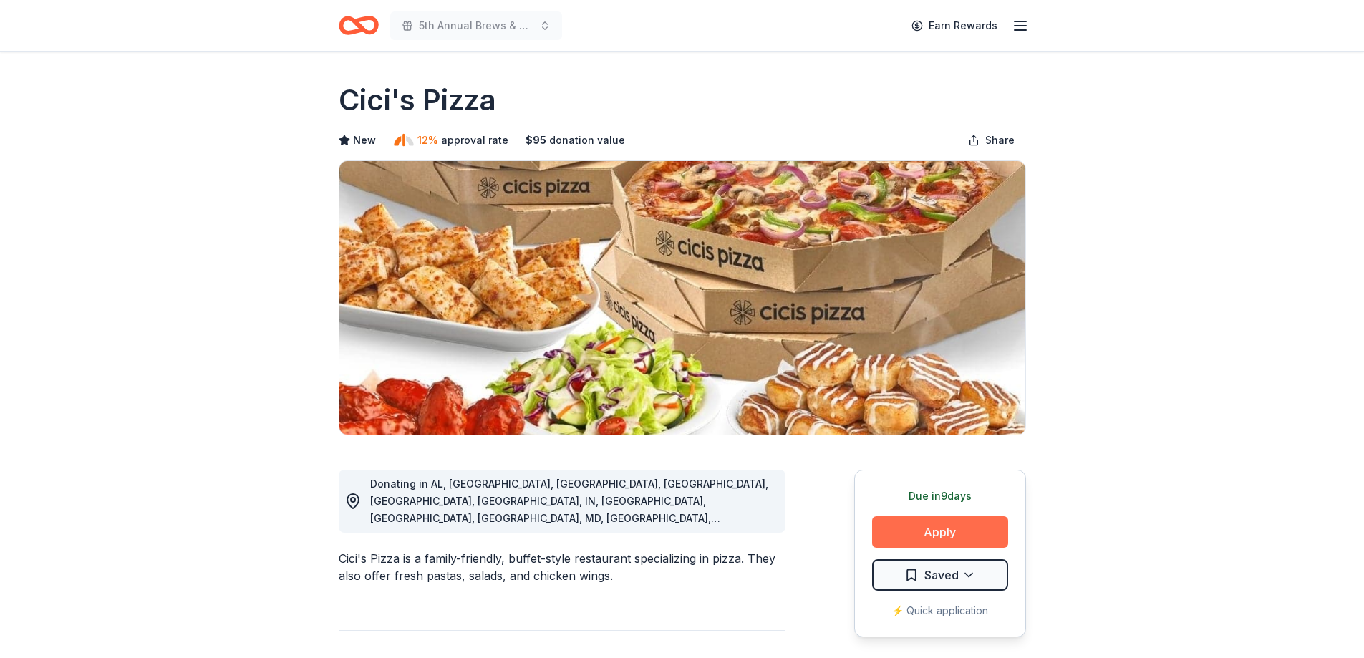
click at [948, 532] on button "Apply" at bounding box center [940, 532] width 136 height 32
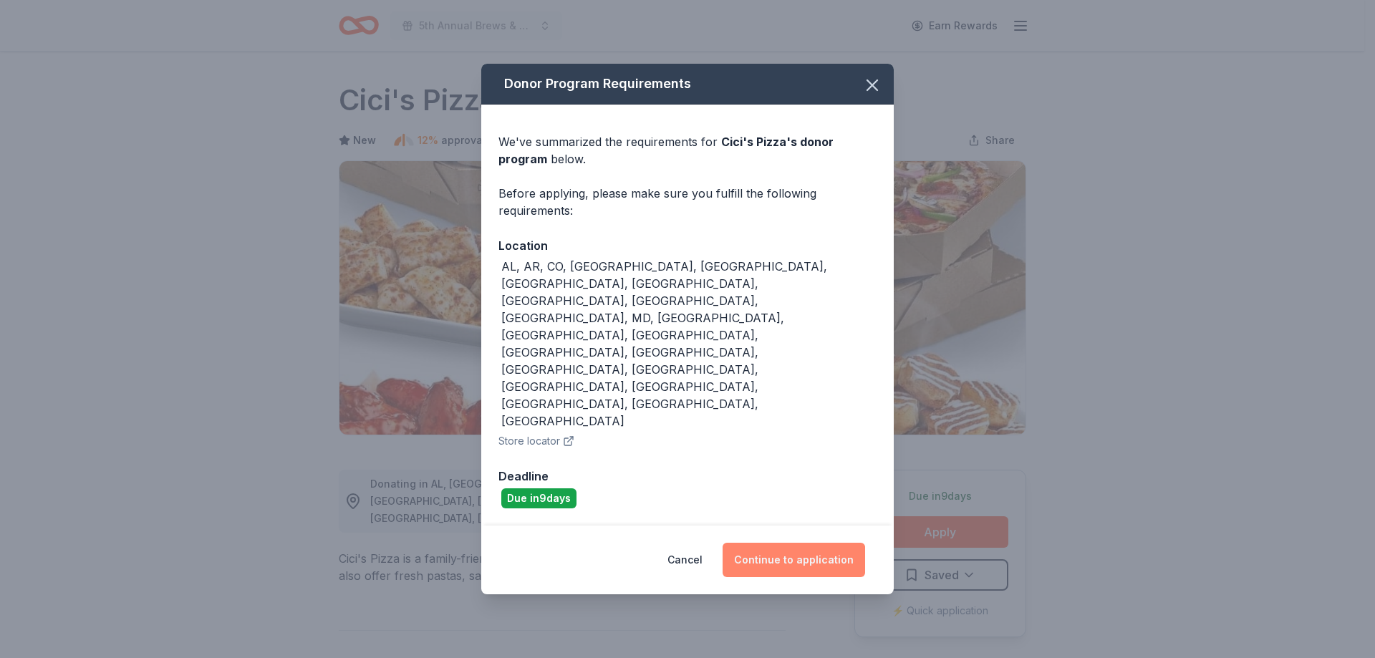
click at [791, 543] on button "Continue to application" at bounding box center [794, 560] width 143 height 34
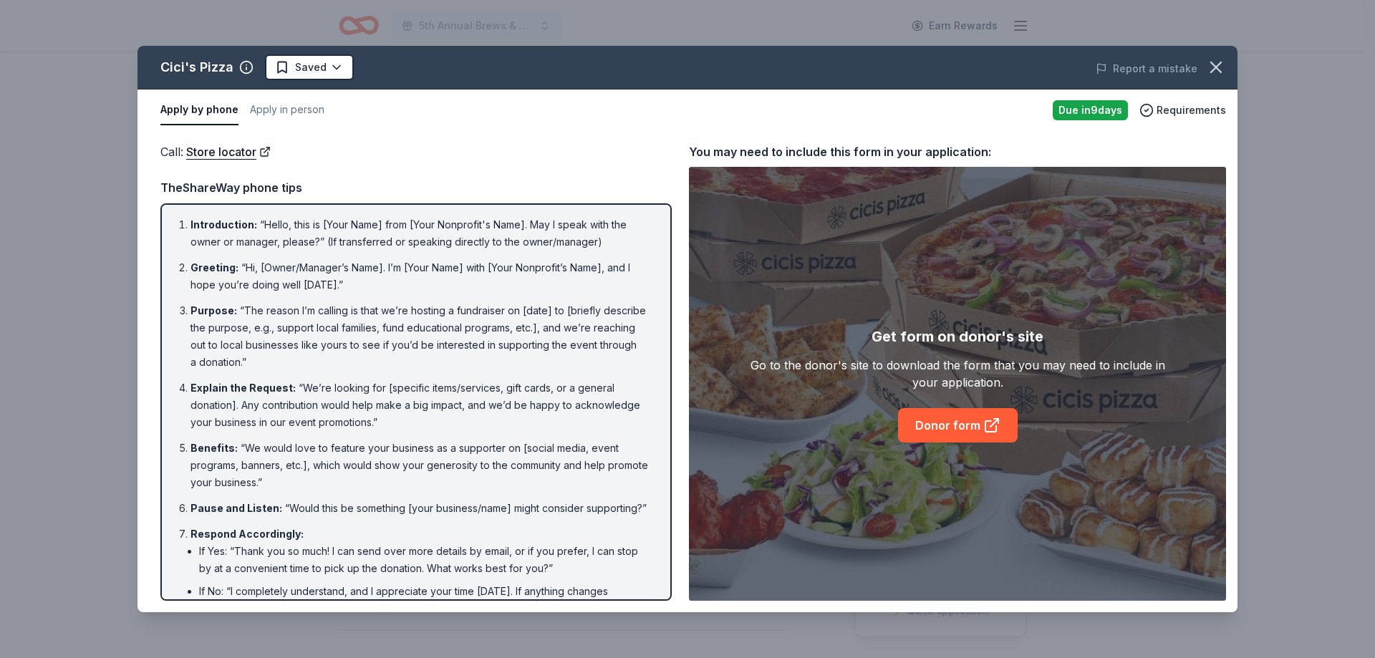
drag, startPoint x: 1220, startPoint y: 65, endPoint x: 1120, endPoint y: 440, distance: 387.6
click at [1120, 440] on div "[PERSON_NAME]'s Pizza Saved Report a mistake Apply by phone Apply in person Due…" at bounding box center [688, 329] width 1100 height 567
click at [945, 433] on link "Donor form" at bounding box center [958, 425] width 120 height 34
click at [1220, 60] on icon "button" at bounding box center [1216, 67] width 20 height 20
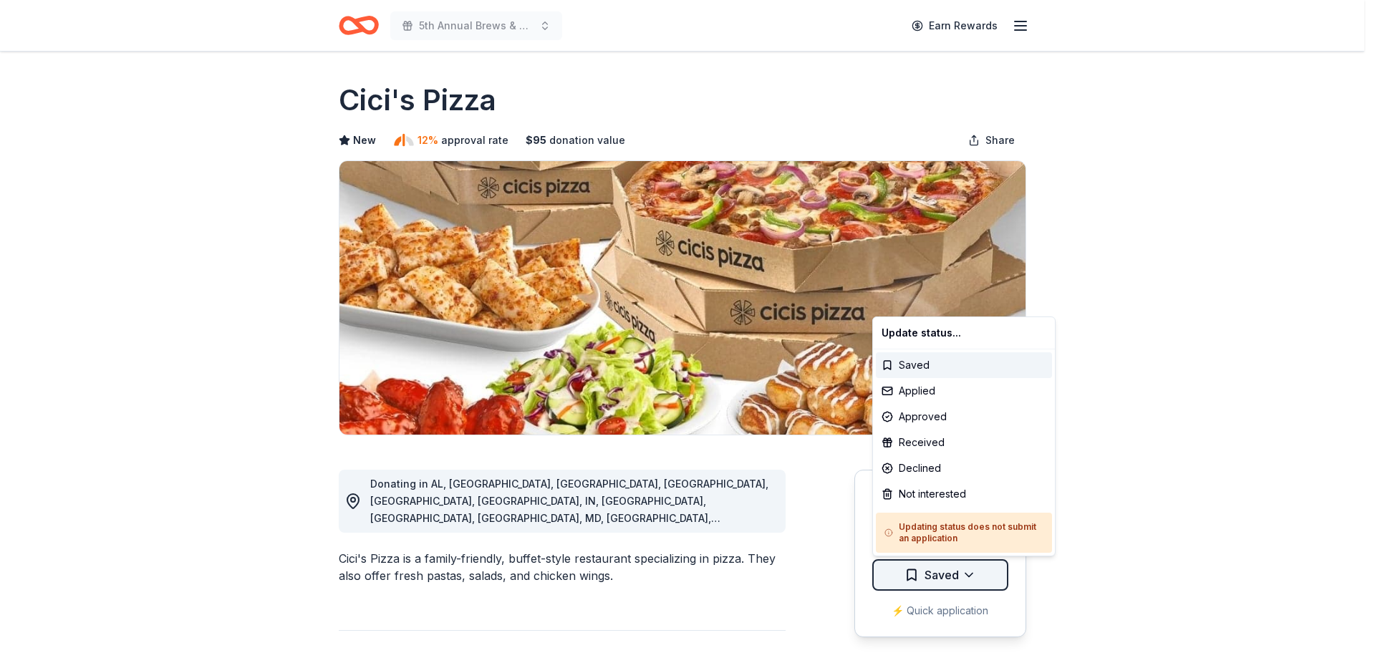
click at [964, 574] on html "5th Annual Brews & BBQ Earn Rewards Due [DATE] Share Cici's Pizza New 12% appro…" at bounding box center [687, 329] width 1375 height 658
click at [928, 501] on div "Not interested" at bounding box center [964, 494] width 176 height 26
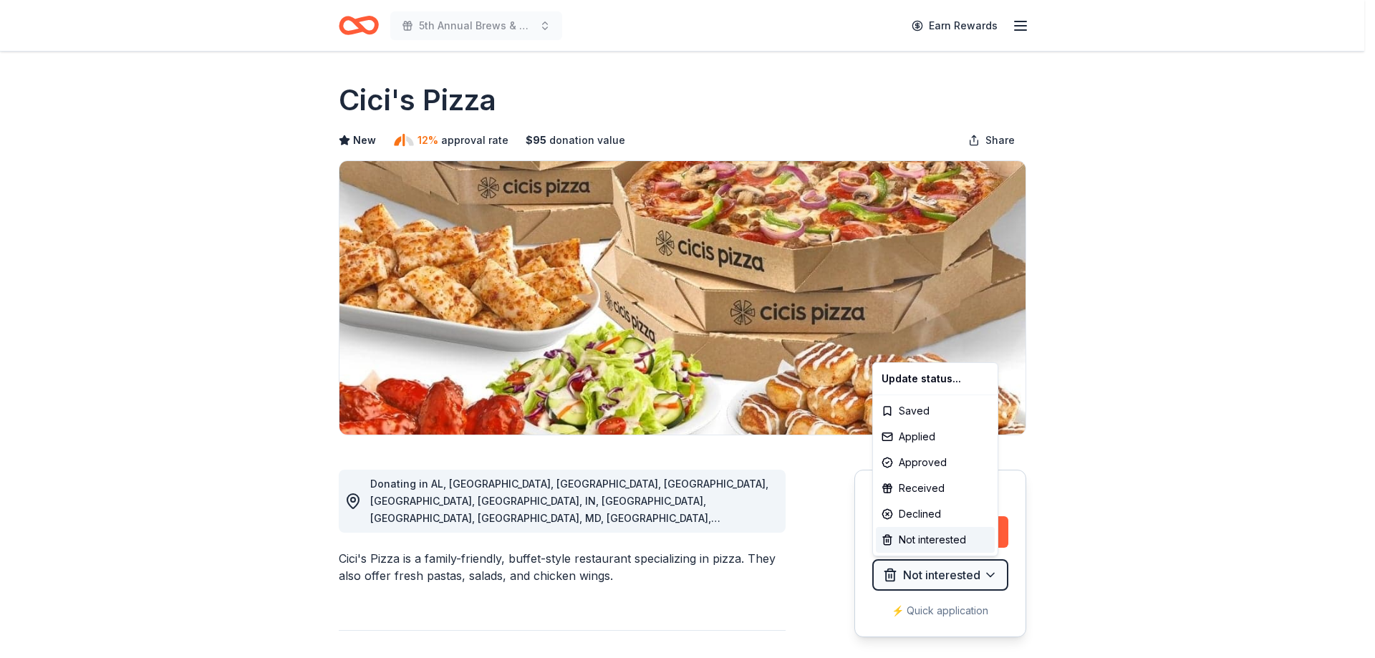
click at [1069, 529] on html "5th Annual Brews & BBQ Earn Rewards Due in 9 days Share Cici's Pizza New 12% ap…" at bounding box center [687, 329] width 1375 height 658
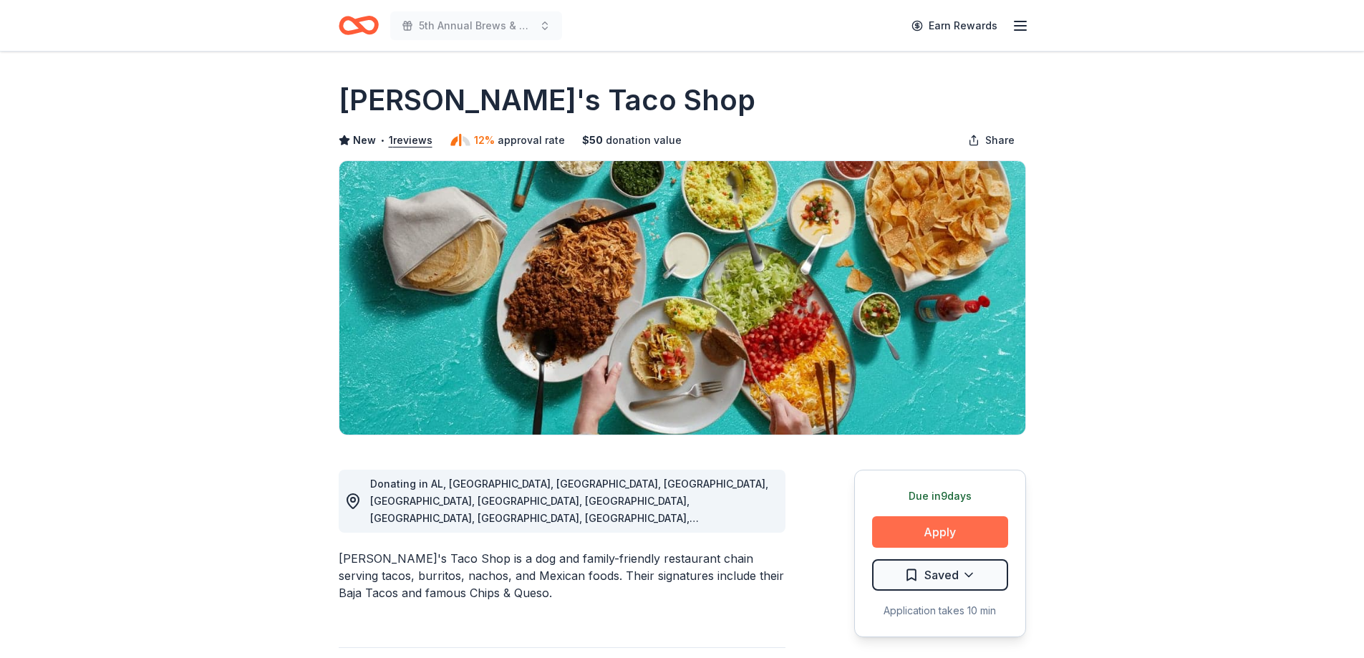
click at [912, 530] on button "Apply" at bounding box center [940, 532] width 136 height 32
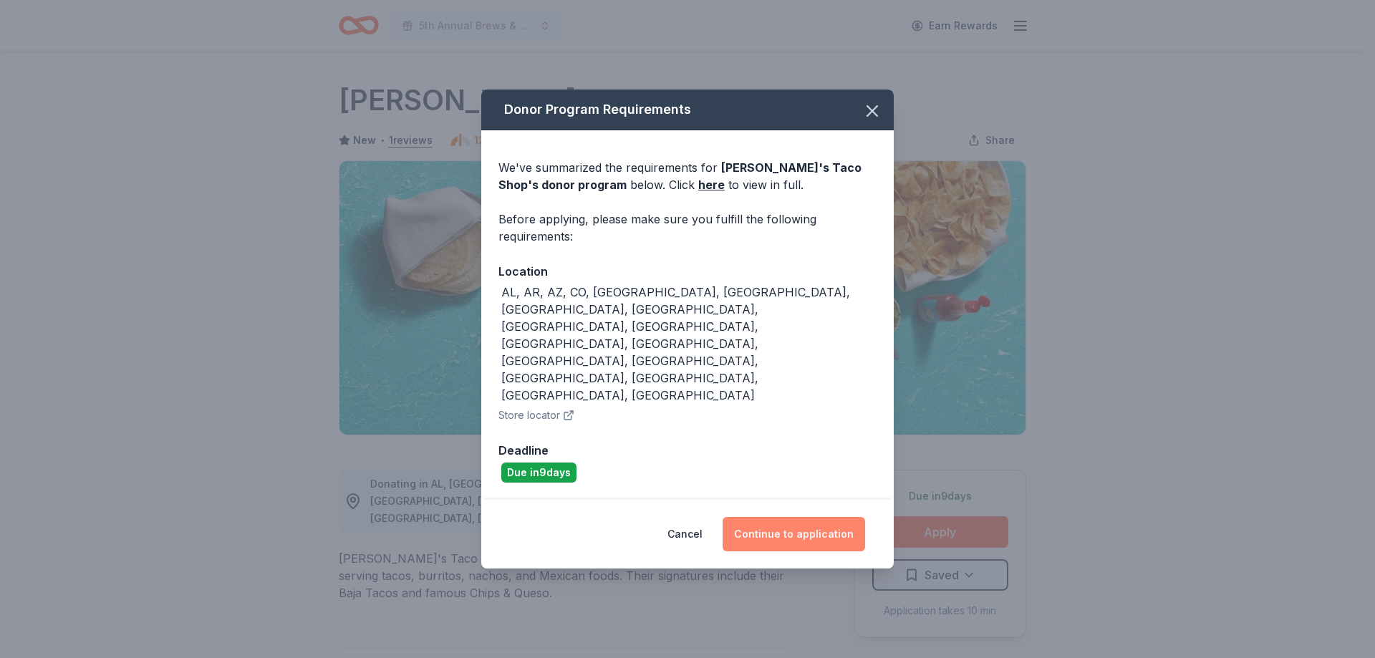
click at [779, 517] on button "Continue to application" at bounding box center [794, 534] width 143 height 34
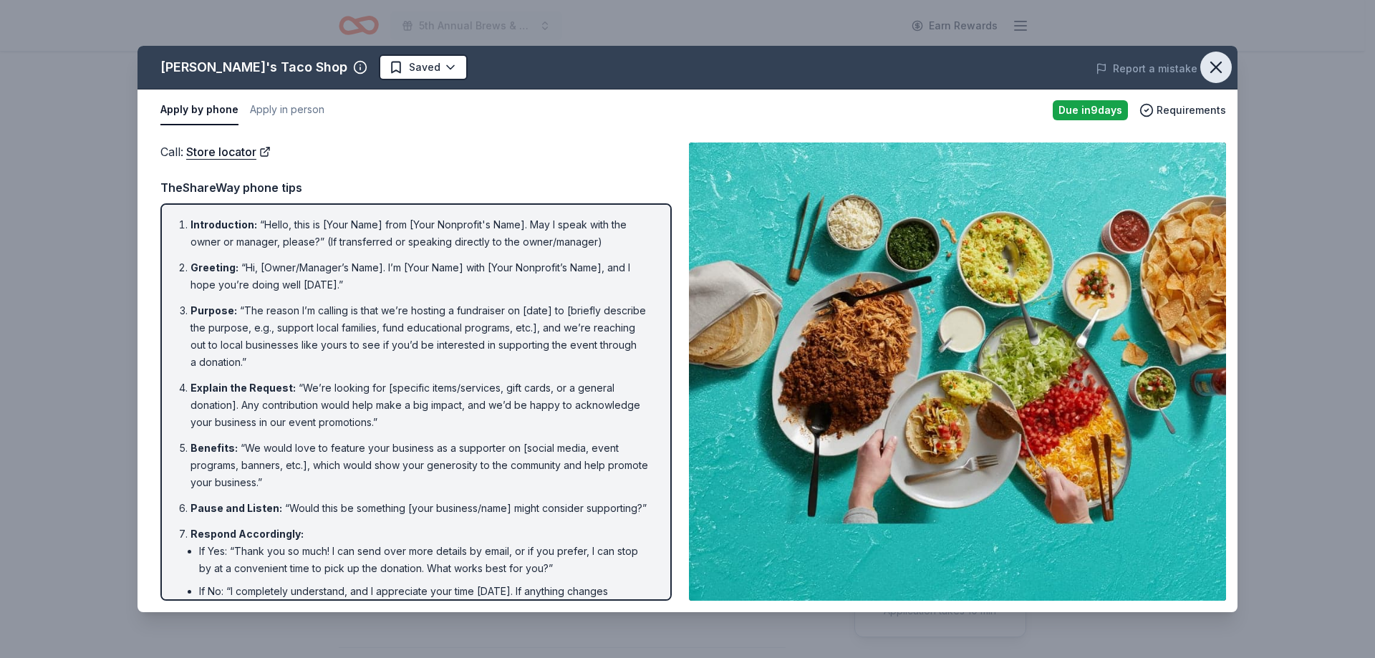
click at [1212, 64] on icon "button" at bounding box center [1216, 67] width 20 height 20
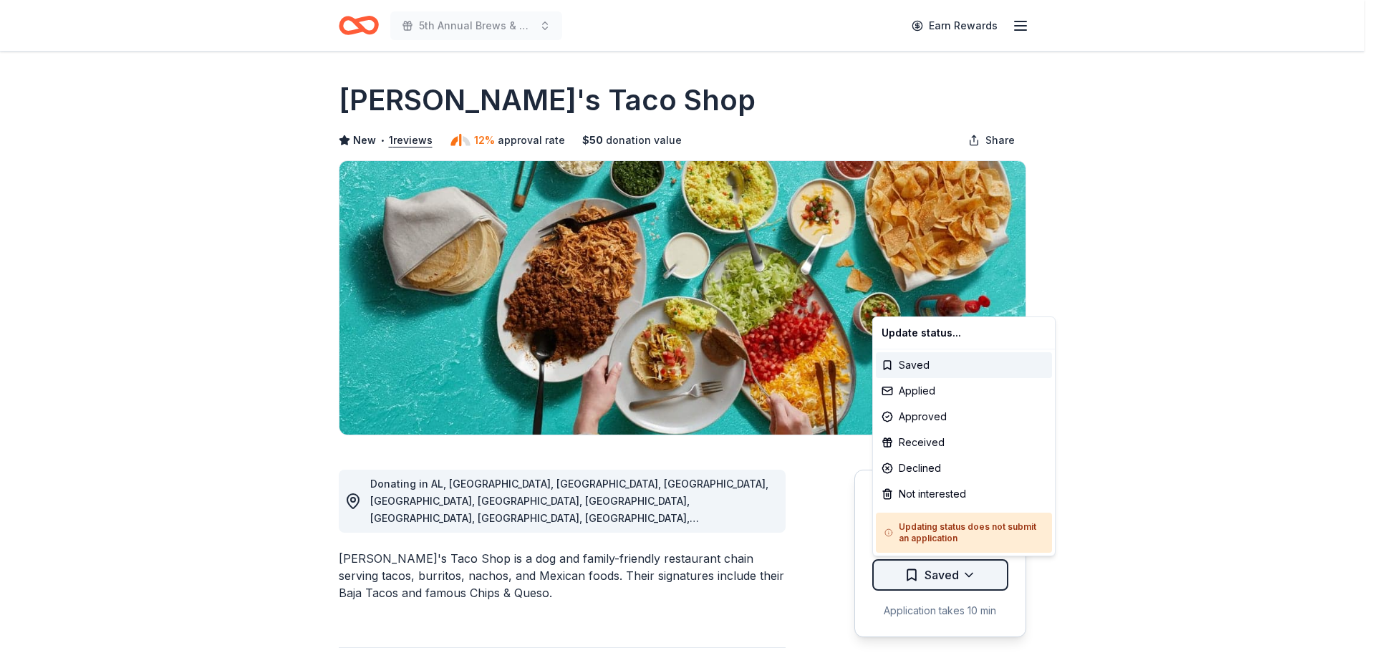
click at [961, 574] on html "5th Annual Brews & BBQ Earn Rewards Due in 9 days Share Fuzzy's Taco Shop New •…" at bounding box center [687, 329] width 1375 height 658
click at [933, 498] on div "Not interested" at bounding box center [964, 494] width 176 height 26
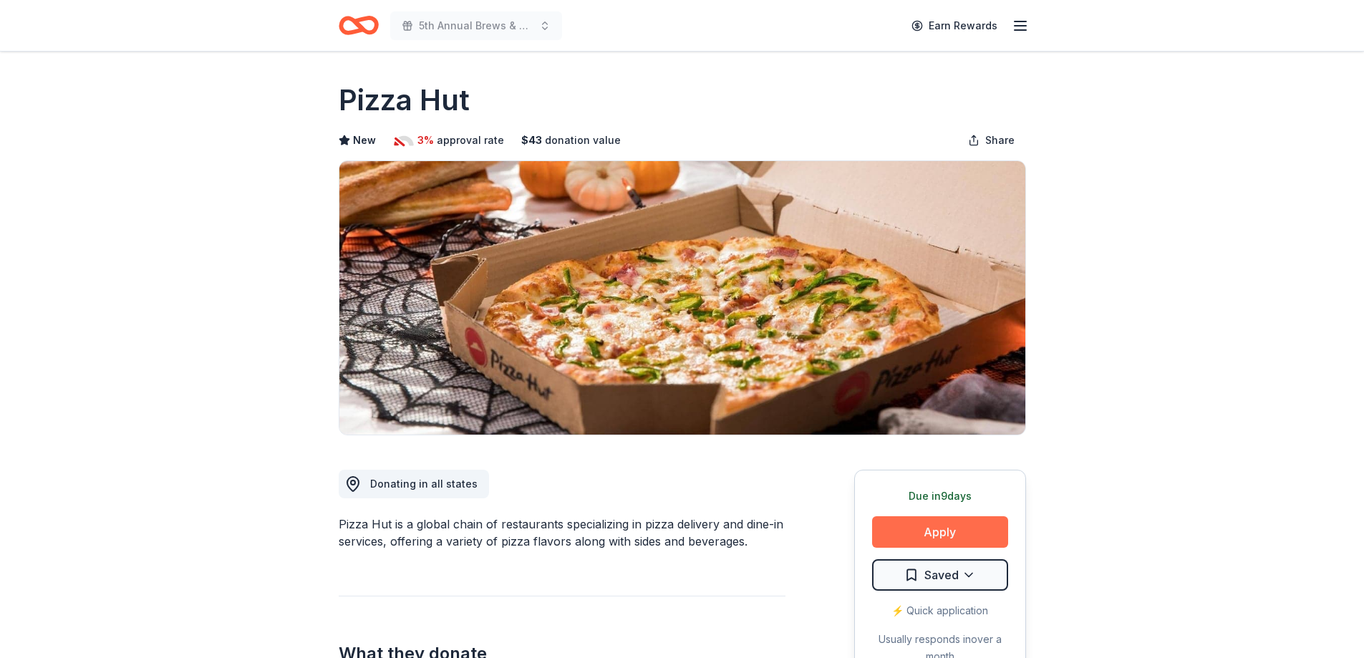
click at [961, 529] on button "Apply" at bounding box center [940, 532] width 136 height 32
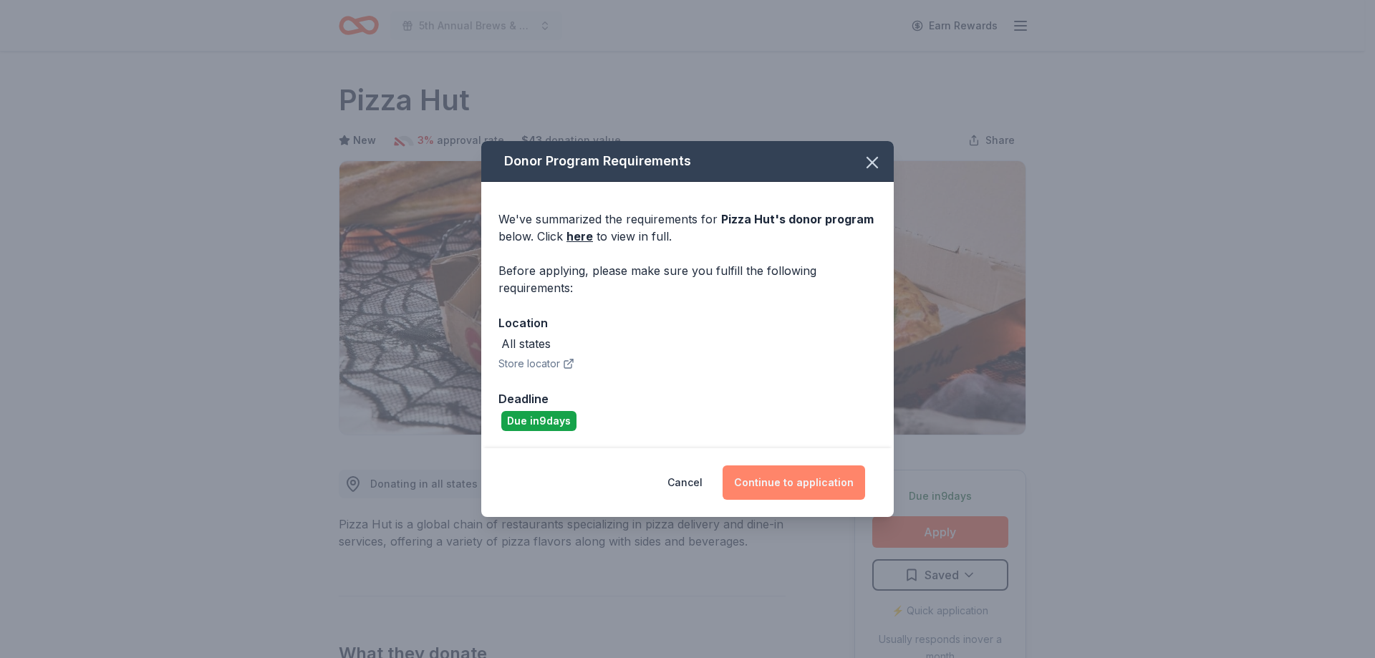
click at [812, 488] on button "Continue to application" at bounding box center [794, 483] width 143 height 34
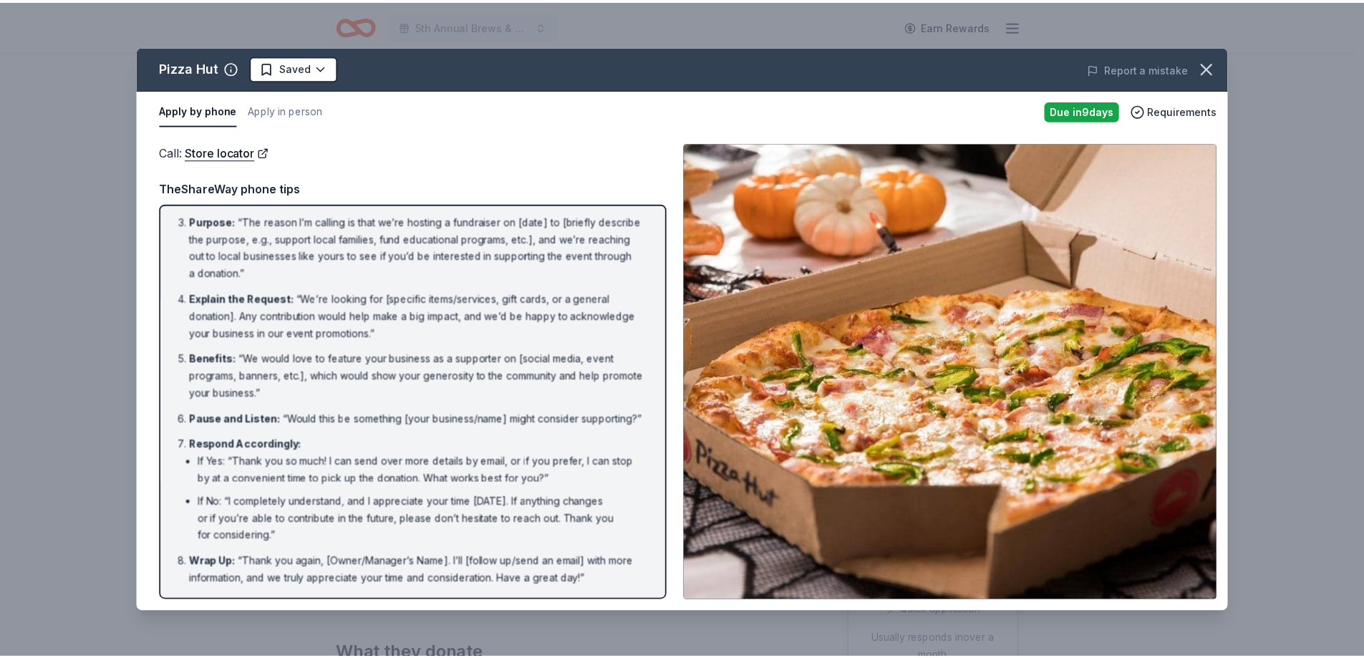
scroll to position [107, 0]
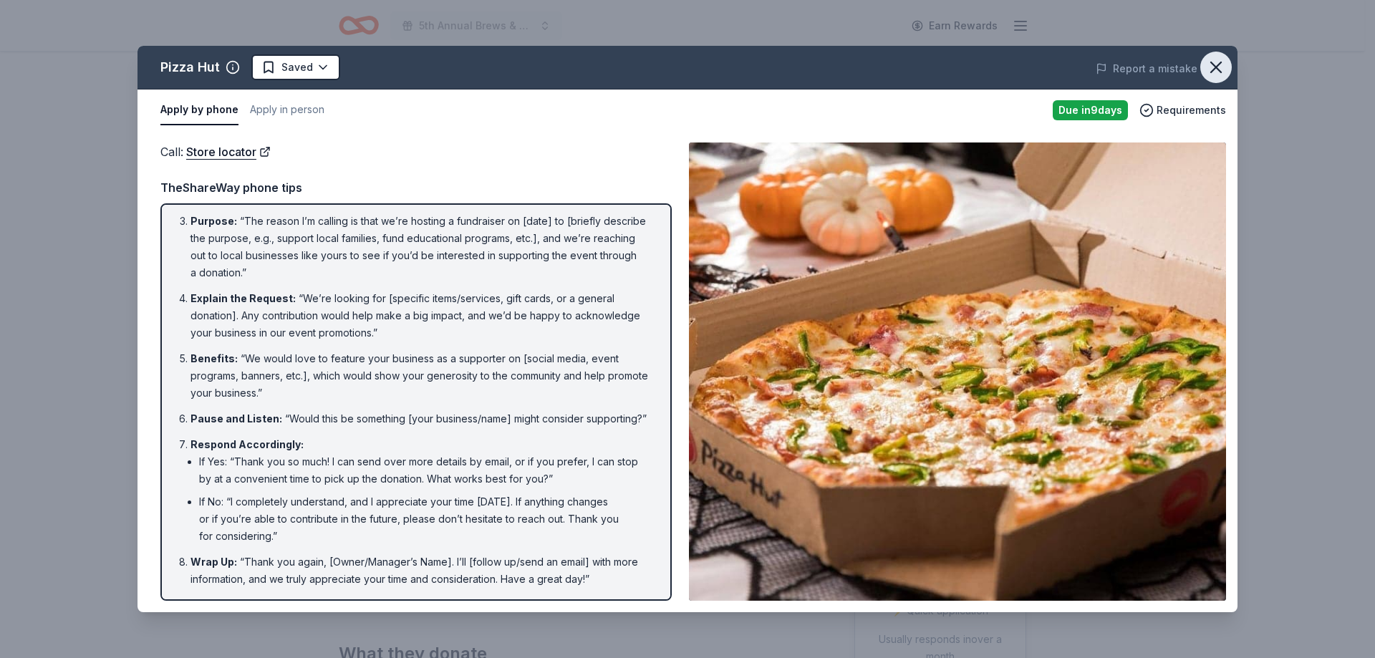
click at [1213, 69] on icon "button" at bounding box center [1216, 67] width 20 height 20
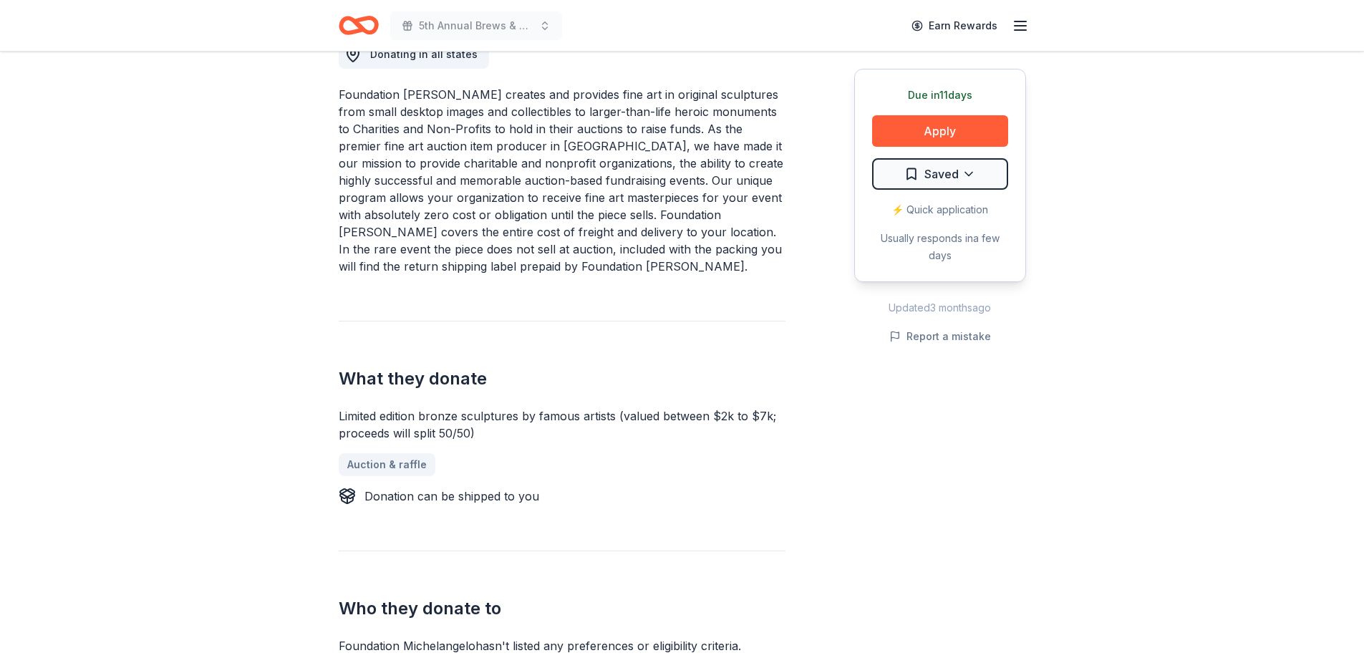
scroll to position [501, 0]
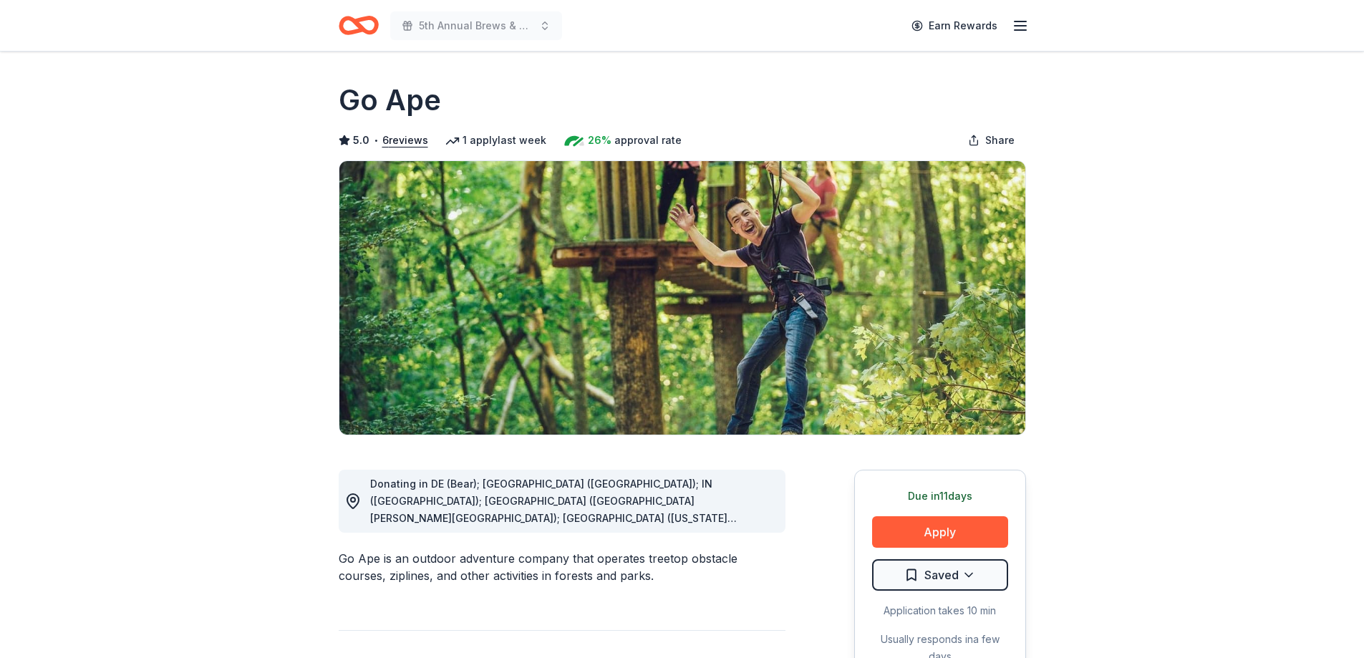
drag, startPoint x: 935, startPoint y: 533, endPoint x: 744, endPoint y: 593, distance: 200.5
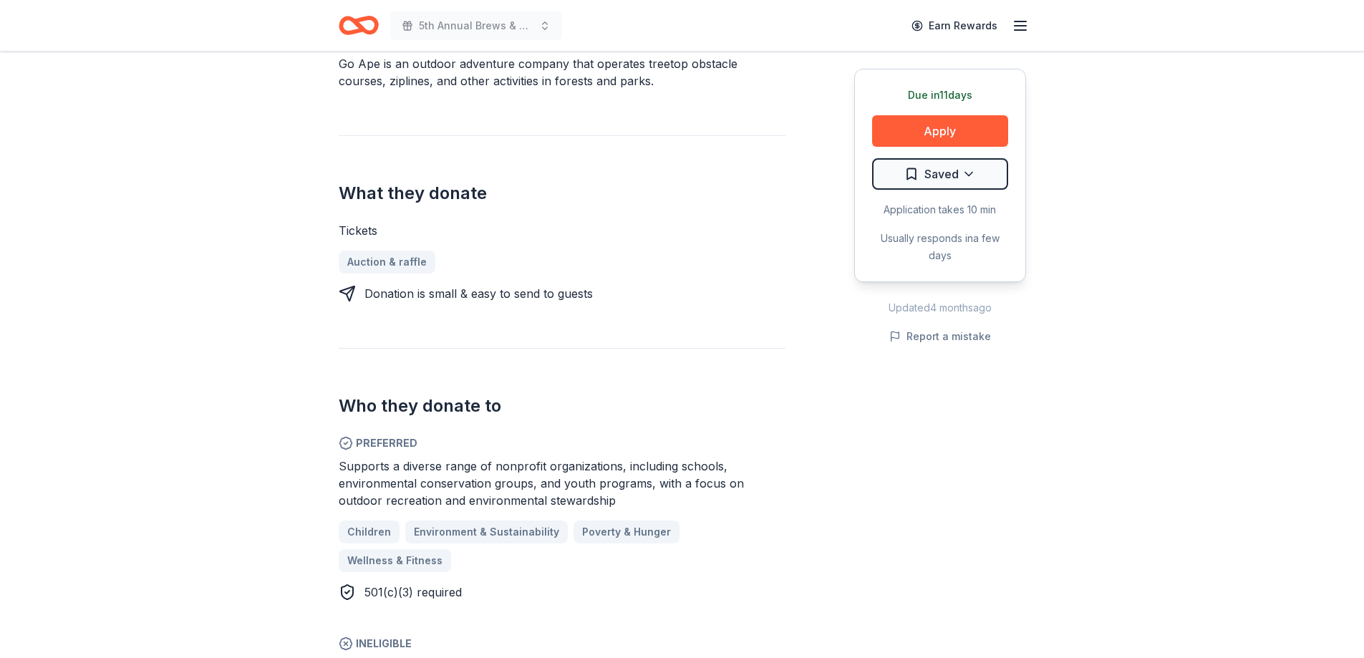
scroll to position [573, 0]
